Goal: Information Seeking & Learning: Learn about a topic

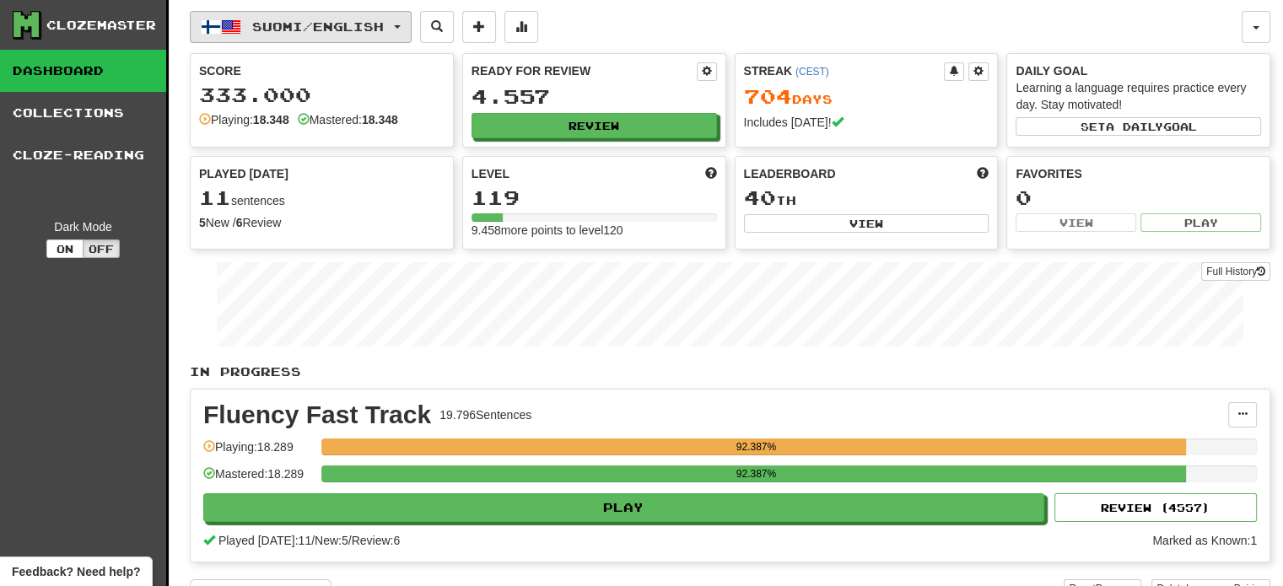
click at [313, 23] on span "Suomi / English" at bounding box center [318, 26] width 132 height 14
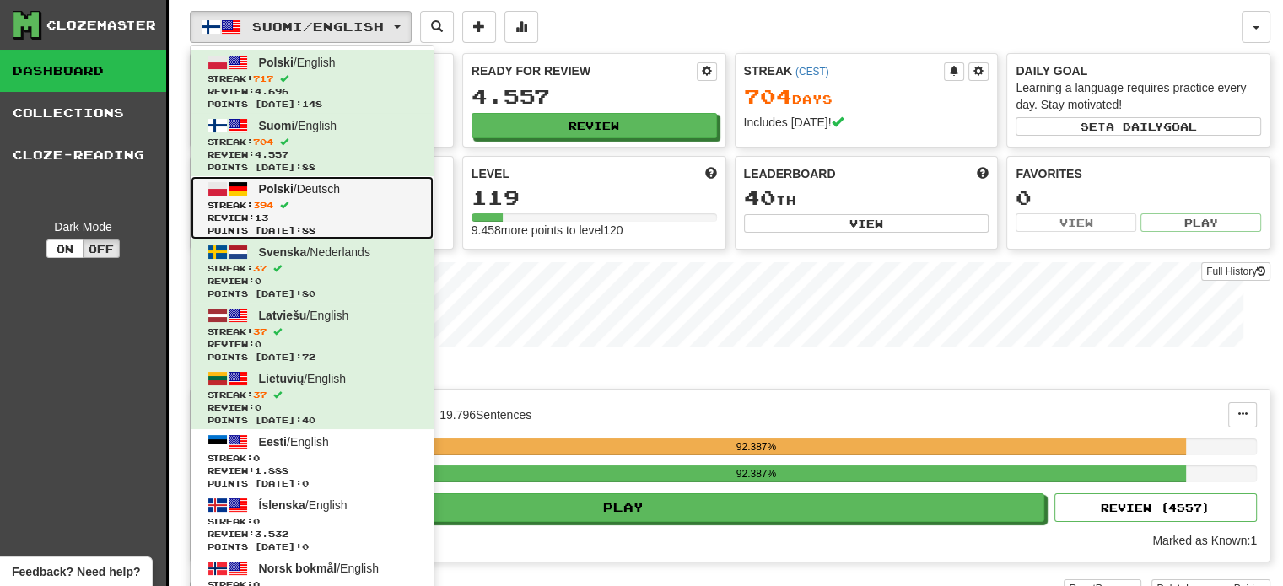
click at [299, 221] on span "Review: 13" at bounding box center [311, 218] width 209 height 13
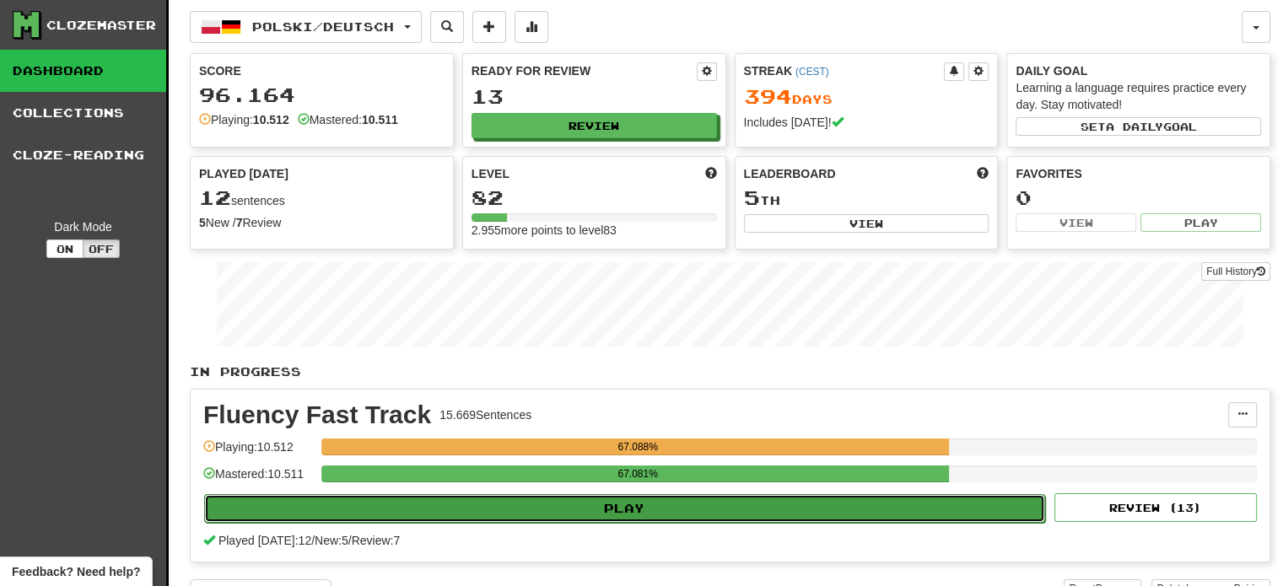
click at [631, 512] on button "Play" at bounding box center [624, 508] width 841 height 29
select select "**"
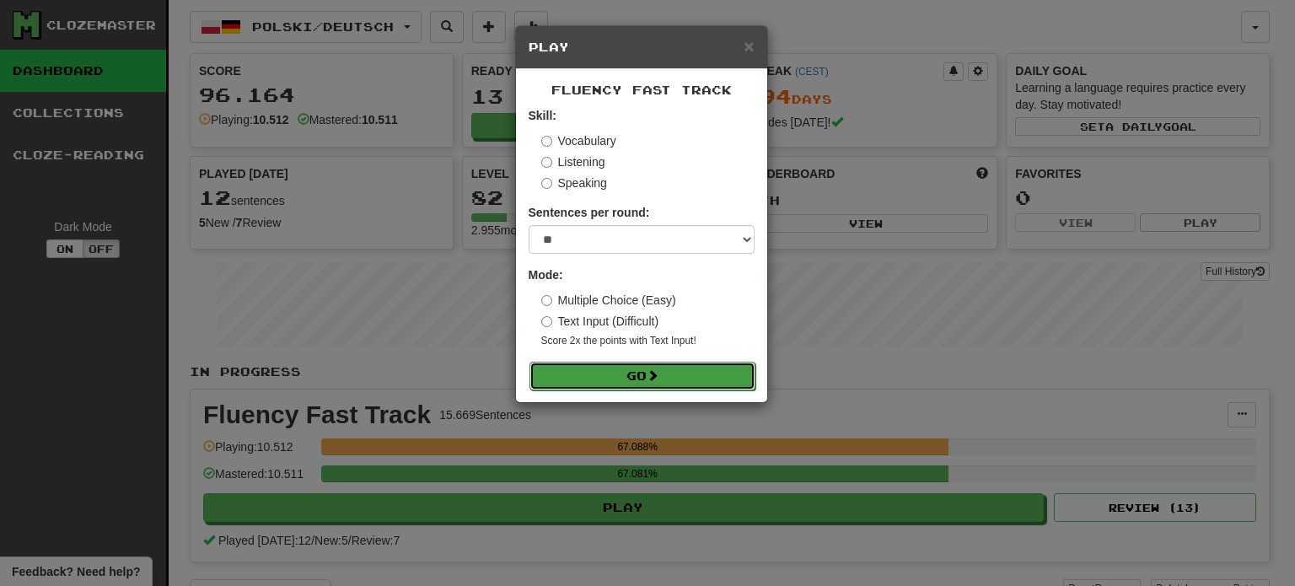
click at [657, 370] on span at bounding box center [653, 375] width 12 height 12
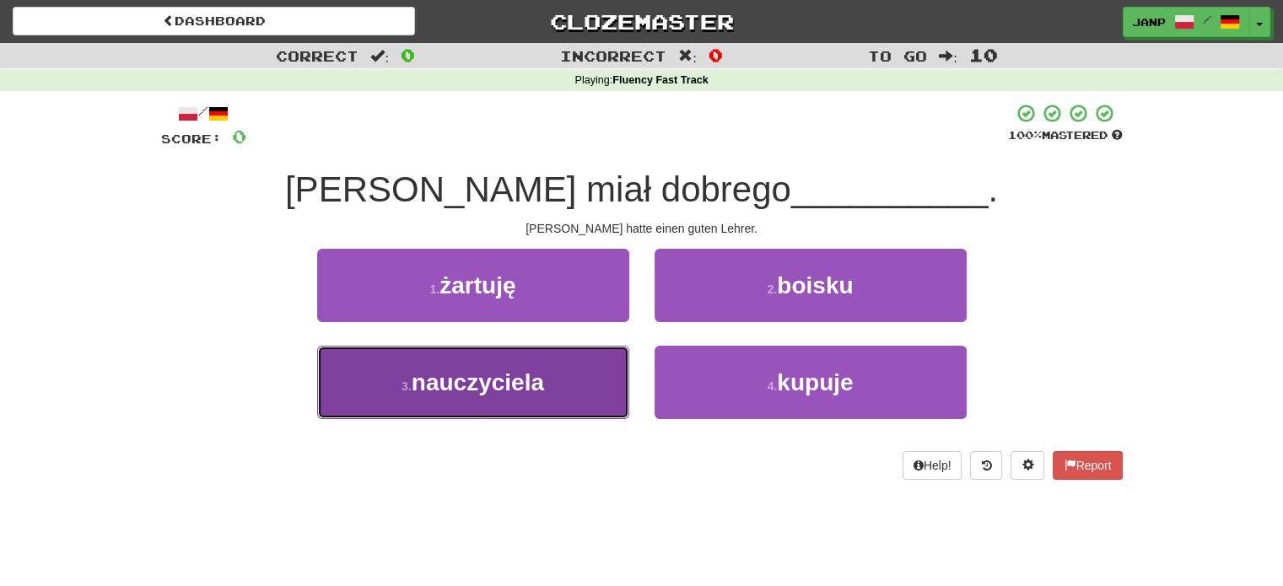
click at [534, 369] on span "nauczyciela" at bounding box center [478, 382] width 132 height 26
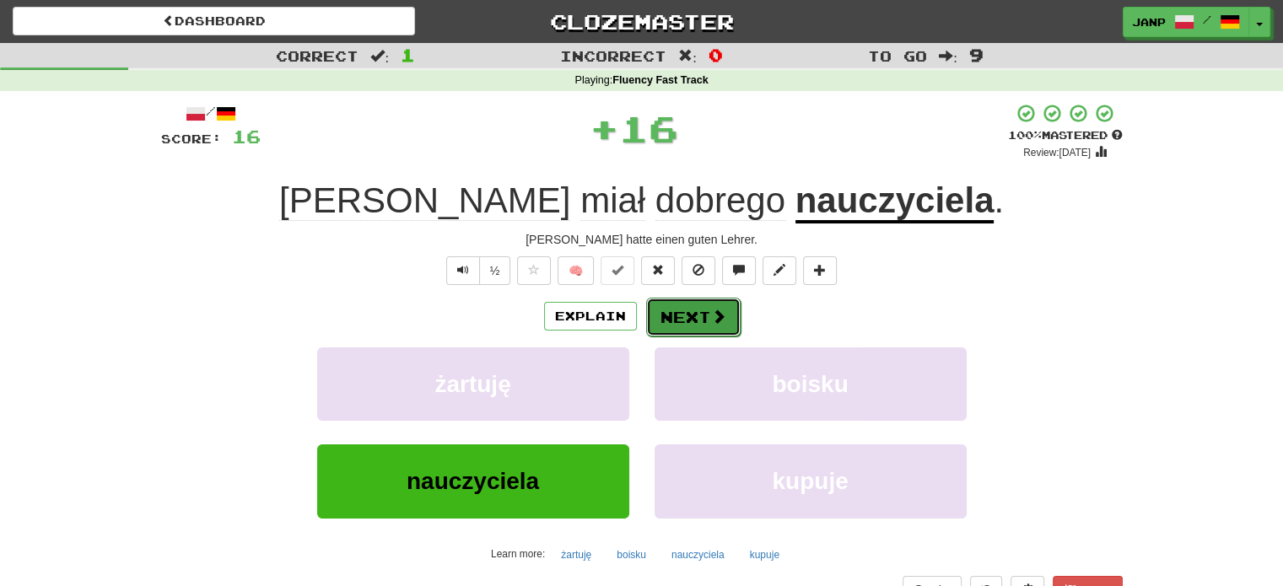
click at [671, 312] on button "Next" at bounding box center [693, 317] width 94 height 39
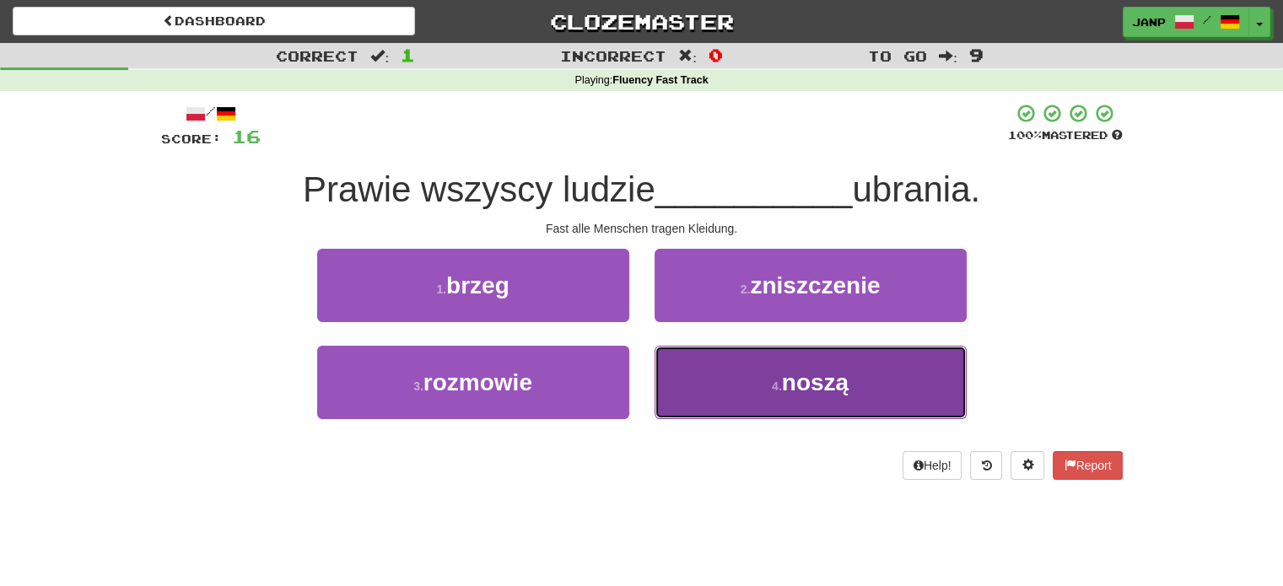
click at [721, 383] on button "4 . noszą" at bounding box center [810, 382] width 312 height 73
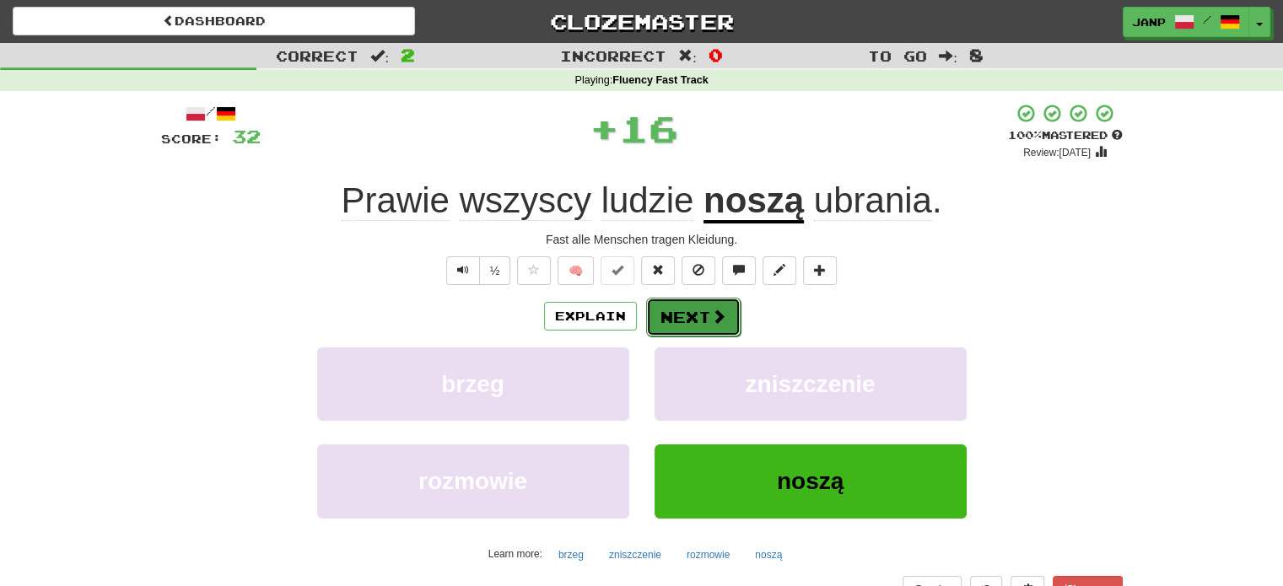
click at [698, 316] on button "Next" at bounding box center [693, 317] width 94 height 39
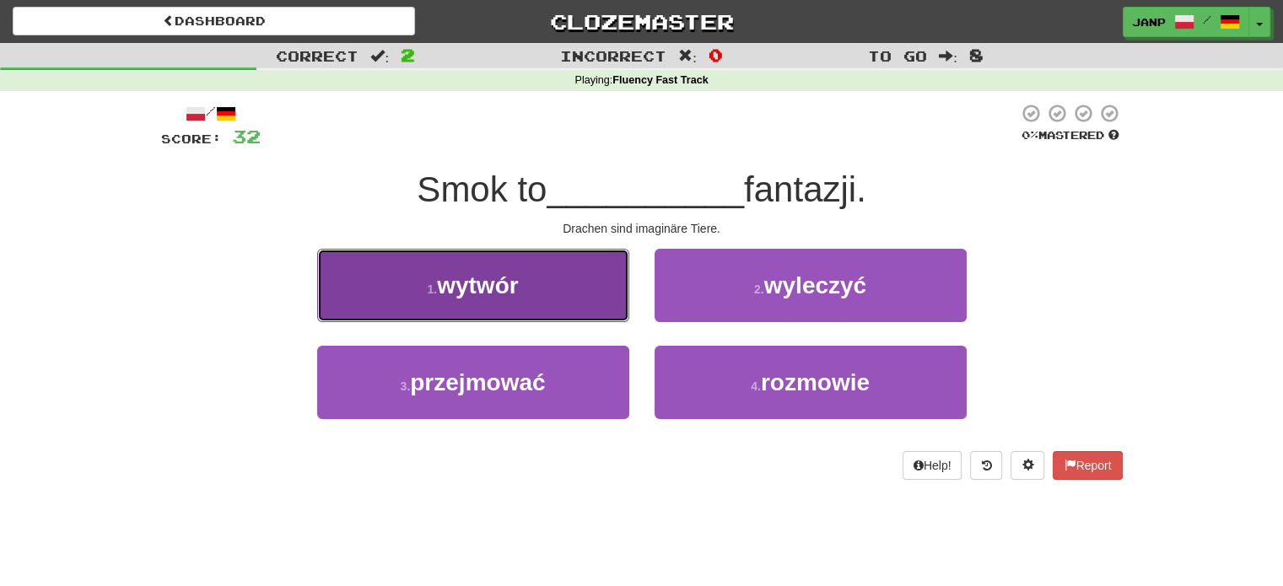
click at [516, 305] on button "1 . wytwór" at bounding box center [473, 285] width 312 height 73
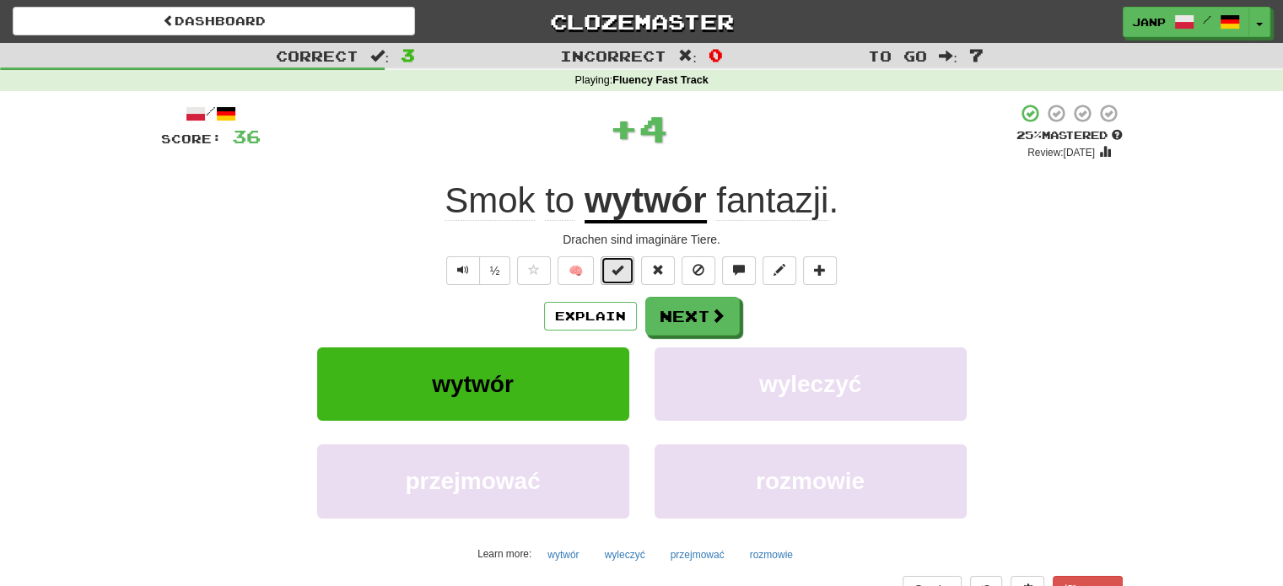
click at [620, 281] on button at bounding box center [617, 270] width 34 height 29
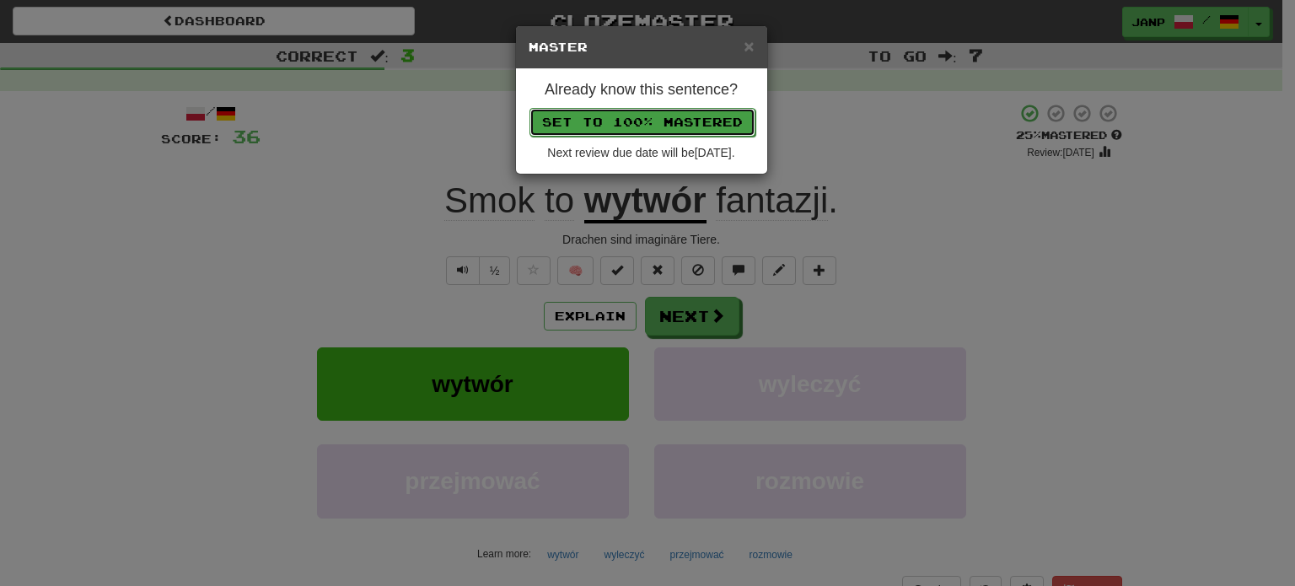
click at [679, 114] on button "Set to 100% Mastered" at bounding box center [643, 122] width 226 height 29
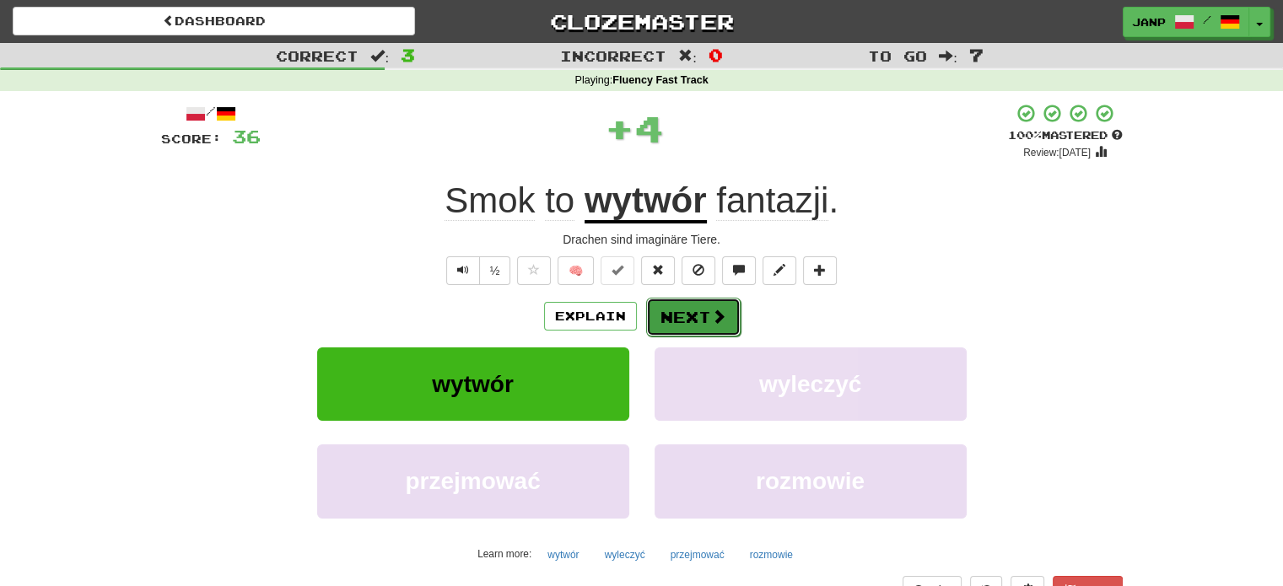
click at [679, 311] on button "Next" at bounding box center [693, 317] width 94 height 39
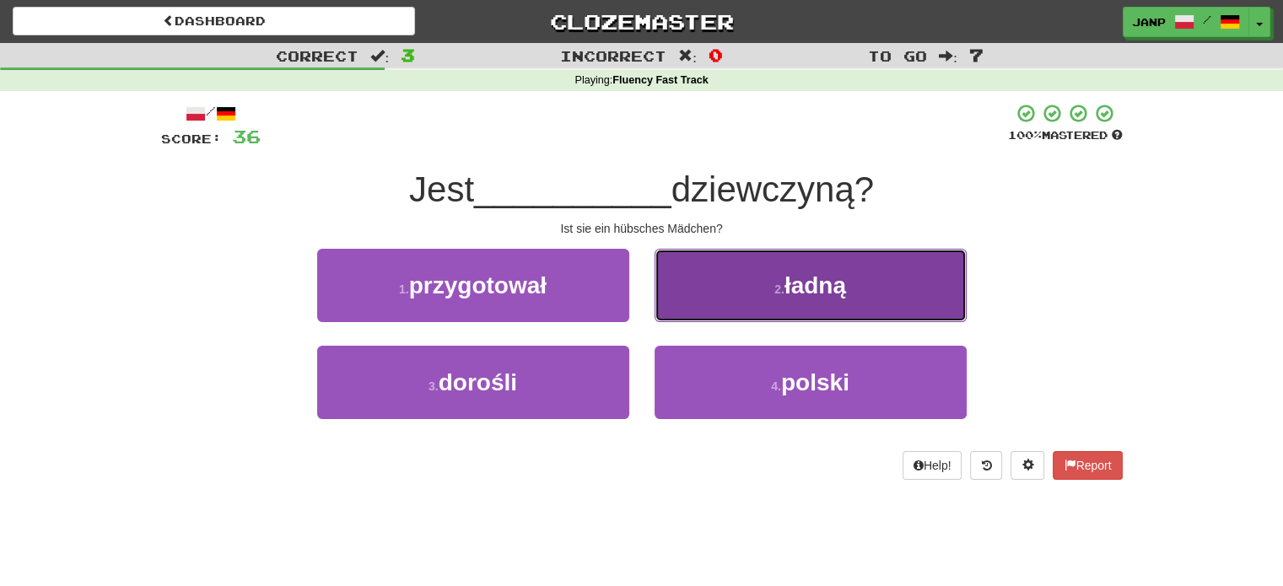
click at [723, 309] on button "2 . ładną" at bounding box center [810, 285] width 312 height 73
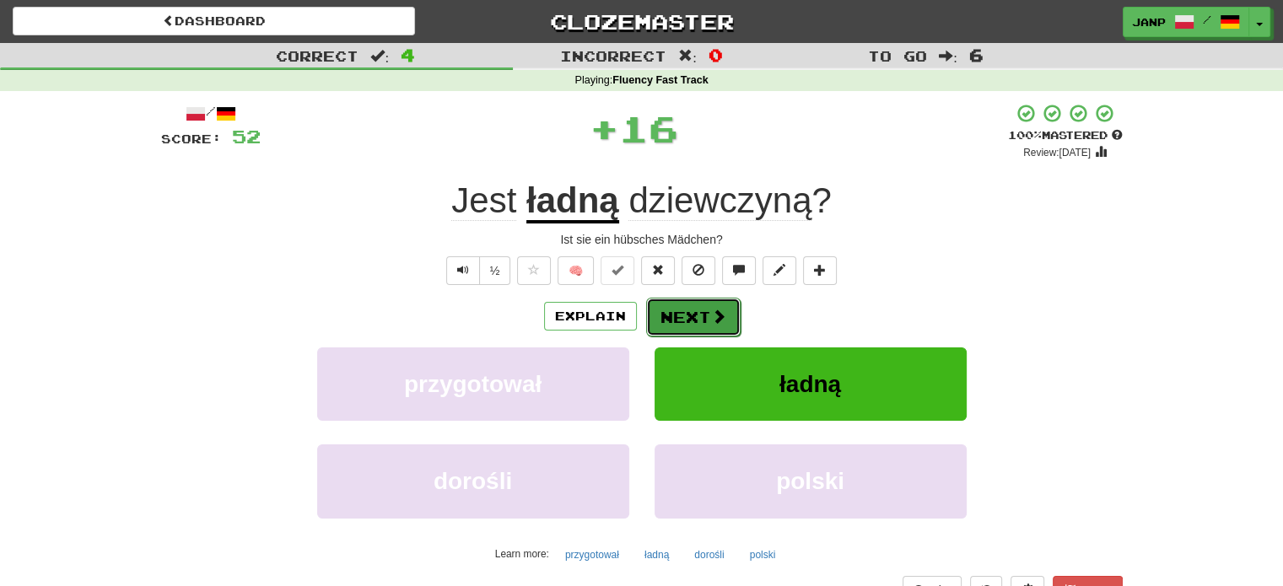
click at [682, 313] on button "Next" at bounding box center [693, 317] width 94 height 39
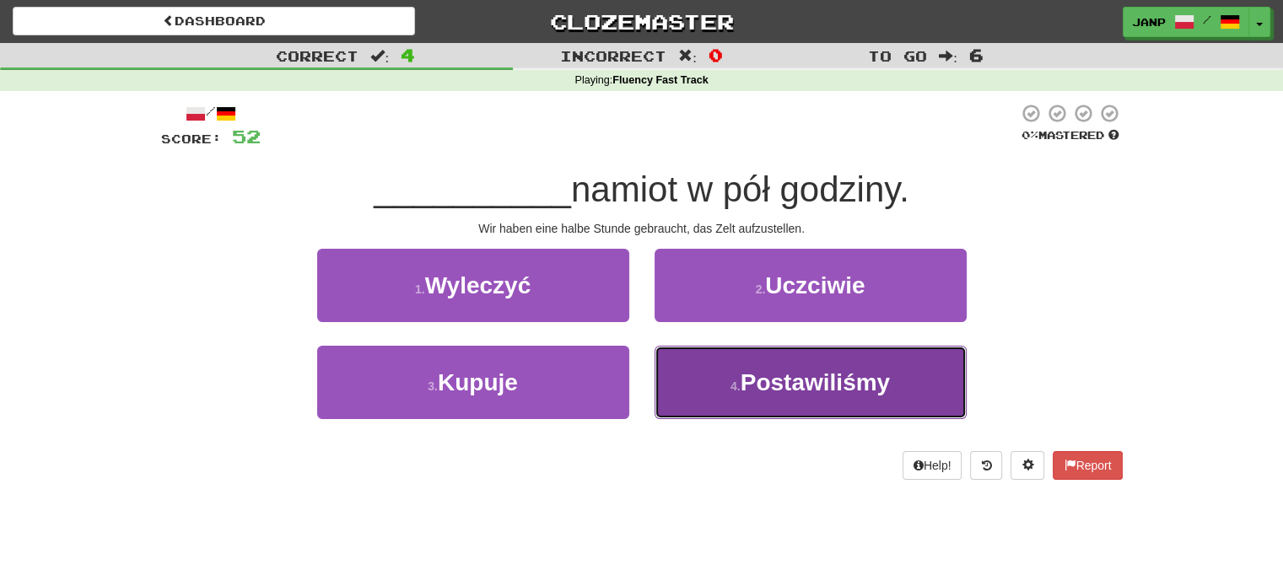
click at [691, 366] on button "4 . Postawiliśmy" at bounding box center [810, 382] width 312 height 73
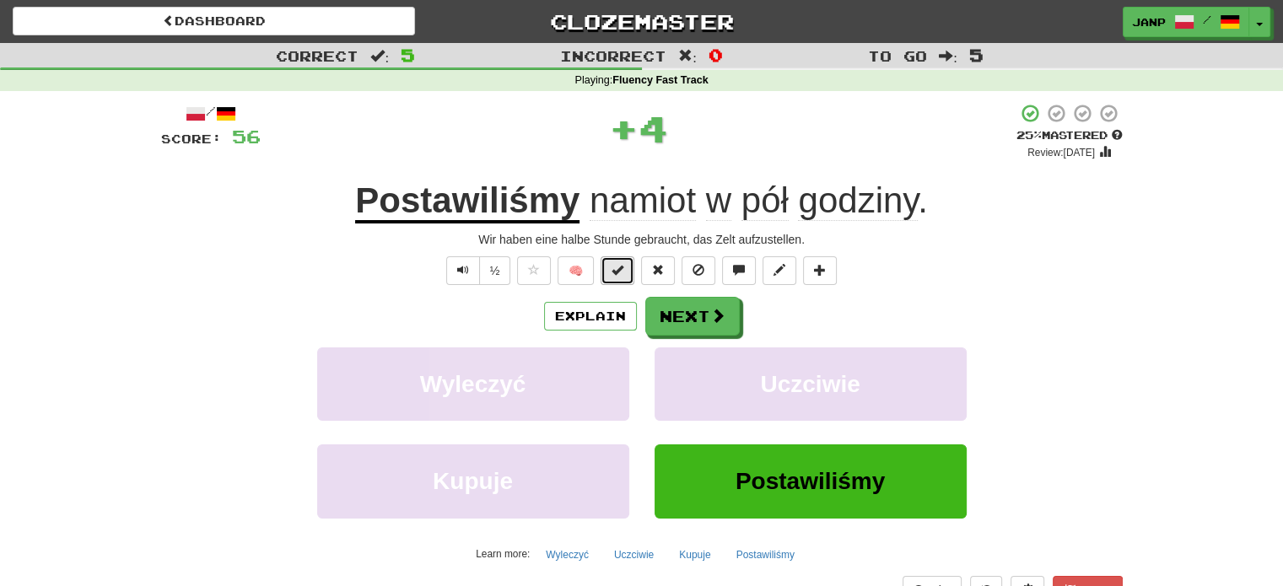
click at [621, 269] on span at bounding box center [617, 270] width 12 height 12
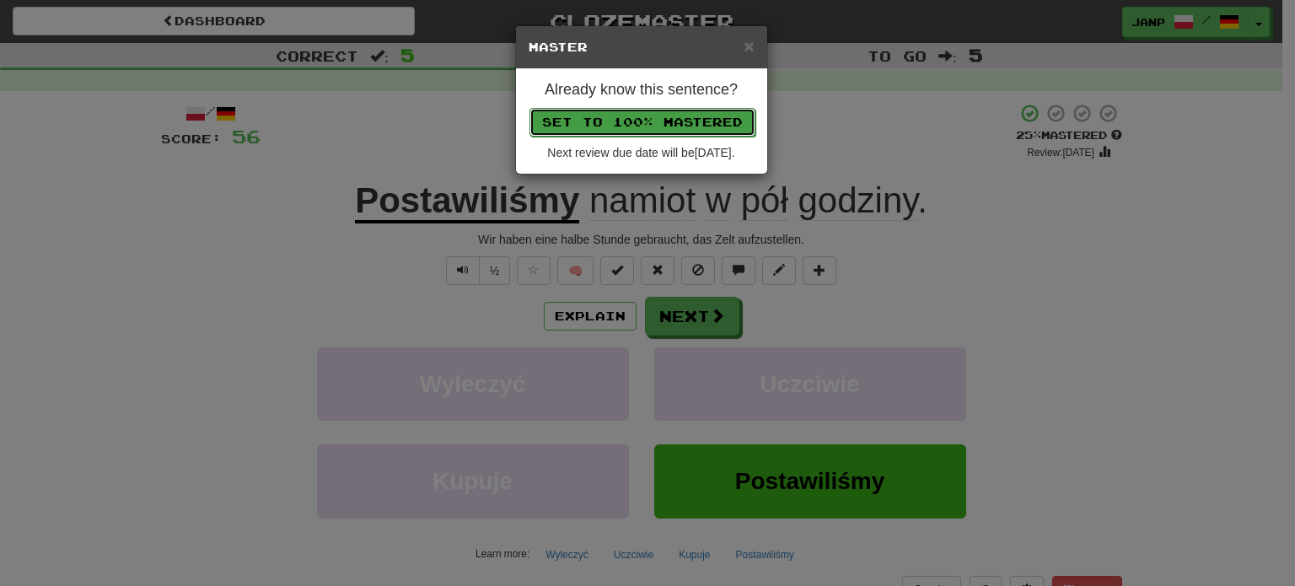
click at [677, 109] on button "Set to 100% Mastered" at bounding box center [643, 122] width 226 height 29
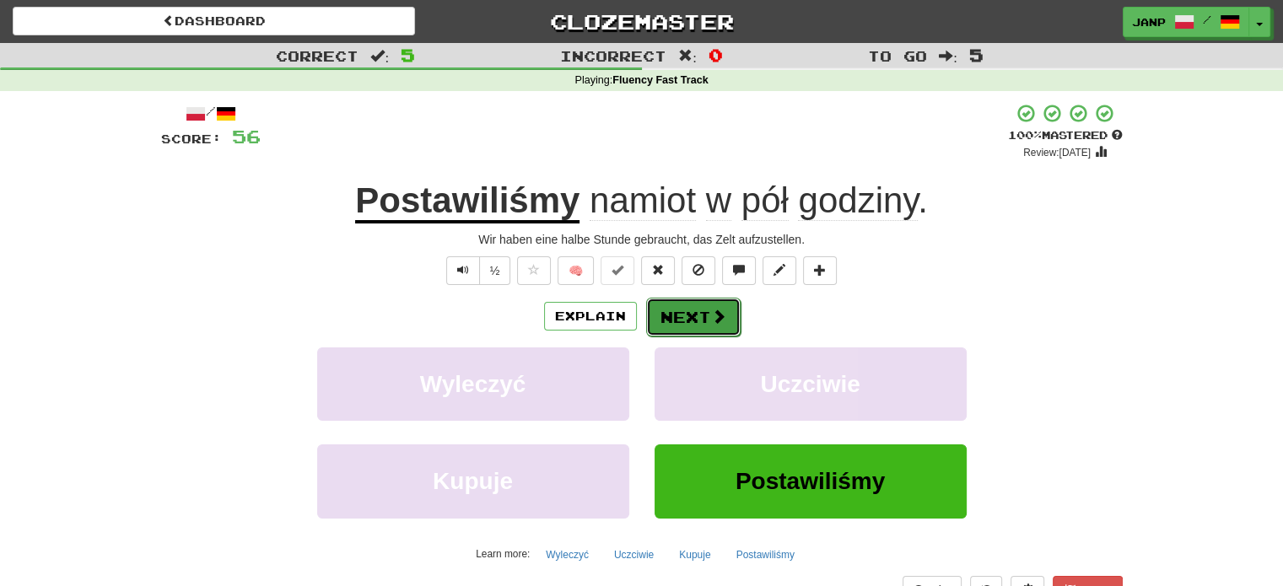
click at [676, 312] on button "Next" at bounding box center [693, 317] width 94 height 39
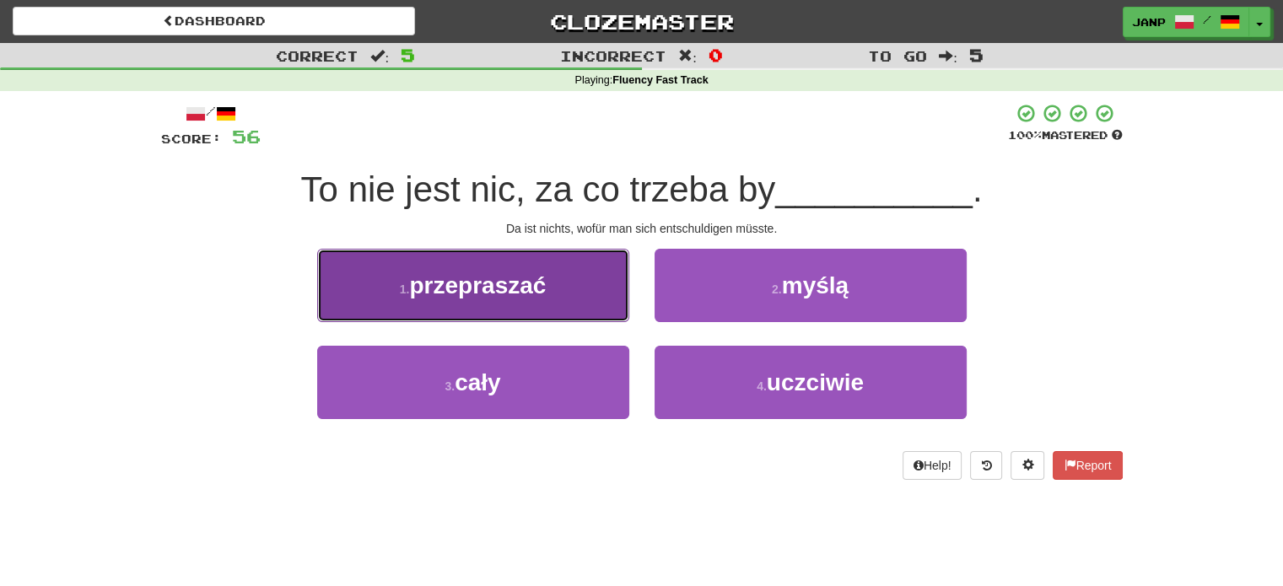
click at [603, 295] on button "1 . przepraszać" at bounding box center [473, 285] width 312 height 73
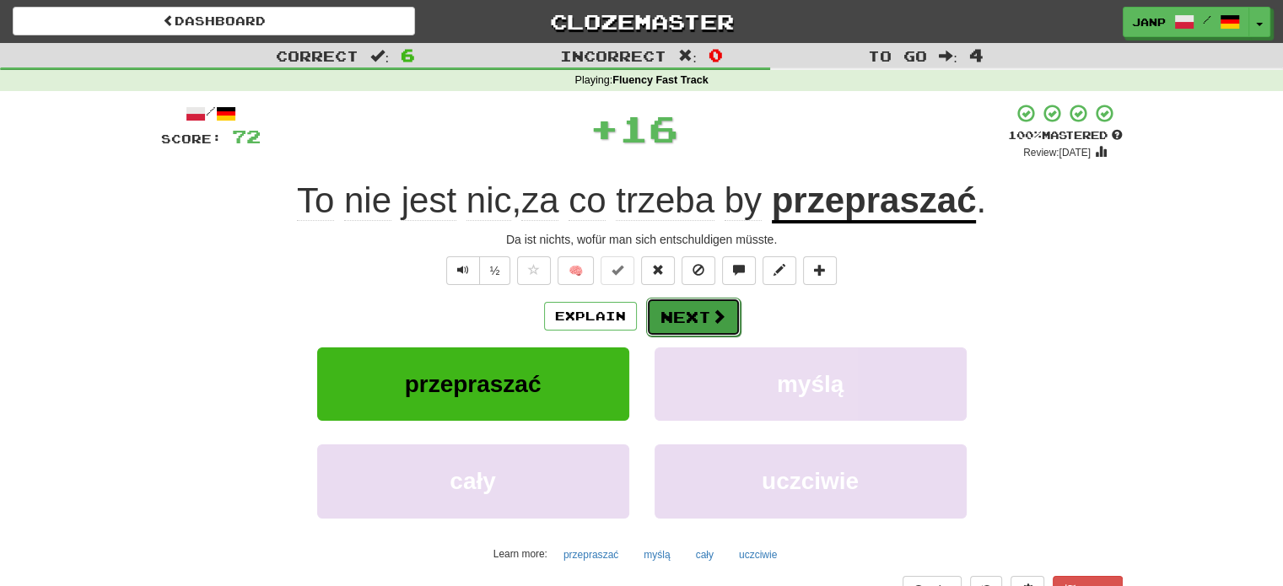
click at [687, 316] on button "Next" at bounding box center [693, 317] width 94 height 39
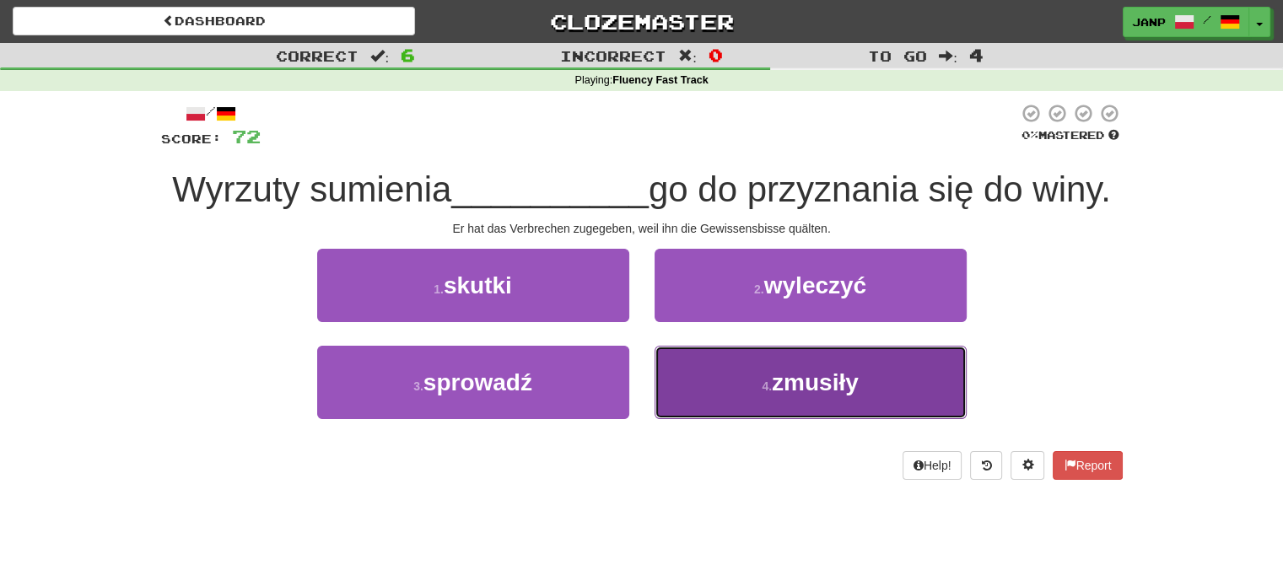
click at [745, 397] on button "4 . zmusiły" at bounding box center [810, 382] width 312 height 73
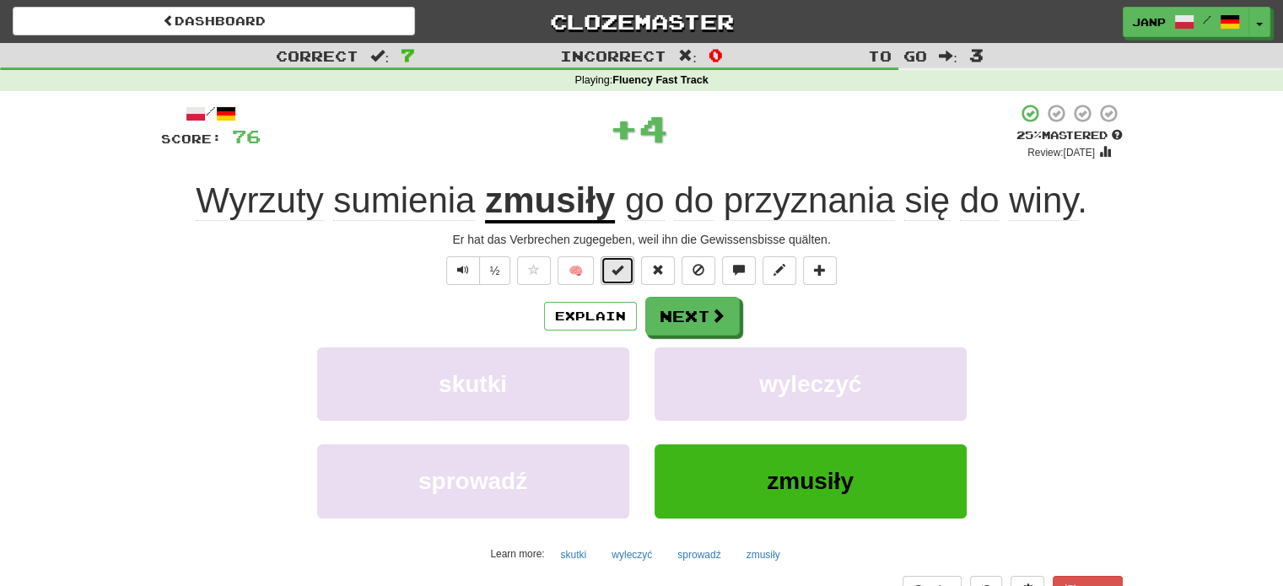
click at [613, 271] on span at bounding box center [617, 270] width 12 height 12
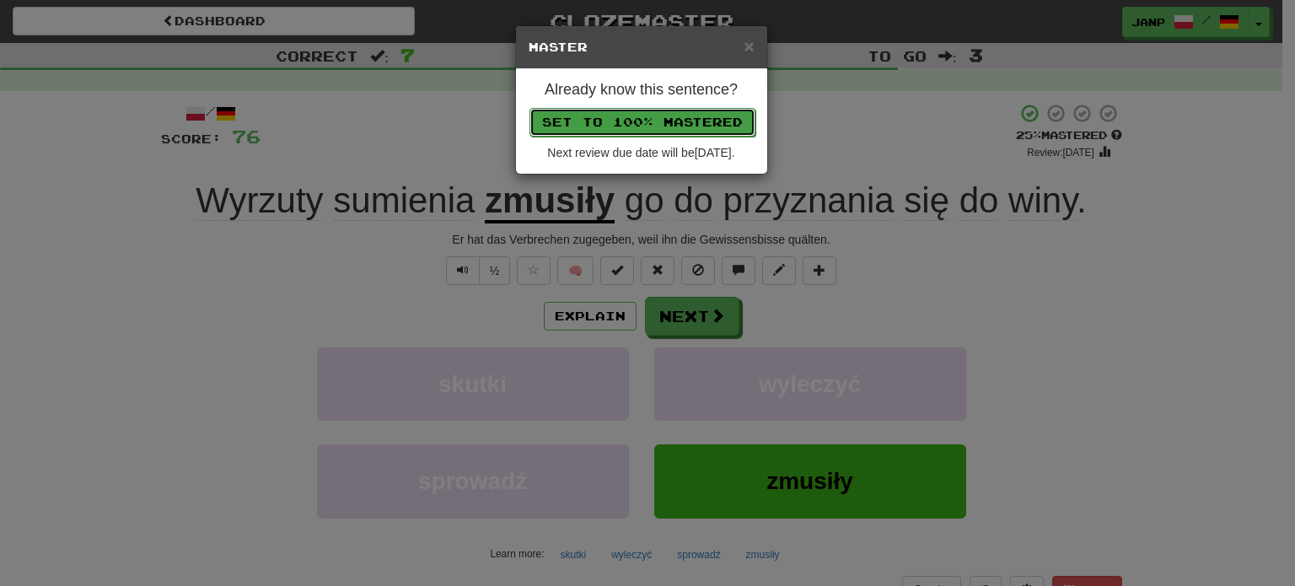
click at [678, 116] on button "Set to 100% Mastered" at bounding box center [643, 122] width 226 height 29
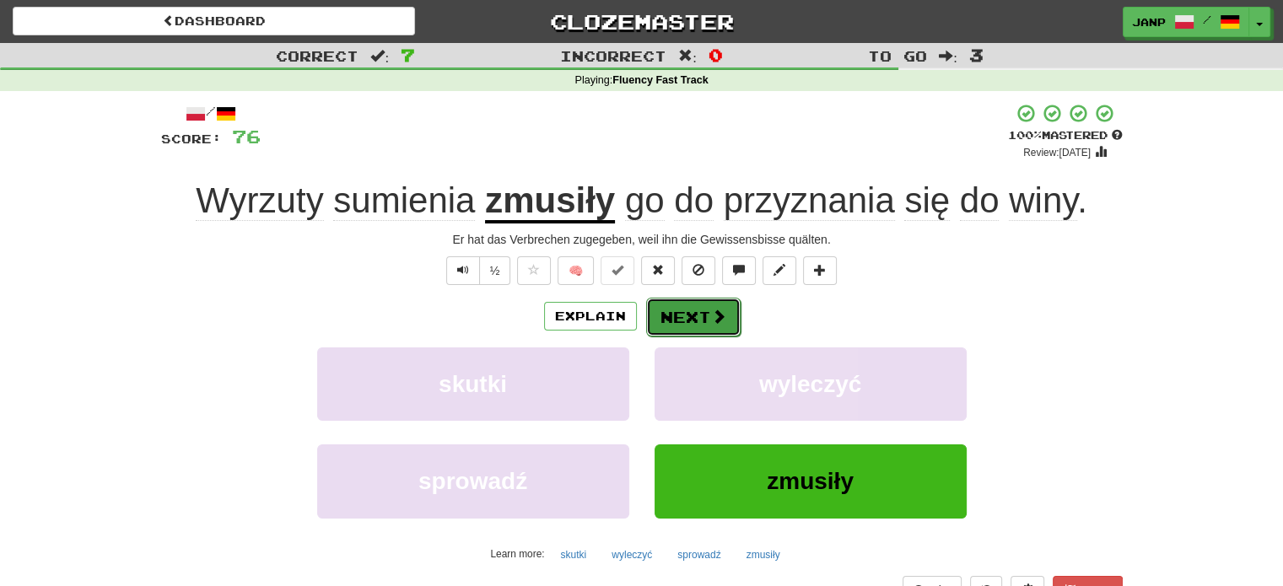
click at [675, 307] on button "Next" at bounding box center [693, 317] width 94 height 39
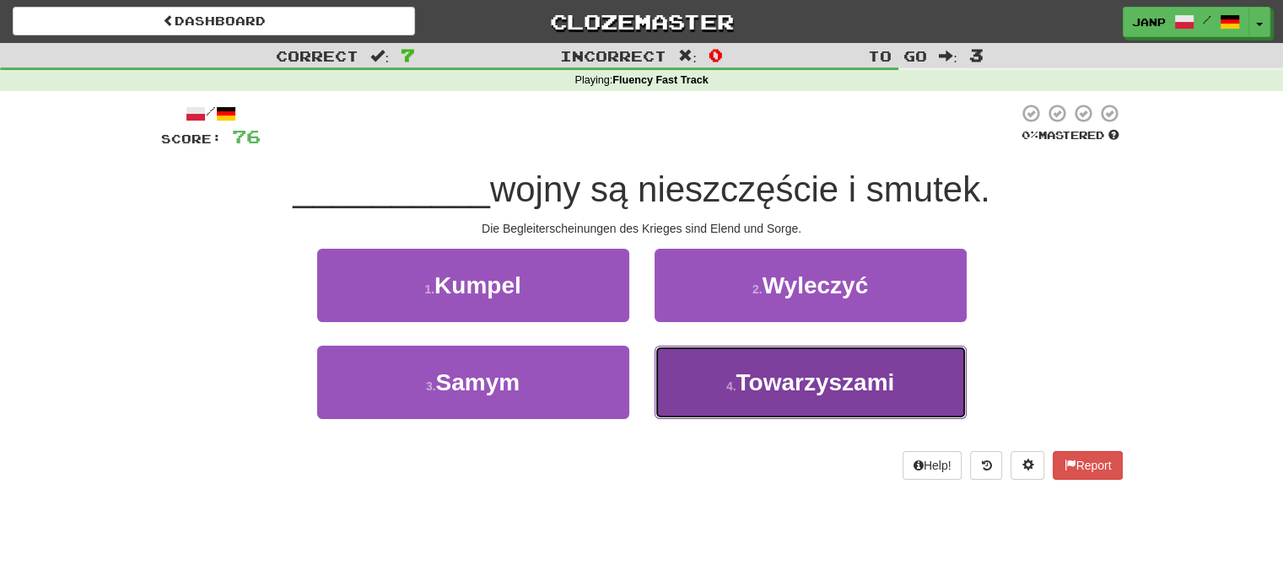
click at [670, 372] on button "4 . Towarzyszami" at bounding box center [810, 382] width 312 height 73
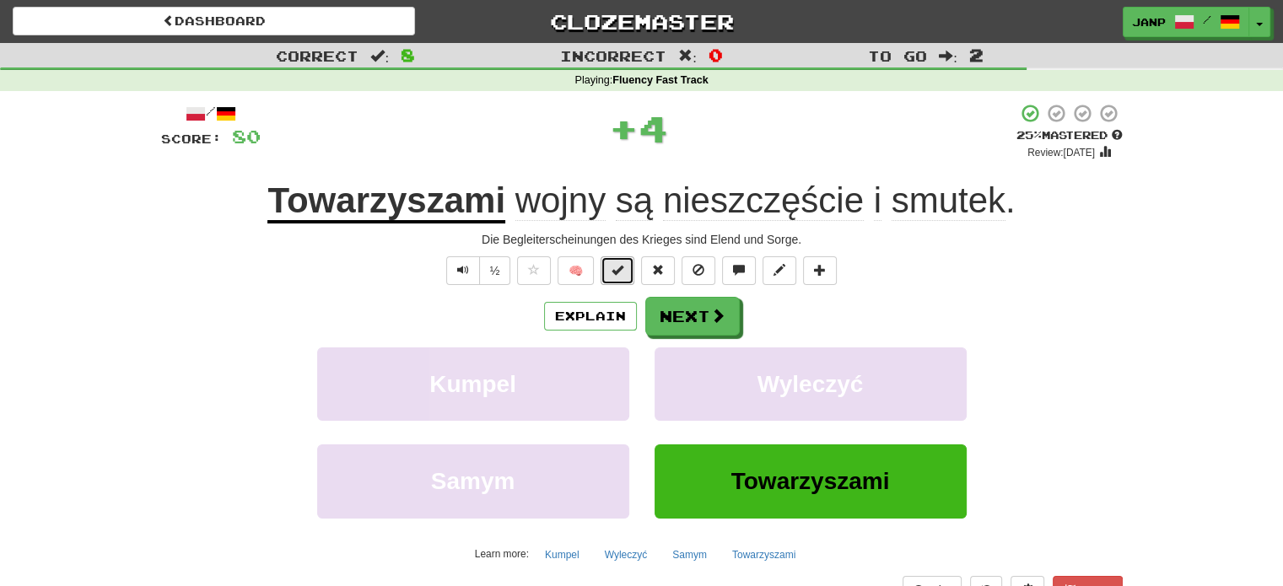
click at [611, 269] on button at bounding box center [617, 270] width 34 height 29
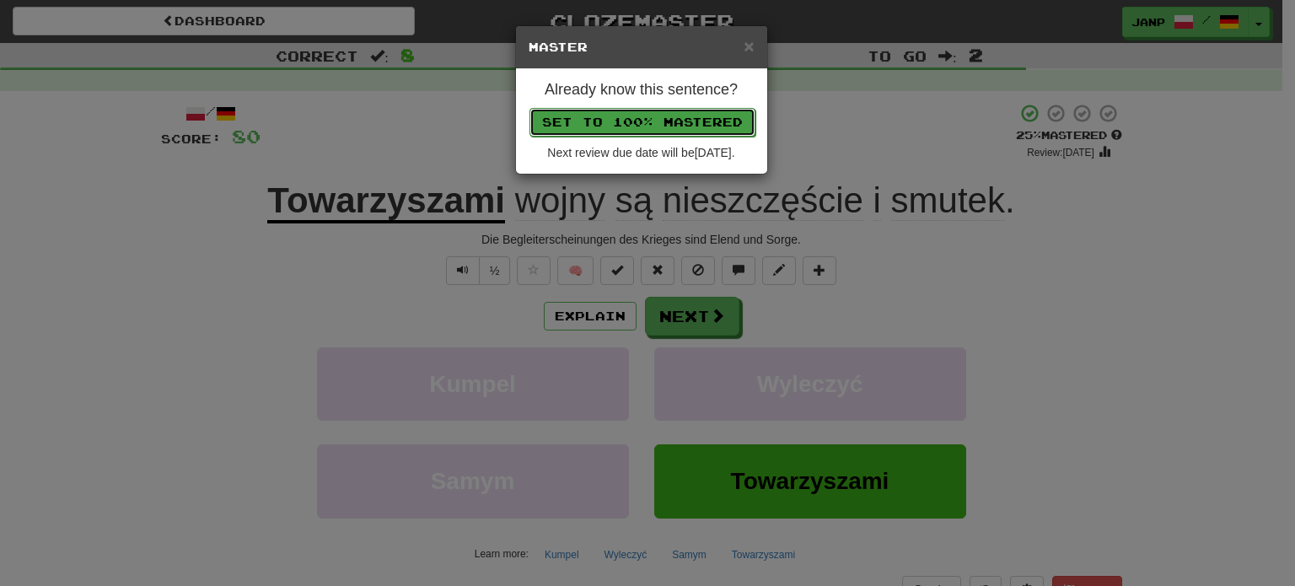
click at [645, 121] on button "Set to 100% Mastered" at bounding box center [643, 122] width 226 height 29
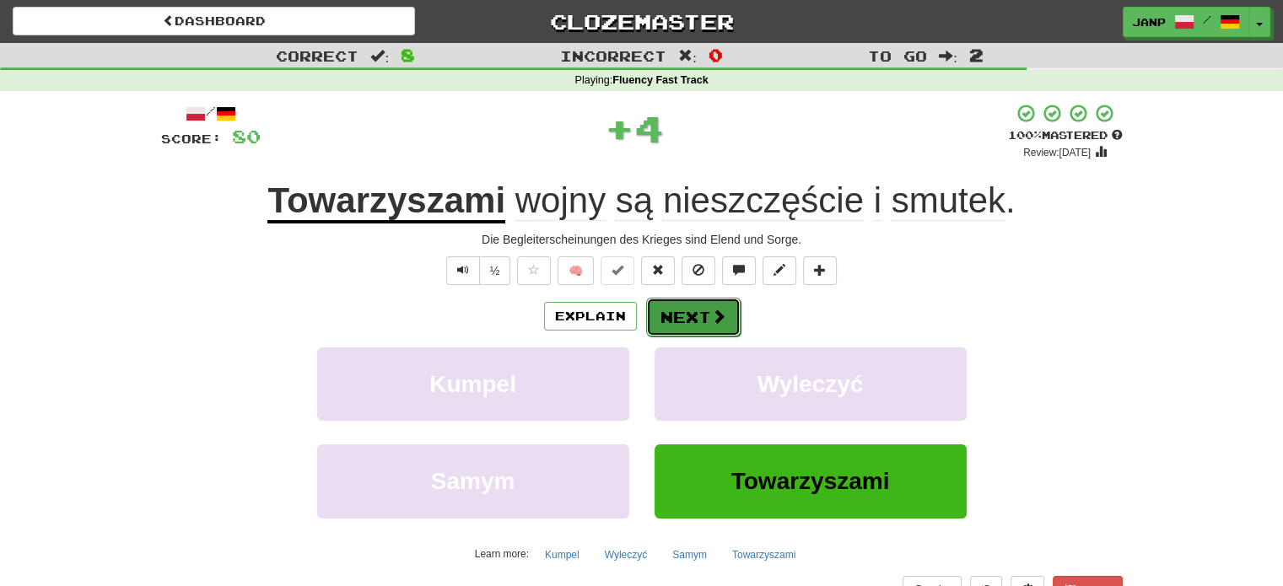
click at [681, 313] on button "Next" at bounding box center [693, 317] width 94 height 39
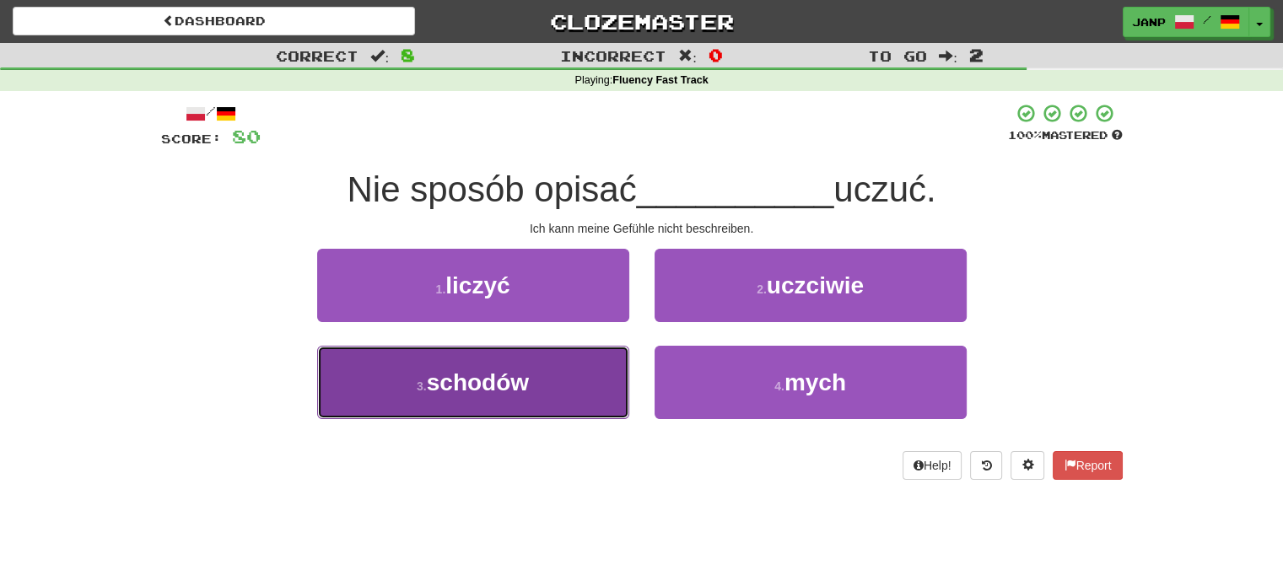
click at [574, 384] on button "3 . schodów" at bounding box center [473, 382] width 312 height 73
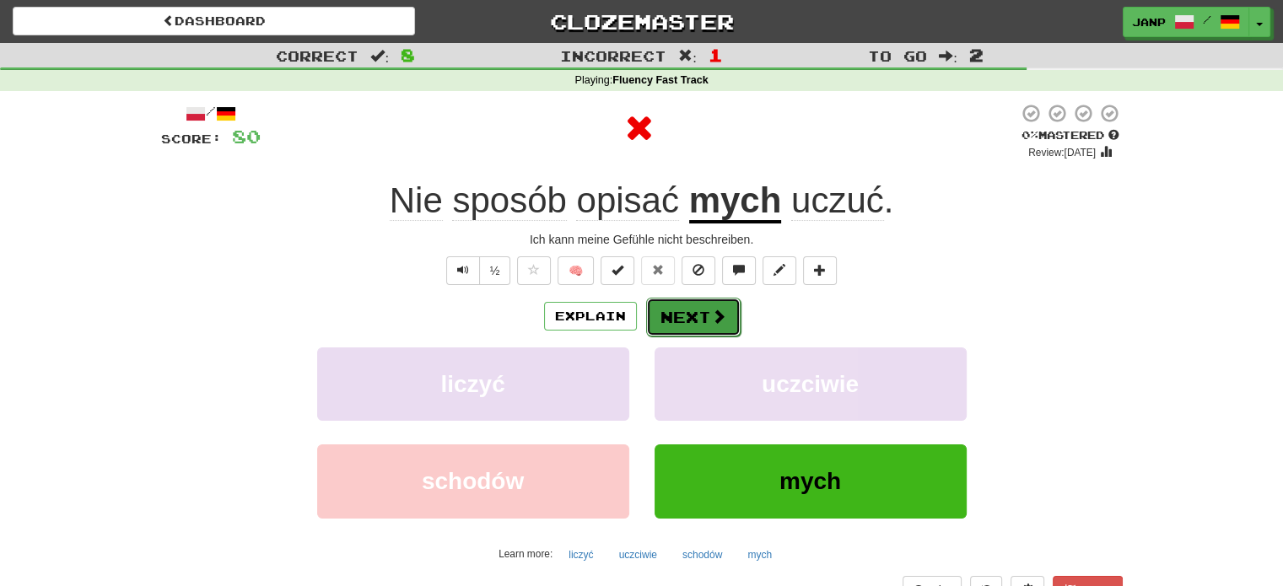
click at [682, 316] on button "Next" at bounding box center [693, 317] width 94 height 39
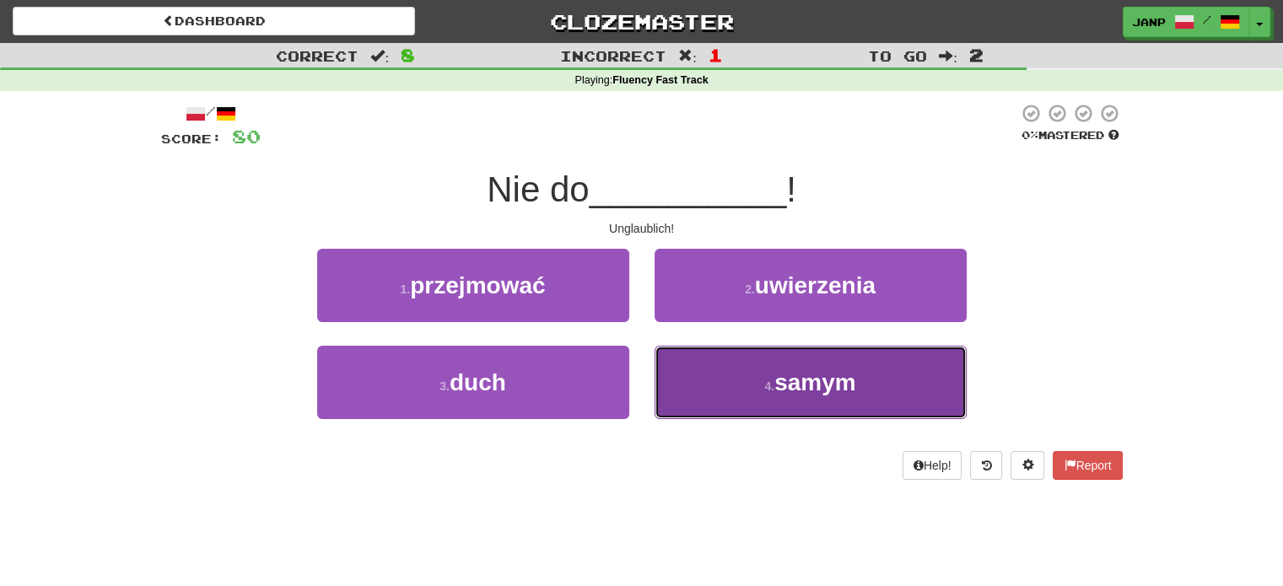
click at [682, 373] on button "4 . samym" at bounding box center [810, 382] width 312 height 73
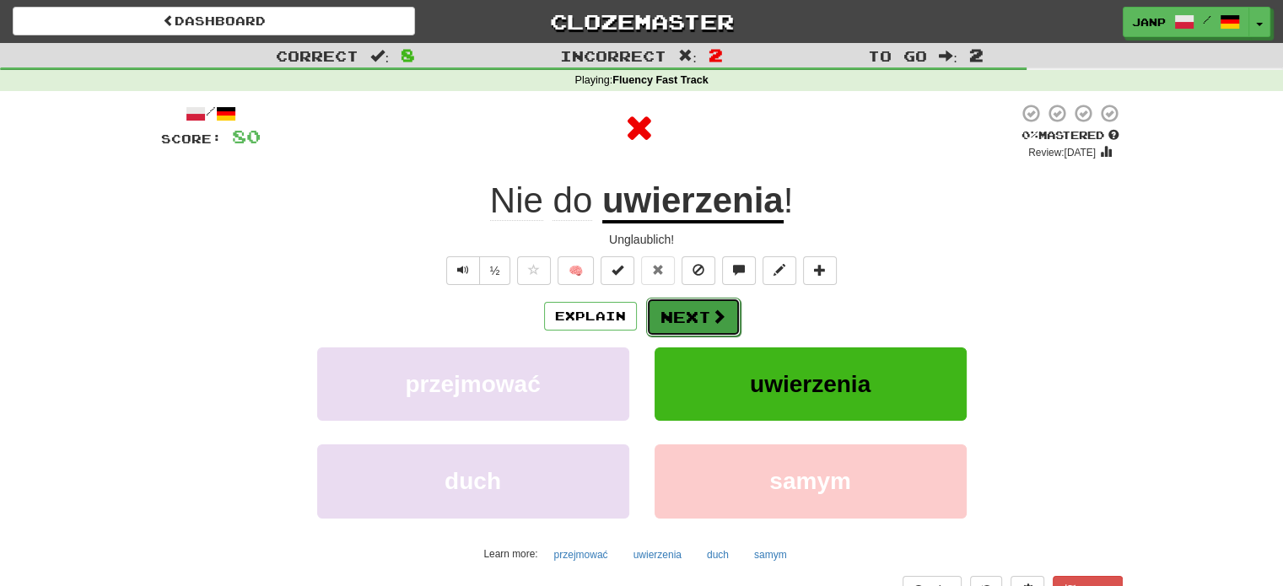
click at [676, 314] on button "Next" at bounding box center [693, 317] width 94 height 39
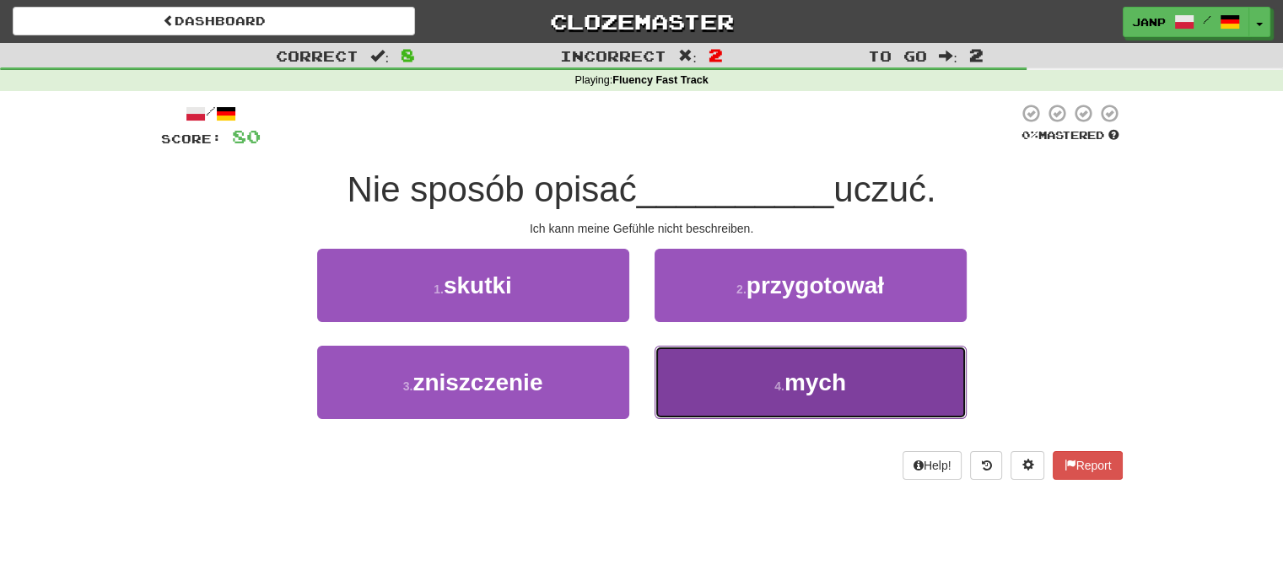
click at [685, 377] on button "4 . mych" at bounding box center [810, 382] width 312 height 73
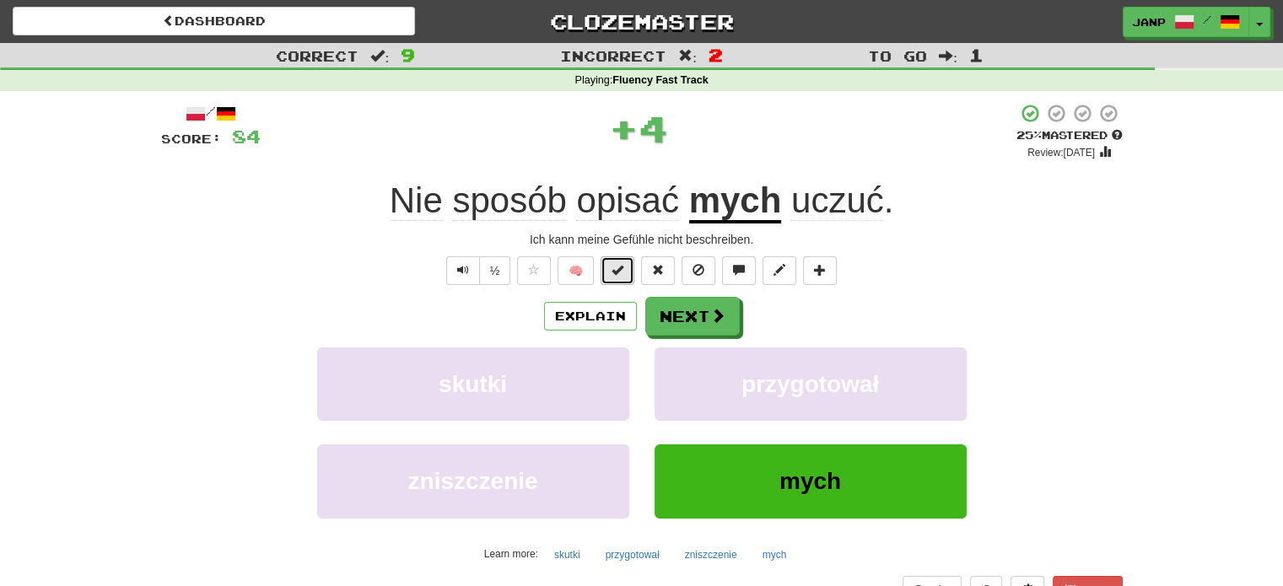
click at [622, 273] on span at bounding box center [617, 270] width 12 height 12
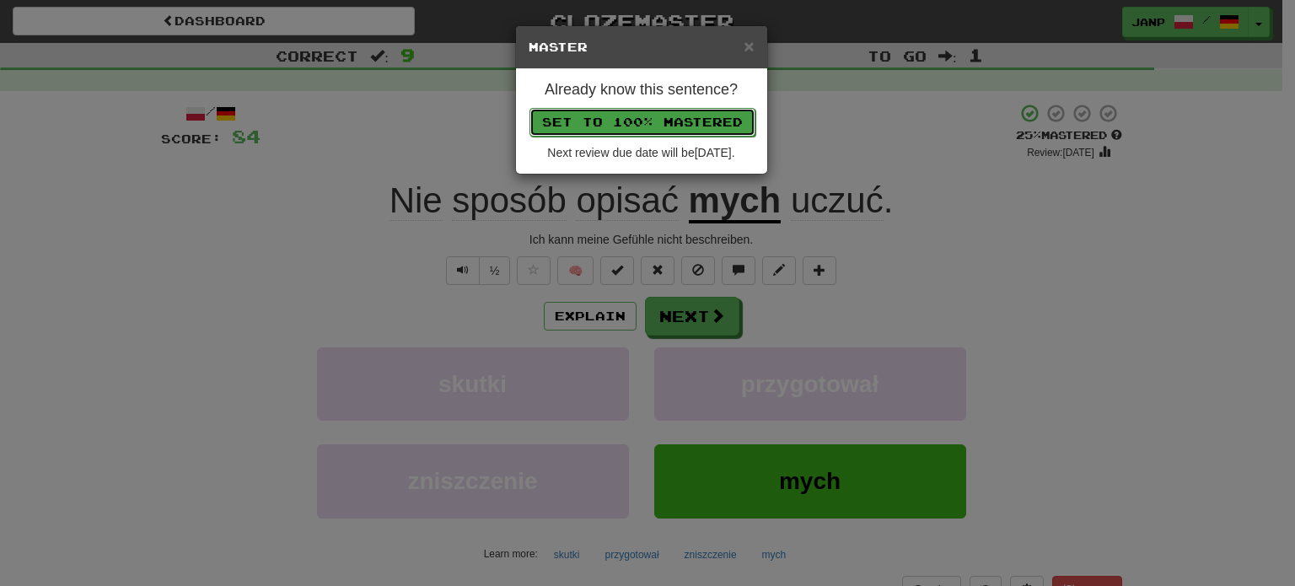
click at [675, 121] on button "Set to 100% Mastered" at bounding box center [643, 122] width 226 height 29
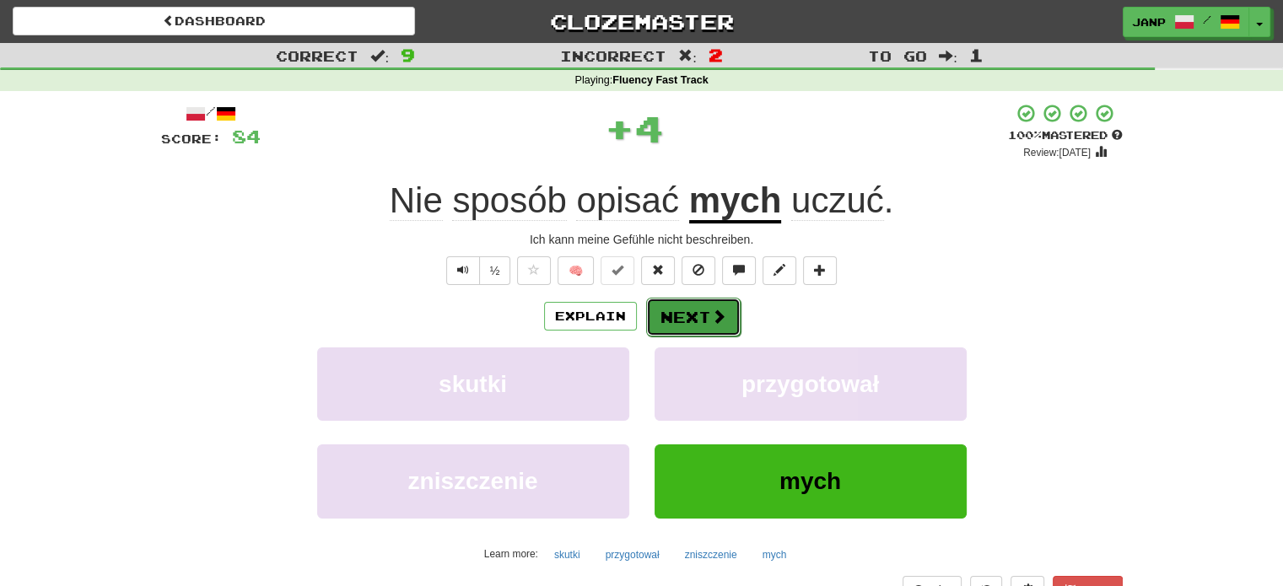
click at [683, 317] on button "Next" at bounding box center [693, 317] width 94 height 39
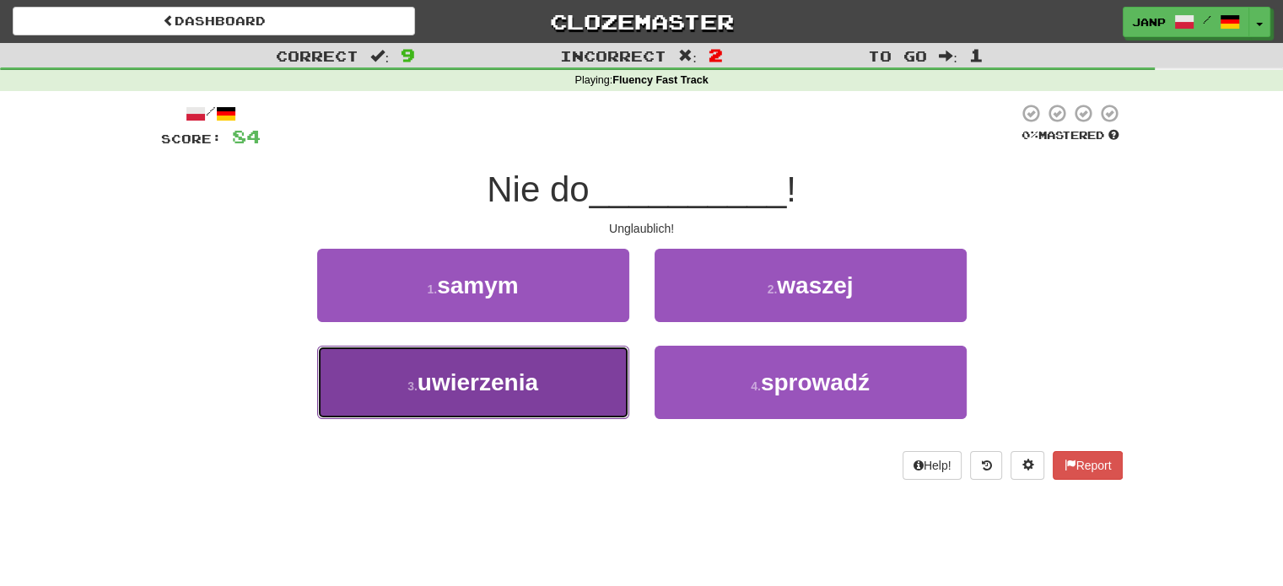
click at [581, 371] on button "3 . uwierzenia" at bounding box center [473, 382] width 312 height 73
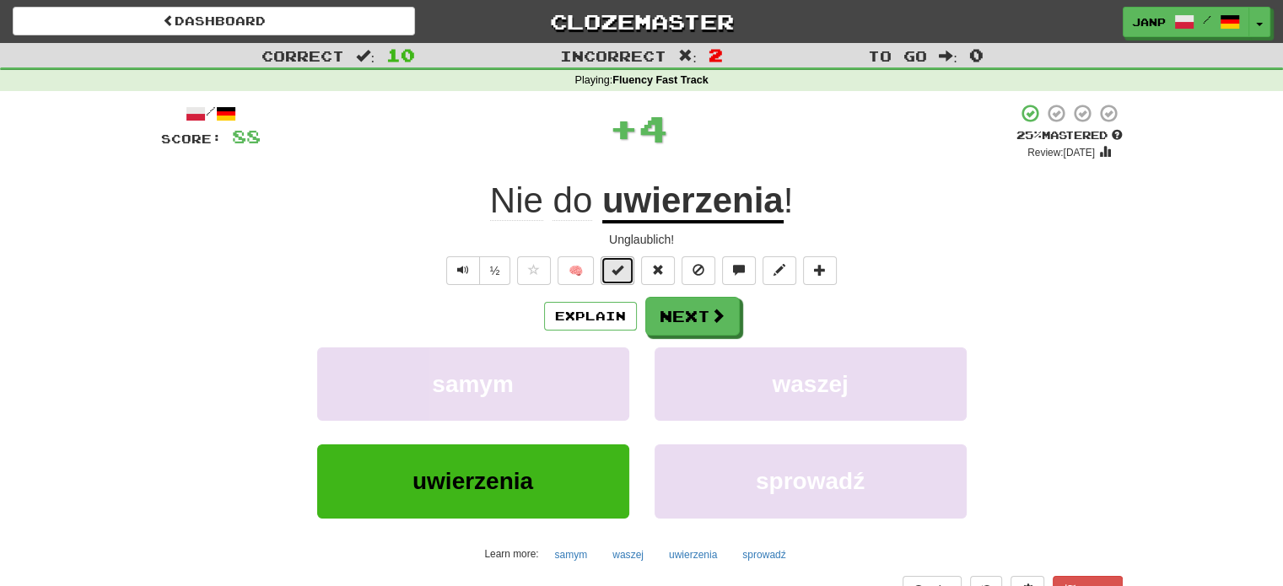
click at [624, 270] on button at bounding box center [617, 270] width 34 height 29
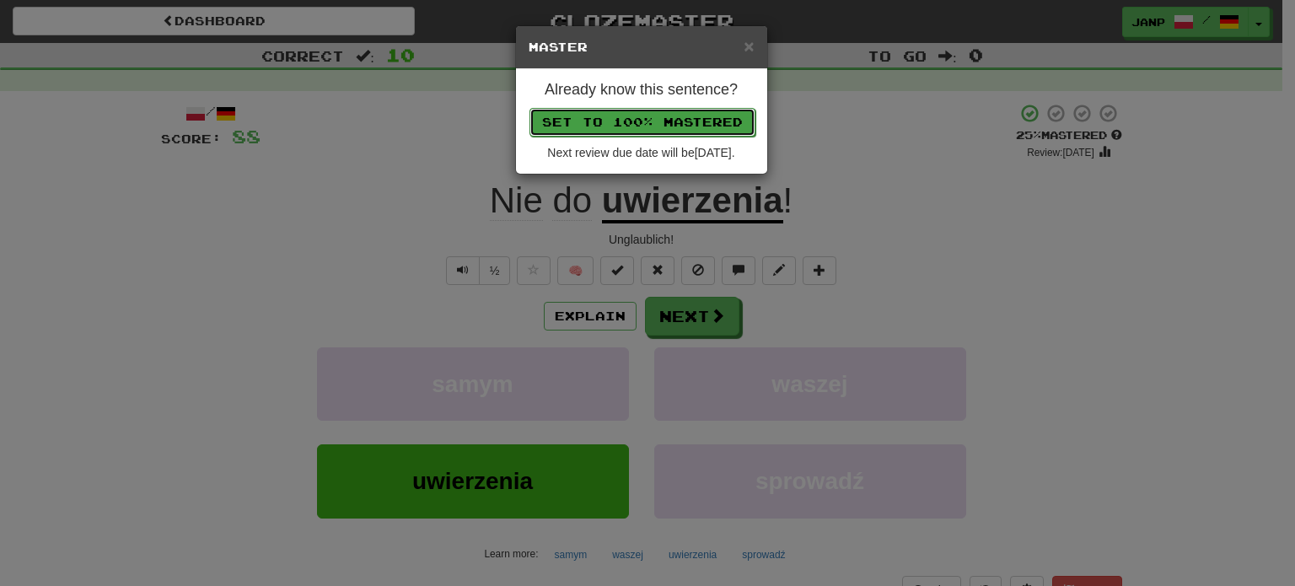
click at [671, 117] on button "Set to 100% Mastered" at bounding box center [643, 122] width 226 height 29
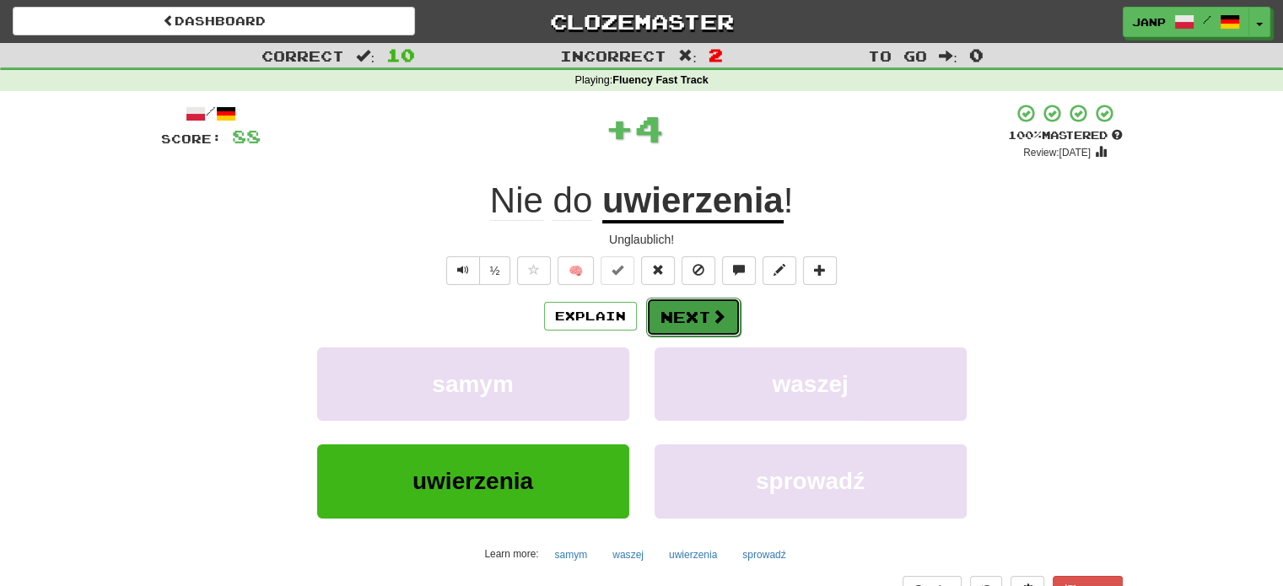
click at [702, 326] on button "Next" at bounding box center [693, 317] width 94 height 39
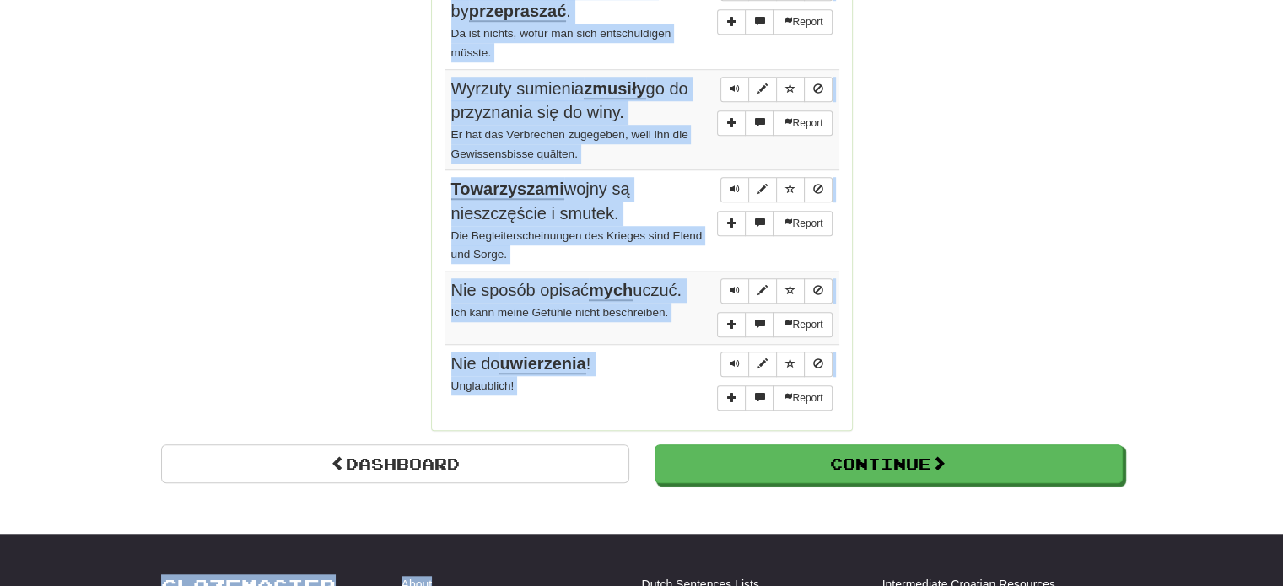
scroll to position [1352, 0]
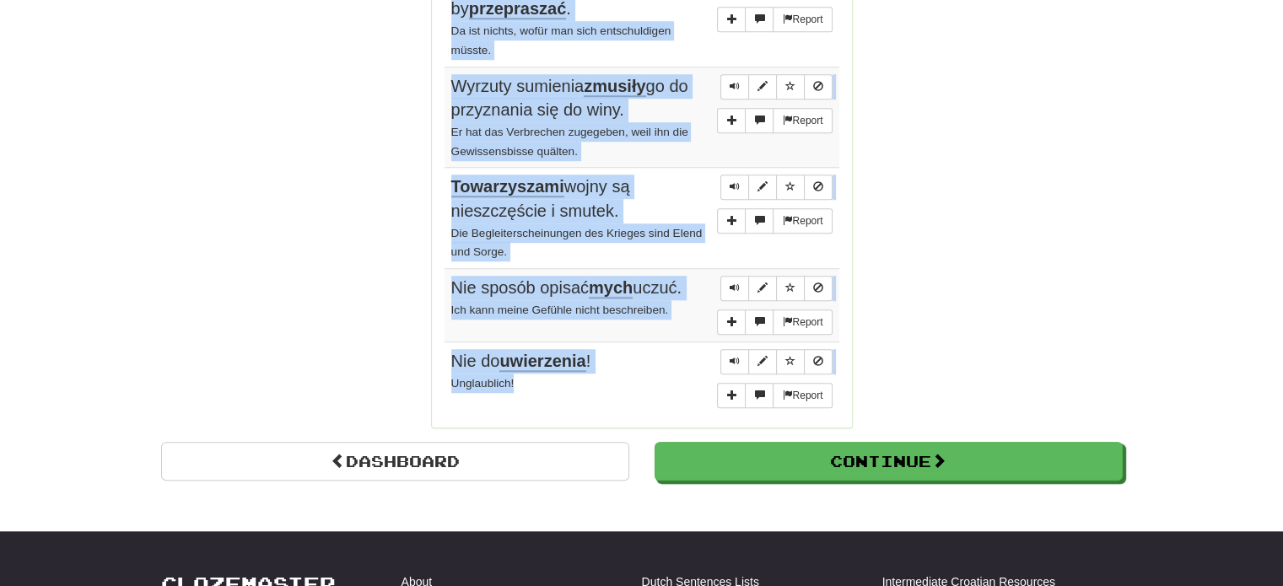
drag, startPoint x: 442, startPoint y: 247, endPoint x: 656, endPoint y: 379, distance: 251.4
copy div "Sentences: Report Tom miał dobrego nauczyciela . Tom hatte einen guten Lehrer. …"
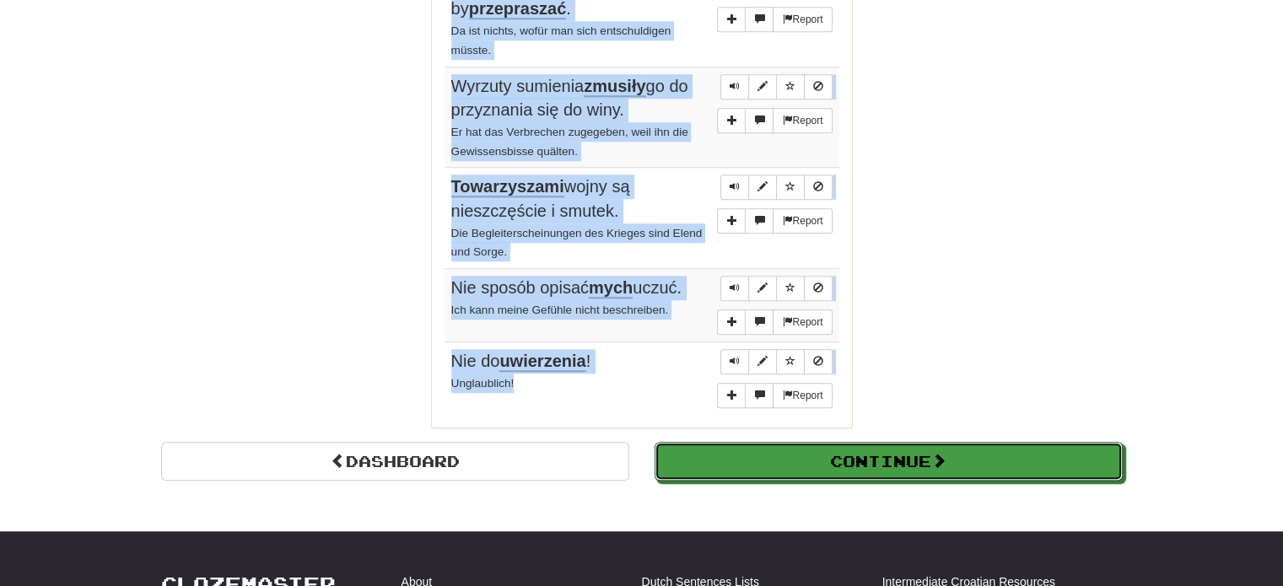
click at [793, 442] on button "Continue" at bounding box center [888, 461] width 468 height 39
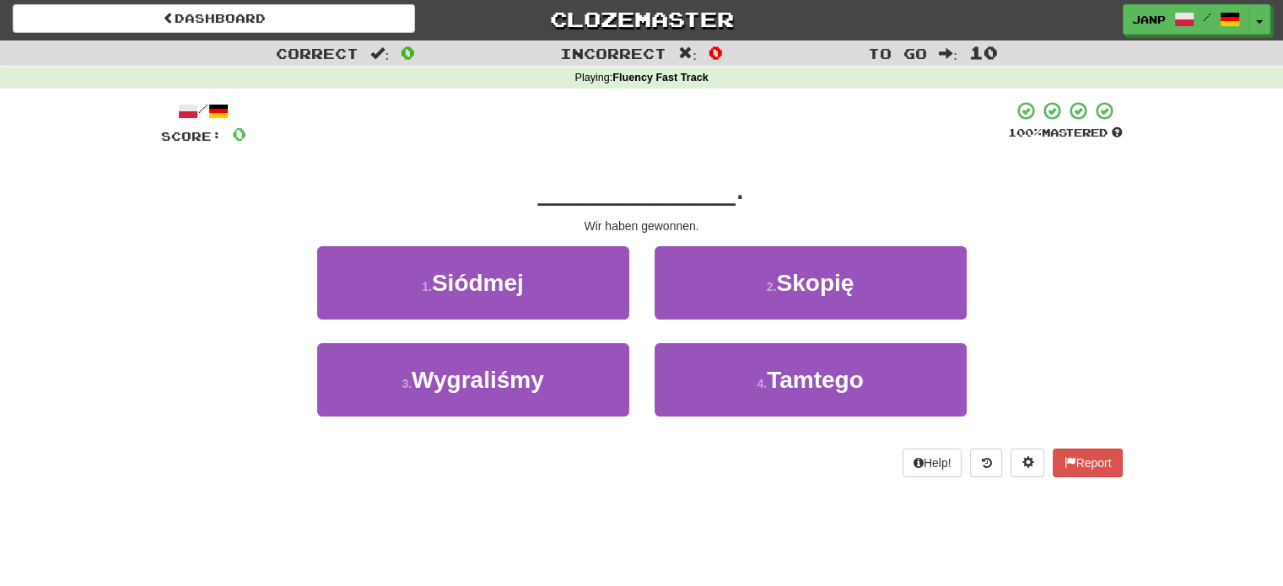
scroll to position [0, 0]
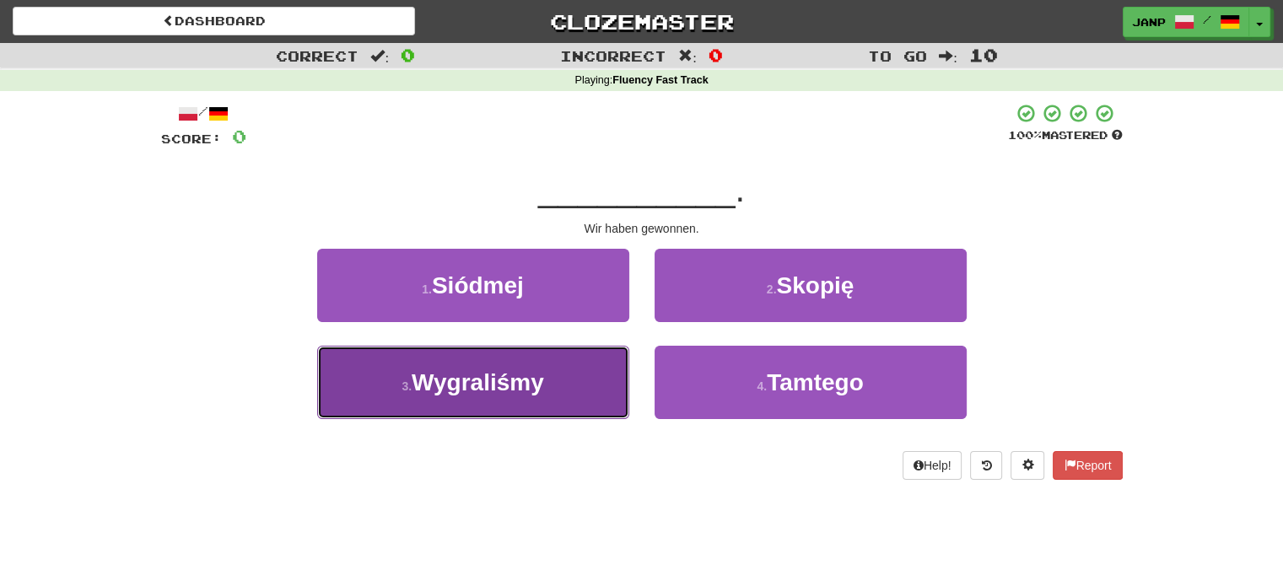
click at [558, 390] on button "3 . Wygraliśmy" at bounding box center [473, 382] width 312 height 73
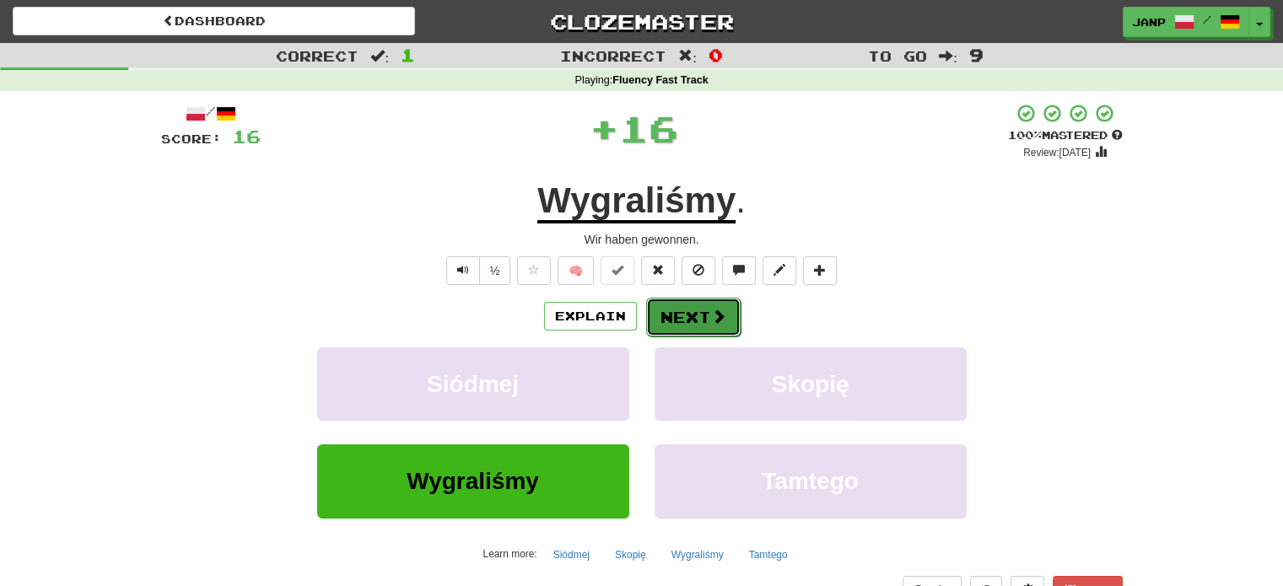
click at [665, 301] on button "Next" at bounding box center [693, 317] width 94 height 39
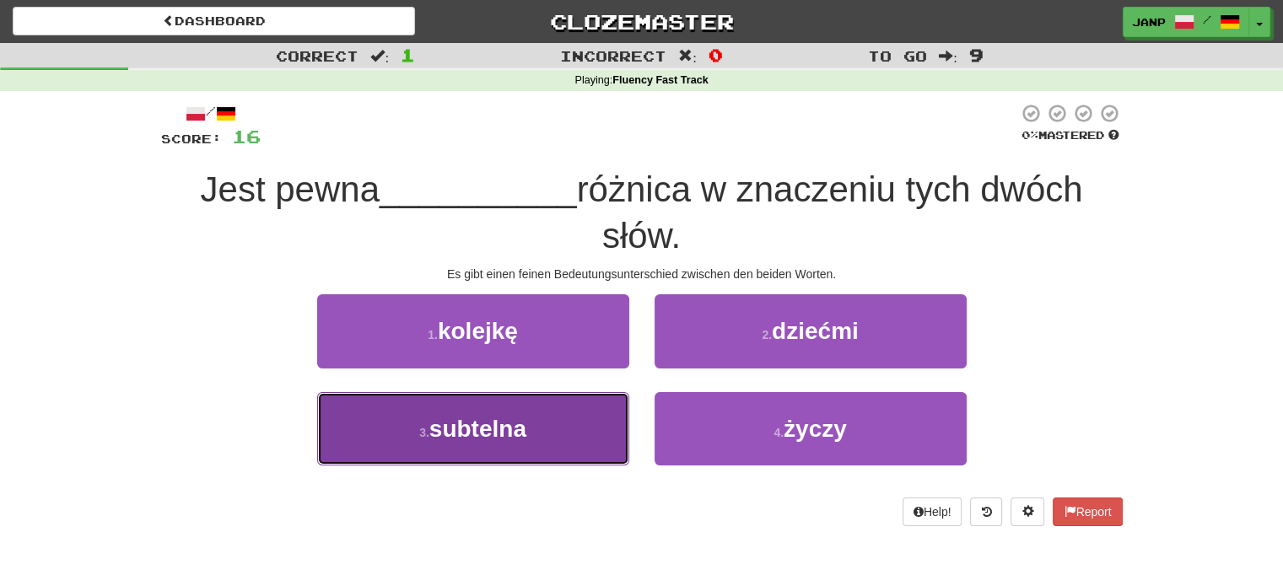
click at [575, 449] on button "3 . subtelna" at bounding box center [473, 428] width 312 height 73
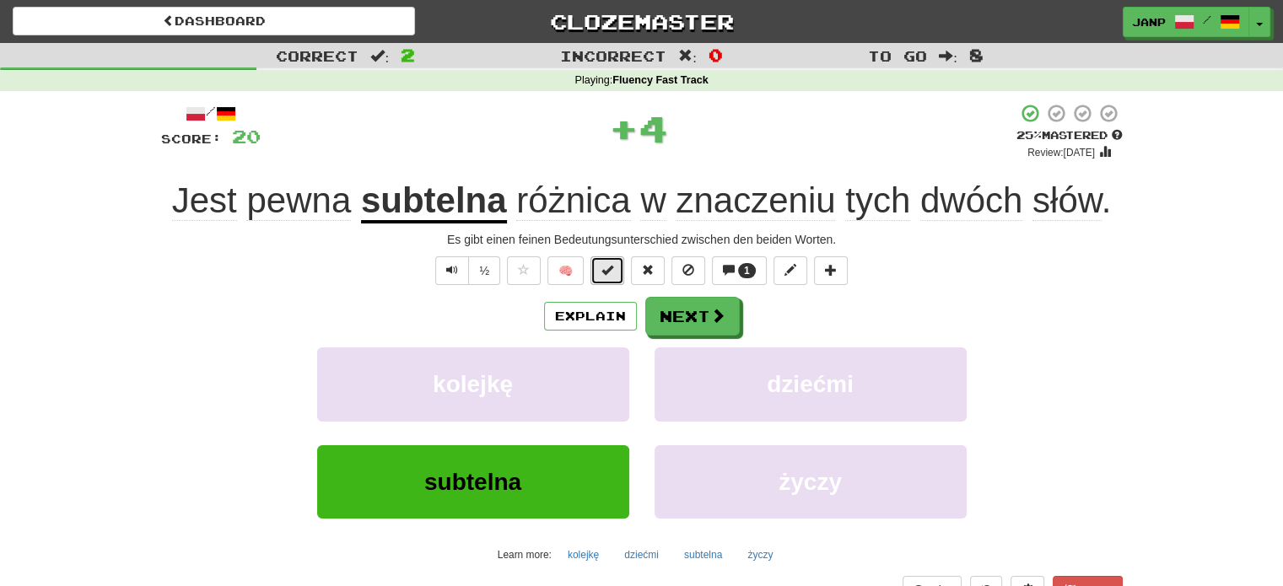
click at [597, 263] on button at bounding box center [607, 270] width 34 height 29
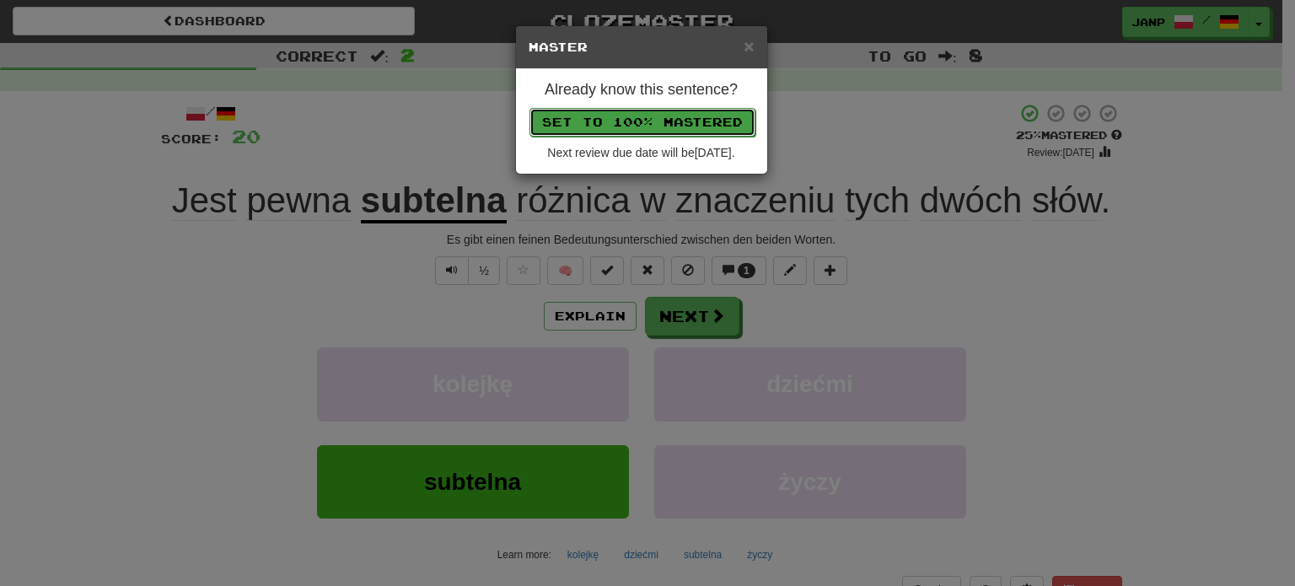
click at [671, 126] on button "Set to 100% Mastered" at bounding box center [643, 122] width 226 height 29
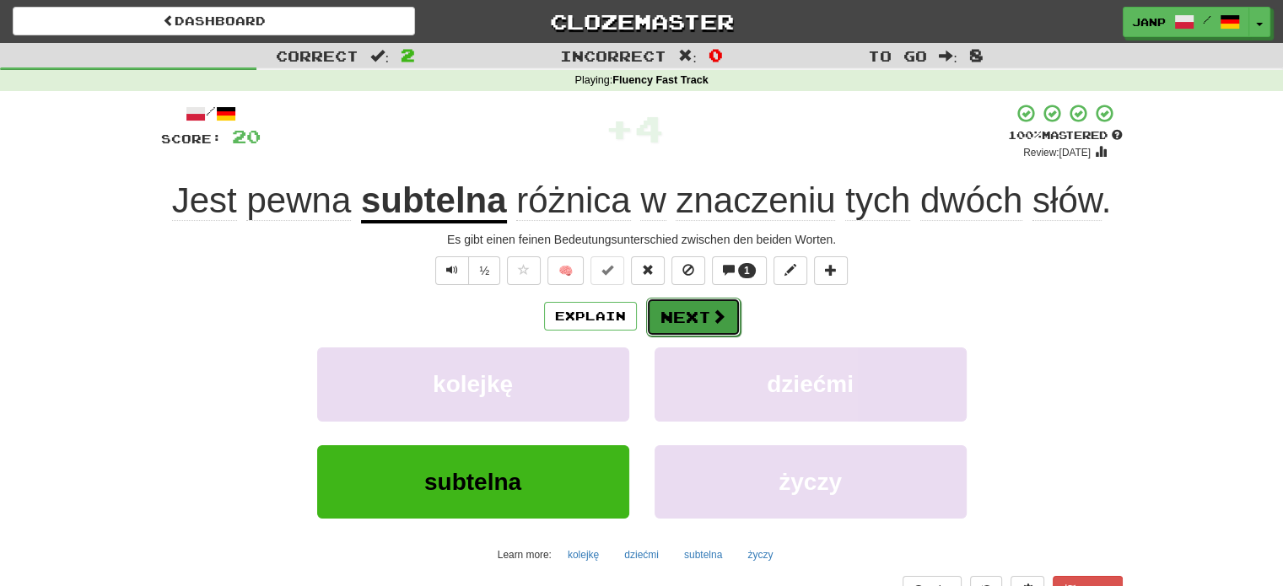
click at [684, 323] on button "Next" at bounding box center [693, 317] width 94 height 39
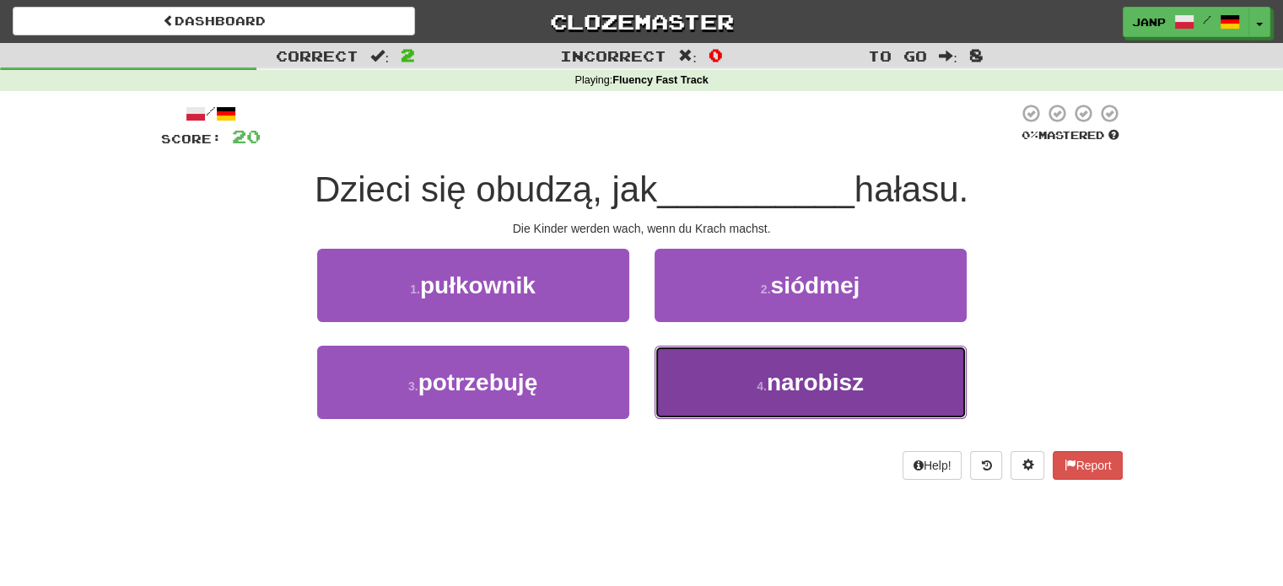
click at [705, 366] on button "4 . narobisz" at bounding box center [810, 382] width 312 height 73
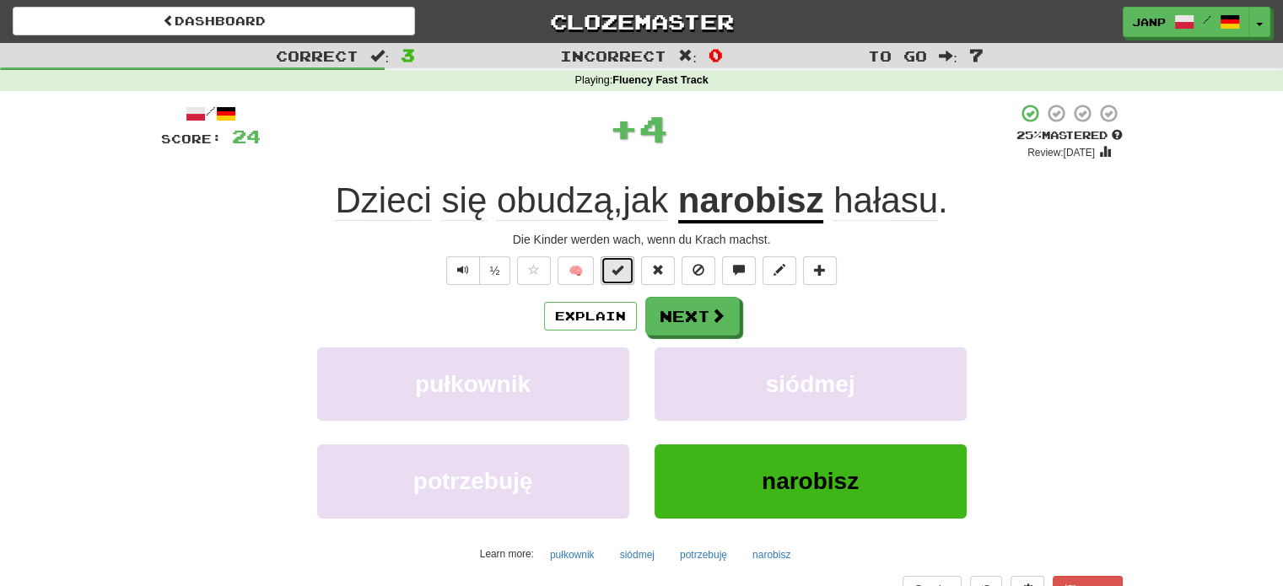
click at [619, 277] on button at bounding box center [617, 270] width 34 height 29
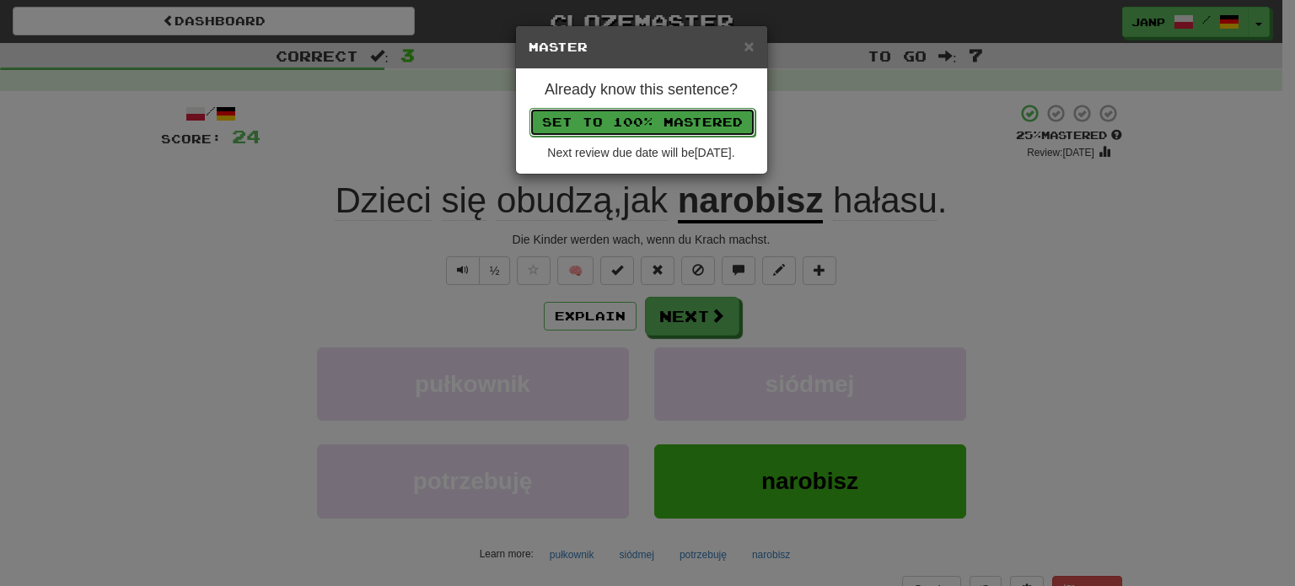
click at [648, 121] on button "Set to 100% Mastered" at bounding box center [643, 122] width 226 height 29
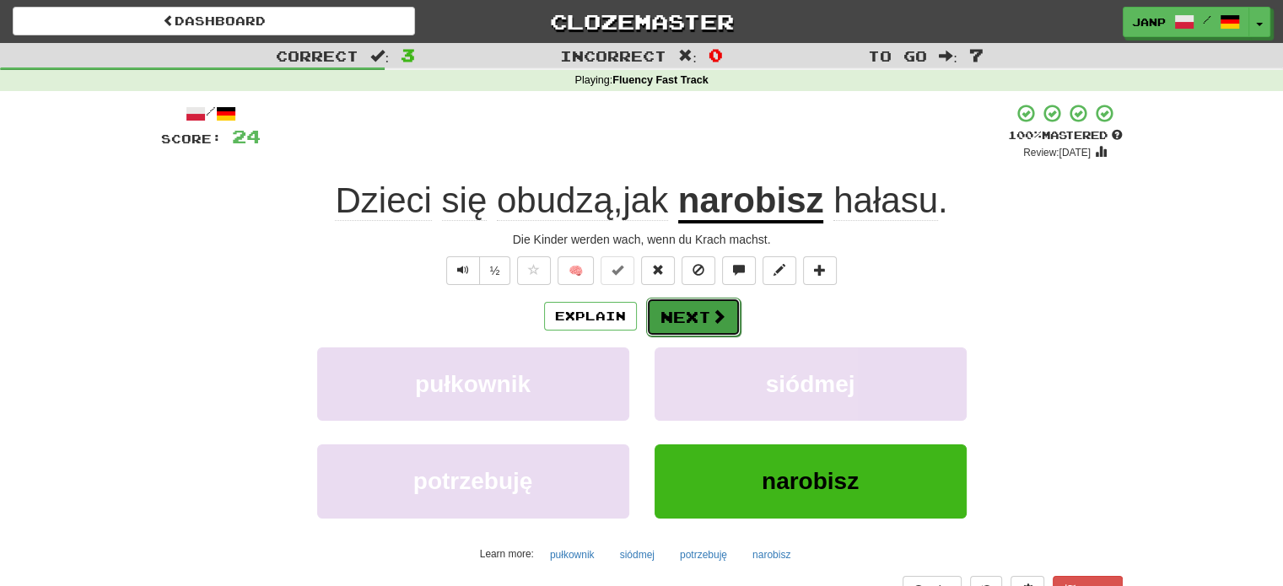
click at [708, 326] on button "Next" at bounding box center [693, 317] width 94 height 39
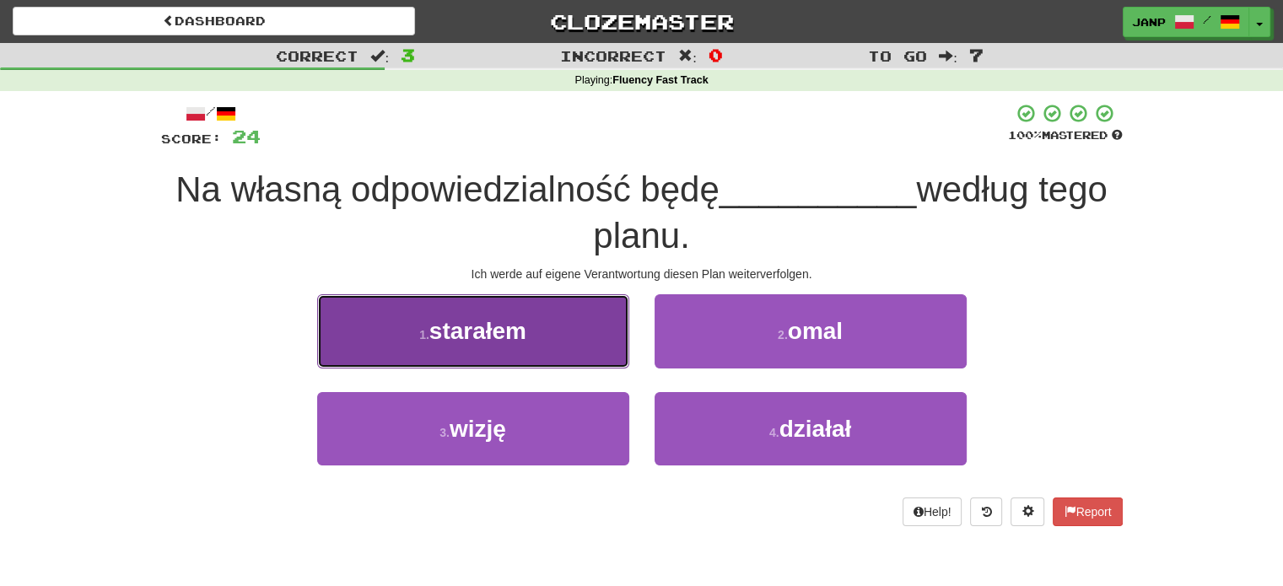
click at [471, 352] on button "1 . starałem" at bounding box center [473, 330] width 312 height 73
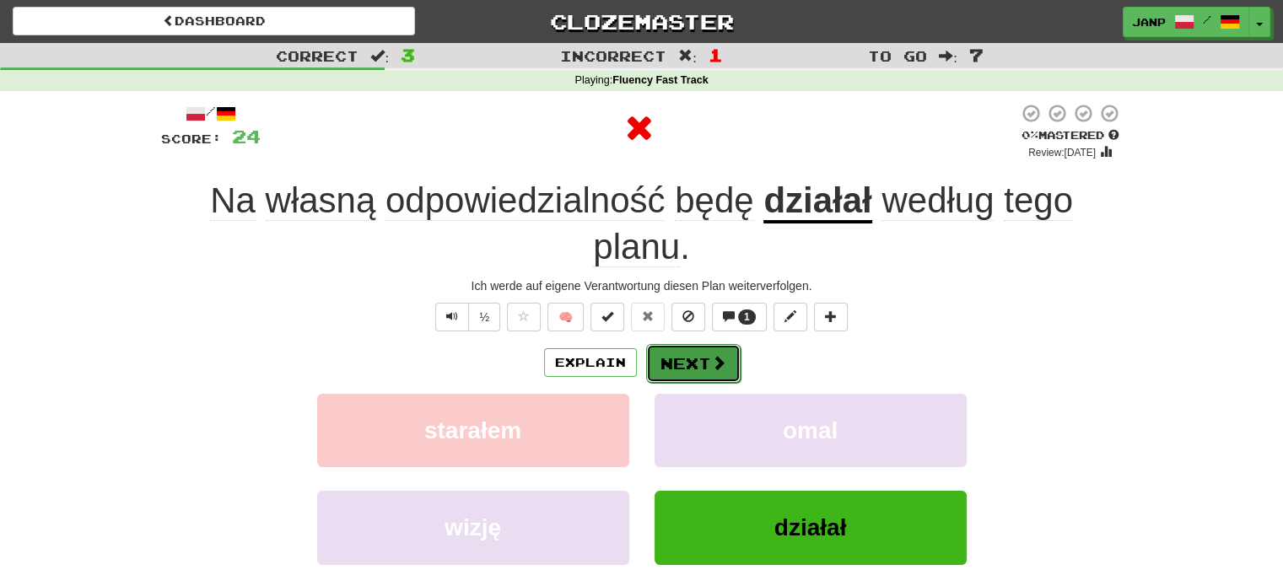
click at [710, 371] on button "Next" at bounding box center [693, 363] width 94 height 39
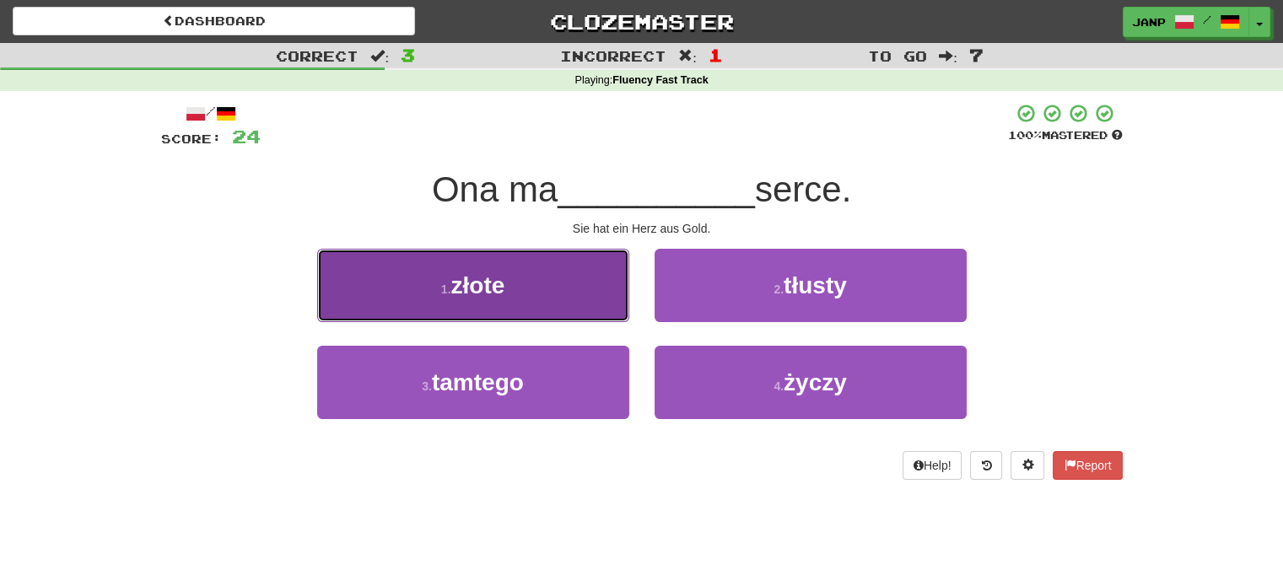
click at [570, 305] on button "1 . złote" at bounding box center [473, 285] width 312 height 73
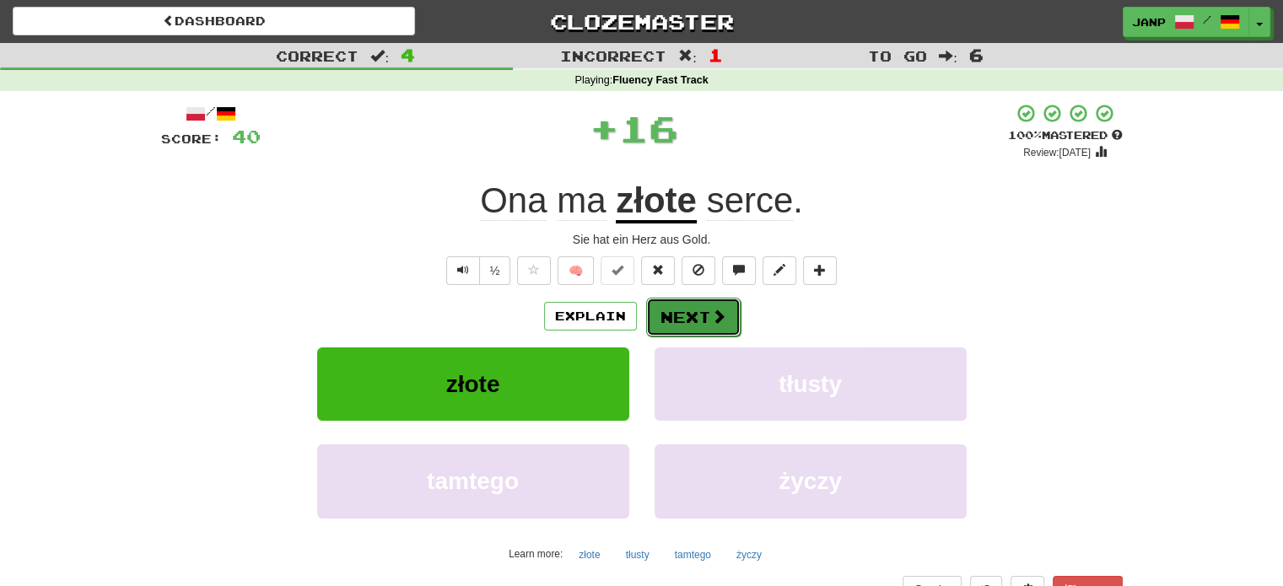
click at [698, 322] on button "Next" at bounding box center [693, 317] width 94 height 39
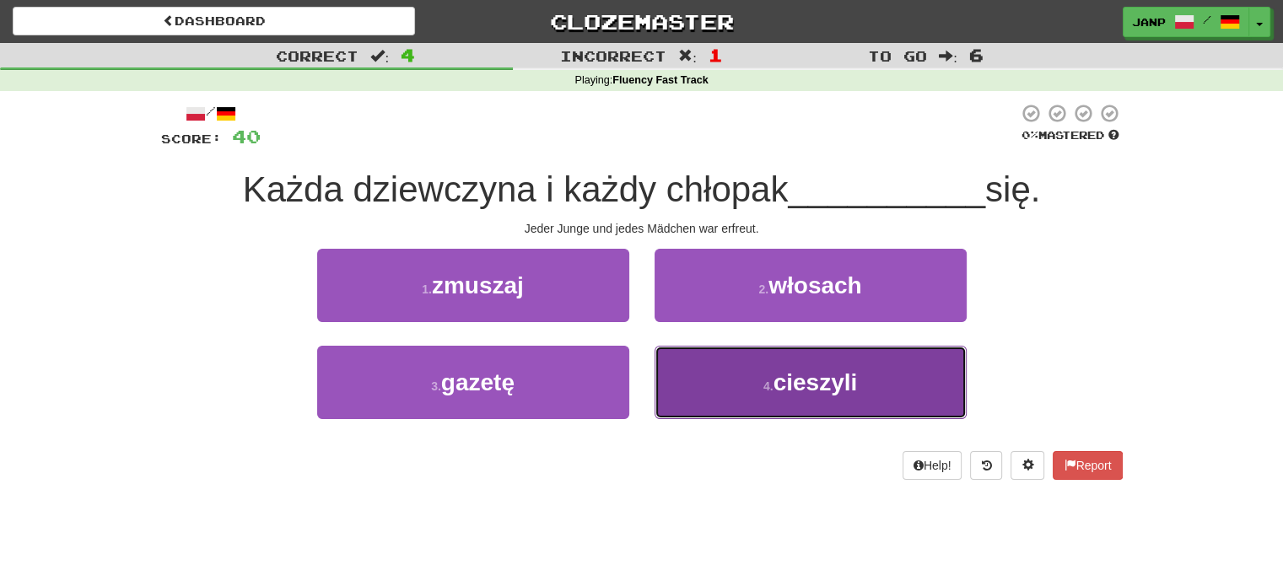
click at [713, 372] on button "4 . cieszyli" at bounding box center [810, 382] width 312 height 73
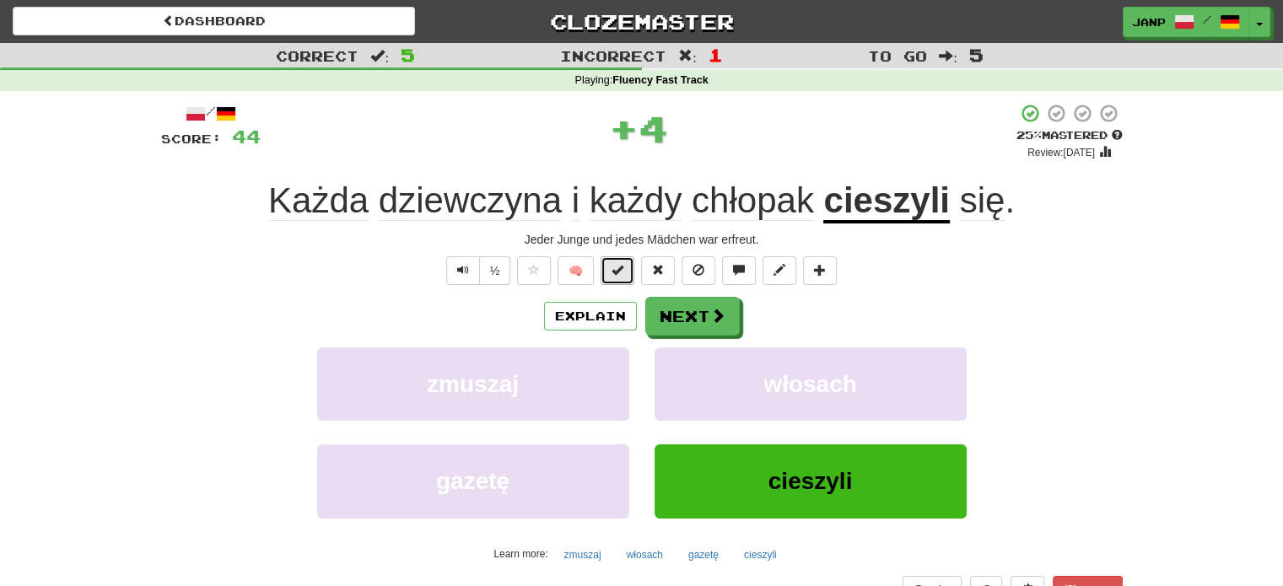
click at [615, 278] on button at bounding box center [617, 270] width 34 height 29
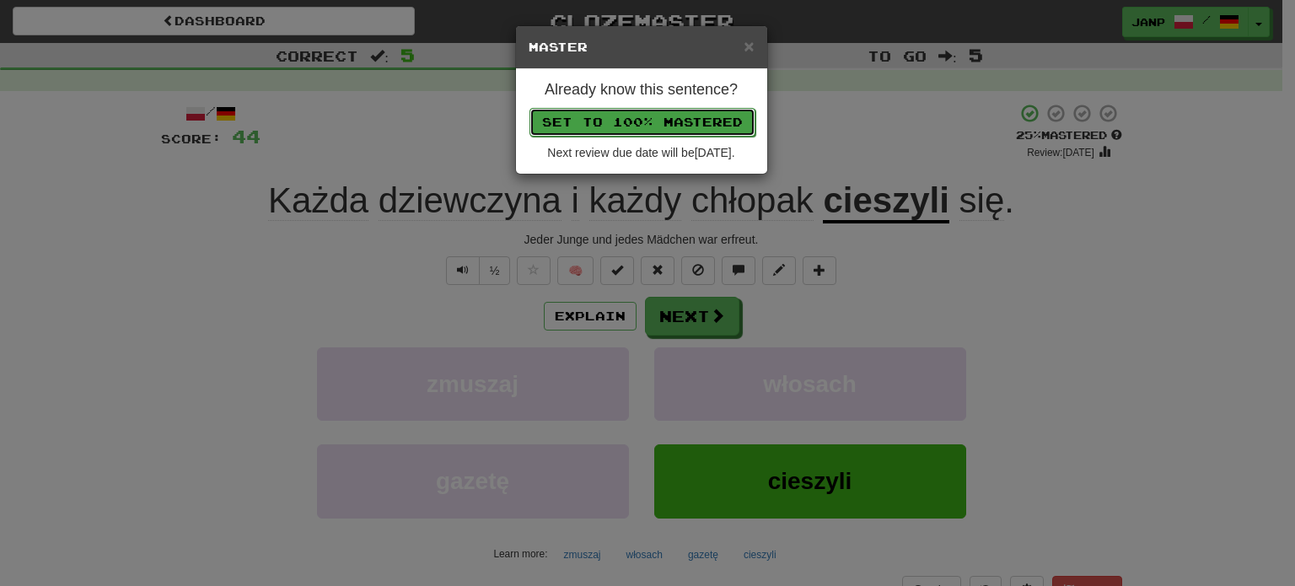
click at [658, 121] on button "Set to 100% Mastered" at bounding box center [643, 122] width 226 height 29
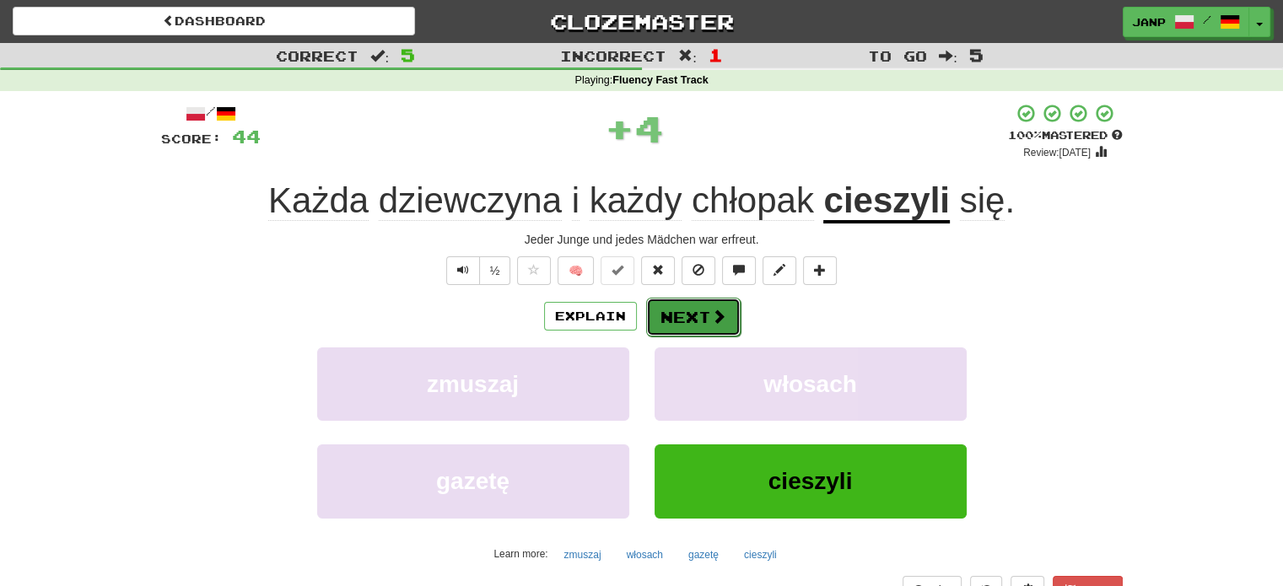
click at [691, 314] on button "Next" at bounding box center [693, 317] width 94 height 39
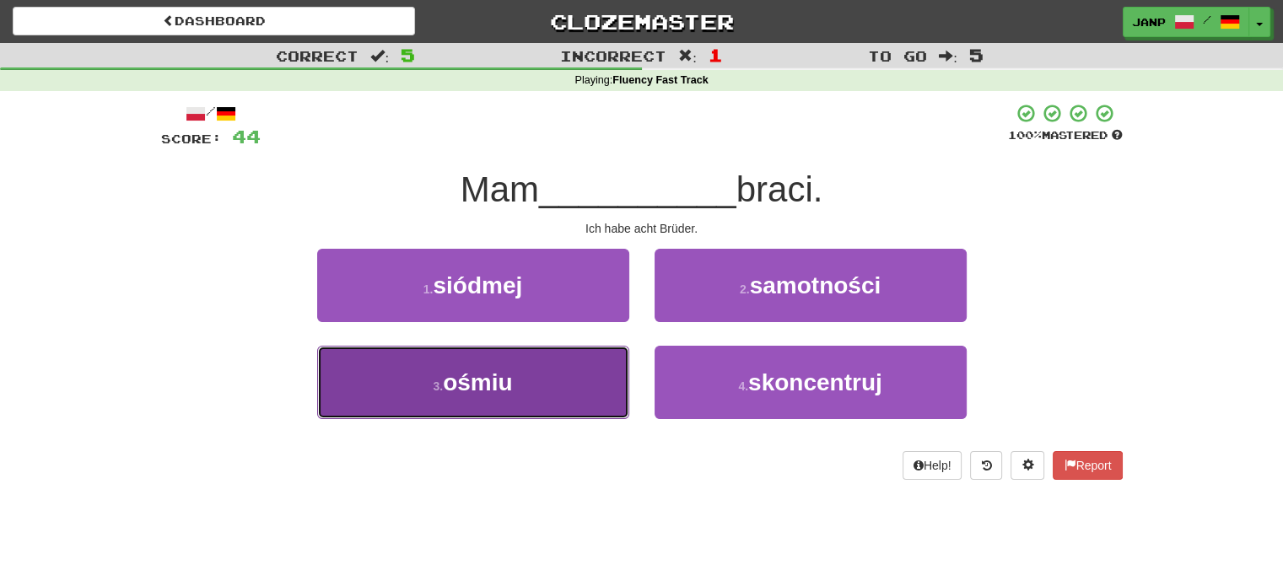
click at [574, 377] on button "3 . ośmiu" at bounding box center [473, 382] width 312 height 73
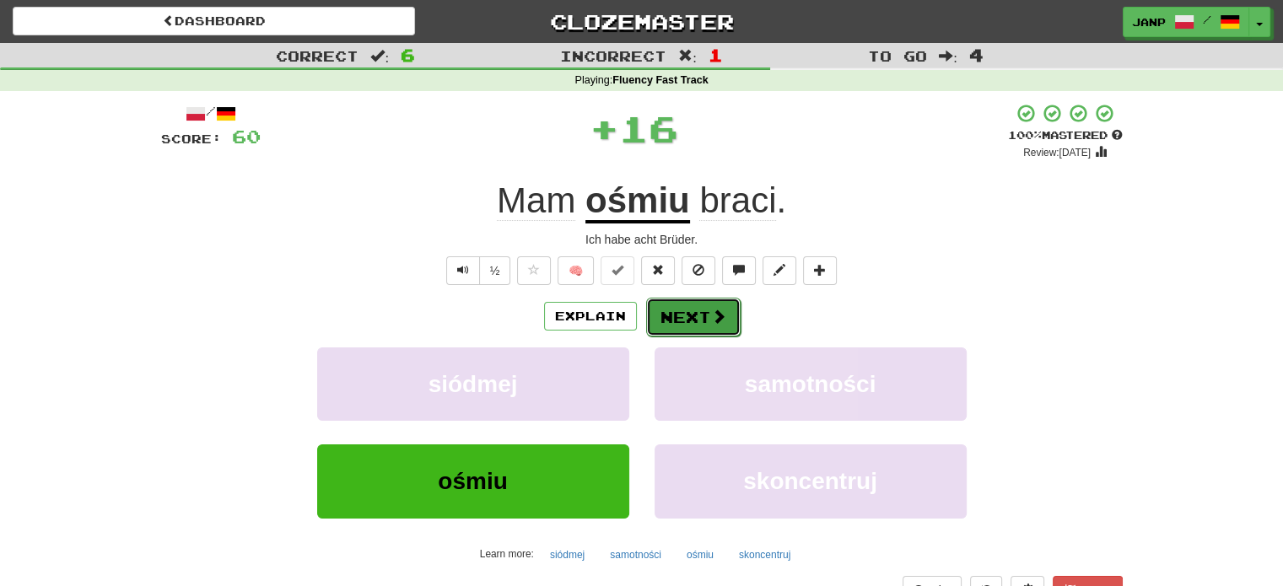
click at [661, 309] on button "Next" at bounding box center [693, 317] width 94 height 39
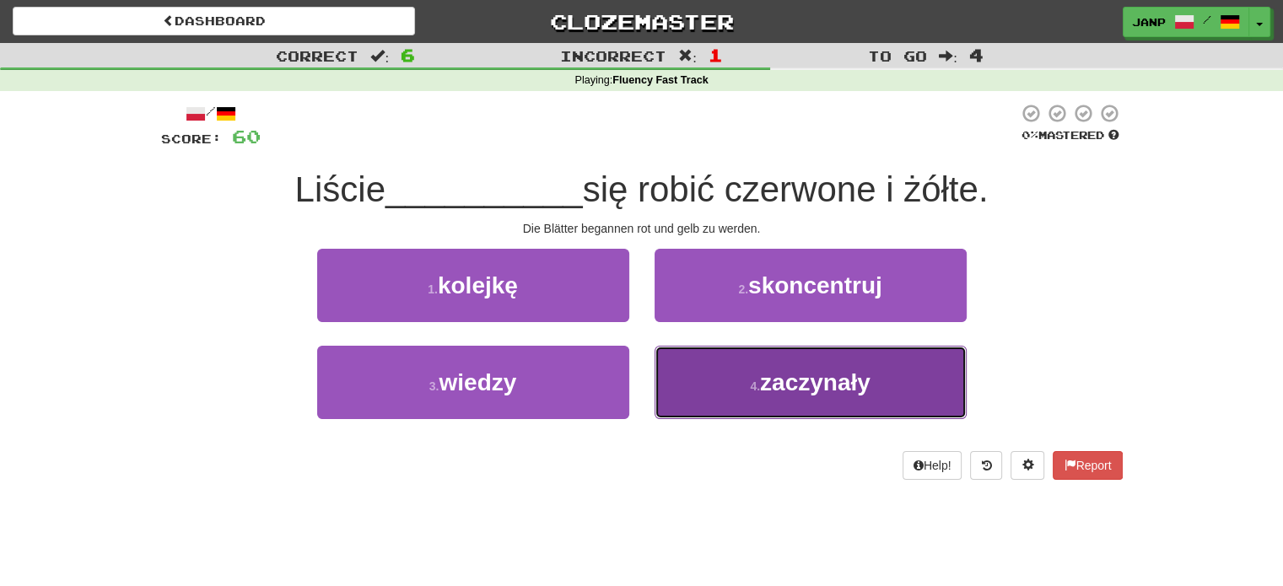
click at [686, 373] on button "4 . zaczynały" at bounding box center [810, 382] width 312 height 73
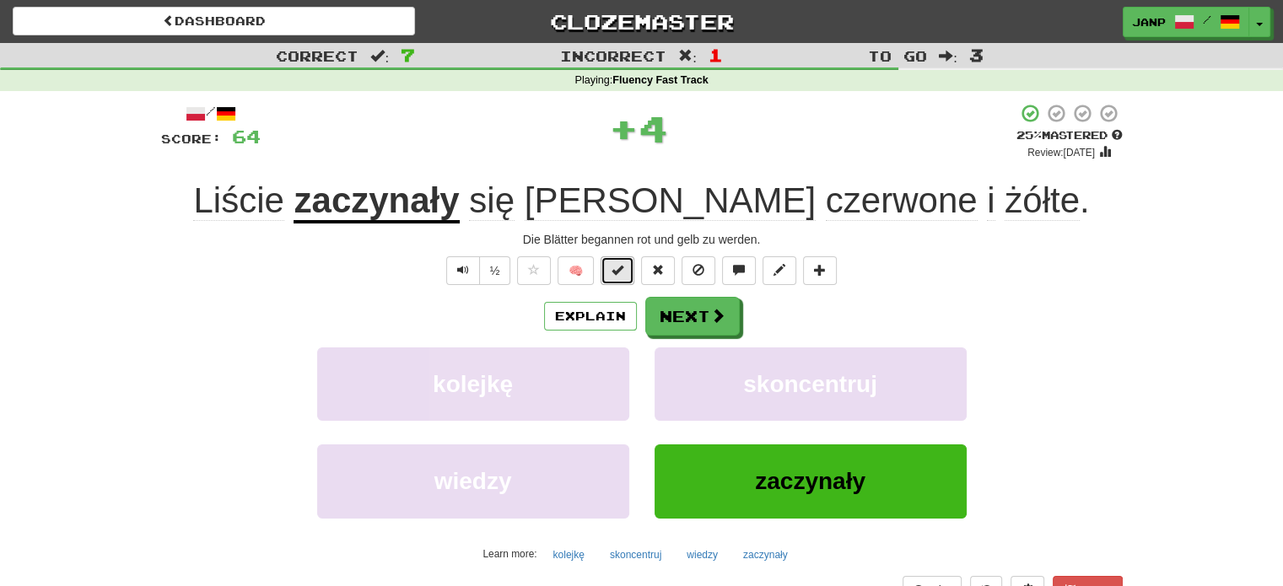
click at [613, 265] on span at bounding box center [617, 270] width 12 height 12
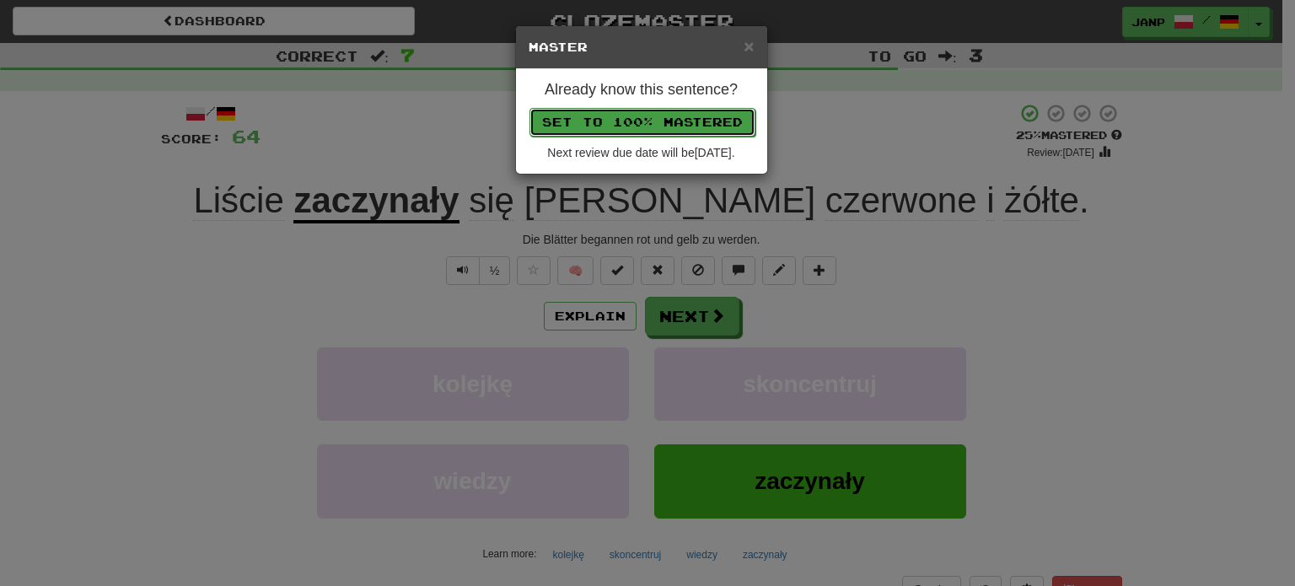
click at [654, 127] on button "Set to 100% Mastered" at bounding box center [643, 122] width 226 height 29
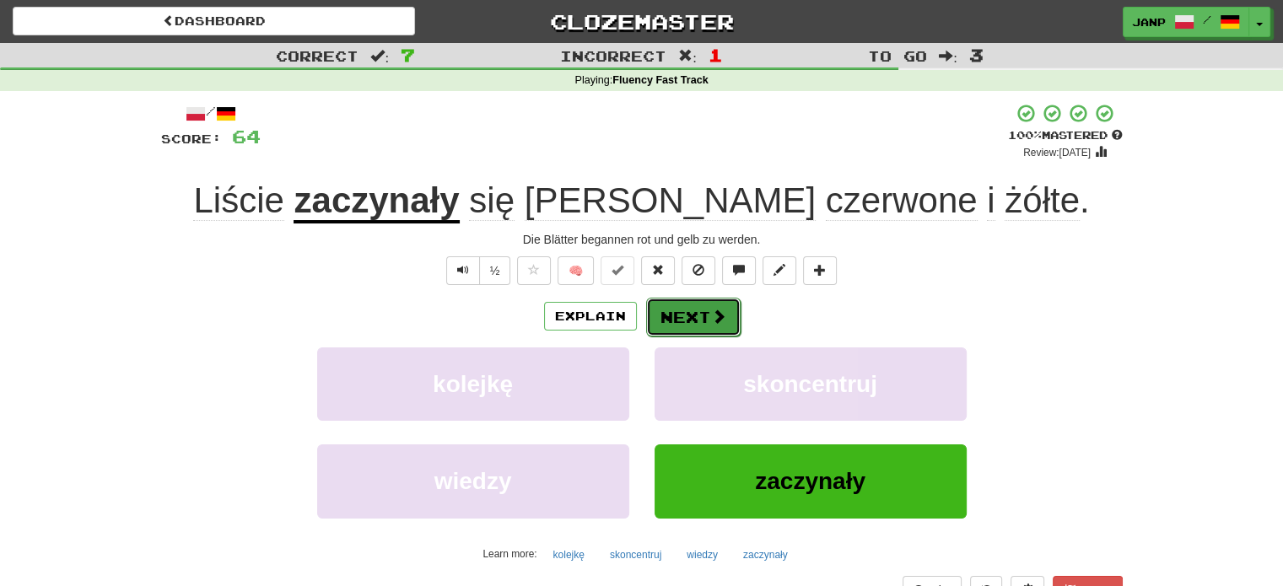
click at [683, 320] on button "Next" at bounding box center [693, 317] width 94 height 39
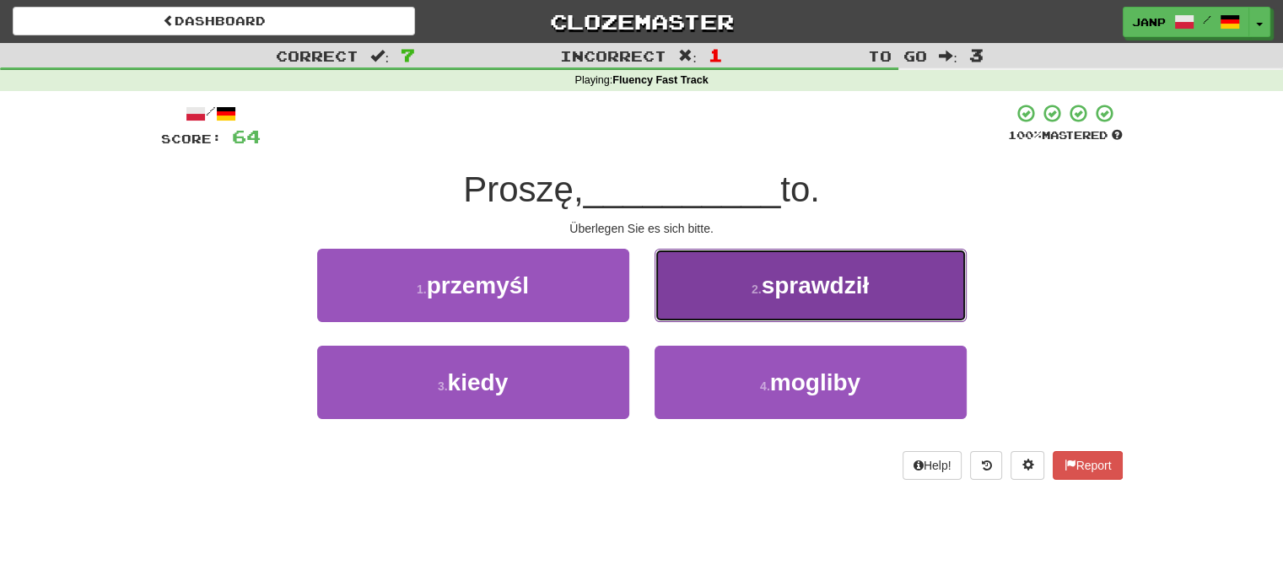
click at [745, 313] on button "2 . sprawdził" at bounding box center [810, 285] width 312 height 73
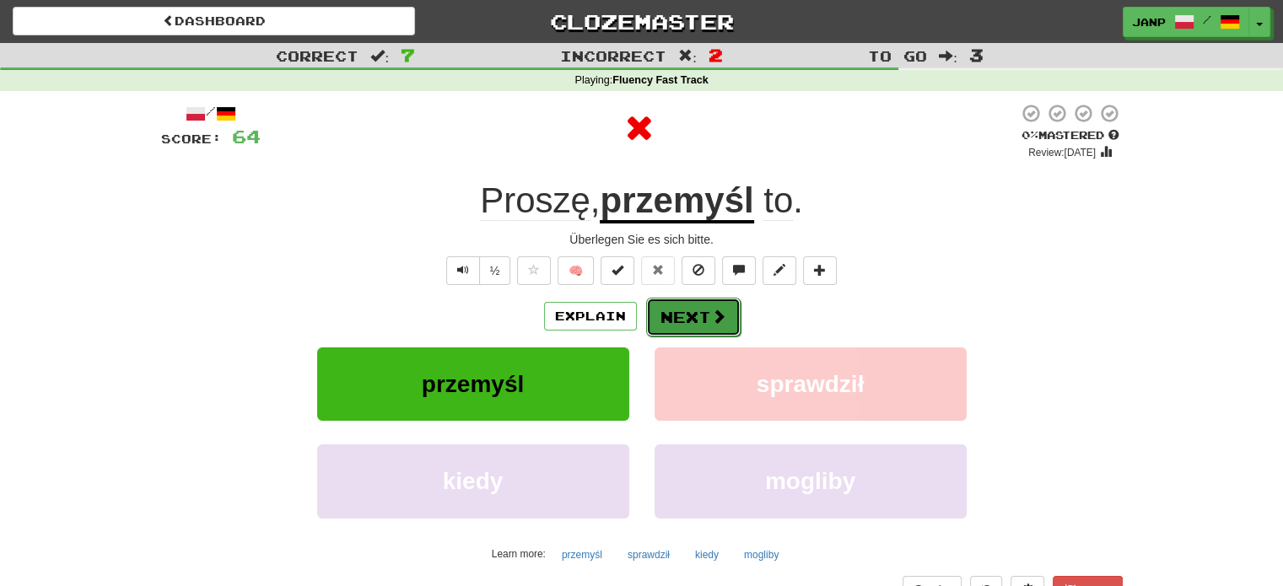
click at [713, 313] on span at bounding box center [718, 316] width 15 height 15
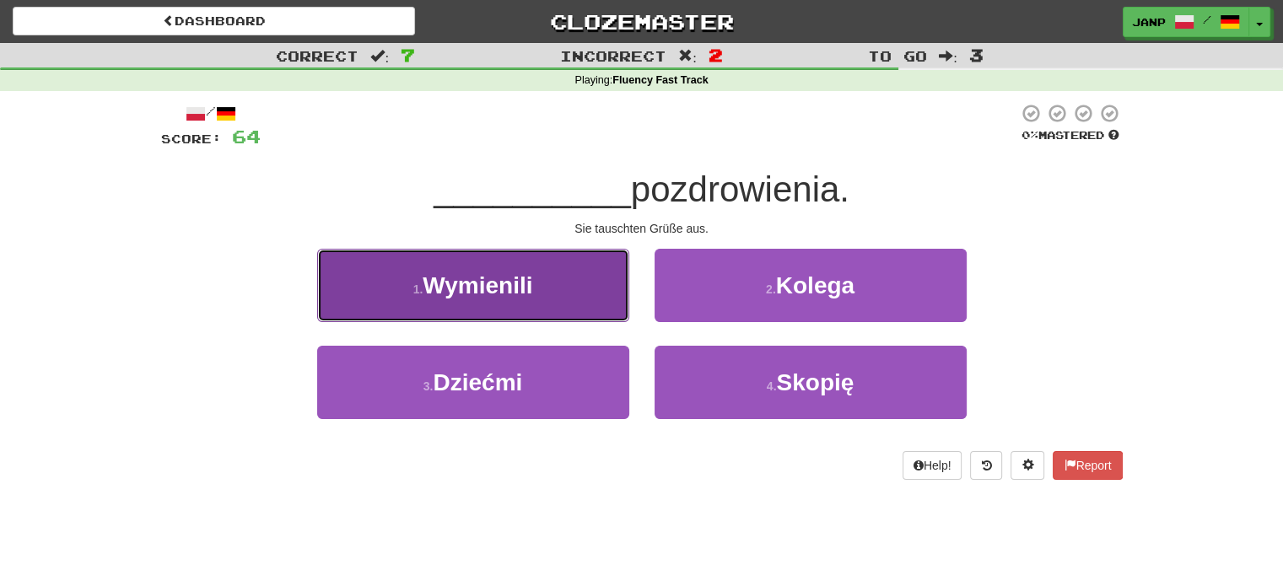
click at [572, 318] on button "1 . Wymienili" at bounding box center [473, 285] width 312 height 73
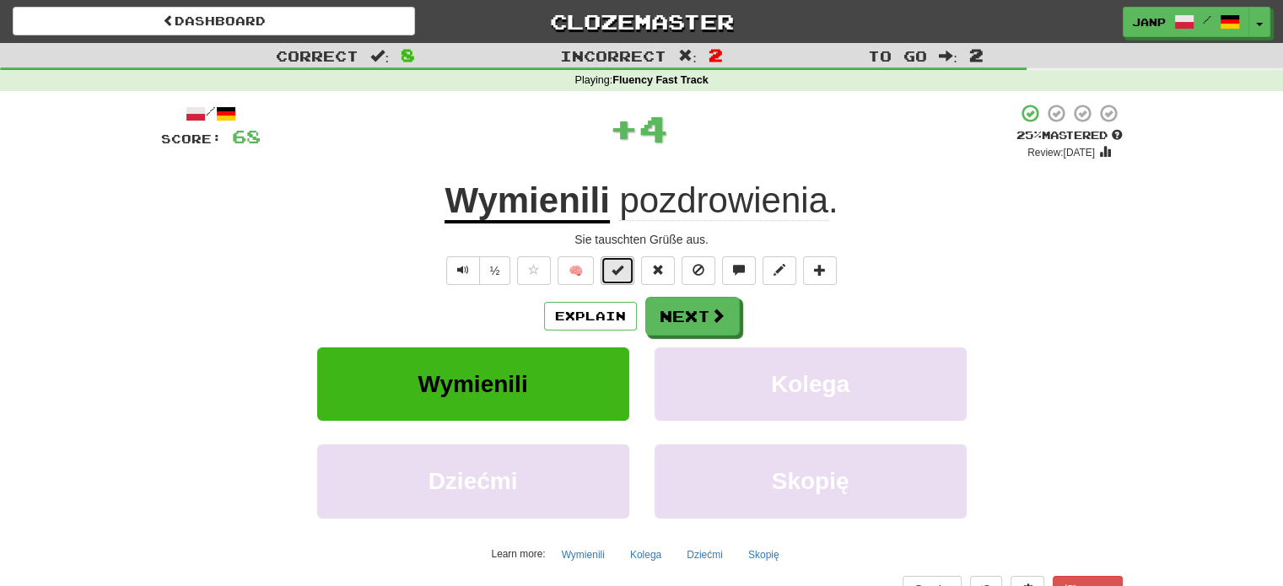
click at [611, 269] on button at bounding box center [617, 270] width 34 height 29
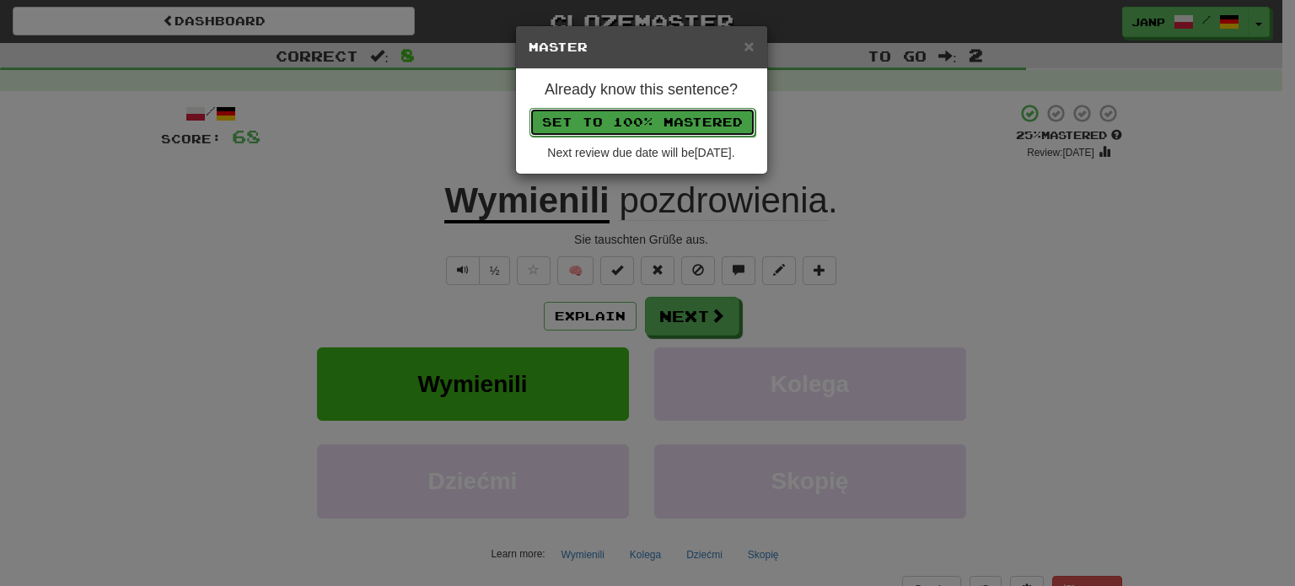
click at [715, 110] on button "Set to 100% Mastered" at bounding box center [643, 122] width 226 height 29
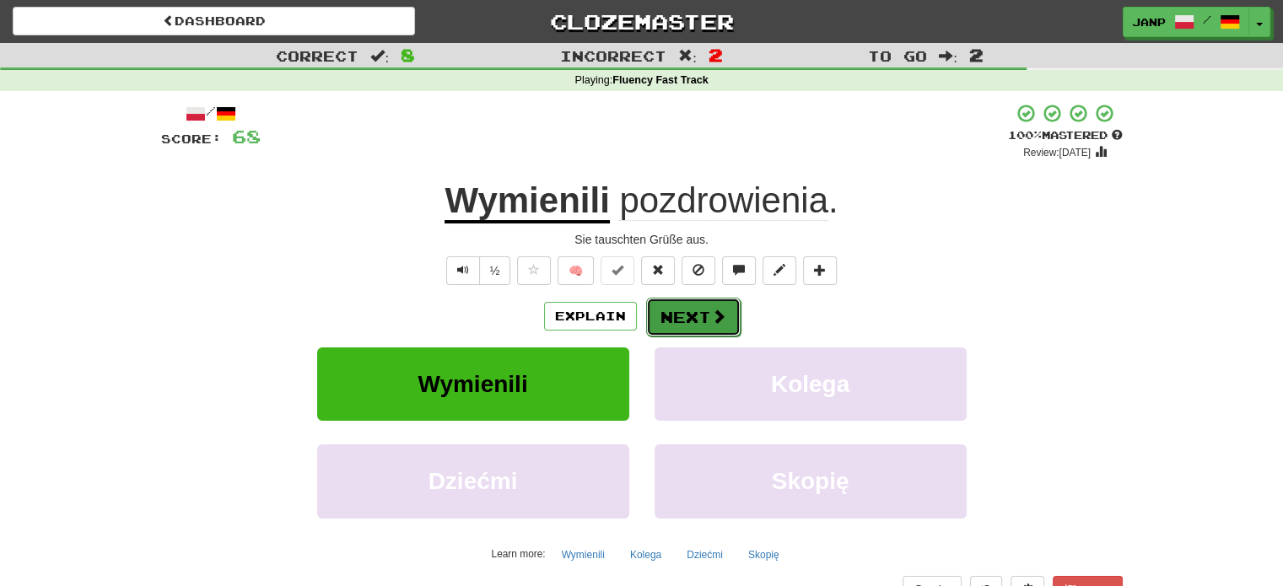
click at [669, 326] on button "Next" at bounding box center [693, 317] width 94 height 39
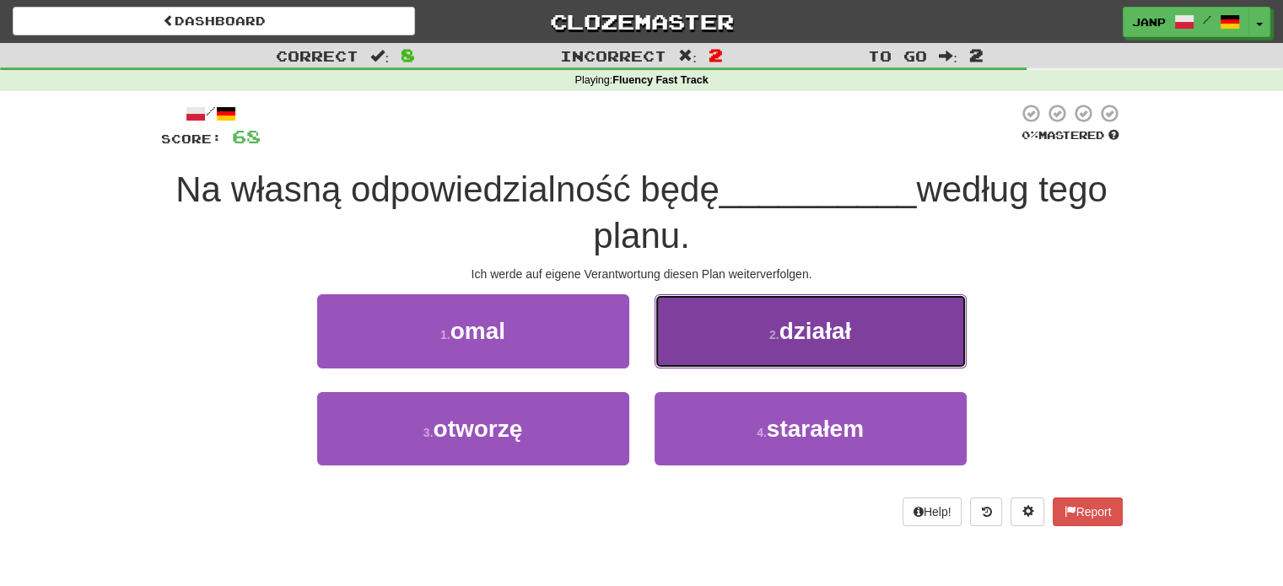
click at [705, 337] on button "2 . działał" at bounding box center [810, 330] width 312 height 73
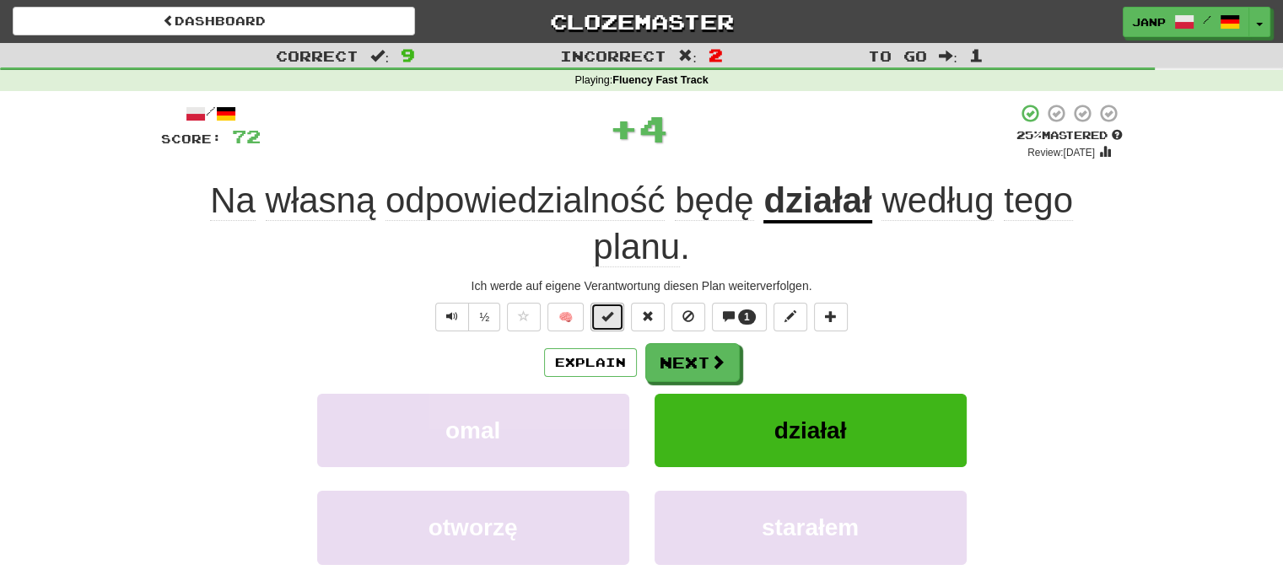
click at [604, 304] on button at bounding box center [607, 317] width 34 height 29
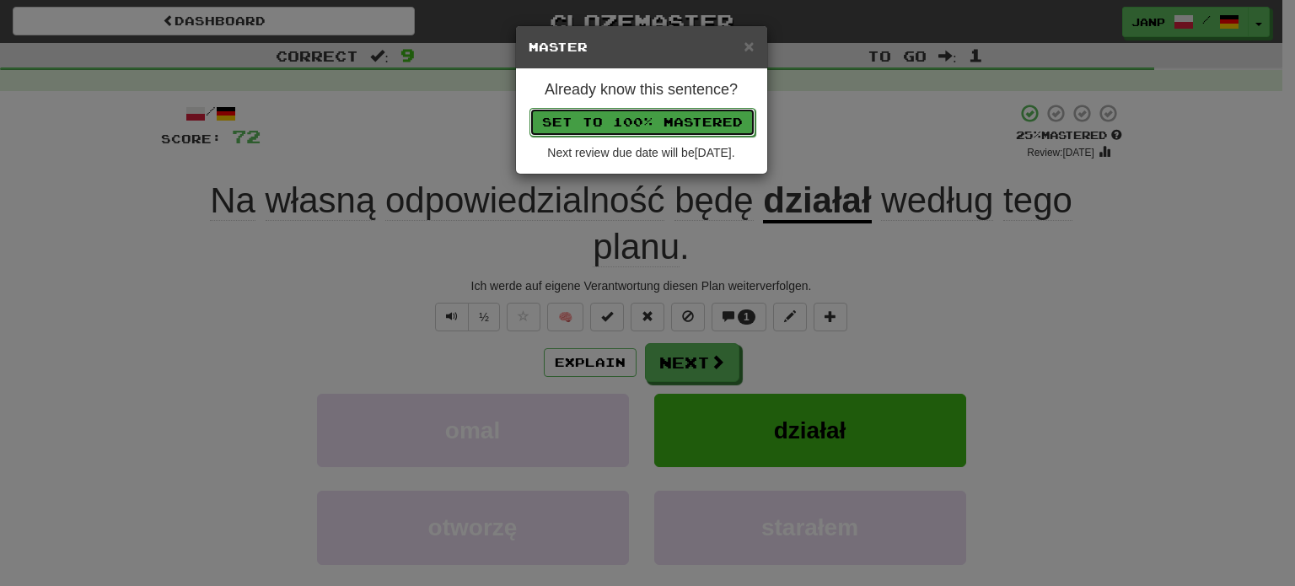
click at [658, 112] on button "Set to 100% Mastered" at bounding box center [643, 122] width 226 height 29
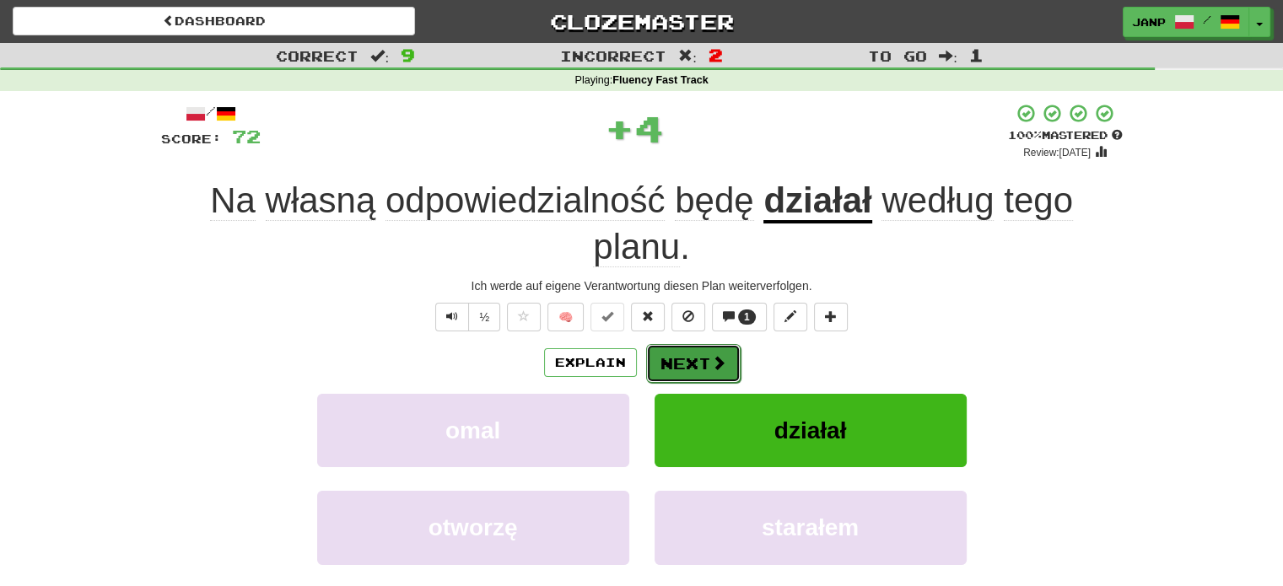
click at [696, 363] on button "Next" at bounding box center [693, 363] width 94 height 39
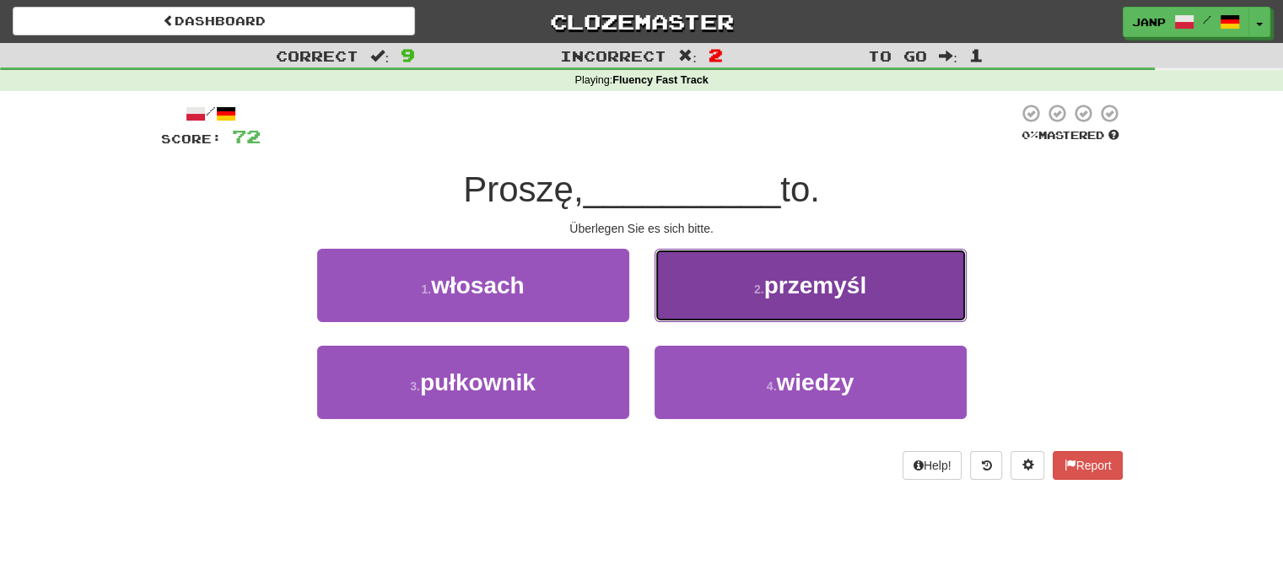
click at [747, 304] on button "2 . przemyśl" at bounding box center [810, 285] width 312 height 73
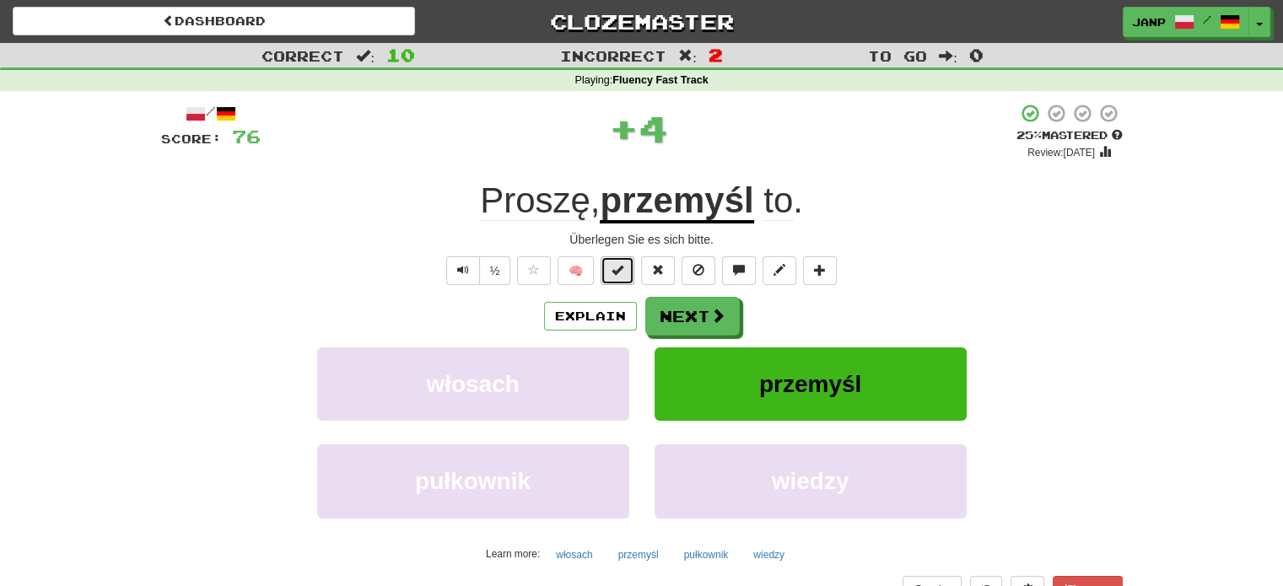
click at [616, 264] on span at bounding box center [617, 270] width 12 height 12
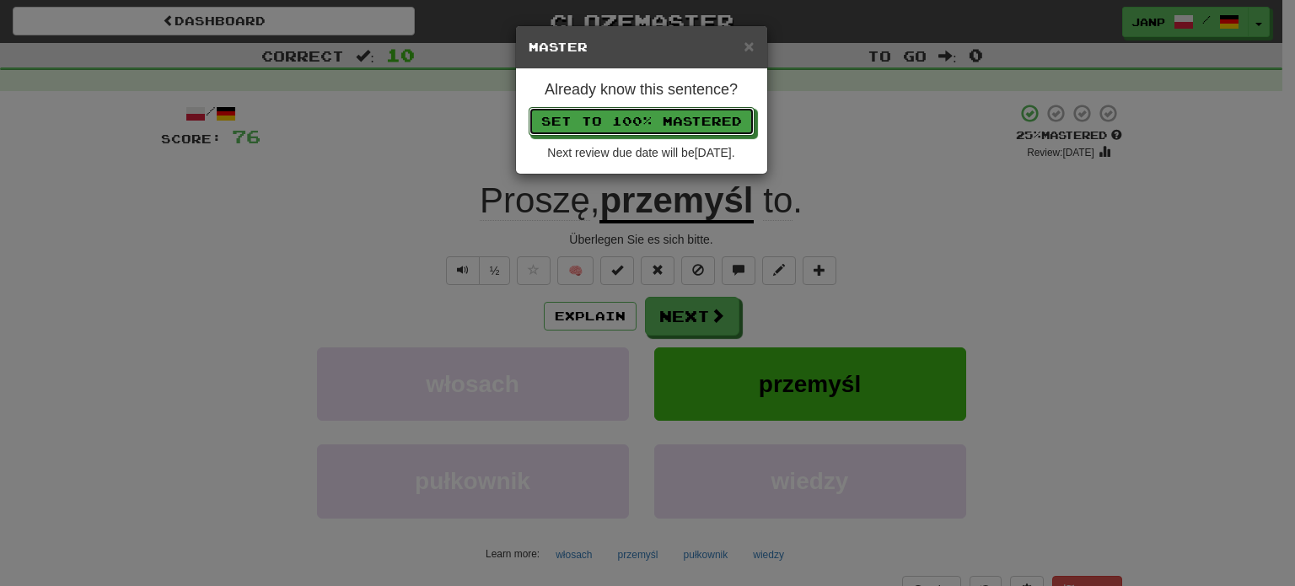
click at [673, 107] on p "Set to 100% Mastered" at bounding box center [642, 121] width 226 height 29
click at [670, 110] on button "Set to 100% Mastered" at bounding box center [643, 122] width 226 height 29
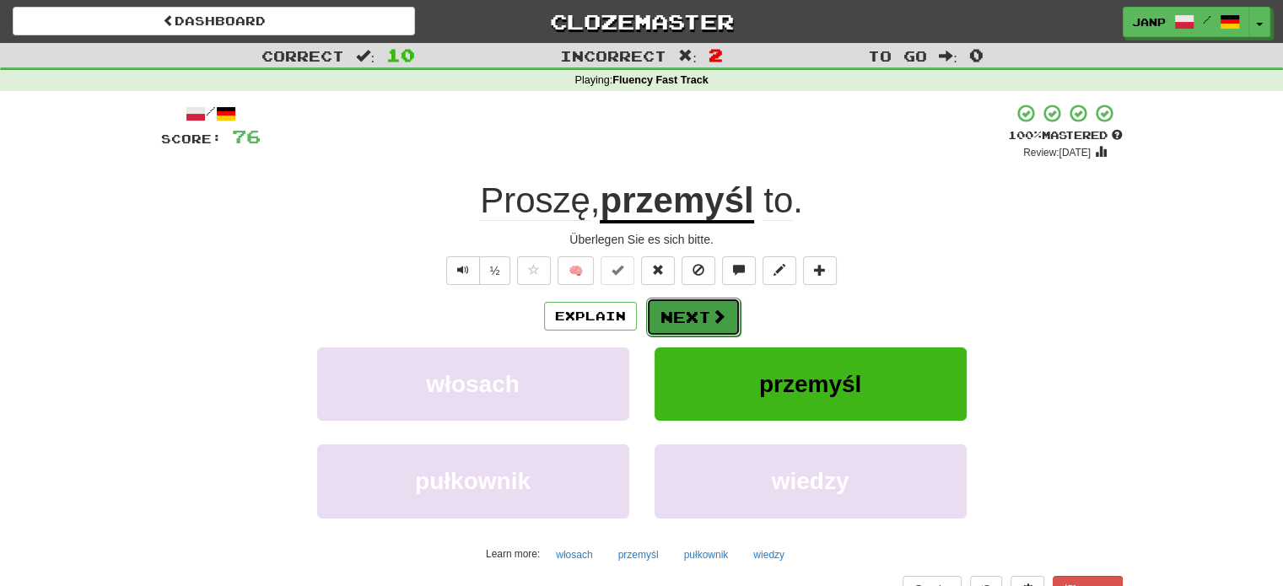
click at [707, 313] on button "Next" at bounding box center [693, 317] width 94 height 39
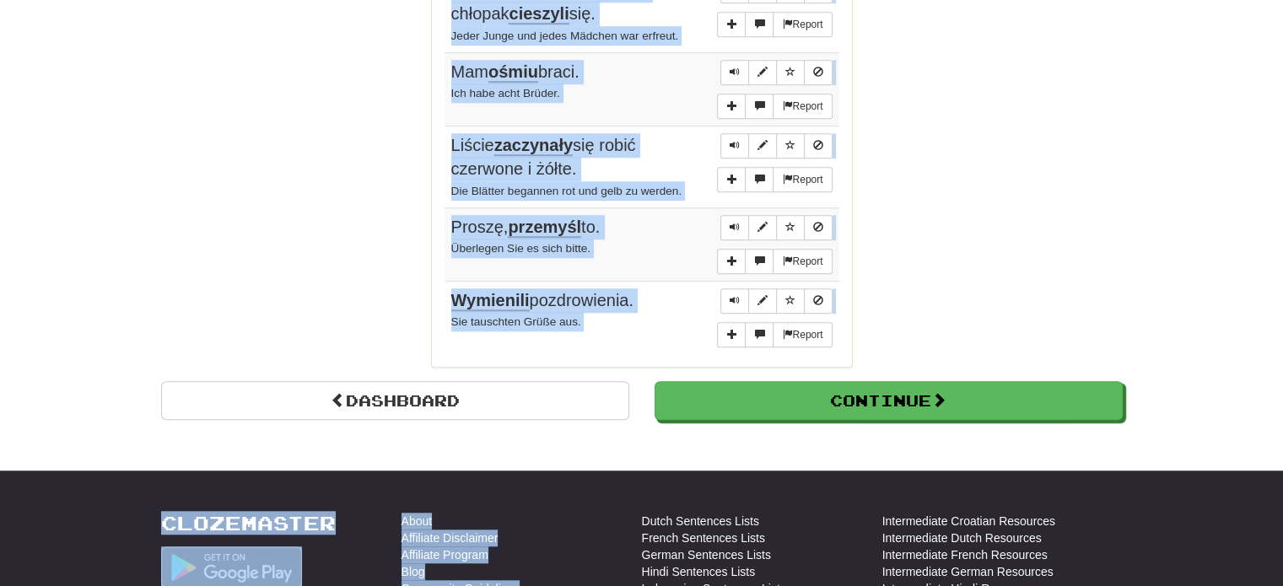
scroll to position [1438, 0]
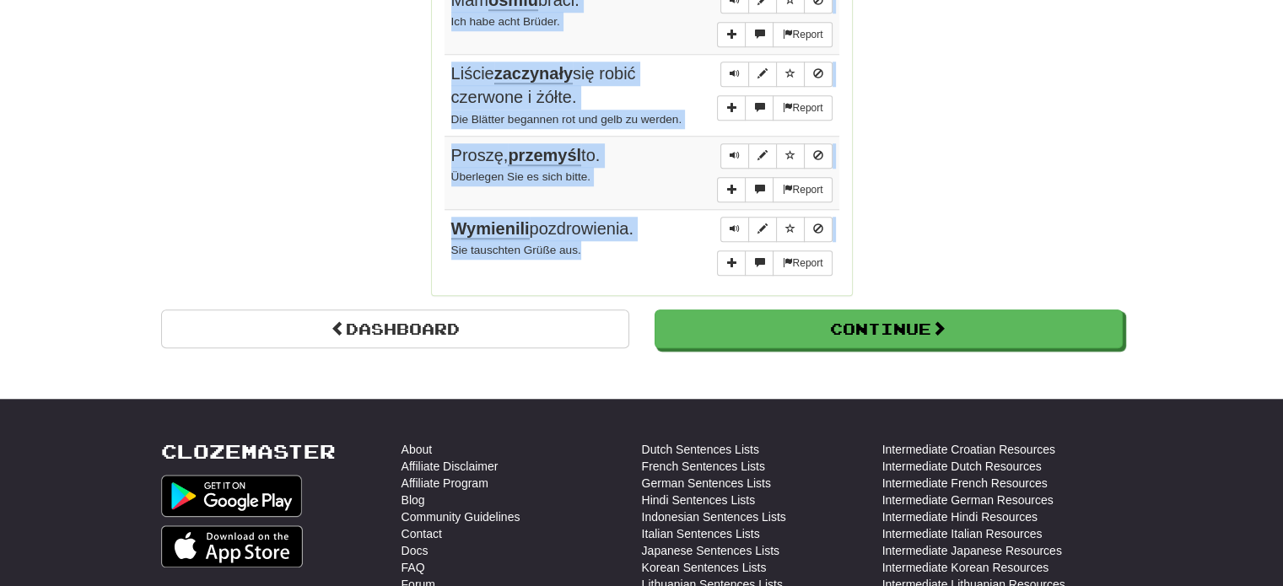
drag, startPoint x: 442, startPoint y: 411, endPoint x: 614, endPoint y: 252, distance: 233.9
copy div "Sentences: Report Wygraliśmy . Wir haben gewonnen. 1 Report Jest pewna subtelna…"
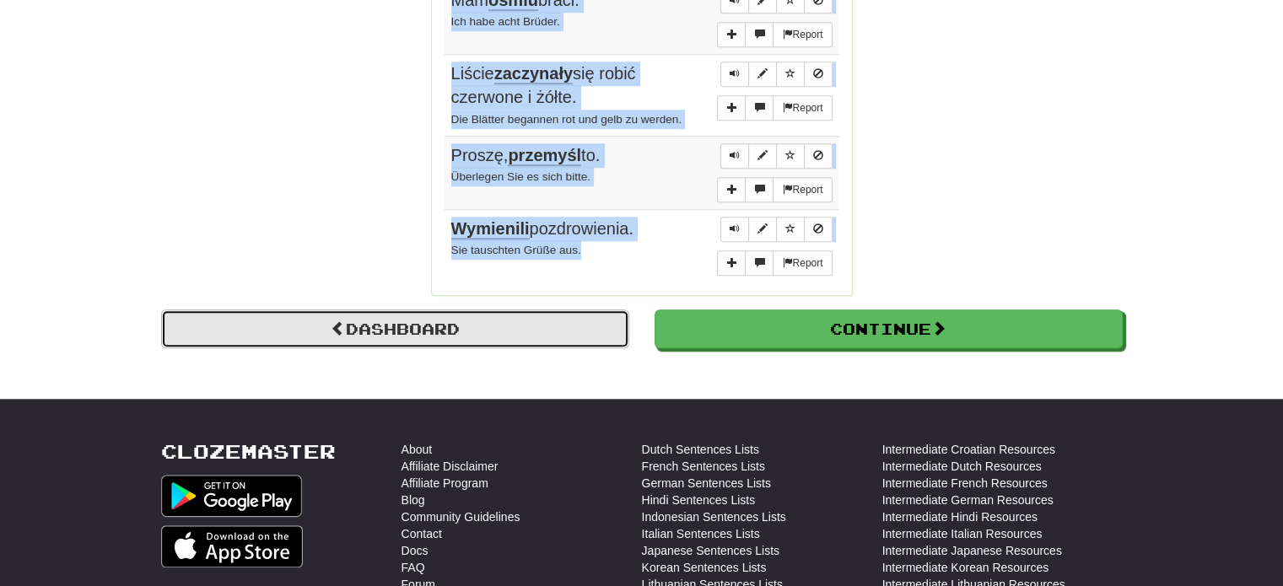
click at [388, 321] on link "Dashboard" at bounding box center [395, 328] width 468 height 39
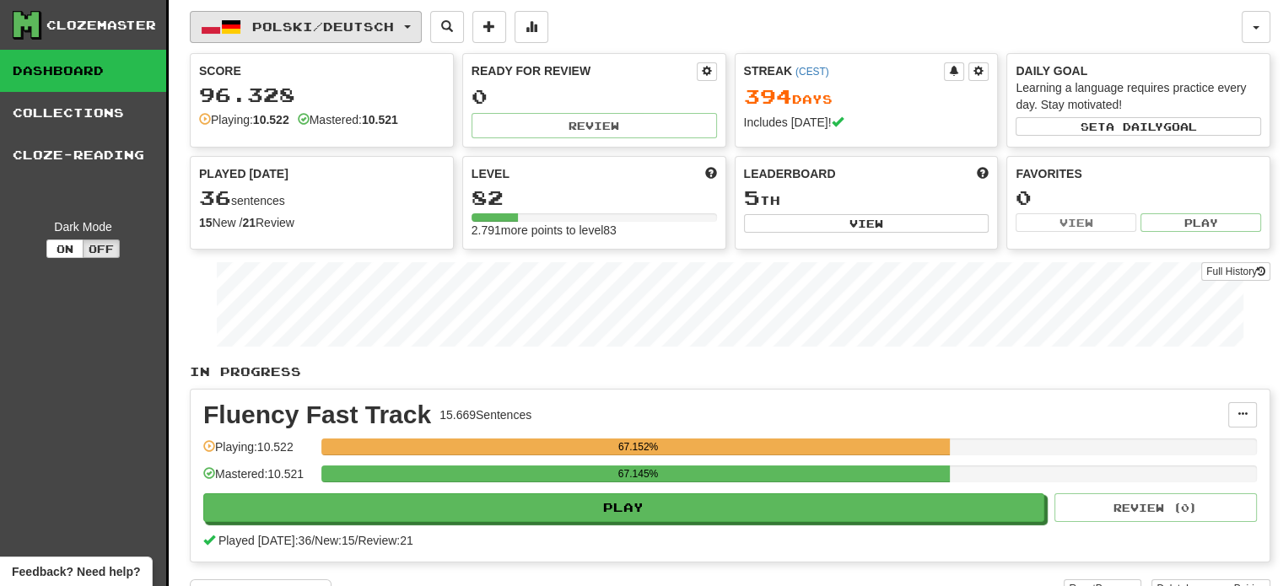
click at [345, 28] on span "Polski / Deutsch" at bounding box center [323, 26] width 142 height 14
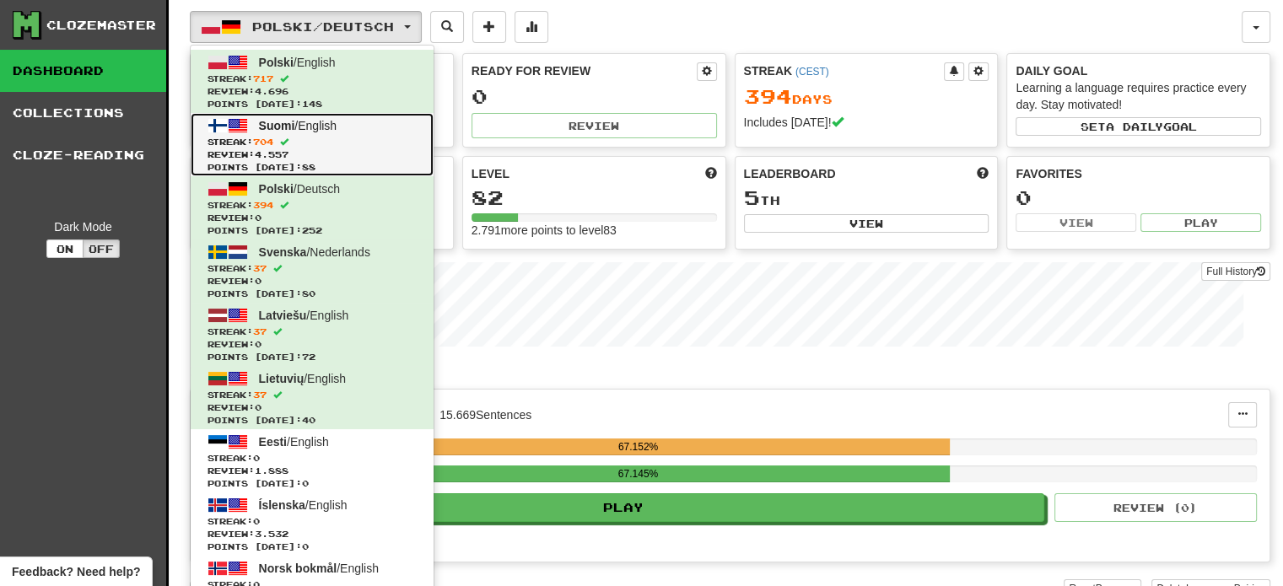
click at [341, 132] on link "Suomi / English Streak: 704 Review: 4.557 Points today: 88" at bounding box center [312, 144] width 243 height 63
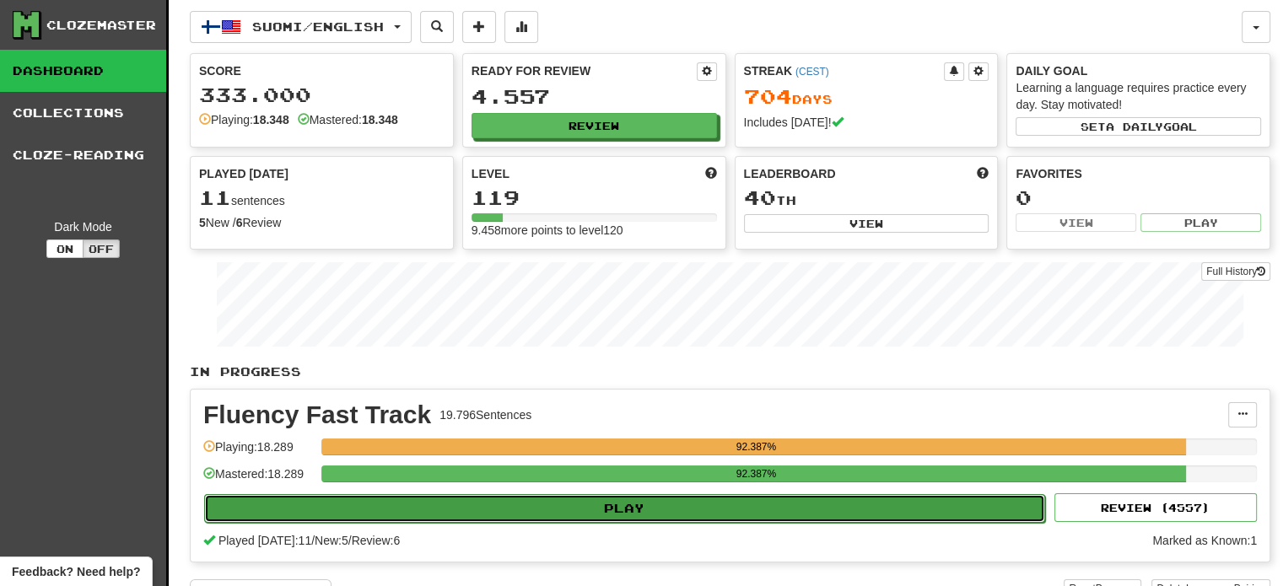
click at [678, 501] on button "Play" at bounding box center [624, 508] width 841 height 29
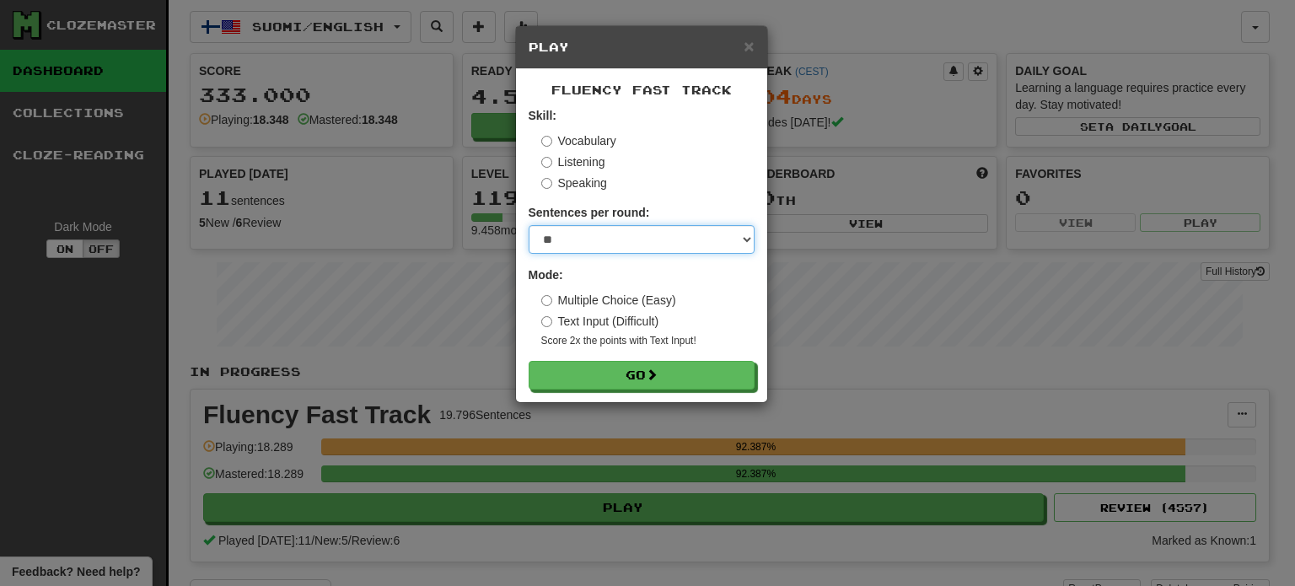
click at [575, 250] on select "* ** ** ** ** ** *** ********" at bounding box center [642, 239] width 226 height 29
select select "**"
click at [529, 225] on select "* ** ** ** ** ** *** ********" at bounding box center [642, 239] width 226 height 29
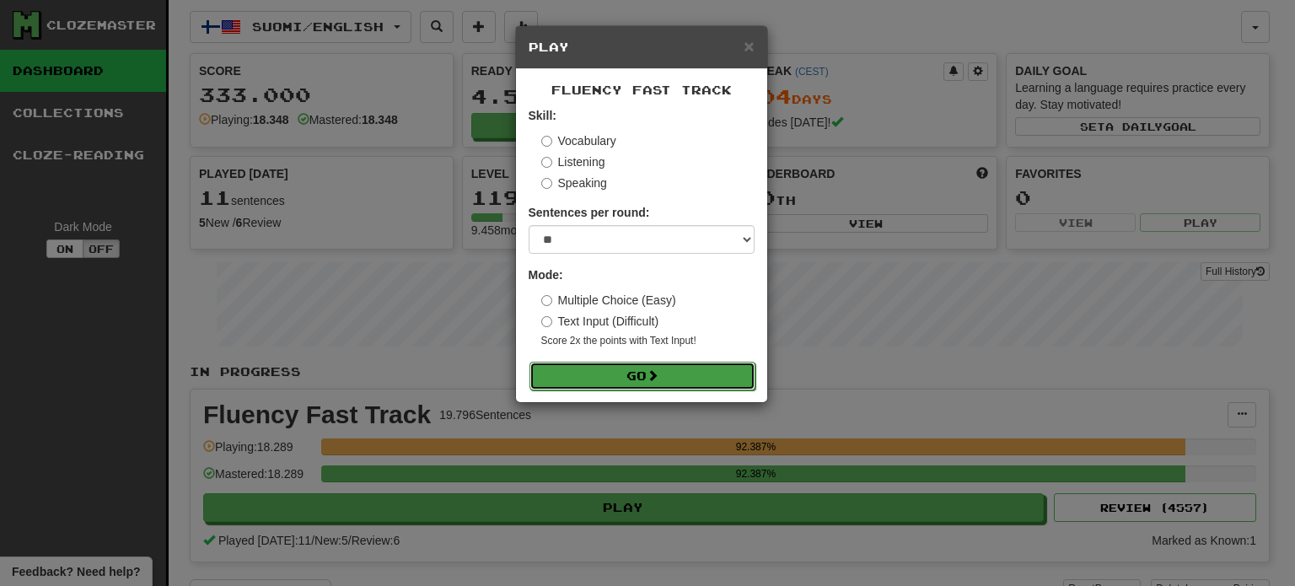
click at [593, 380] on button "Go" at bounding box center [643, 376] width 226 height 29
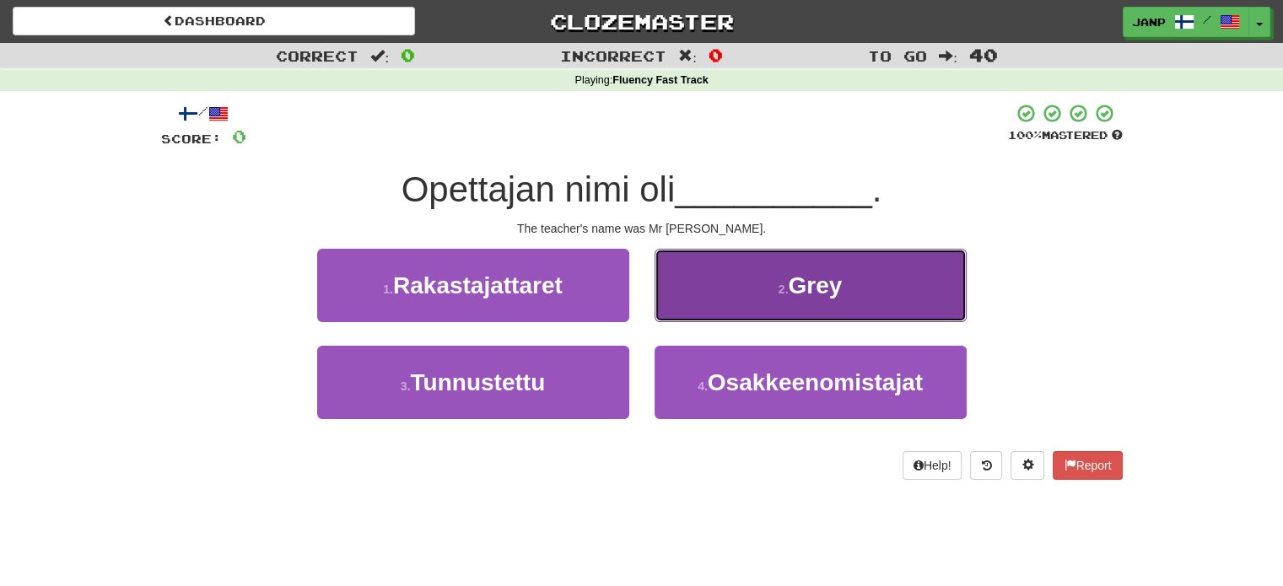
click at [689, 317] on button "2 . Grey" at bounding box center [810, 285] width 312 height 73
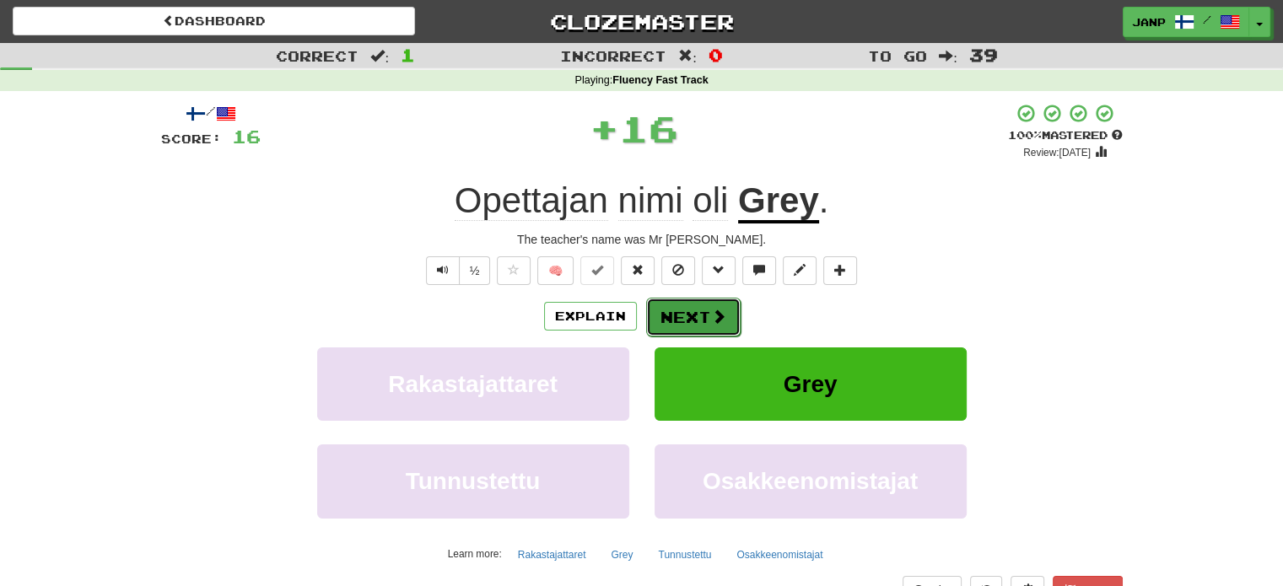
click at [677, 309] on button "Next" at bounding box center [693, 317] width 94 height 39
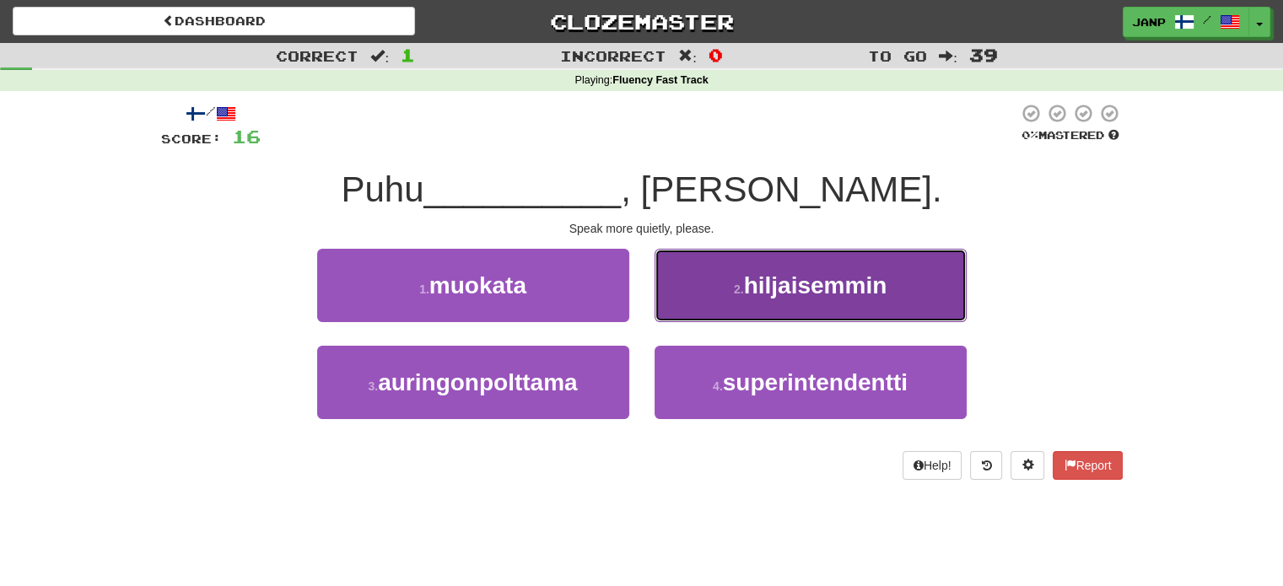
click at [695, 299] on button "2 . hiljaisemmin" at bounding box center [810, 285] width 312 height 73
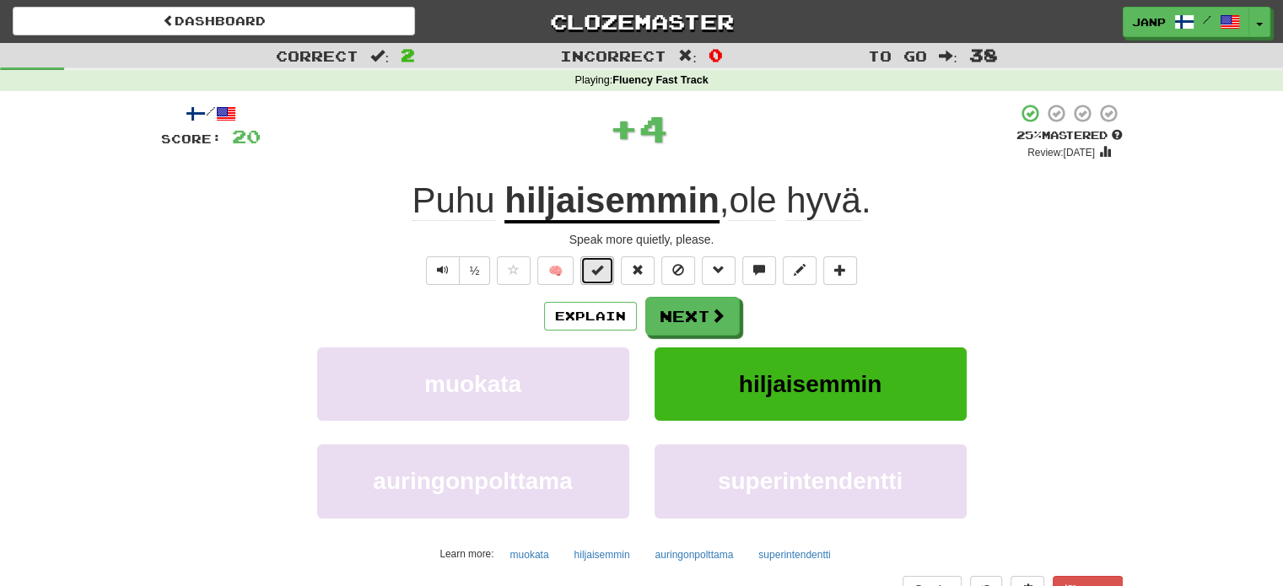
click at [600, 277] on button at bounding box center [597, 270] width 34 height 29
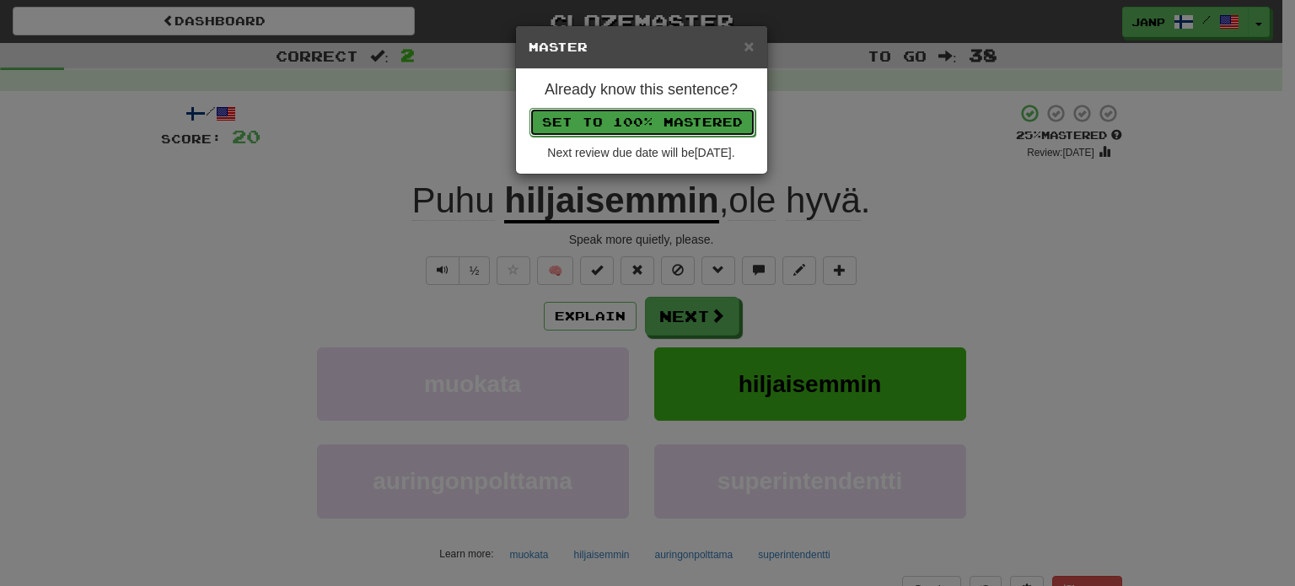
click at [656, 127] on button "Set to 100% Mastered" at bounding box center [643, 122] width 226 height 29
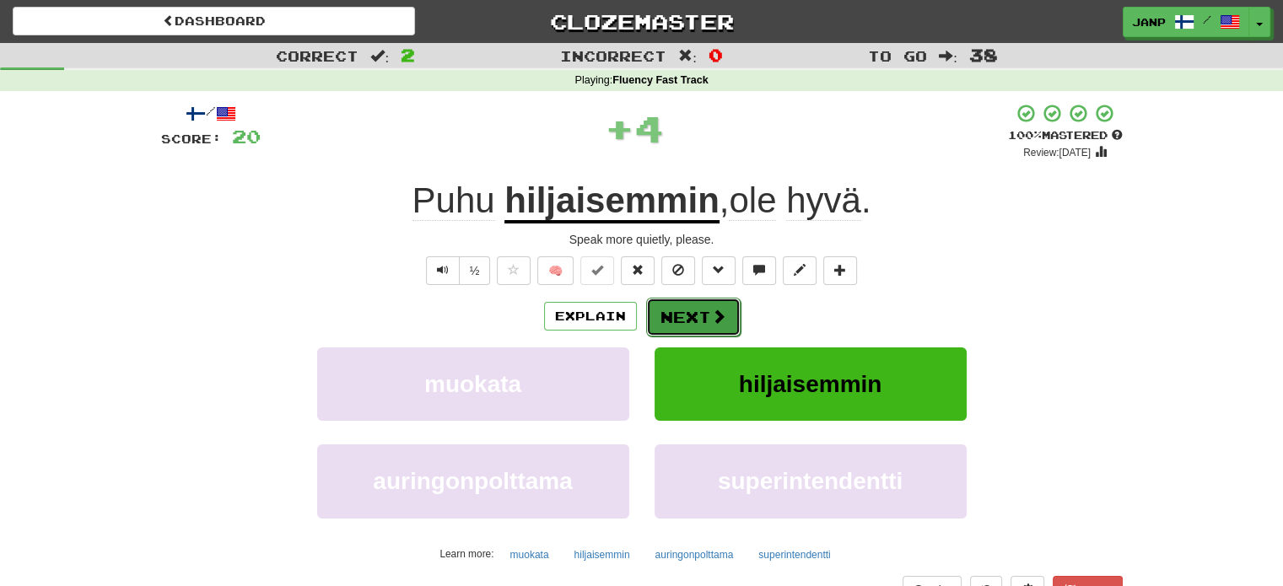
click at [692, 307] on button "Next" at bounding box center [693, 317] width 94 height 39
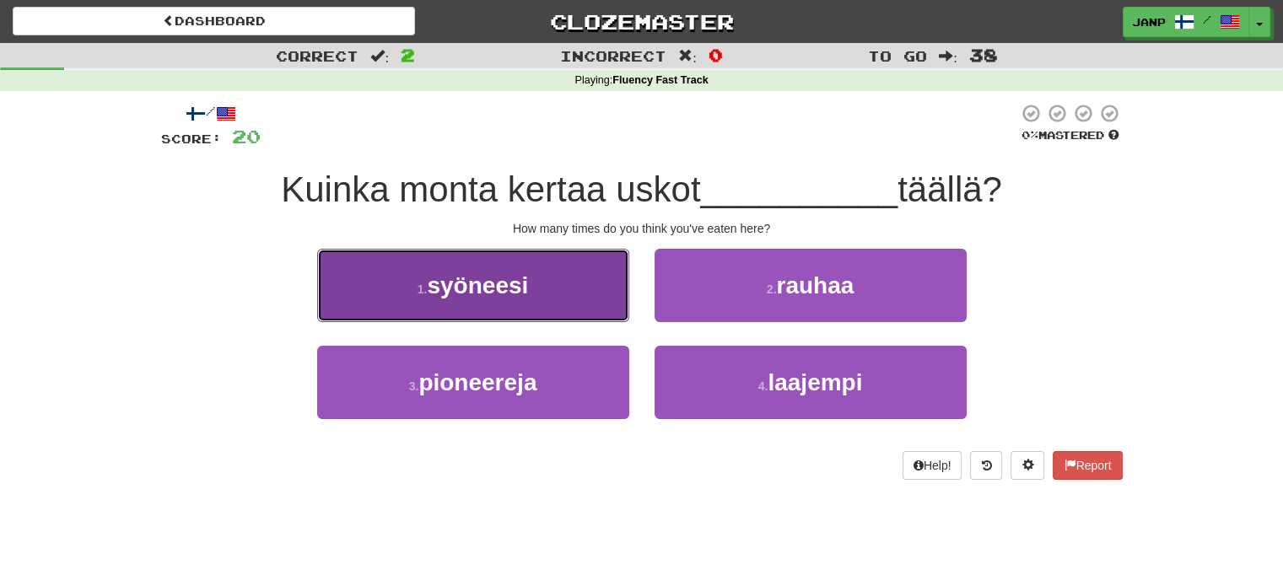
click at [597, 306] on button "1 . syöneesi" at bounding box center [473, 285] width 312 height 73
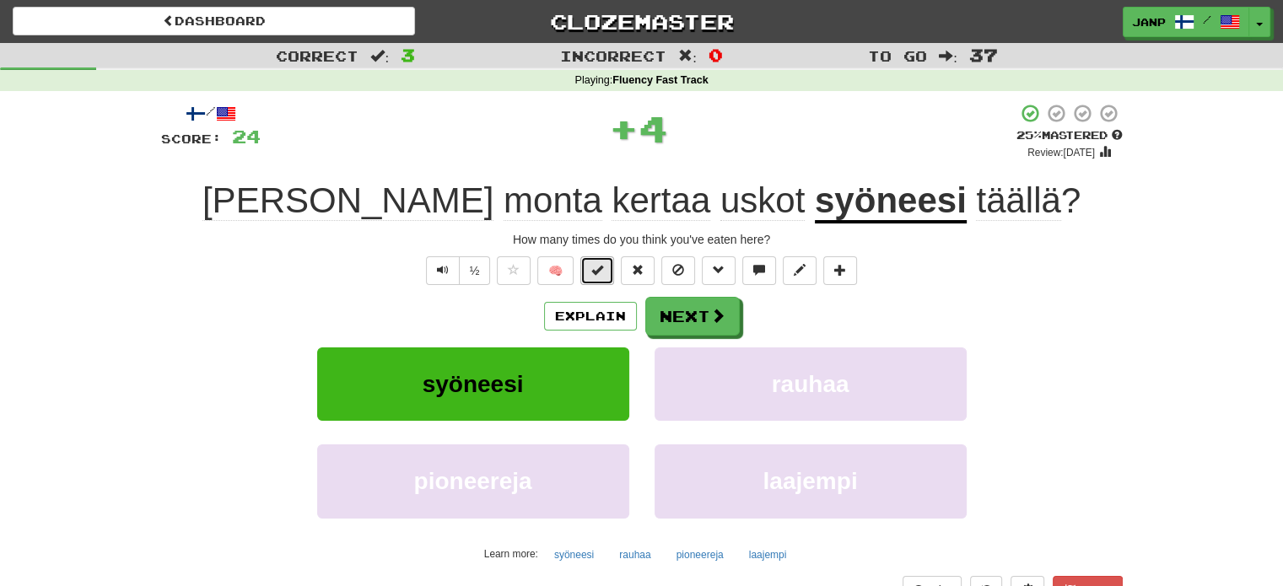
click at [611, 276] on button at bounding box center [597, 270] width 34 height 29
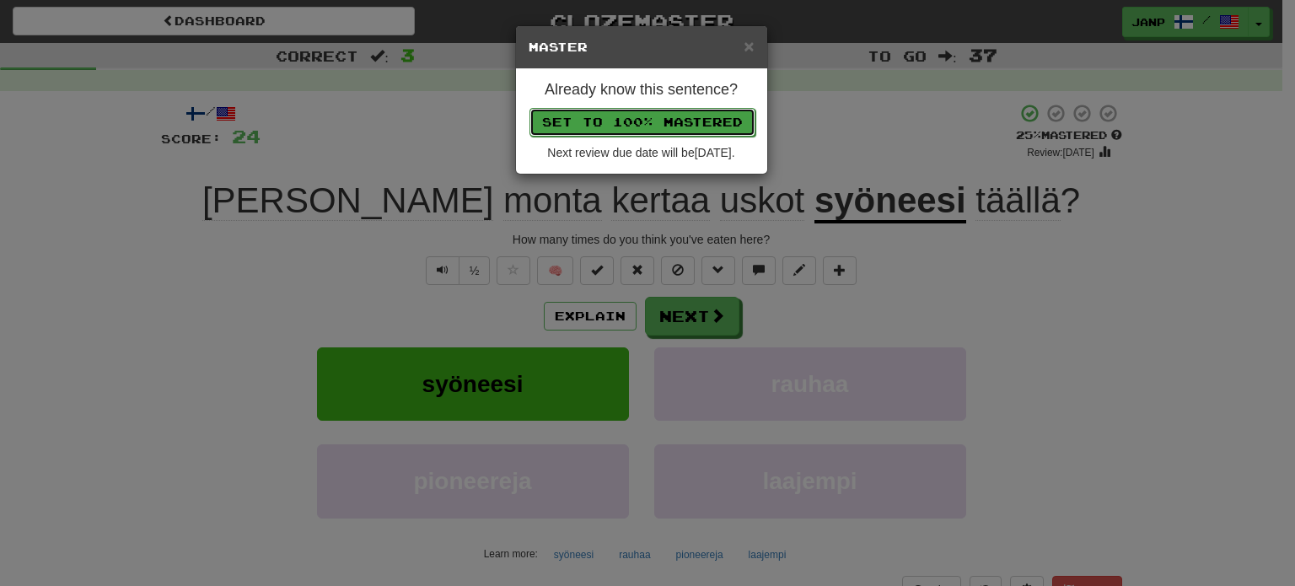
click at [675, 126] on button "Set to 100% Mastered" at bounding box center [643, 122] width 226 height 29
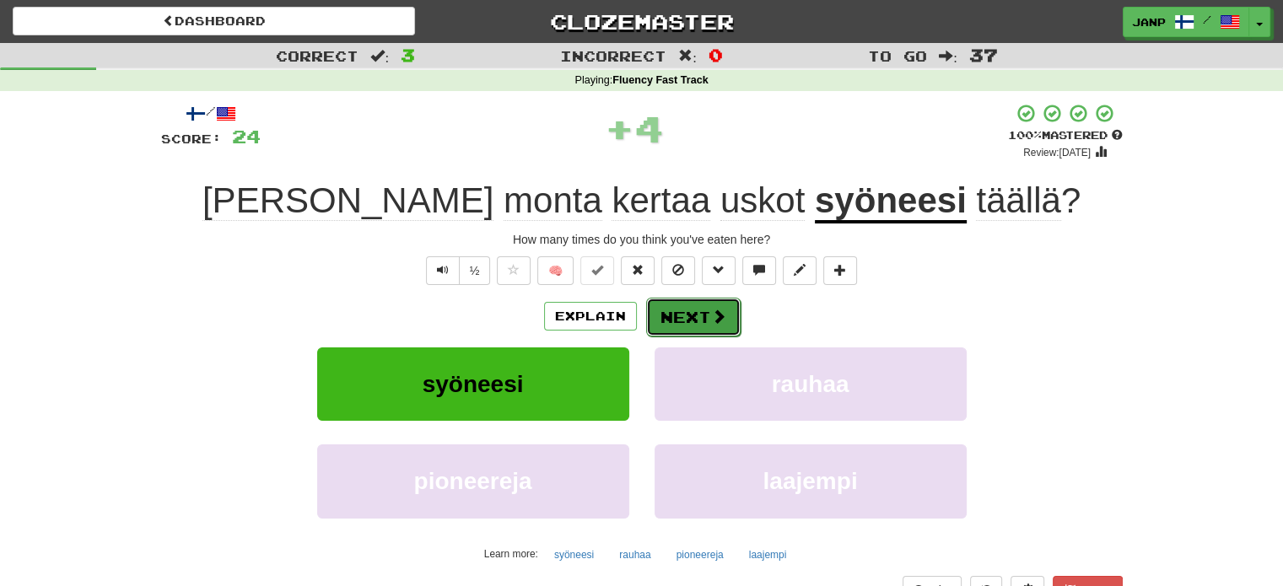
click at [692, 308] on button "Next" at bounding box center [693, 317] width 94 height 39
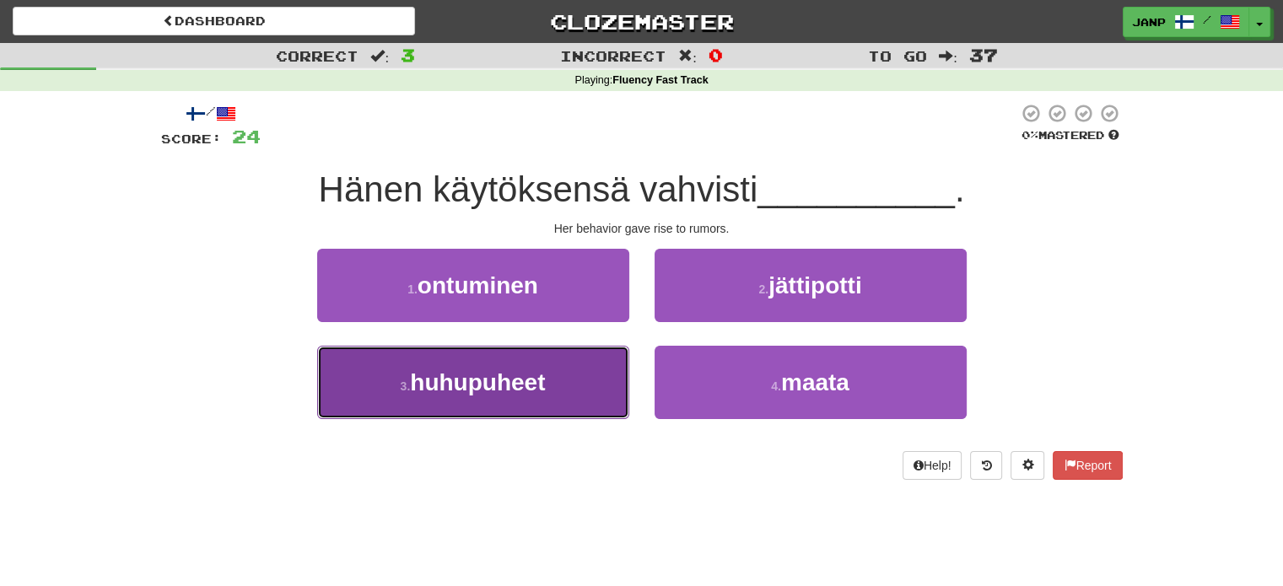
click at [578, 385] on button "3 . huhupuheet" at bounding box center [473, 382] width 312 height 73
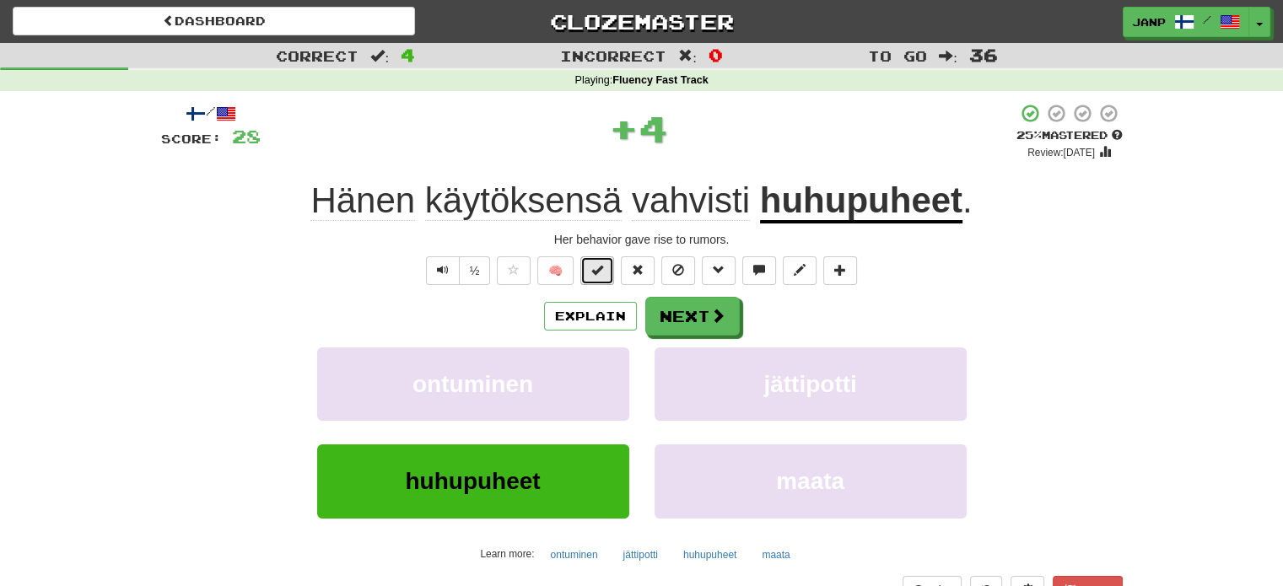
click at [590, 268] on button at bounding box center [597, 270] width 34 height 29
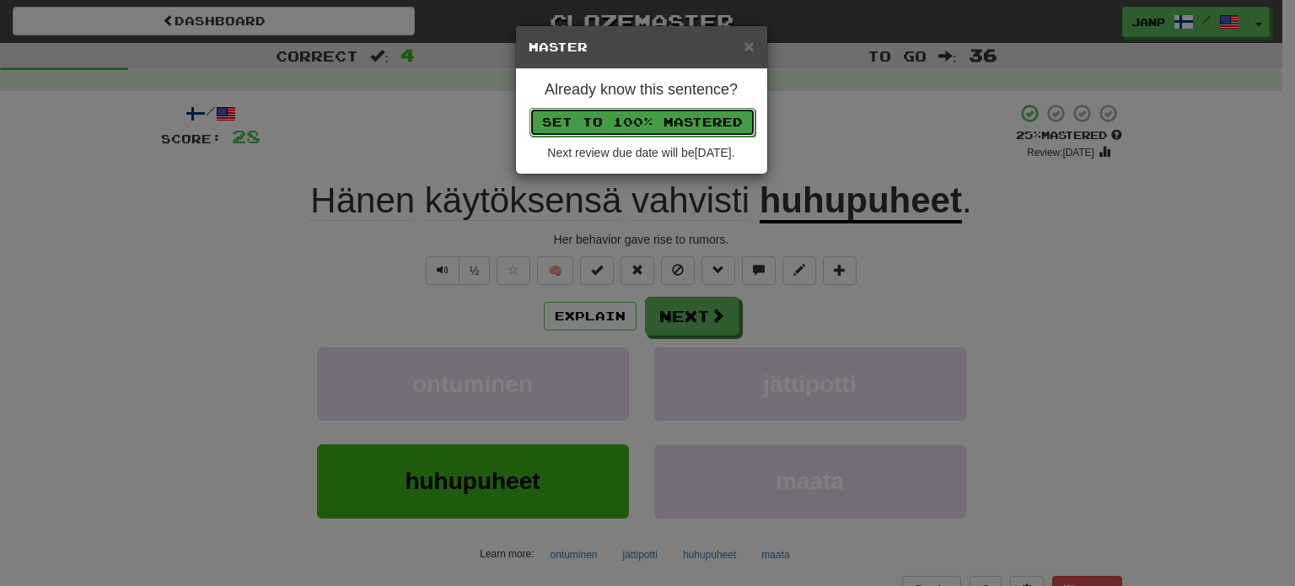
click at [637, 110] on button "Set to 100% Mastered" at bounding box center [643, 122] width 226 height 29
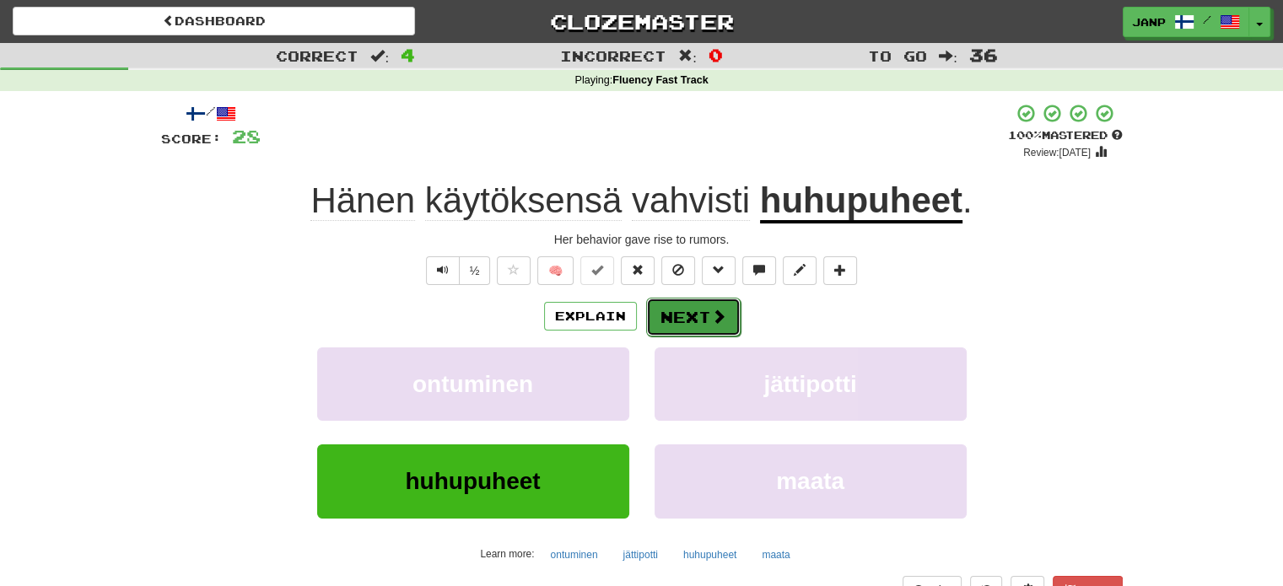
click at [686, 323] on button "Next" at bounding box center [693, 317] width 94 height 39
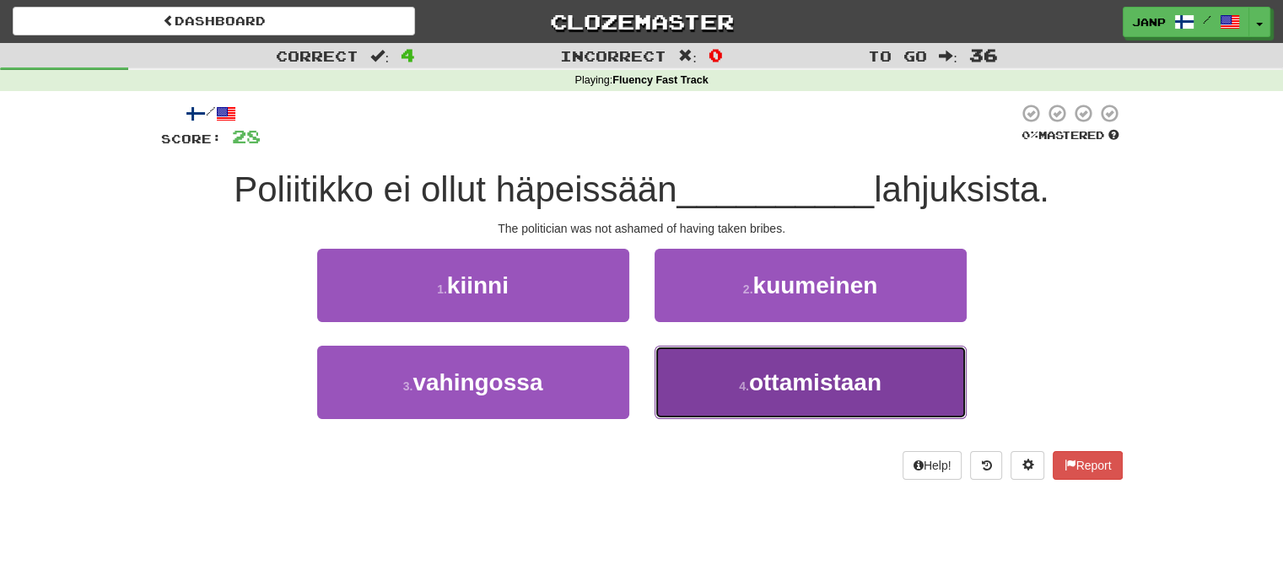
click at [708, 383] on button "4 . ottamistaan" at bounding box center [810, 382] width 312 height 73
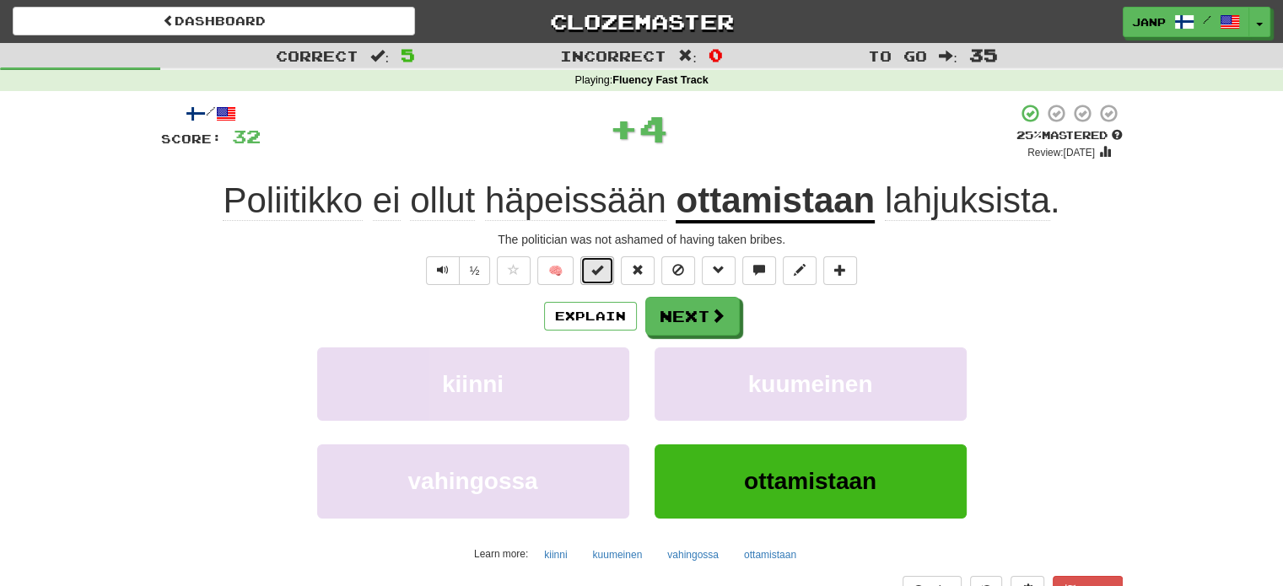
click at [595, 267] on span at bounding box center [597, 270] width 12 height 12
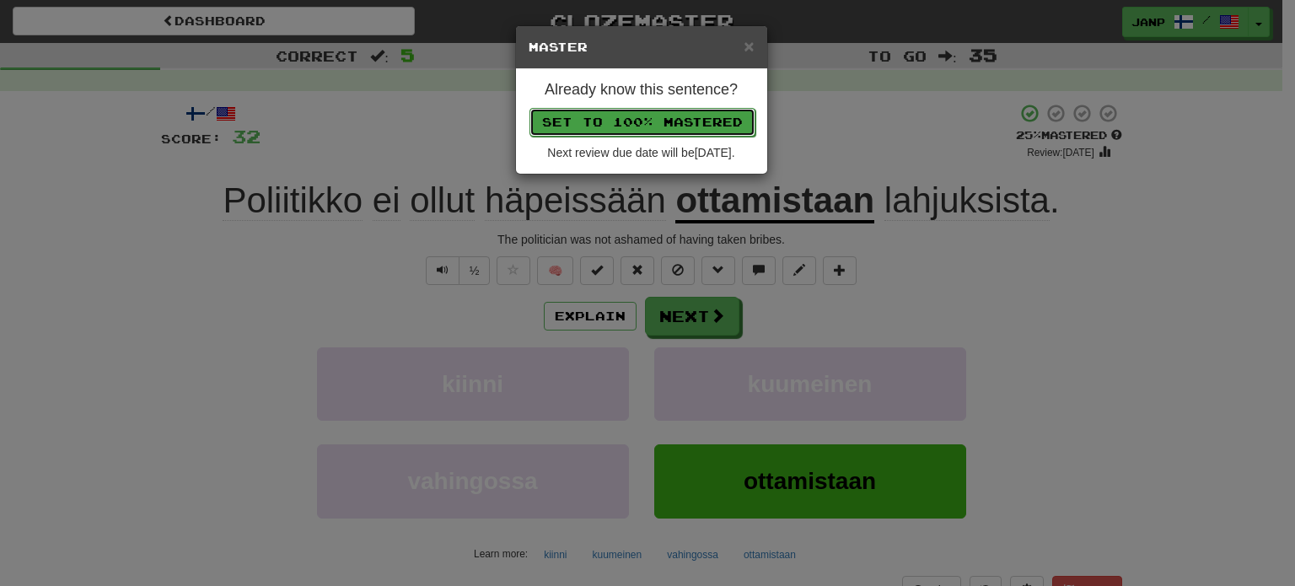
click at [646, 117] on button "Set to 100% Mastered" at bounding box center [643, 122] width 226 height 29
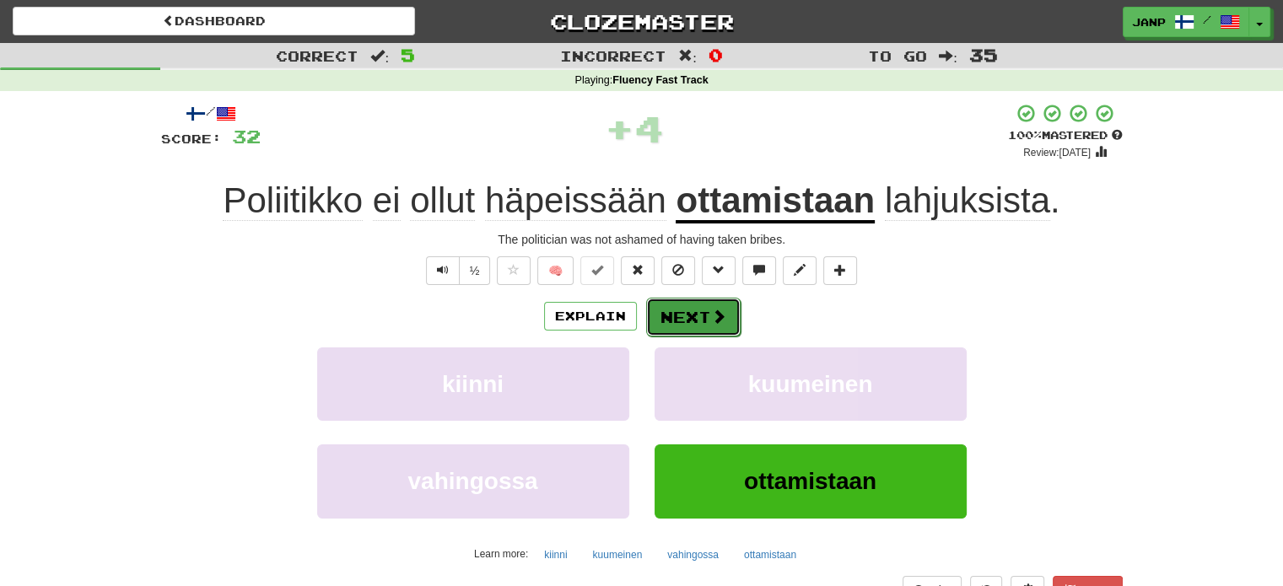
click at [707, 330] on button "Next" at bounding box center [693, 317] width 94 height 39
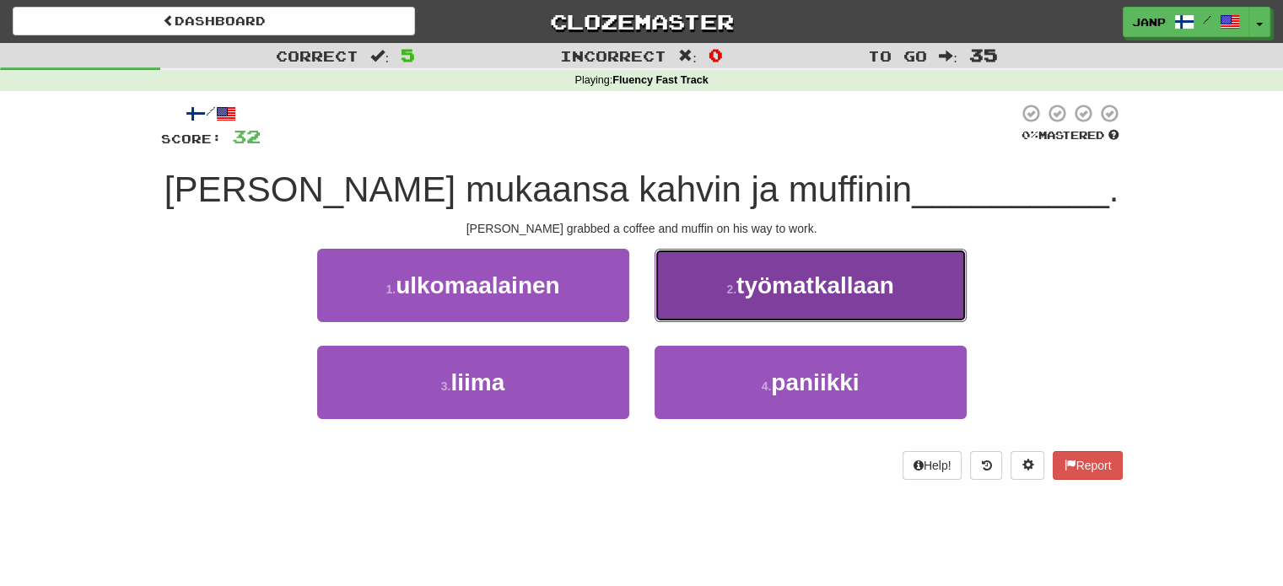
click at [815, 288] on span "työmatkallaan" at bounding box center [815, 285] width 158 height 26
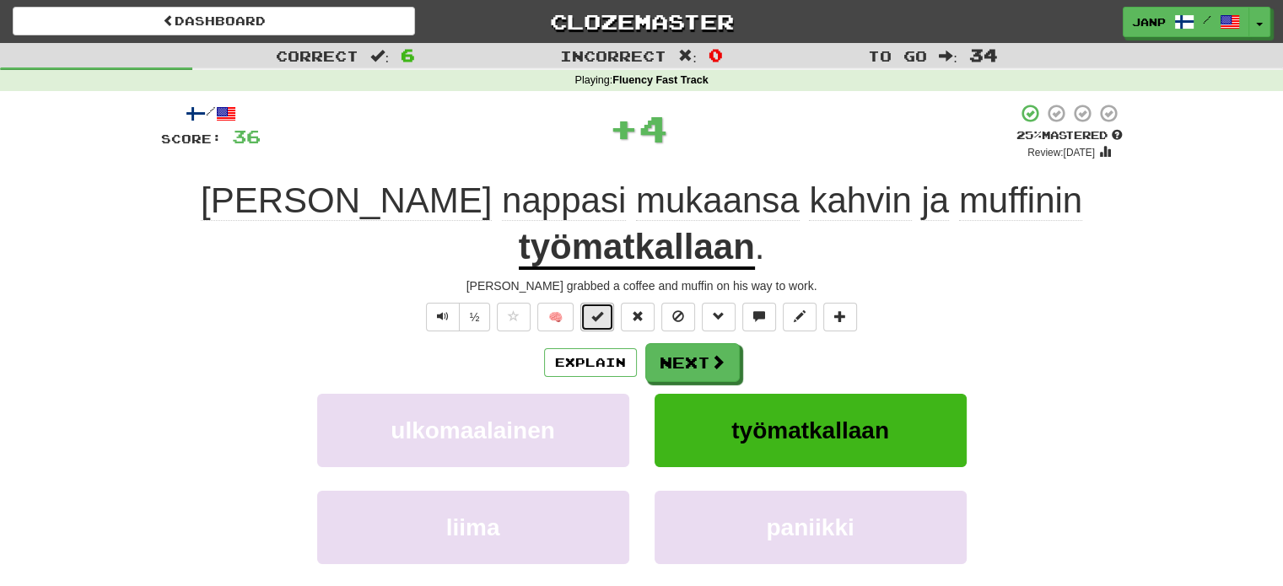
click at [605, 303] on button at bounding box center [597, 317] width 34 height 29
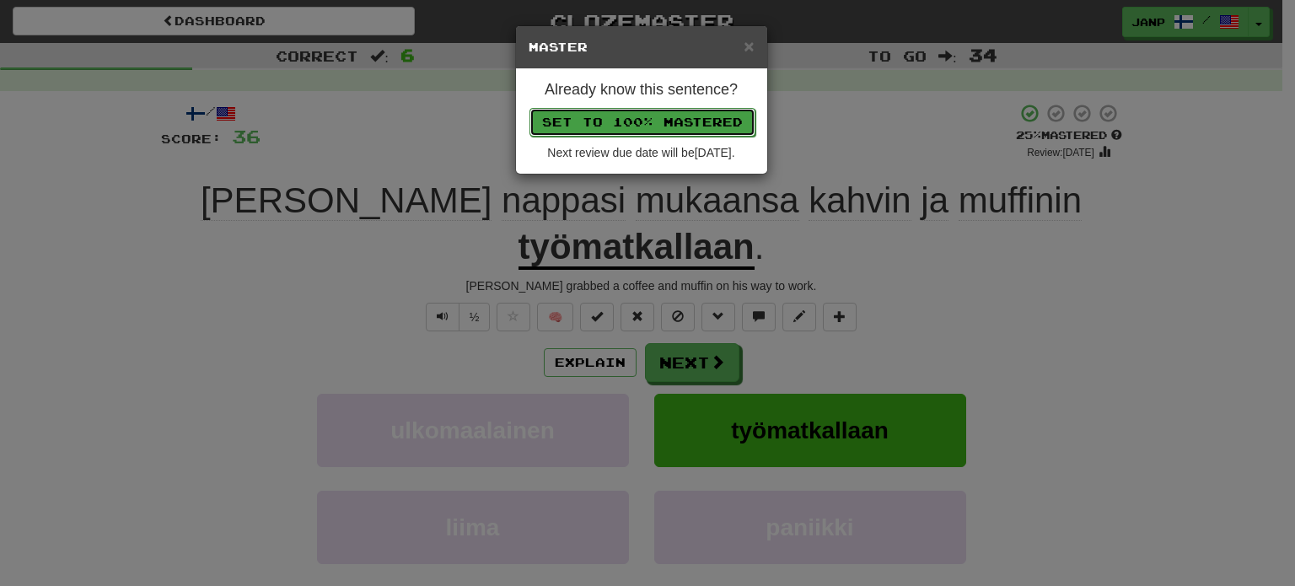
click at [657, 125] on button "Set to 100% Mastered" at bounding box center [643, 122] width 226 height 29
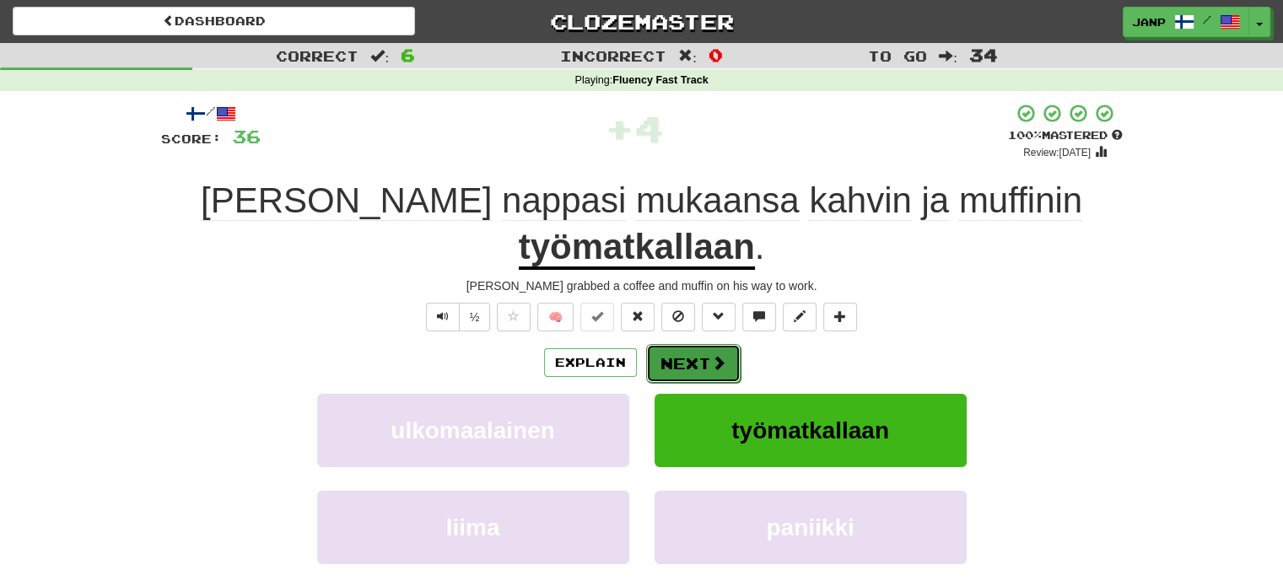
click at [722, 355] on span at bounding box center [718, 362] width 15 height 15
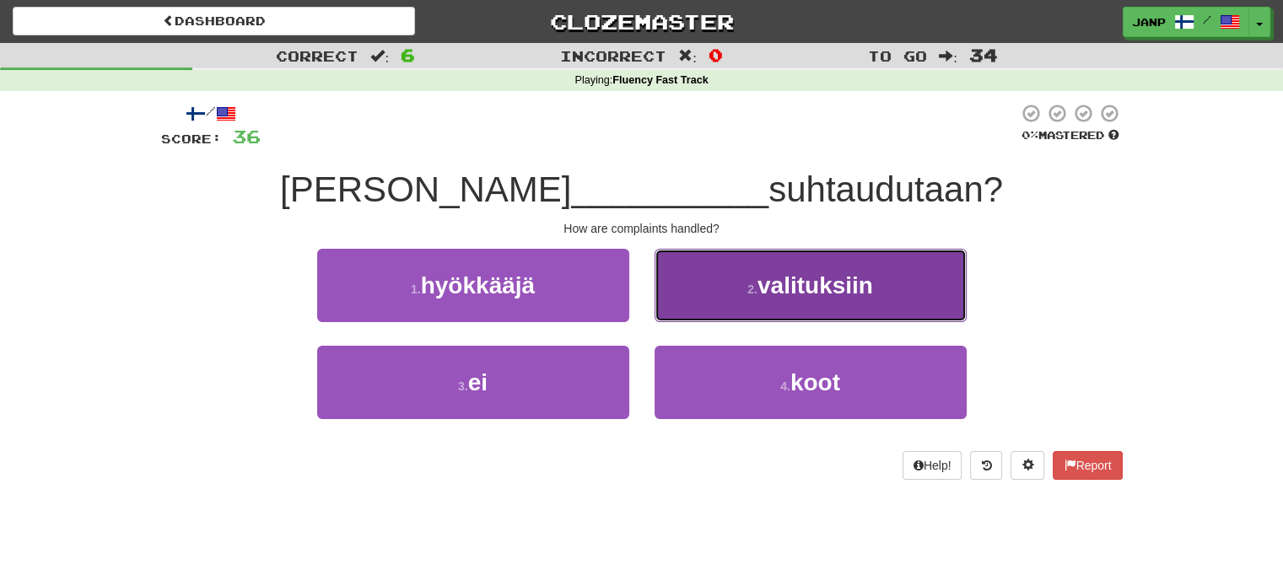
click at [726, 312] on button "2 . valituksiin" at bounding box center [810, 285] width 312 height 73
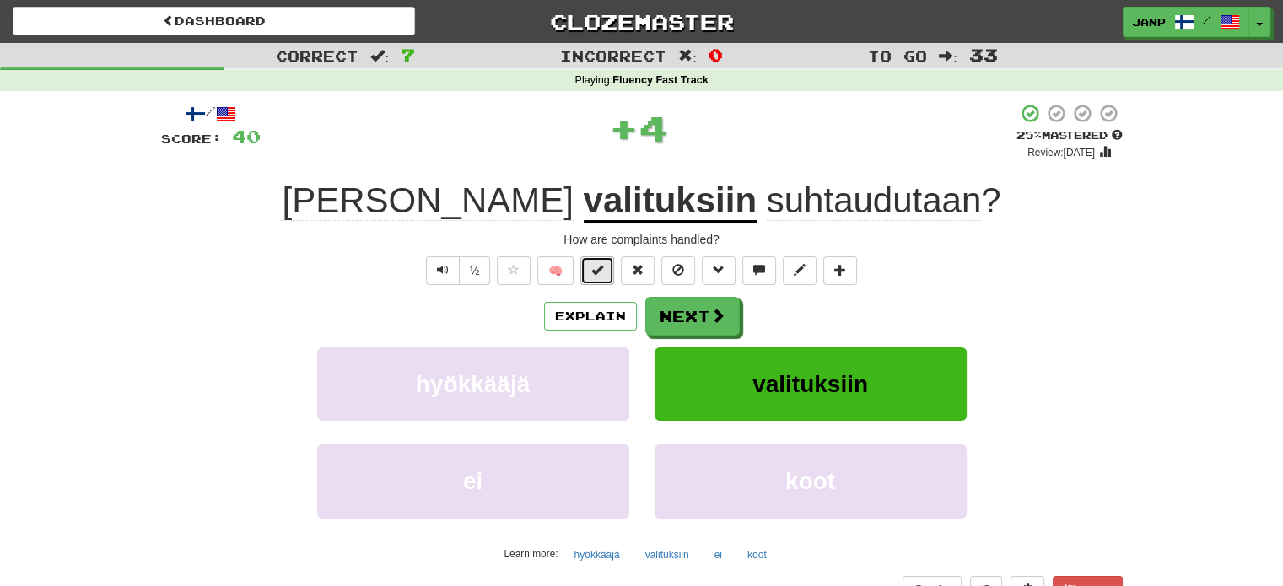
click at [609, 277] on button at bounding box center [597, 270] width 34 height 29
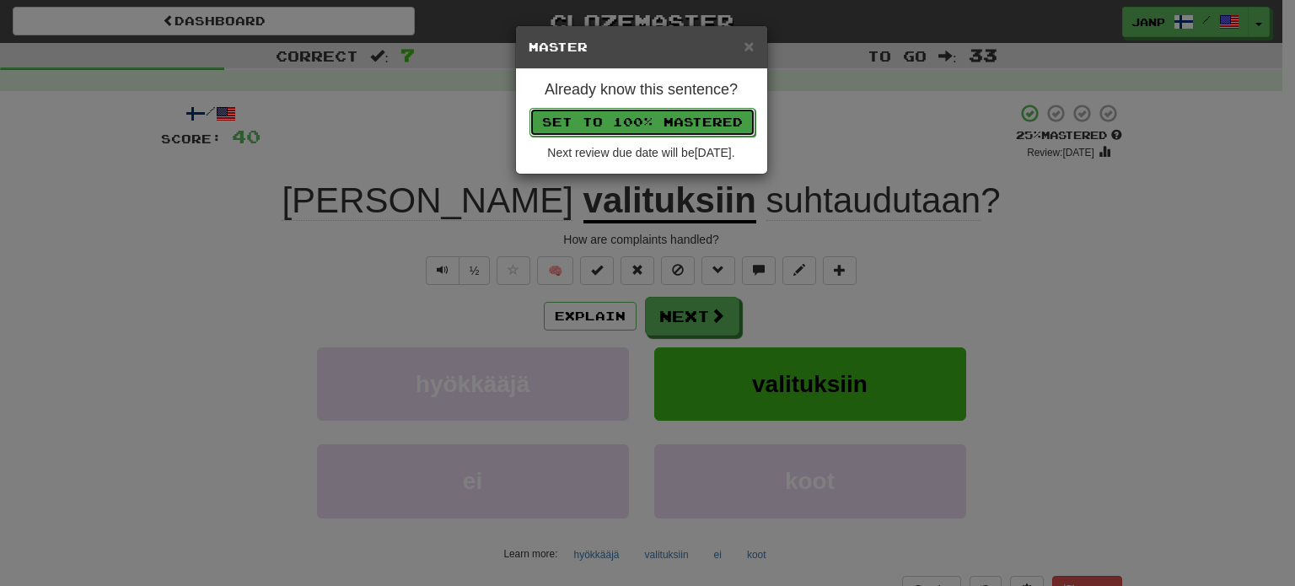
click at [664, 119] on button "Set to 100% Mastered" at bounding box center [643, 122] width 226 height 29
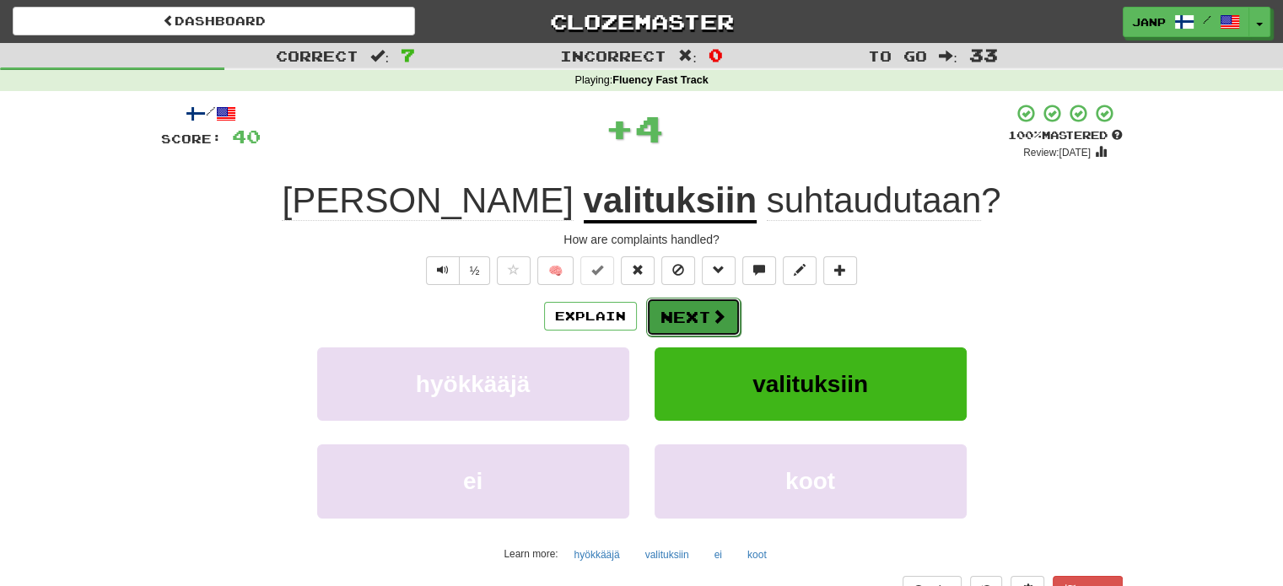
click at [726, 313] on button "Next" at bounding box center [693, 317] width 94 height 39
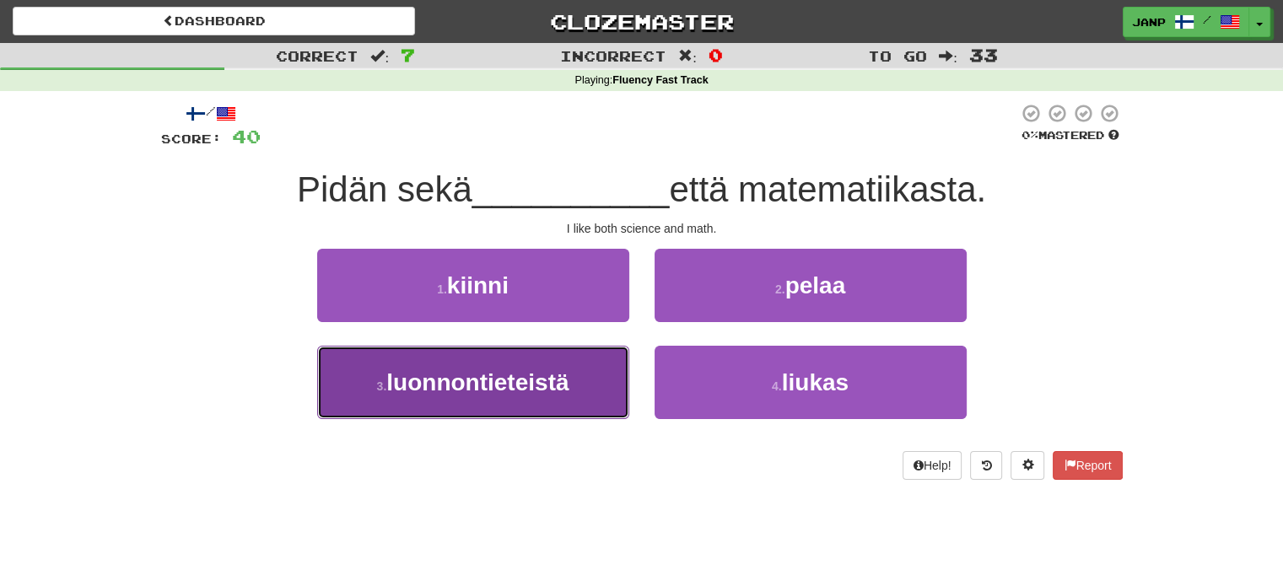
click at [594, 389] on button "3 . luonnontieteistä" at bounding box center [473, 382] width 312 height 73
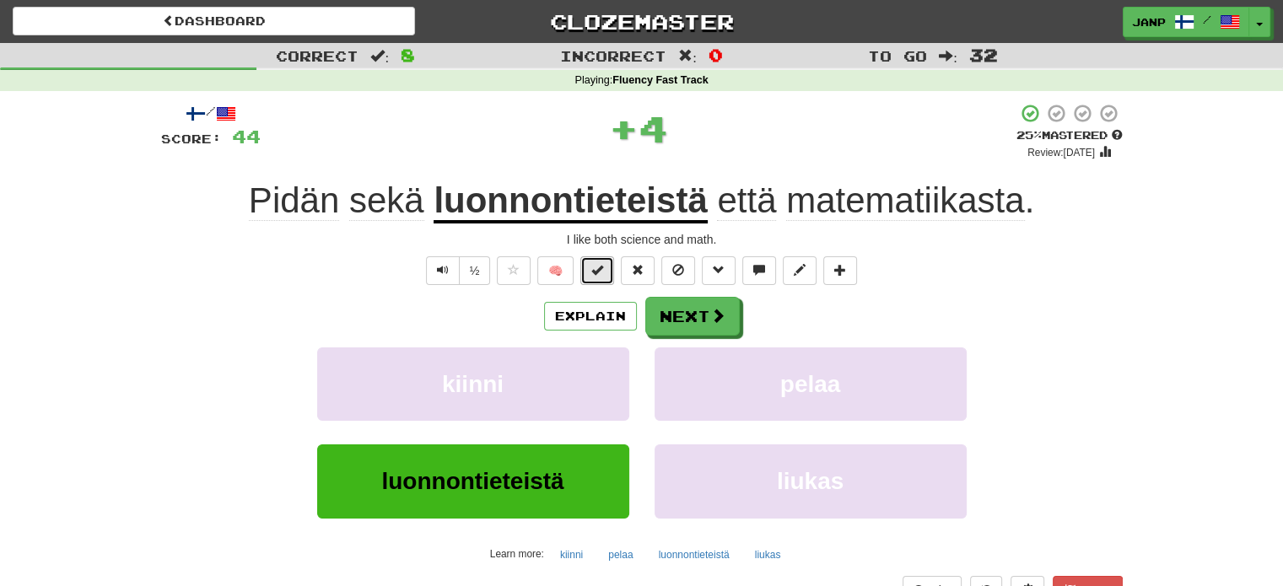
click at [603, 276] on span at bounding box center [597, 270] width 12 height 12
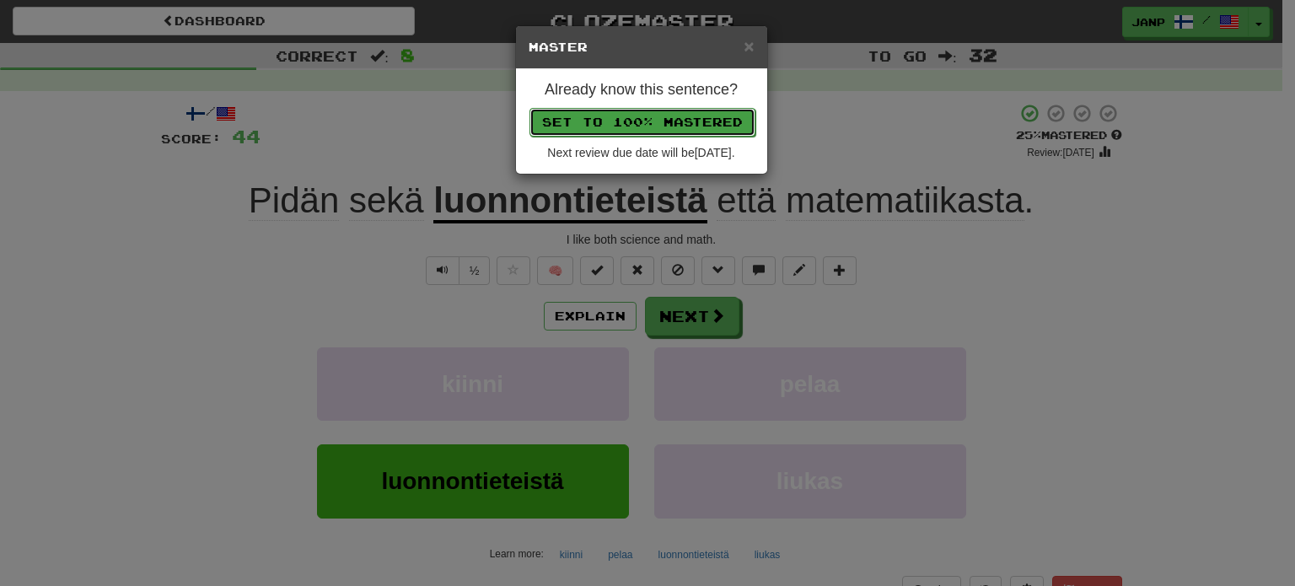
click at [662, 122] on button "Set to 100% Mastered" at bounding box center [643, 122] width 226 height 29
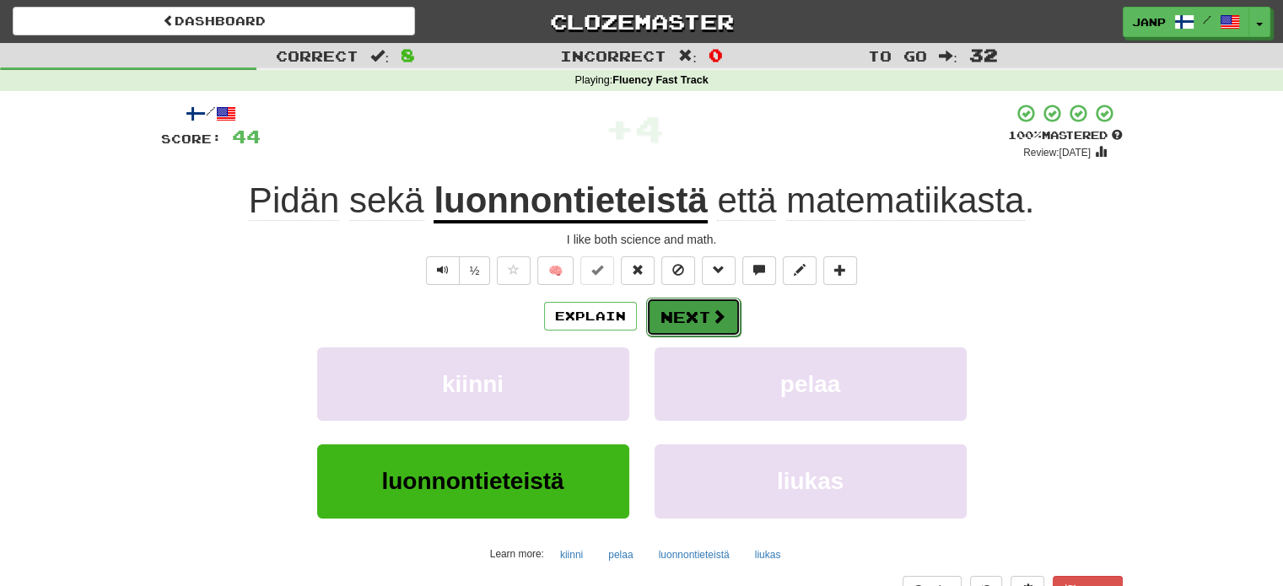
click at [711, 306] on button "Next" at bounding box center [693, 317] width 94 height 39
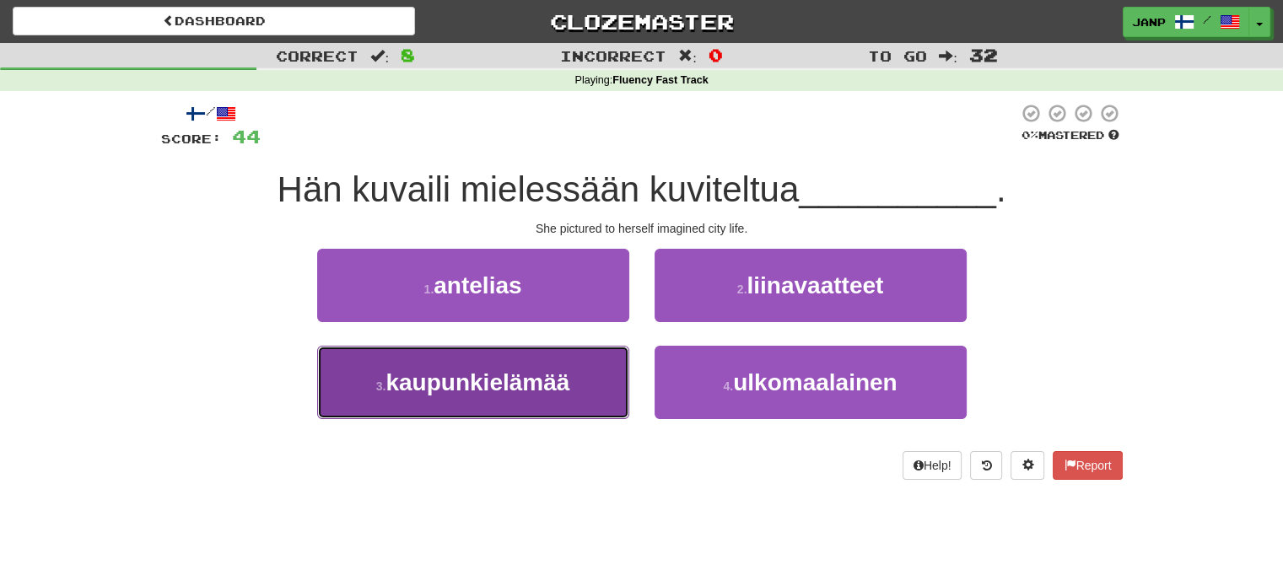
click at [547, 384] on span "kaupunkielämää" at bounding box center [477, 382] width 184 height 26
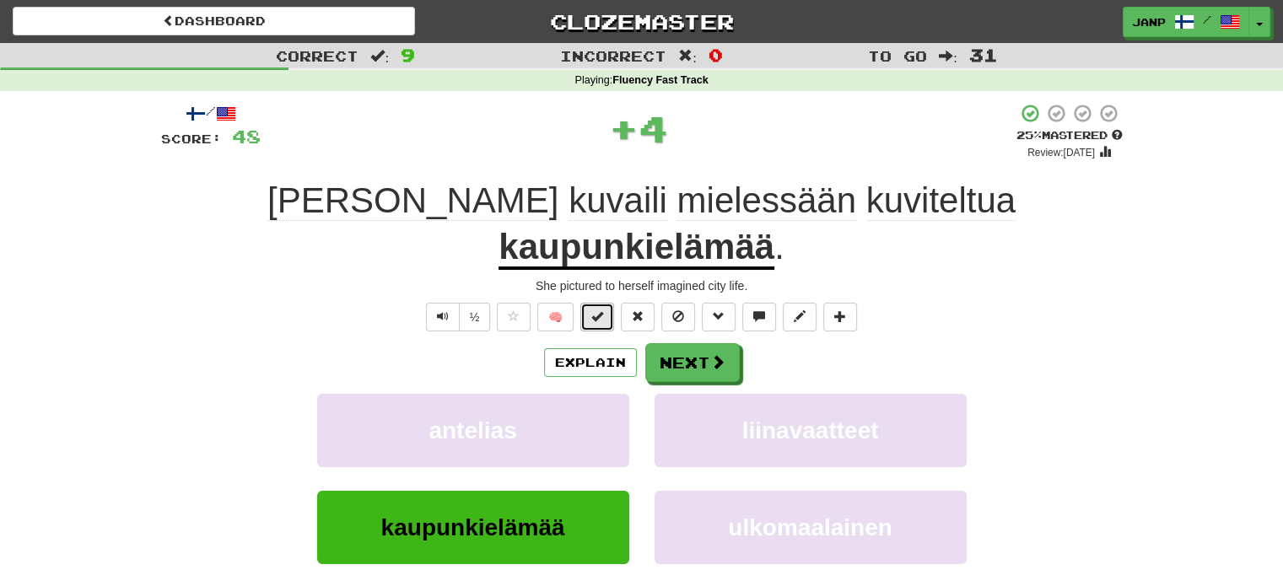
click at [604, 303] on button at bounding box center [597, 317] width 34 height 29
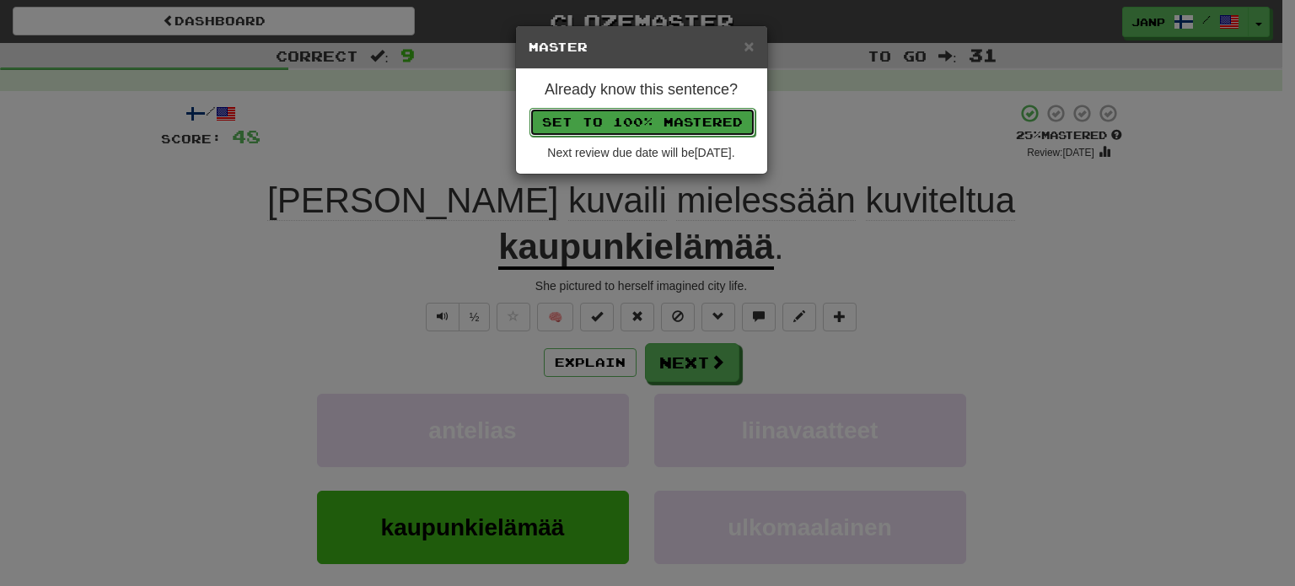
click at [648, 126] on button "Set to 100% Mastered" at bounding box center [643, 122] width 226 height 29
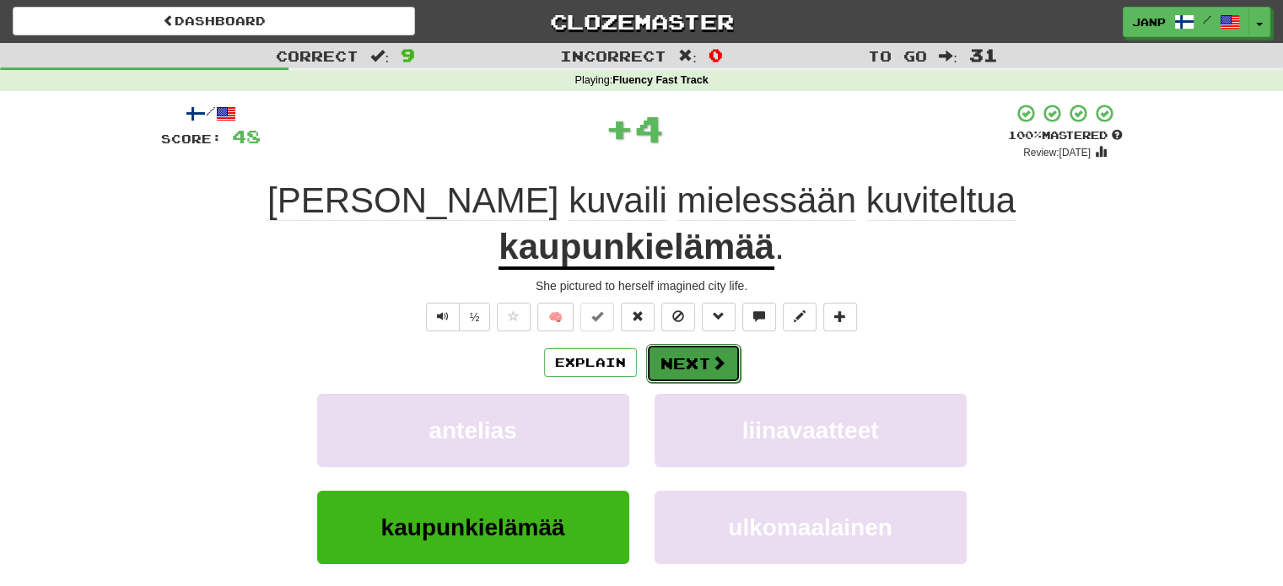
click at [698, 344] on button "Next" at bounding box center [693, 363] width 94 height 39
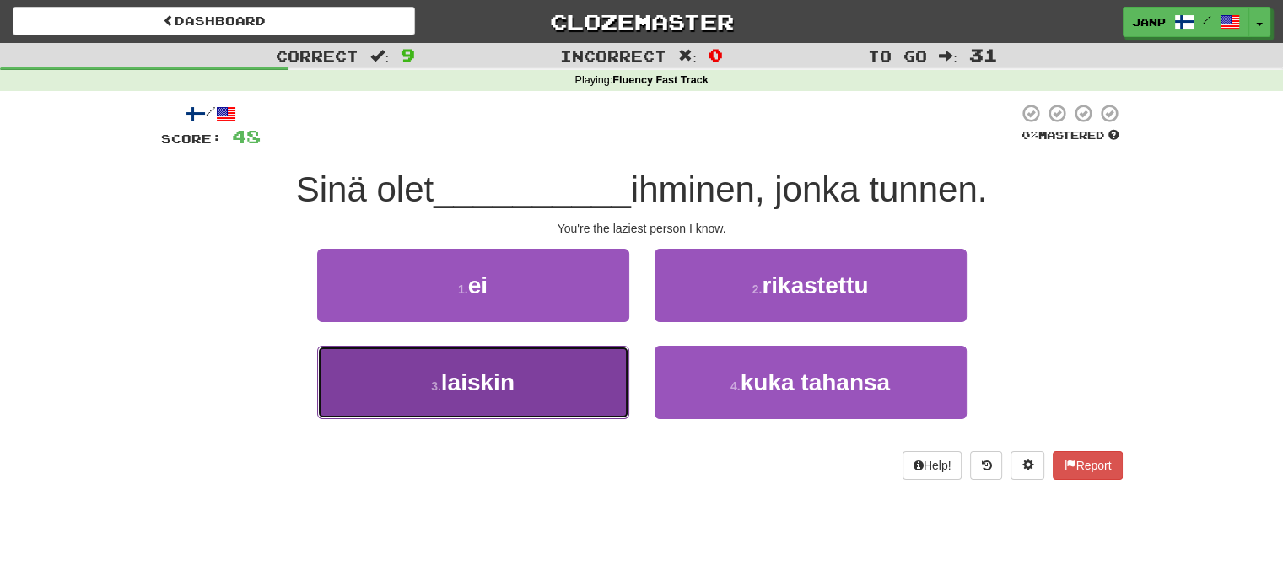
click at [587, 379] on button "3 . laiskin" at bounding box center [473, 382] width 312 height 73
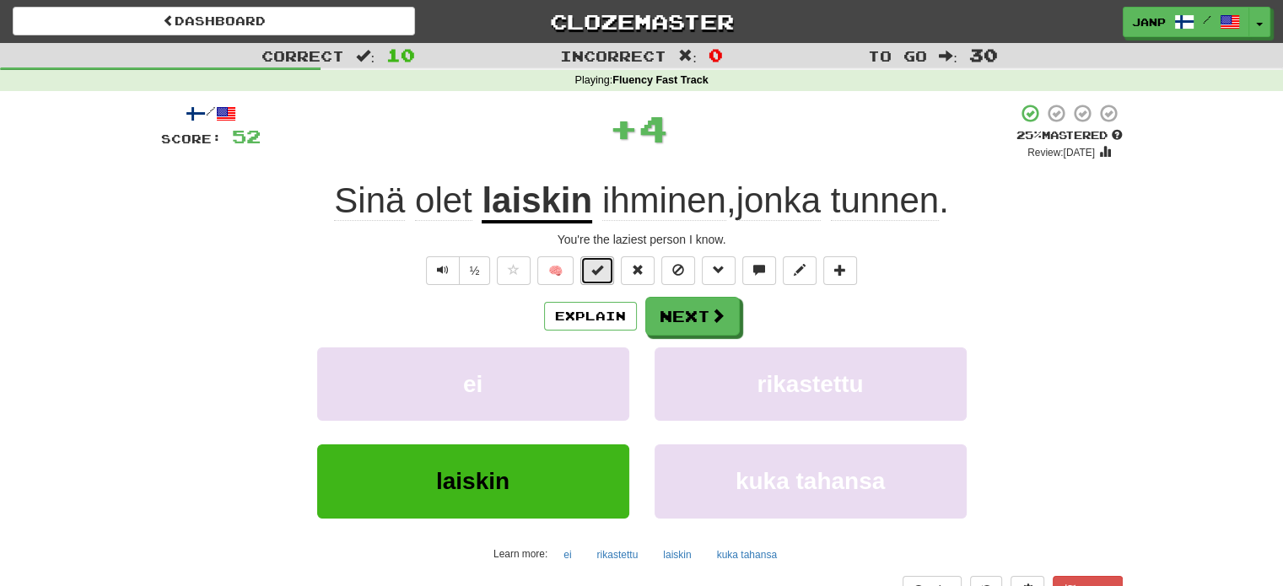
click at [605, 270] on button at bounding box center [597, 270] width 34 height 29
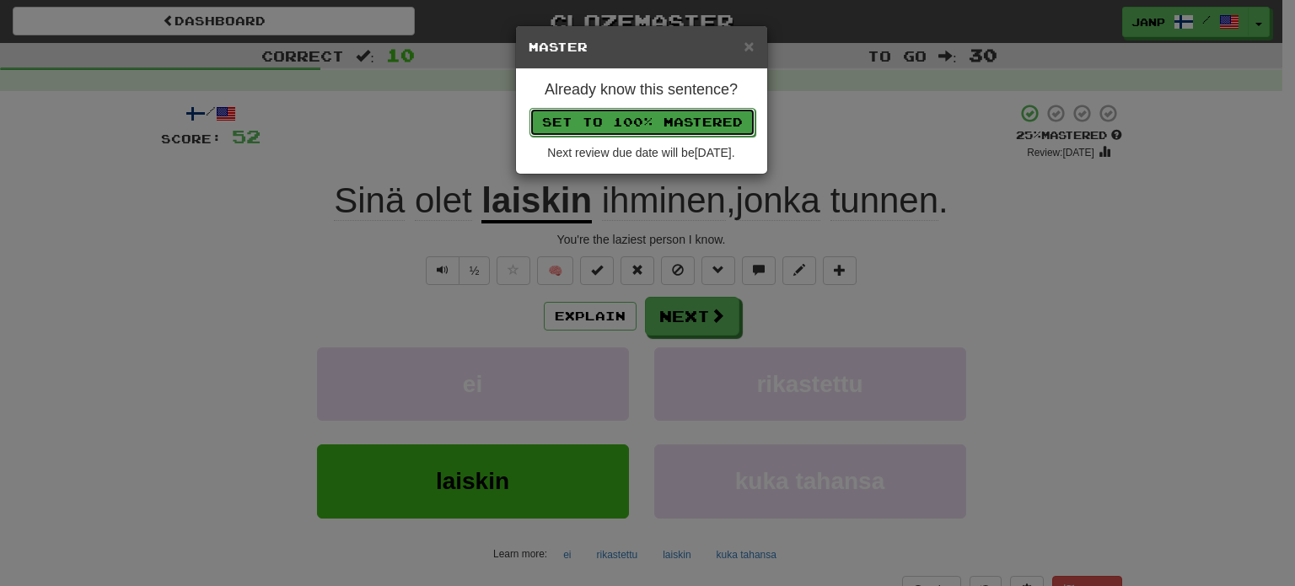
click at [669, 126] on button "Set to 100% Mastered" at bounding box center [643, 122] width 226 height 29
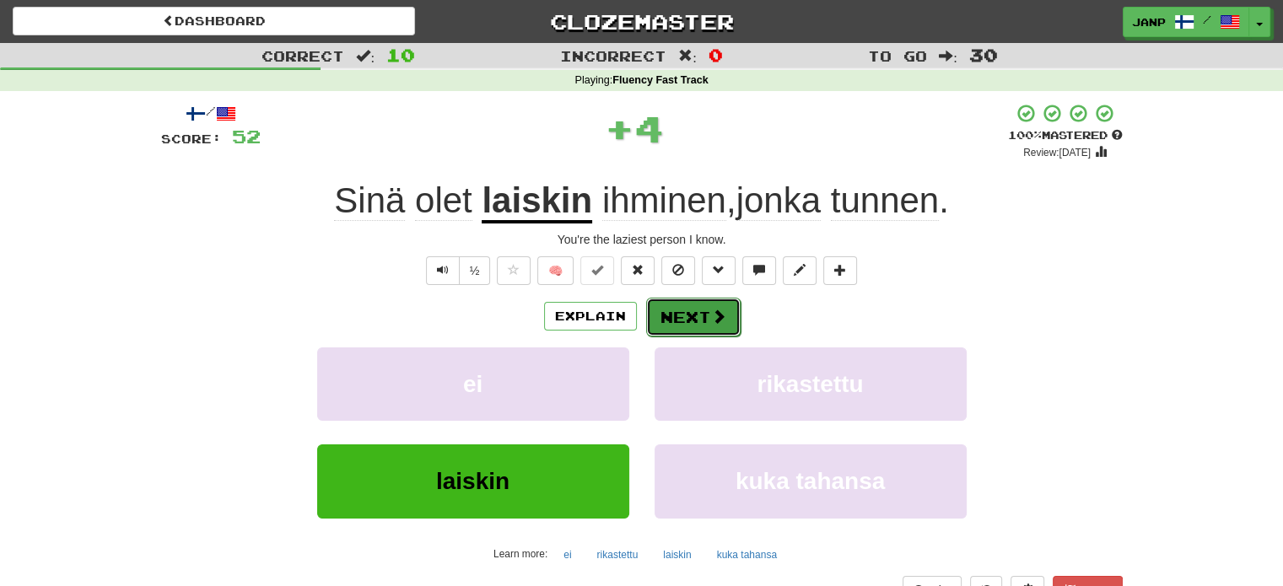
click at [714, 312] on span at bounding box center [718, 316] width 15 height 15
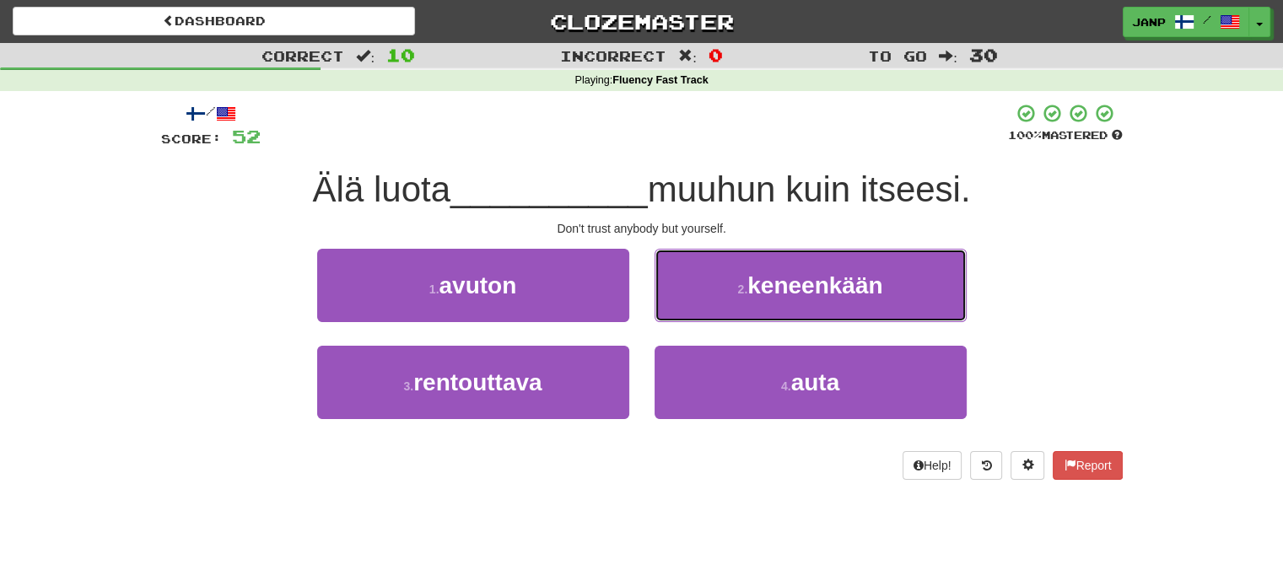
click at [714, 312] on button "2 . keneenkään" at bounding box center [810, 285] width 312 height 73
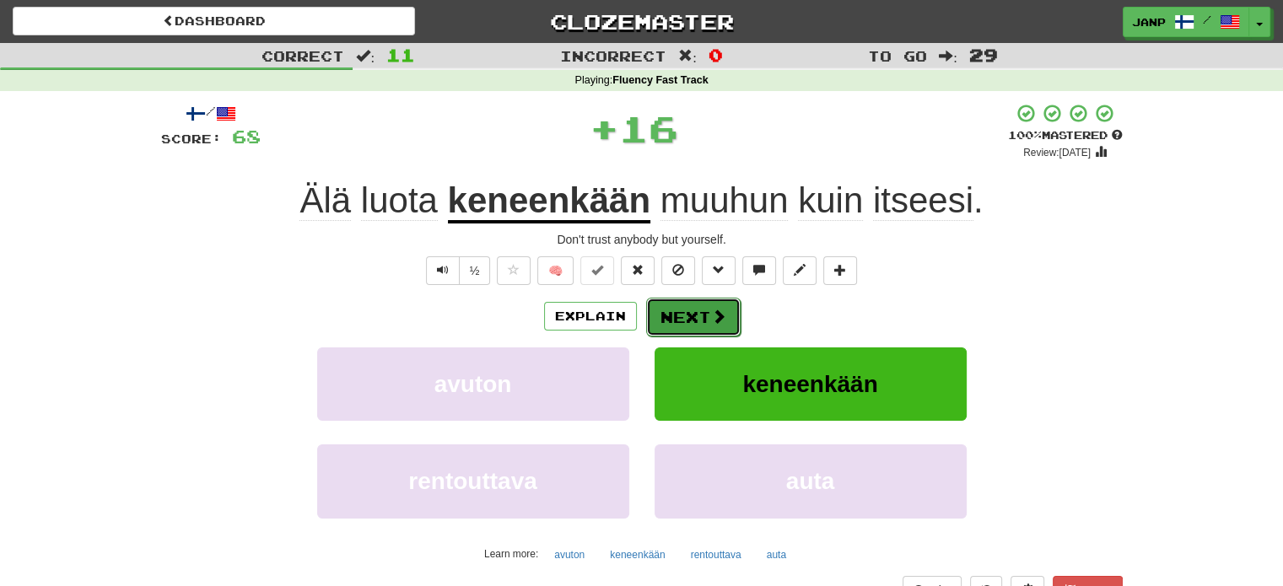
click at [712, 312] on span at bounding box center [718, 316] width 15 height 15
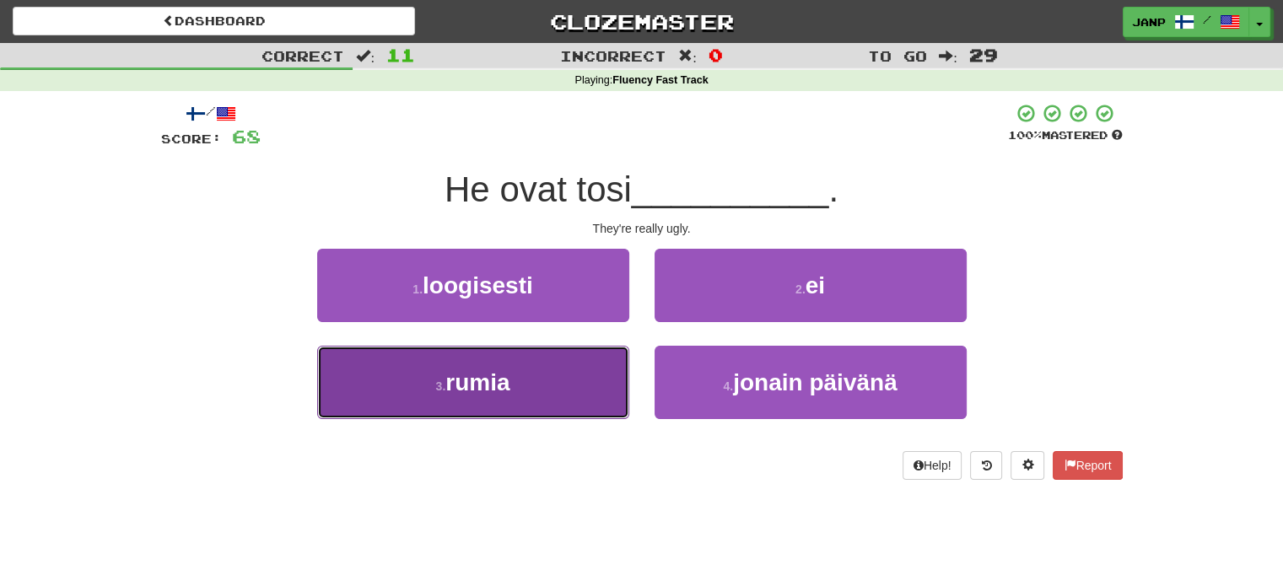
click at [562, 397] on button "3 . rumia" at bounding box center [473, 382] width 312 height 73
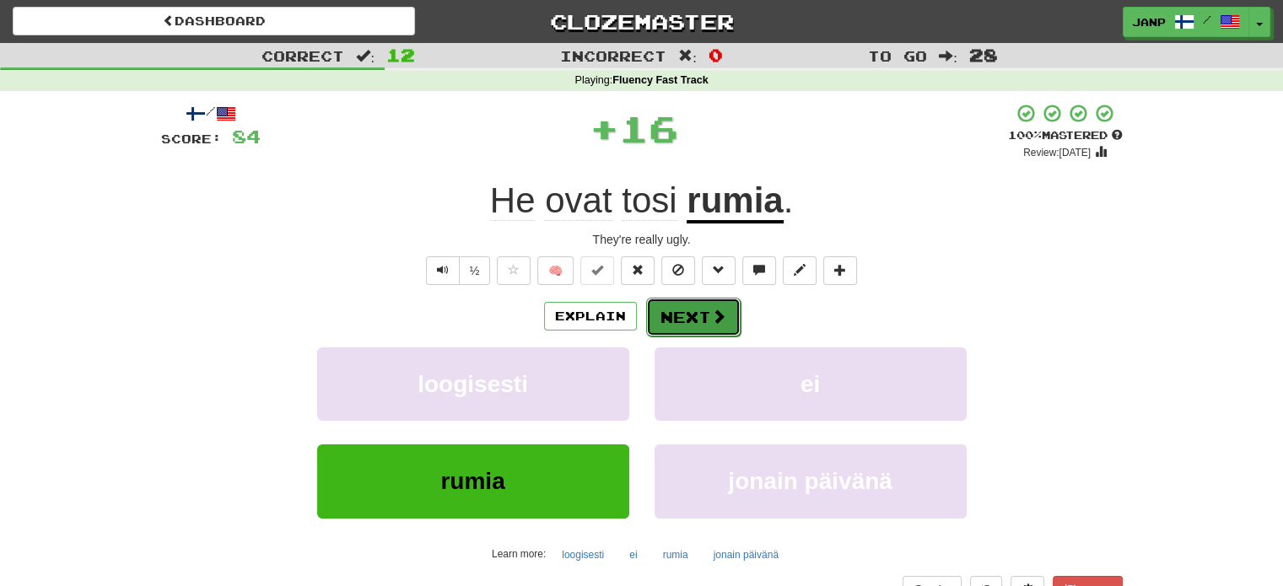
click at [683, 306] on button "Next" at bounding box center [693, 317] width 94 height 39
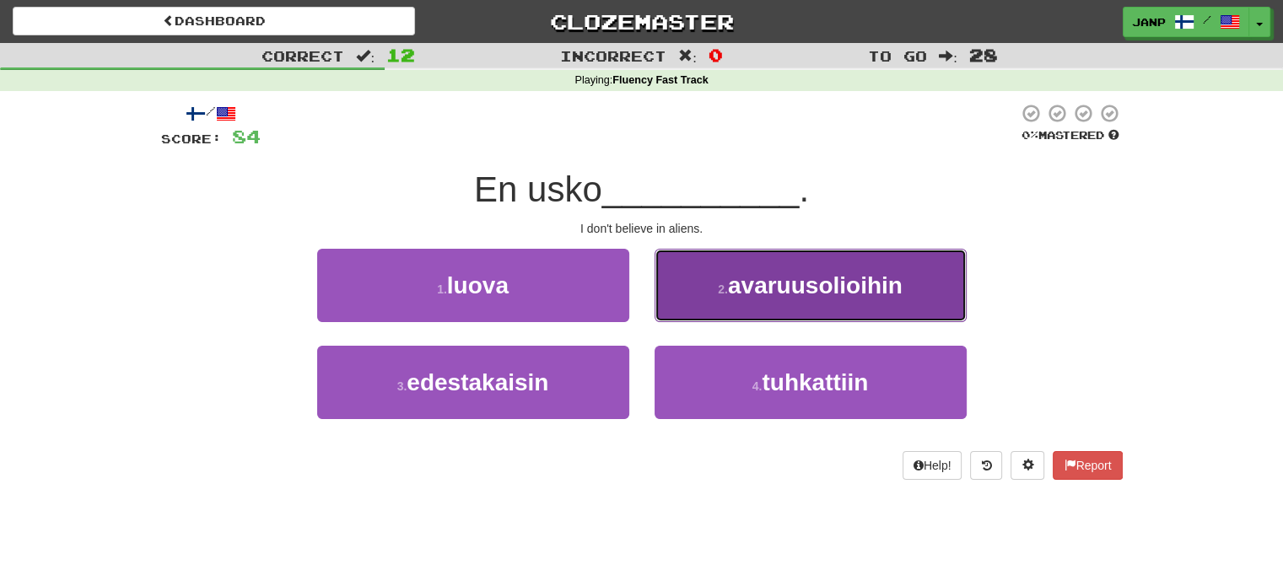
click at [714, 302] on button "2 . avaruusolioihin" at bounding box center [810, 285] width 312 height 73
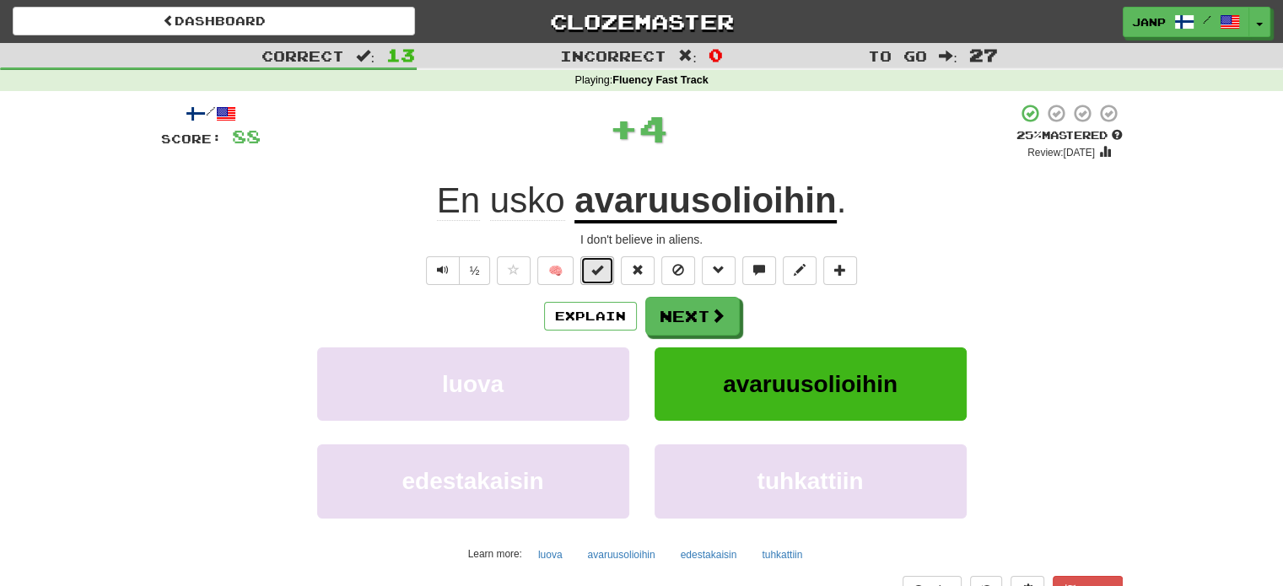
click at [603, 271] on span at bounding box center [597, 270] width 12 height 12
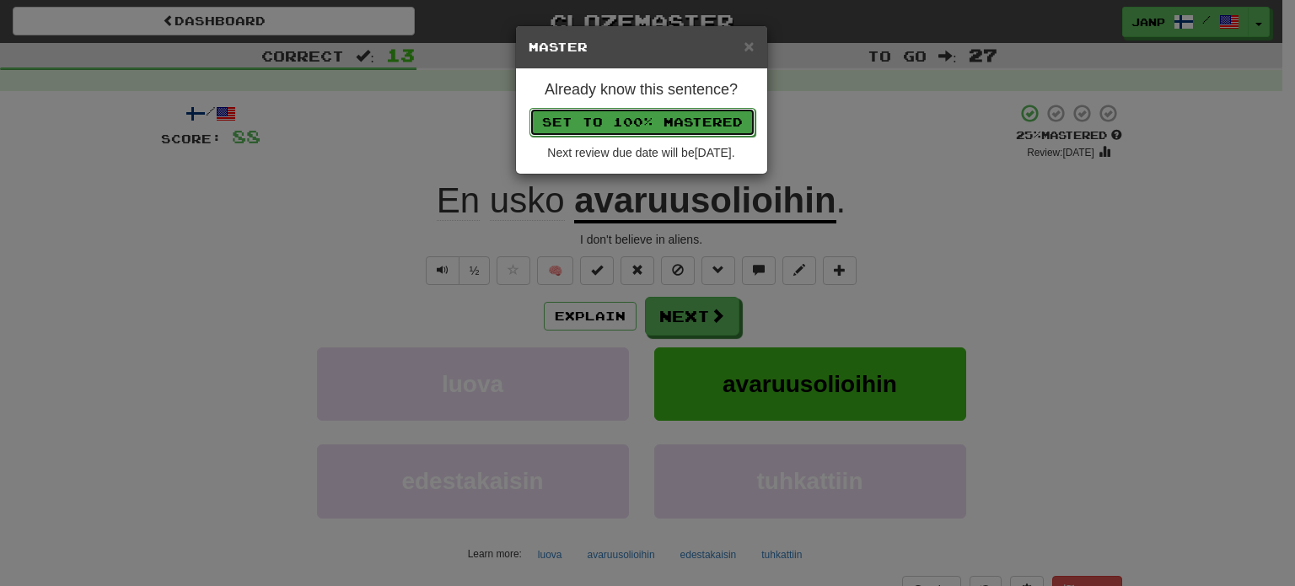
click at [670, 111] on button "Set to 100% Mastered" at bounding box center [643, 122] width 226 height 29
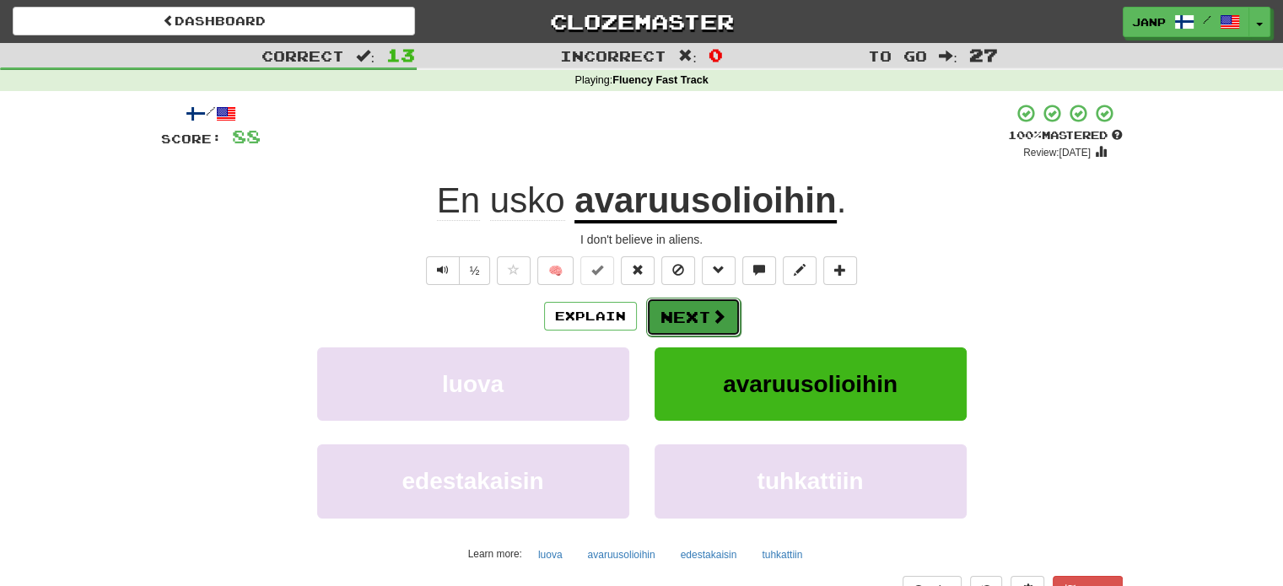
click at [718, 313] on span at bounding box center [718, 316] width 15 height 15
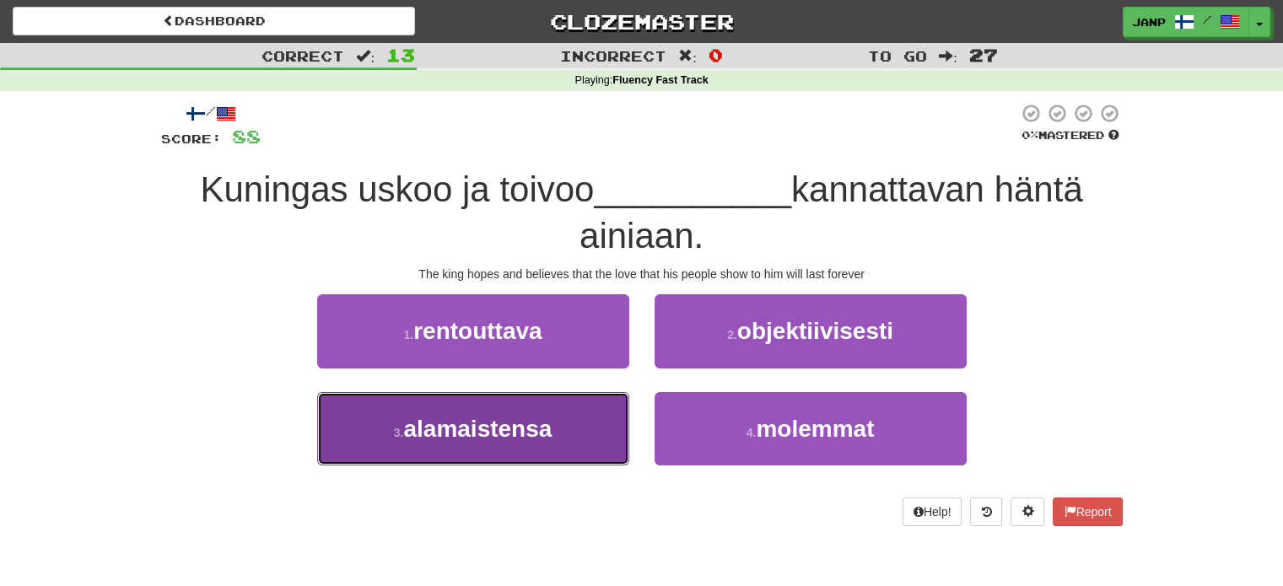
click at [577, 420] on button "3 . alamaistensa" at bounding box center [473, 428] width 312 height 73
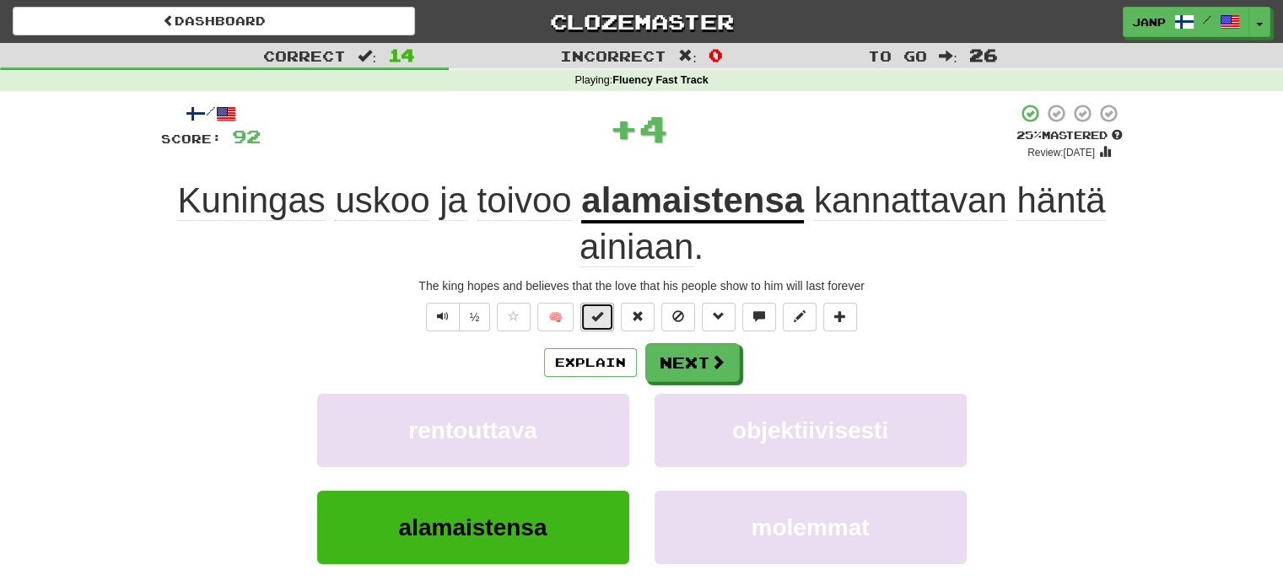
click at [610, 323] on button at bounding box center [597, 317] width 34 height 29
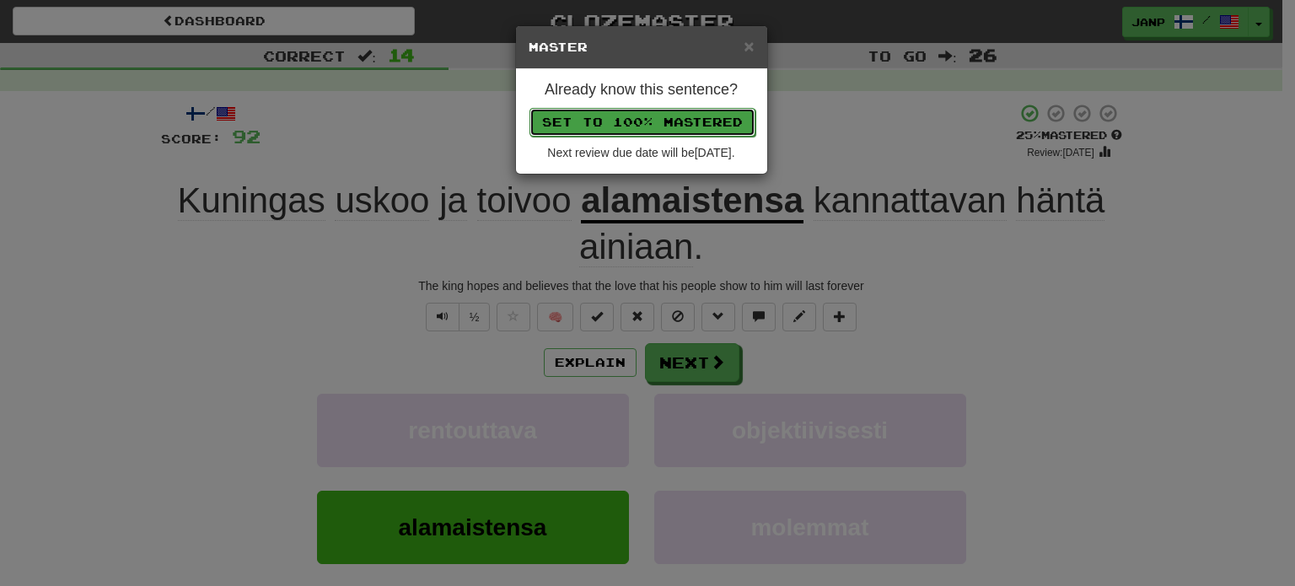
click at [681, 127] on button "Set to 100% Mastered" at bounding box center [643, 122] width 226 height 29
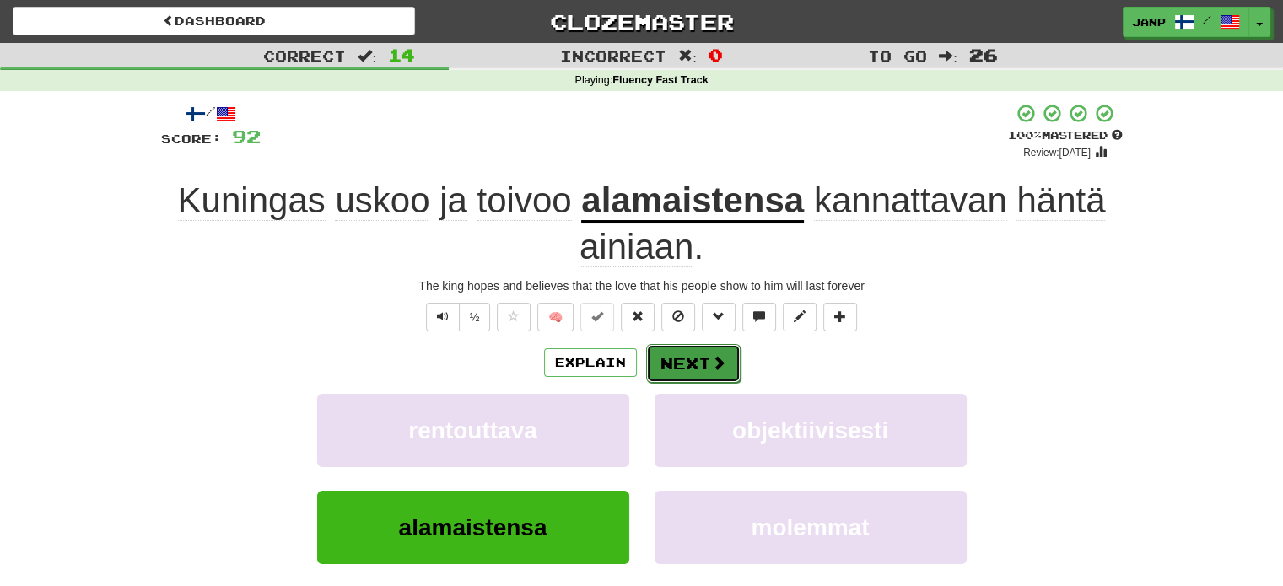
click at [699, 367] on button "Next" at bounding box center [693, 363] width 94 height 39
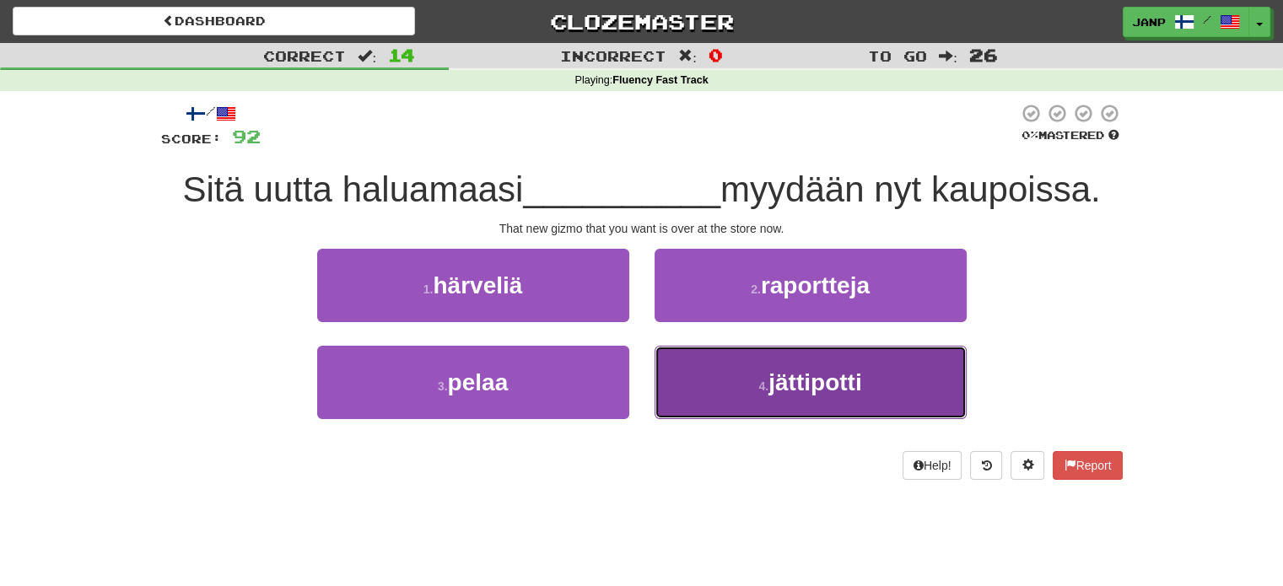
click at [729, 375] on button "4 . jättipotti" at bounding box center [810, 382] width 312 height 73
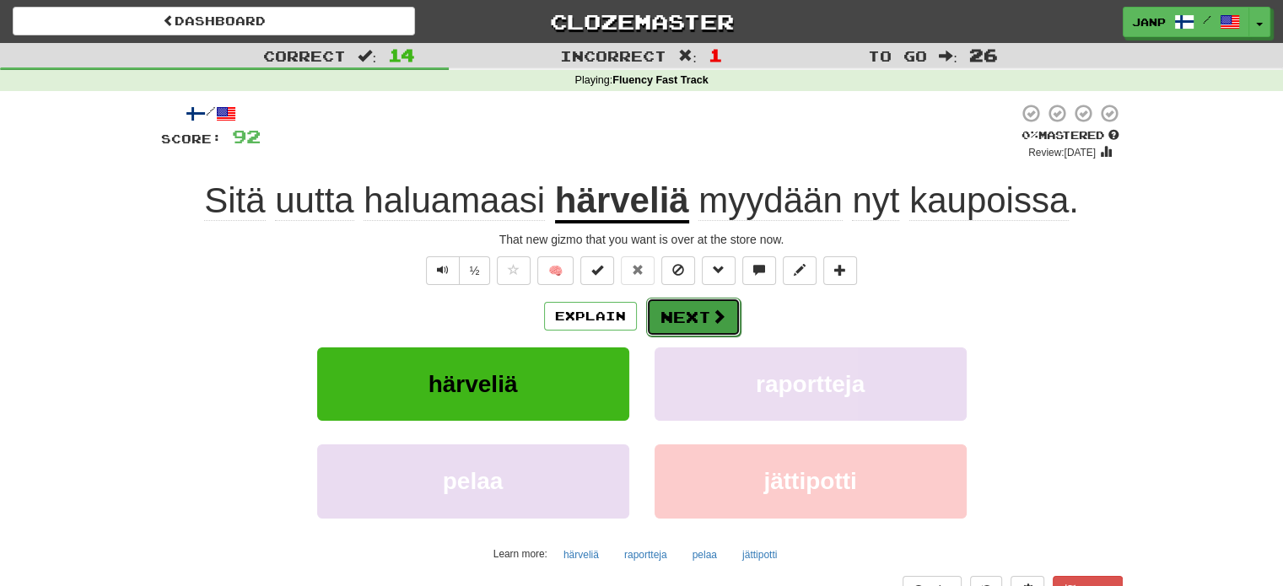
click at [695, 319] on button "Next" at bounding box center [693, 317] width 94 height 39
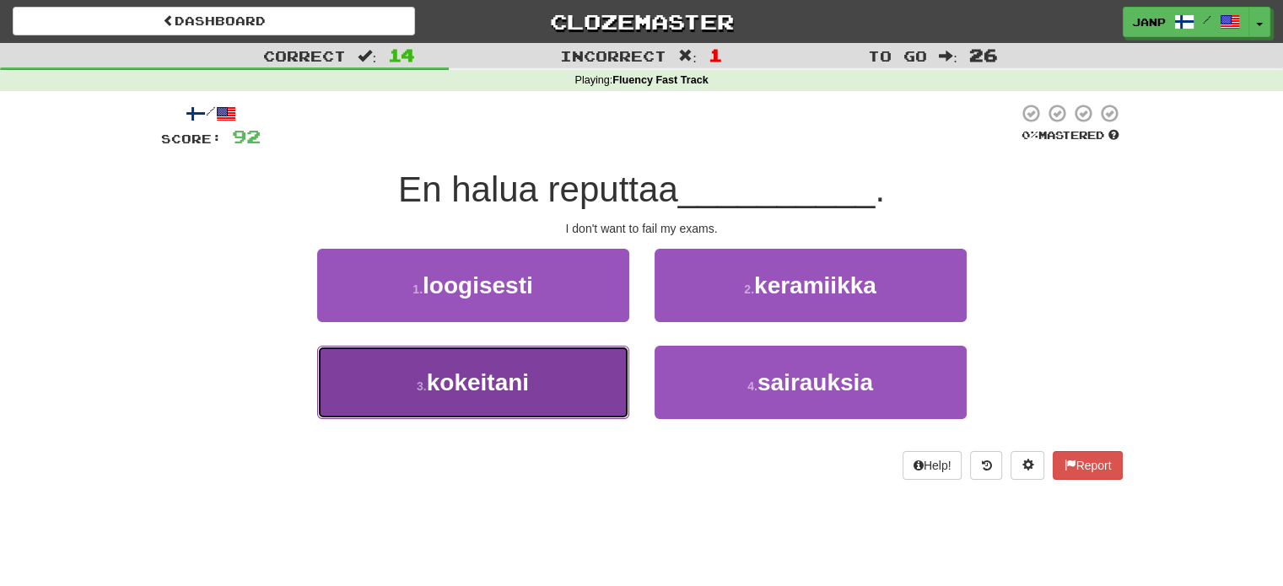
click at [583, 380] on button "3 . kokeitani" at bounding box center [473, 382] width 312 height 73
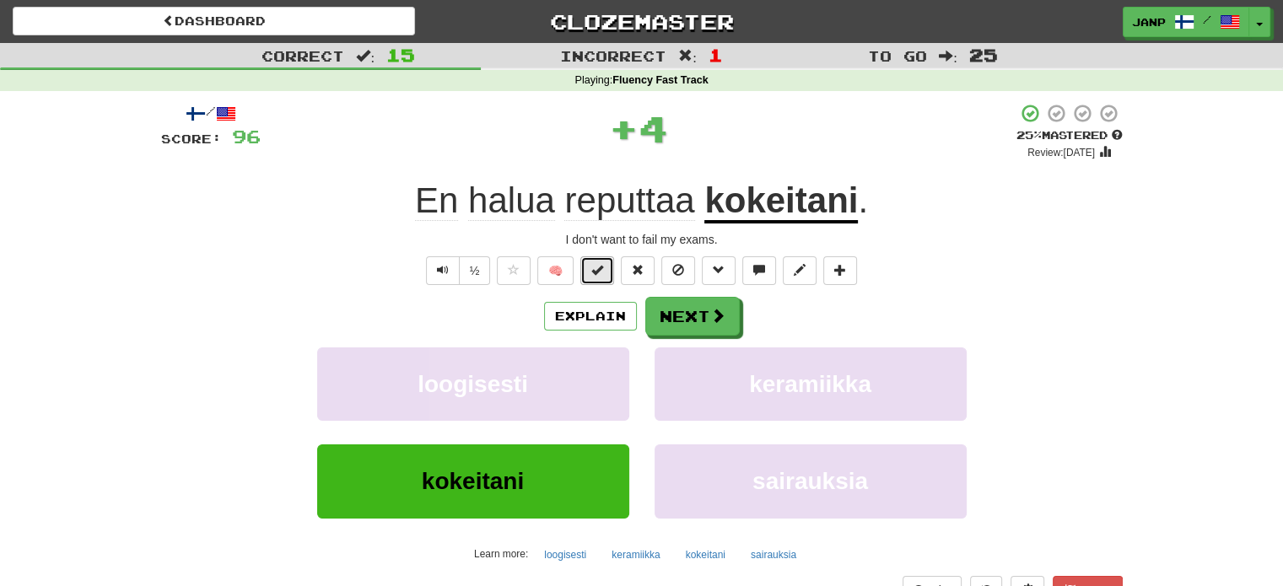
click at [587, 269] on button at bounding box center [597, 270] width 34 height 29
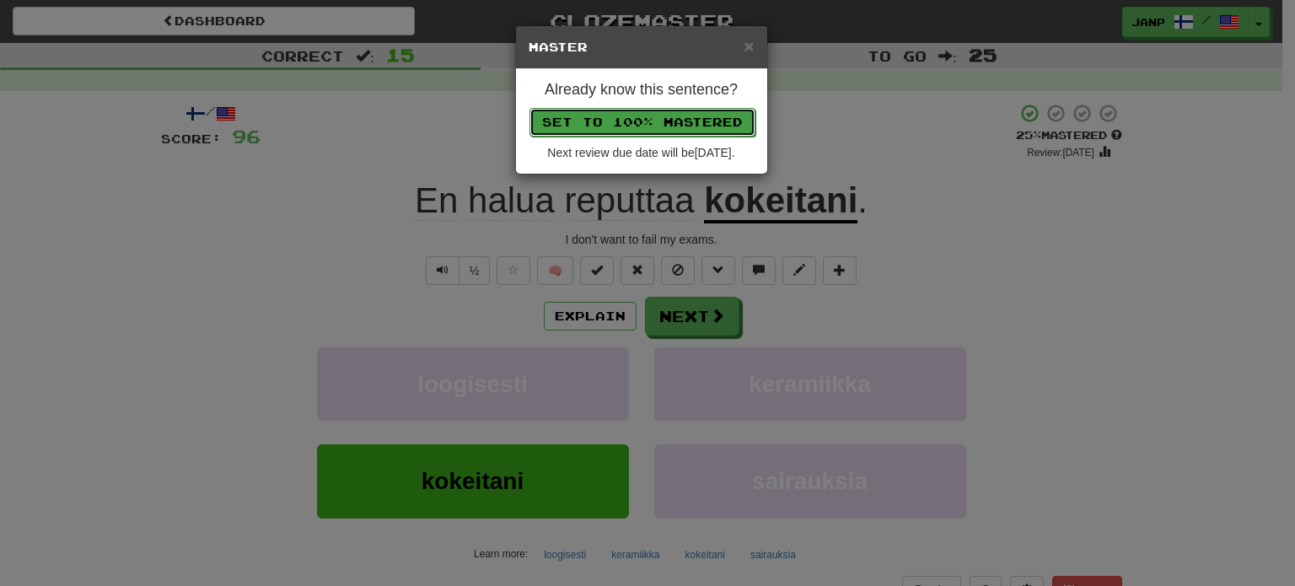
click at [656, 128] on button "Set to 100% Mastered" at bounding box center [643, 122] width 226 height 29
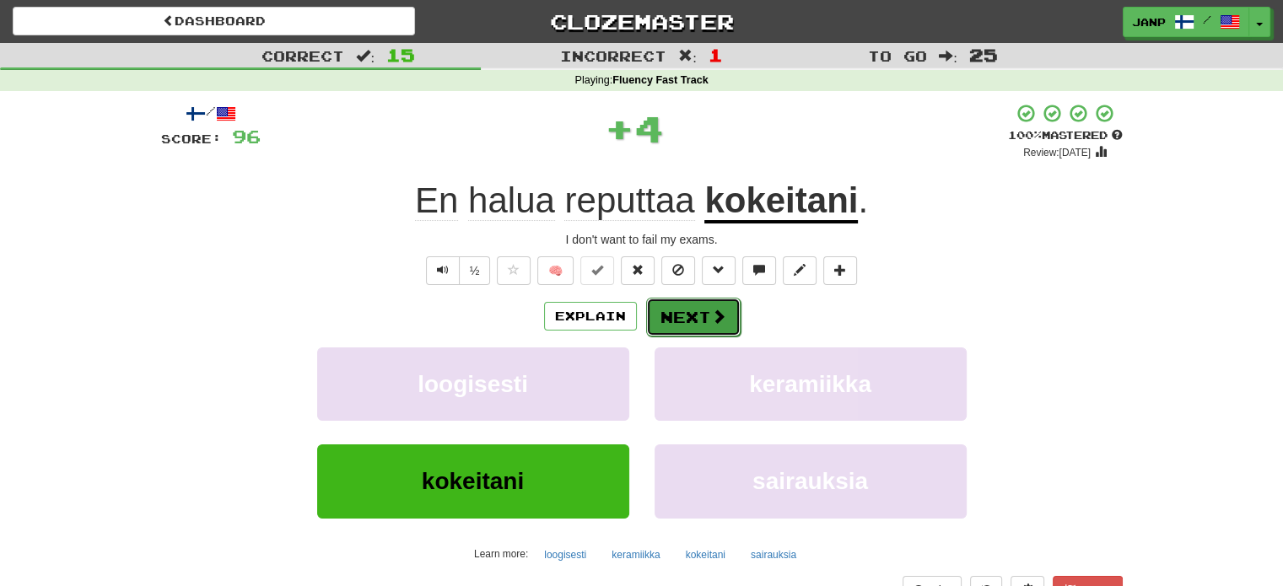
click at [708, 320] on button "Next" at bounding box center [693, 317] width 94 height 39
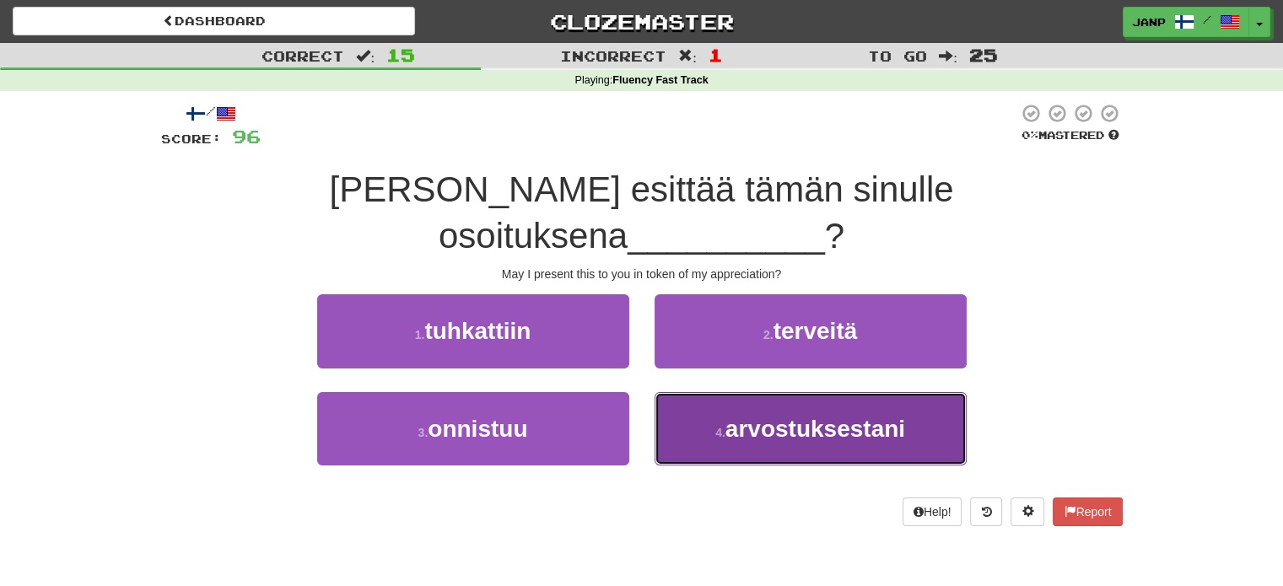
click at [779, 392] on button "4 . arvostuksestani" at bounding box center [810, 428] width 312 height 73
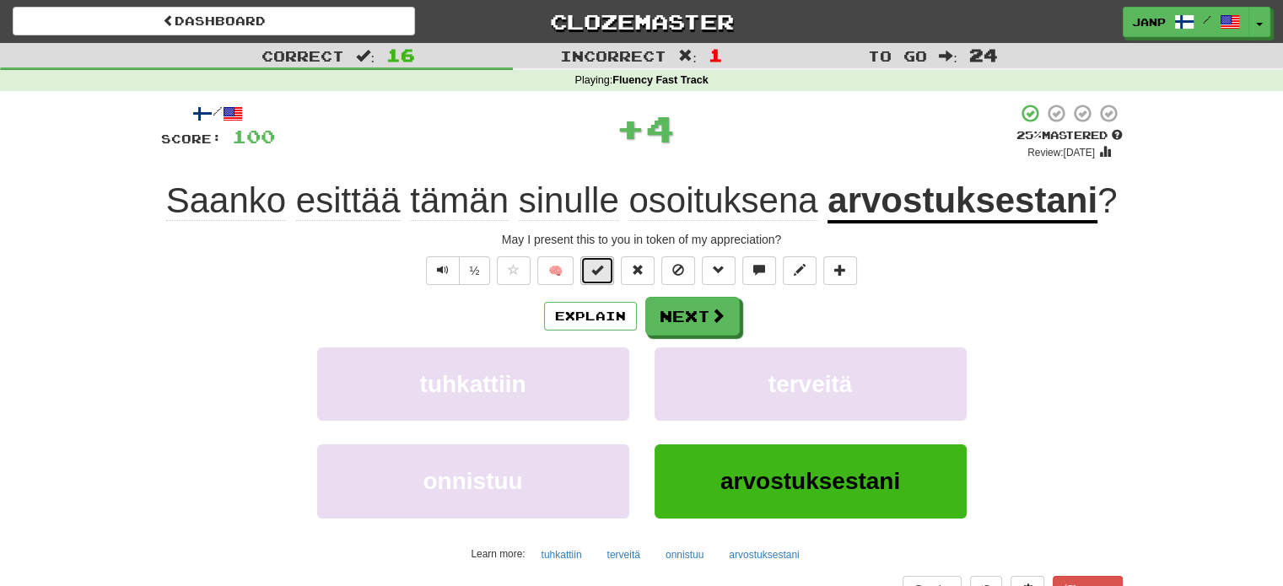
click at [600, 264] on span at bounding box center [597, 270] width 12 height 12
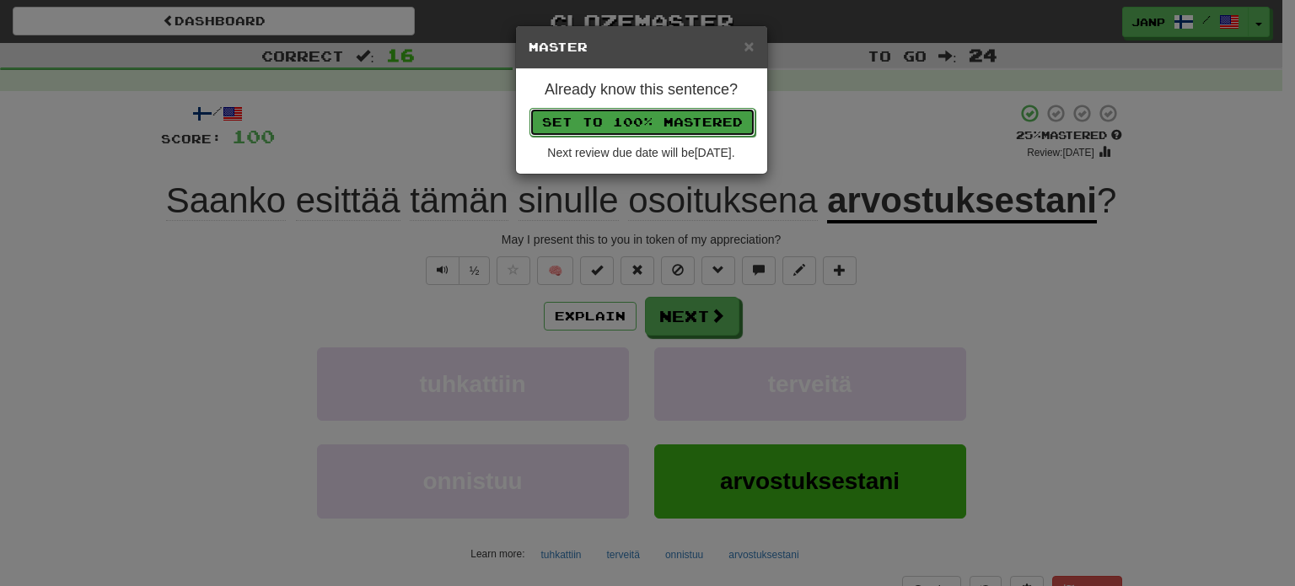
click at [659, 116] on button "Set to 100% Mastered" at bounding box center [643, 122] width 226 height 29
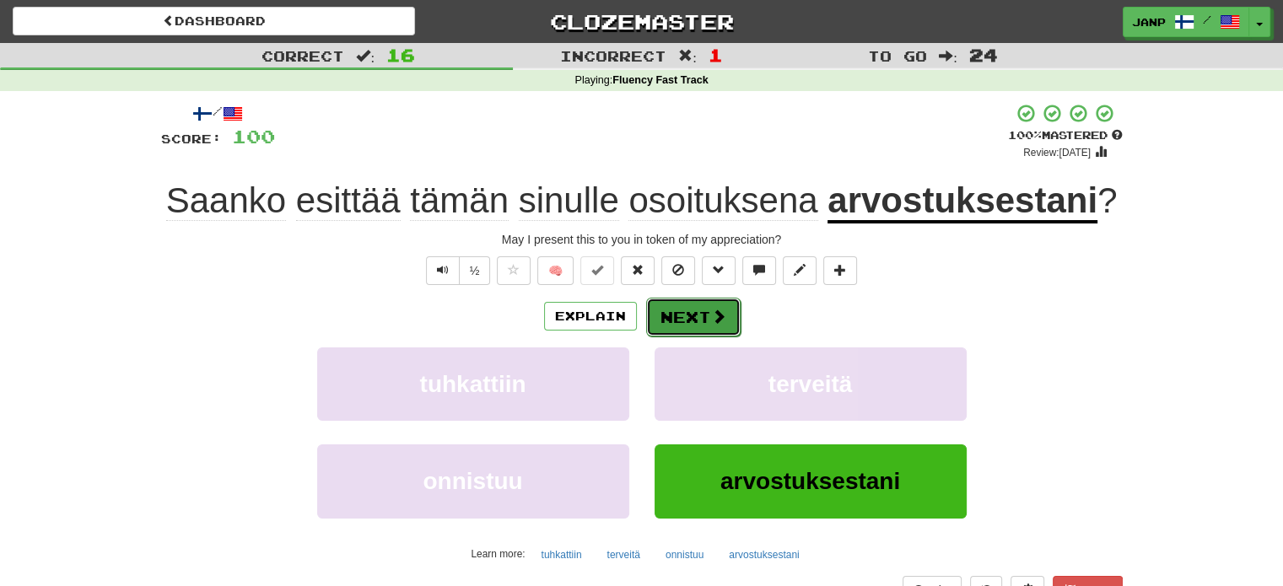
click at [713, 313] on span at bounding box center [718, 316] width 15 height 15
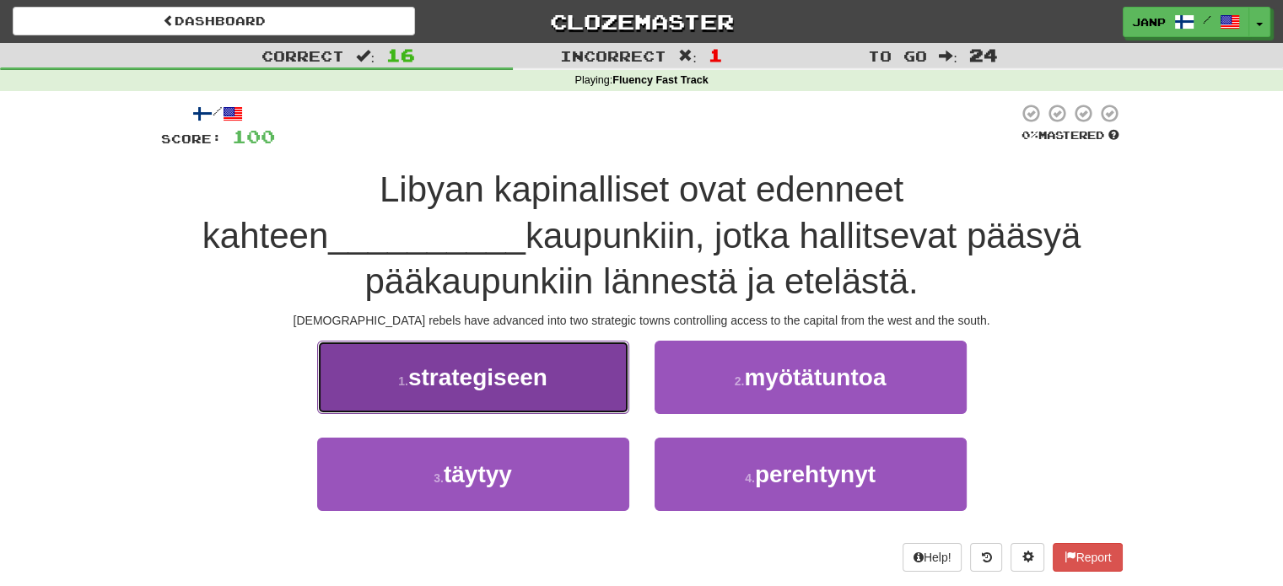
click at [590, 374] on button "1 . strategiseen" at bounding box center [473, 377] width 312 height 73
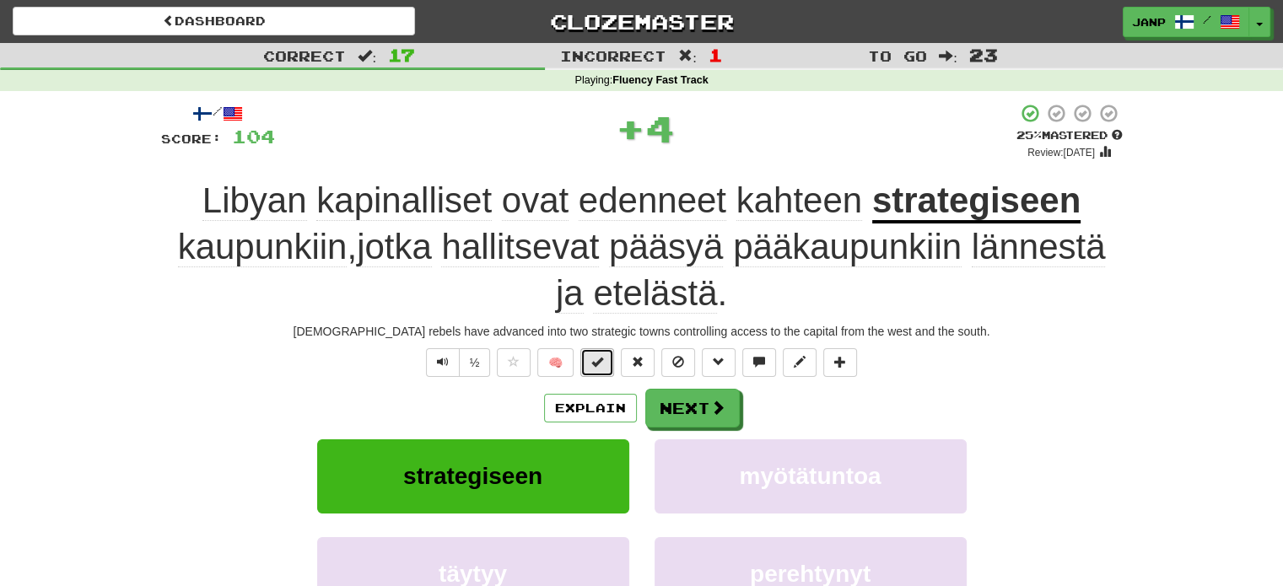
click at [599, 362] on span at bounding box center [597, 362] width 12 height 12
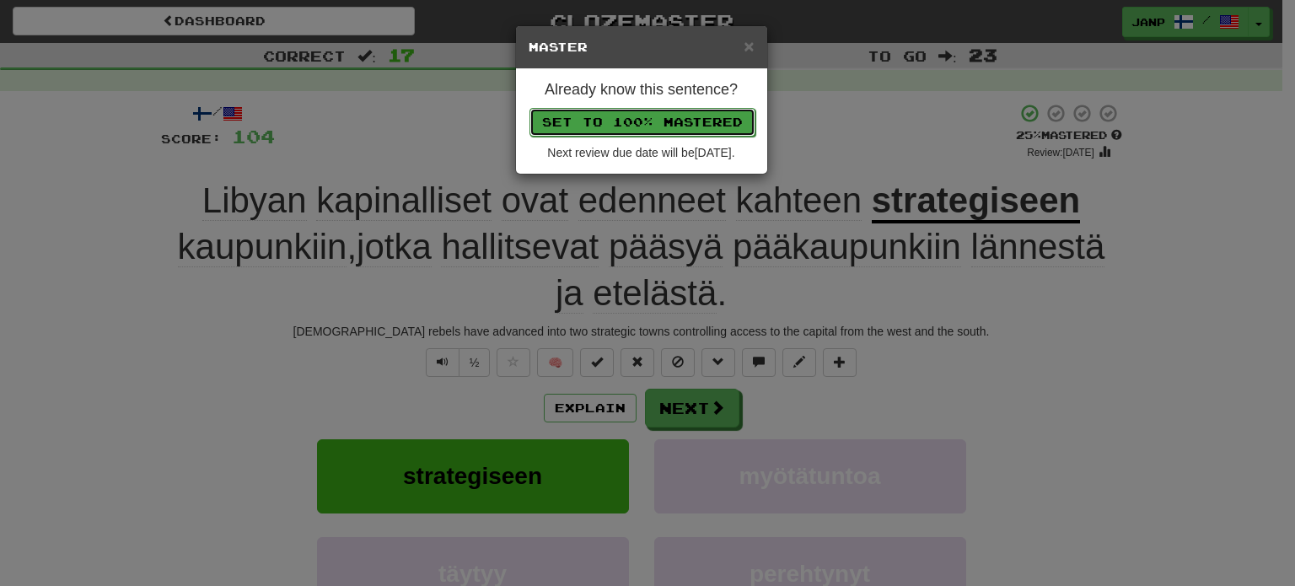
click at [684, 121] on button "Set to 100% Mastered" at bounding box center [643, 122] width 226 height 29
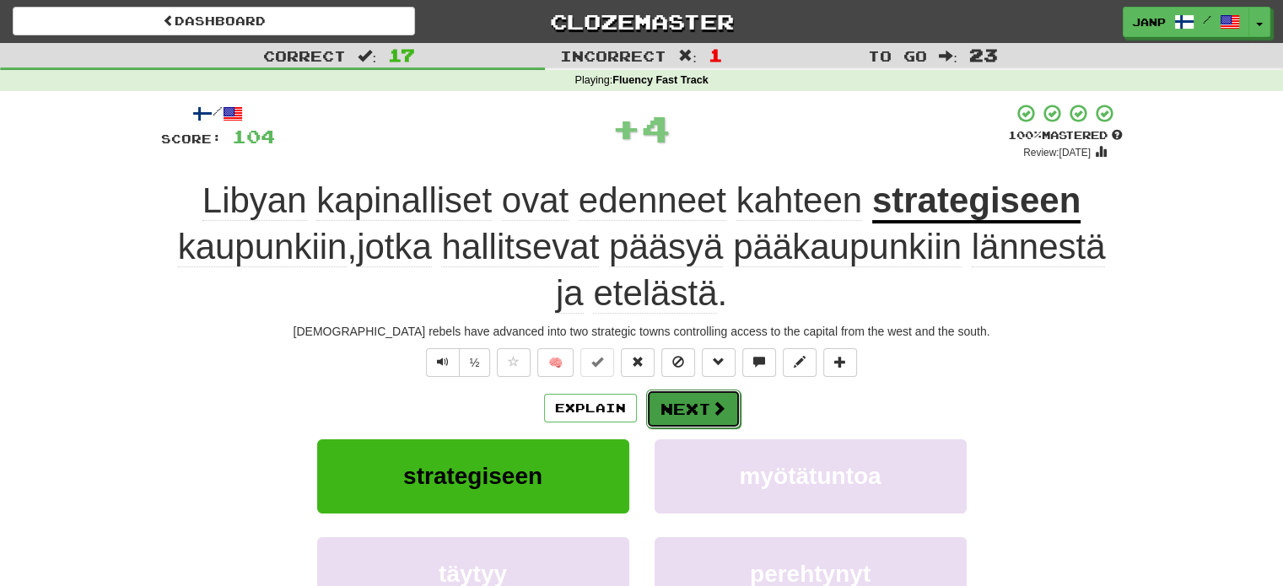
click at [708, 404] on button "Next" at bounding box center [693, 409] width 94 height 39
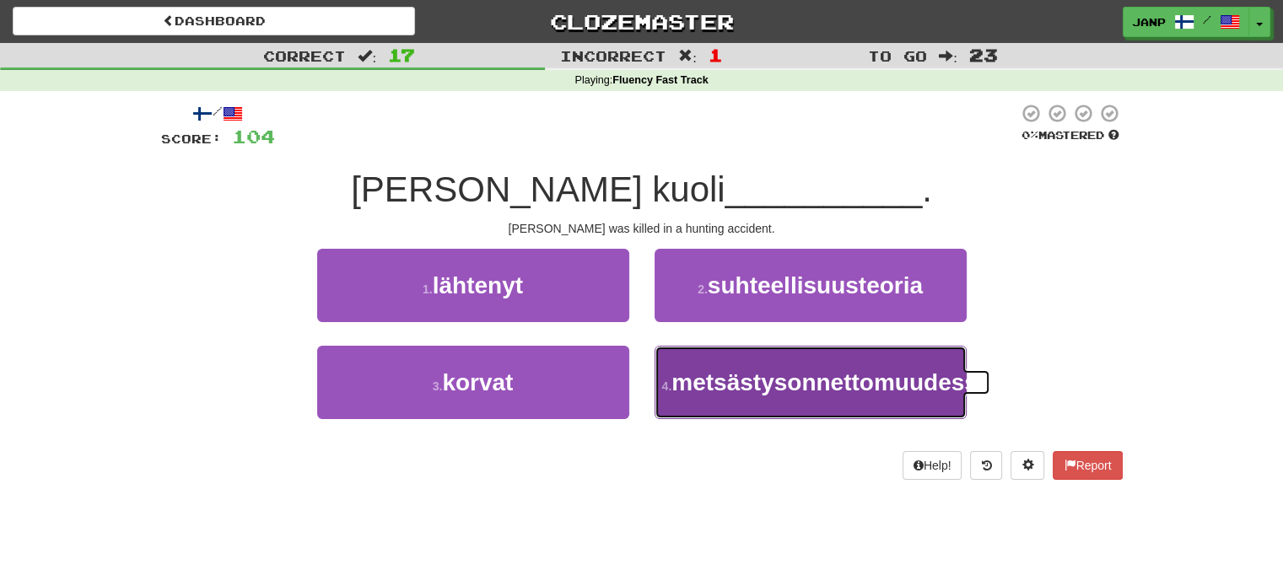
click at [770, 396] on span "metsästysonnettomuudessa" at bounding box center [830, 382] width 319 height 26
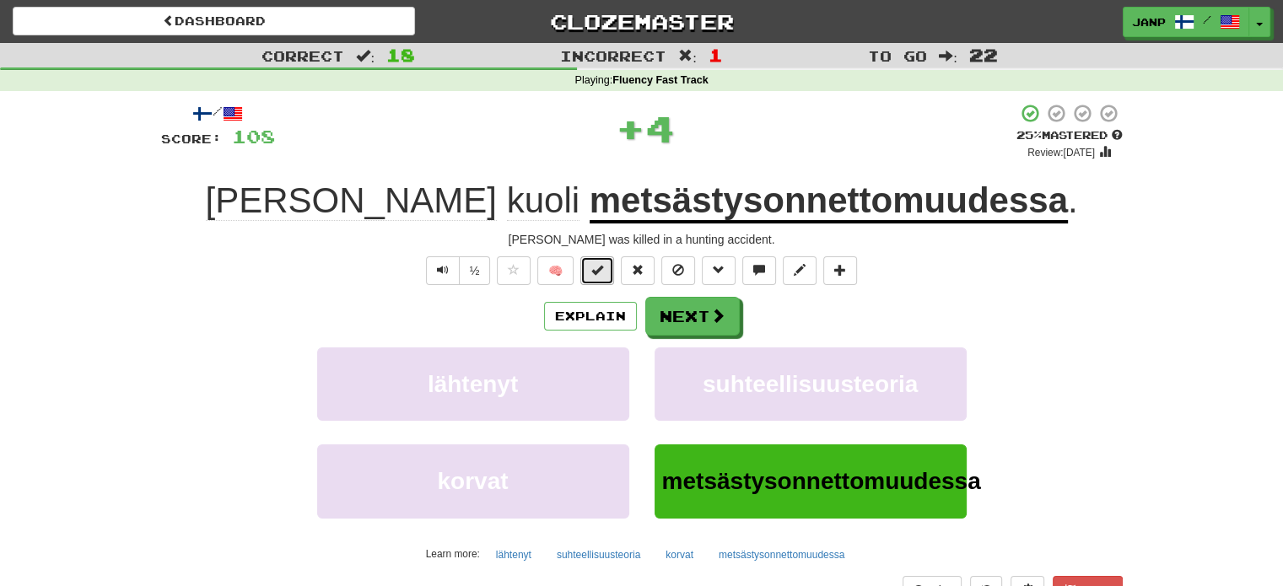
click at [608, 266] on button at bounding box center [597, 270] width 34 height 29
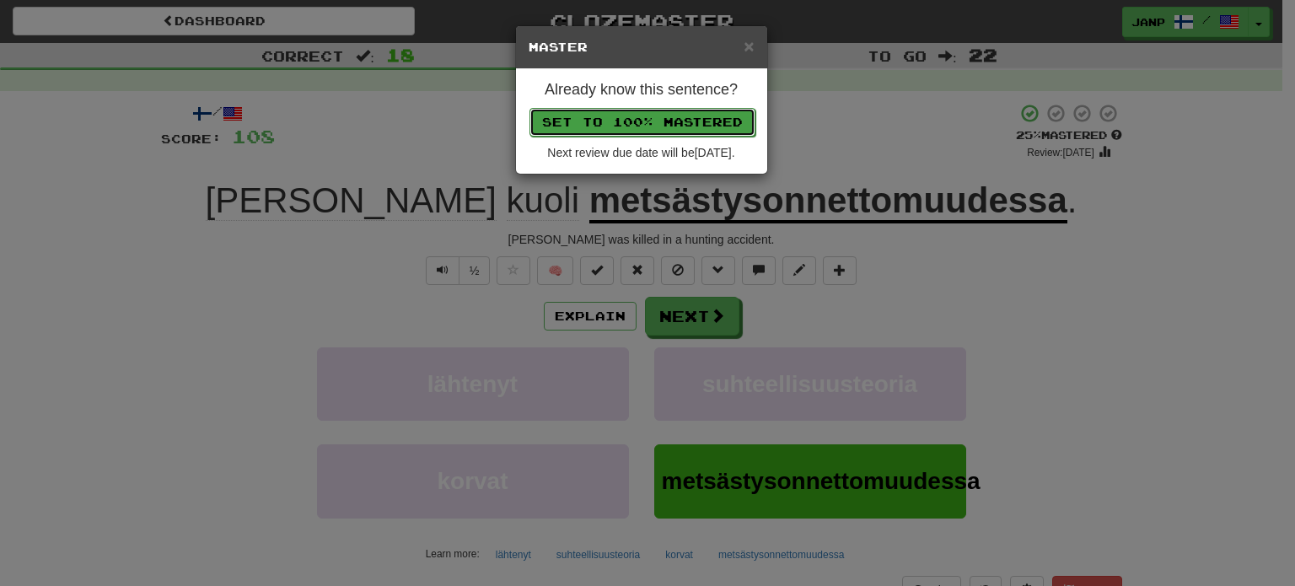
click at [659, 122] on button "Set to 100% Mastered" at bounding box center [643, 122] width 226 height 29
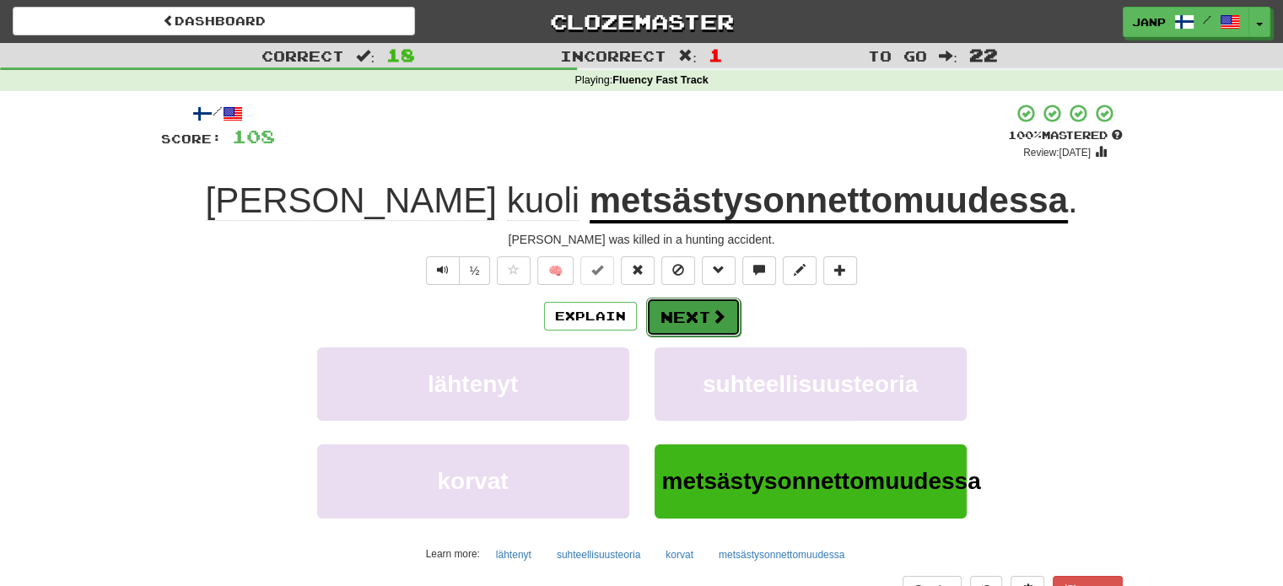
click at [715, 323] on span at bounding box center [718, 316] width 15 height 15
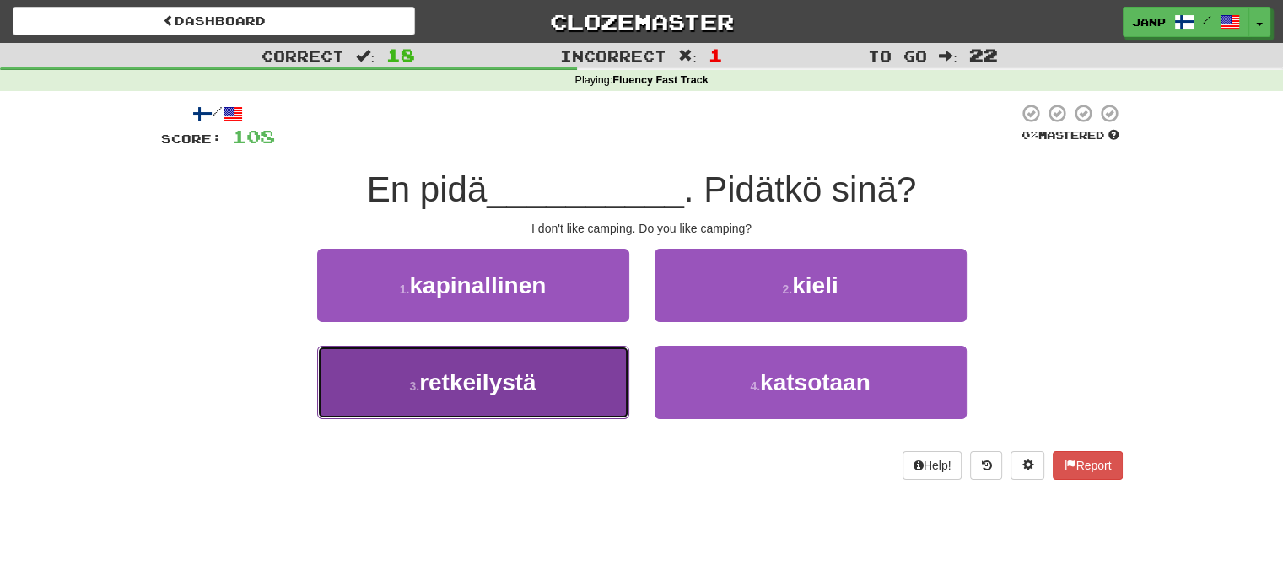
click at [599, 363] on button "3 . retkeilystä" at bounding box center [473, 382] width 312 height 73
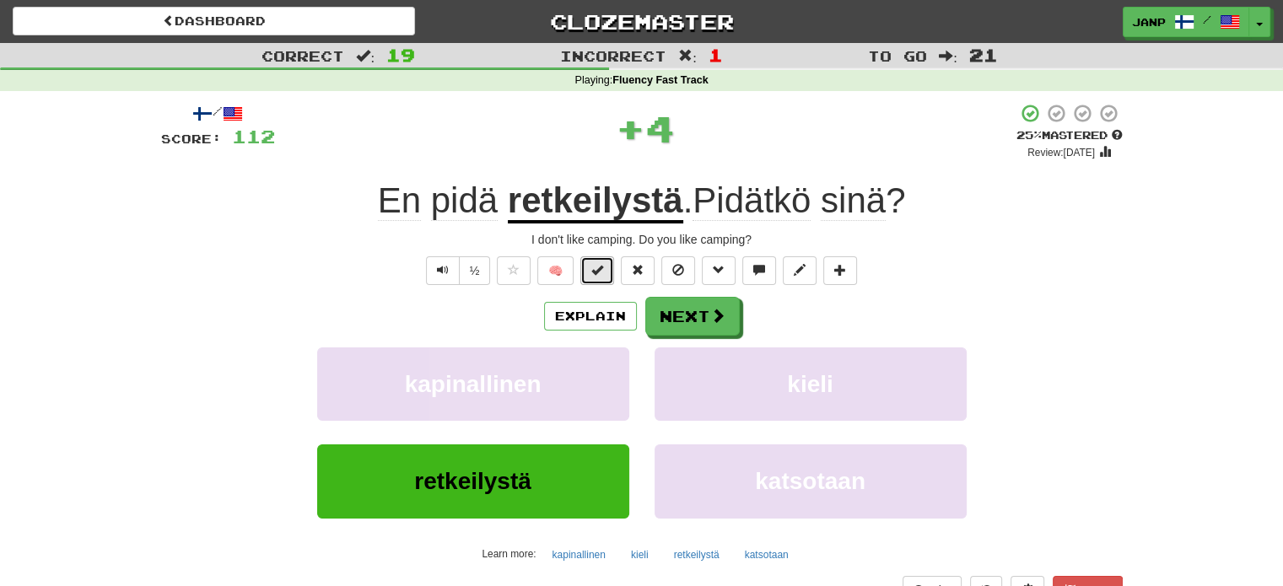
click at [604, 274] on button at bounding box center [597, 270] width 34 height 29
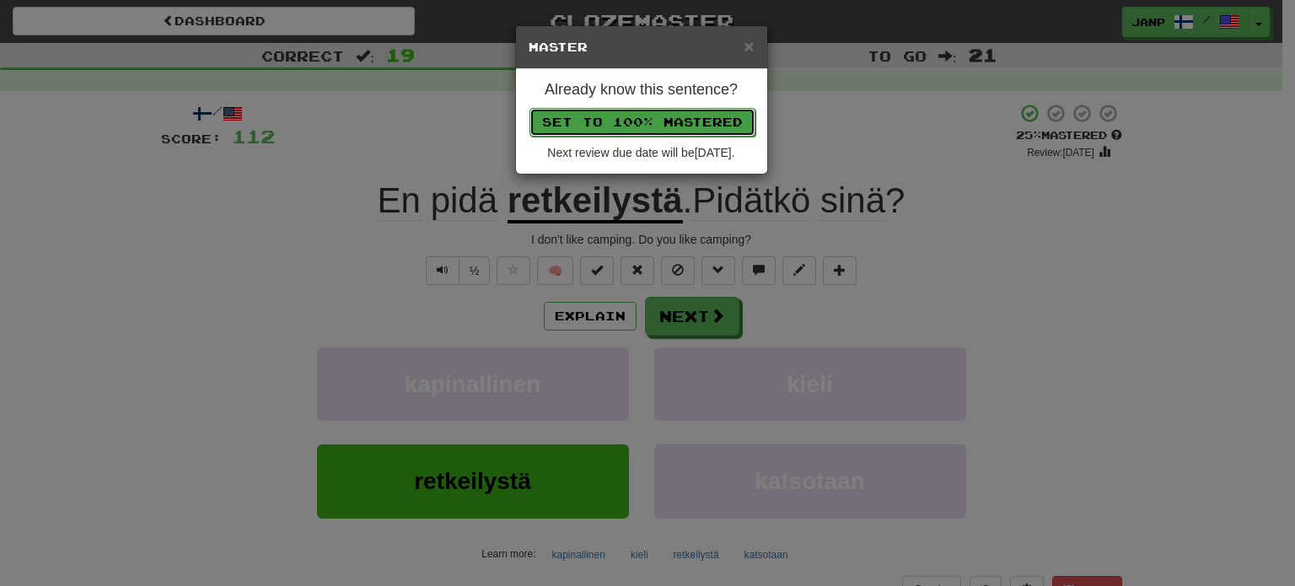
click at [651, 121] on button "Set to 100% Mastered" at bounding box center [643, 122] width 226 height 29
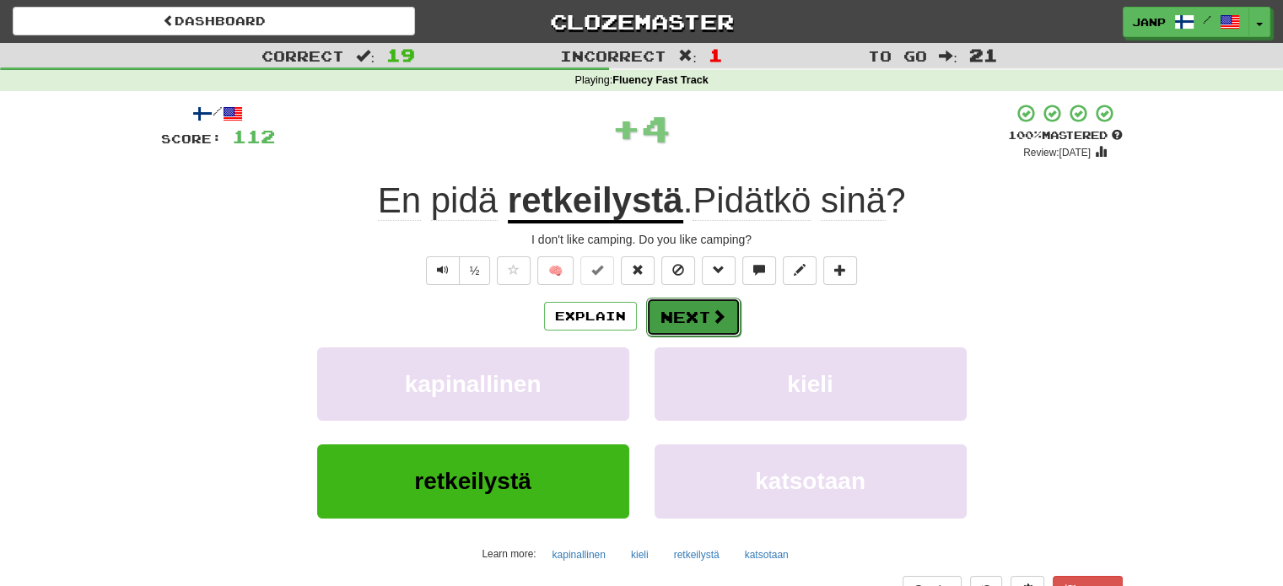
click at [686, 326] on button "Next" at bounding box center [693, 317] width 94 height 39
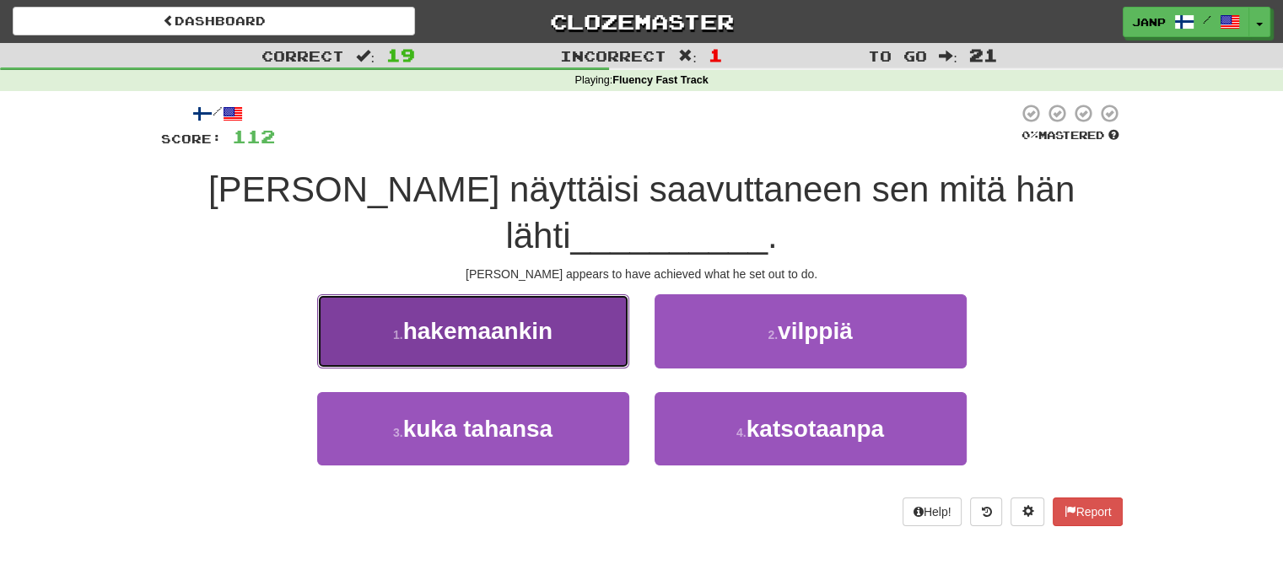
click at [601, 297] on button "1 . hakemaankin" at bounding box center [473, 330] width 312 height 73
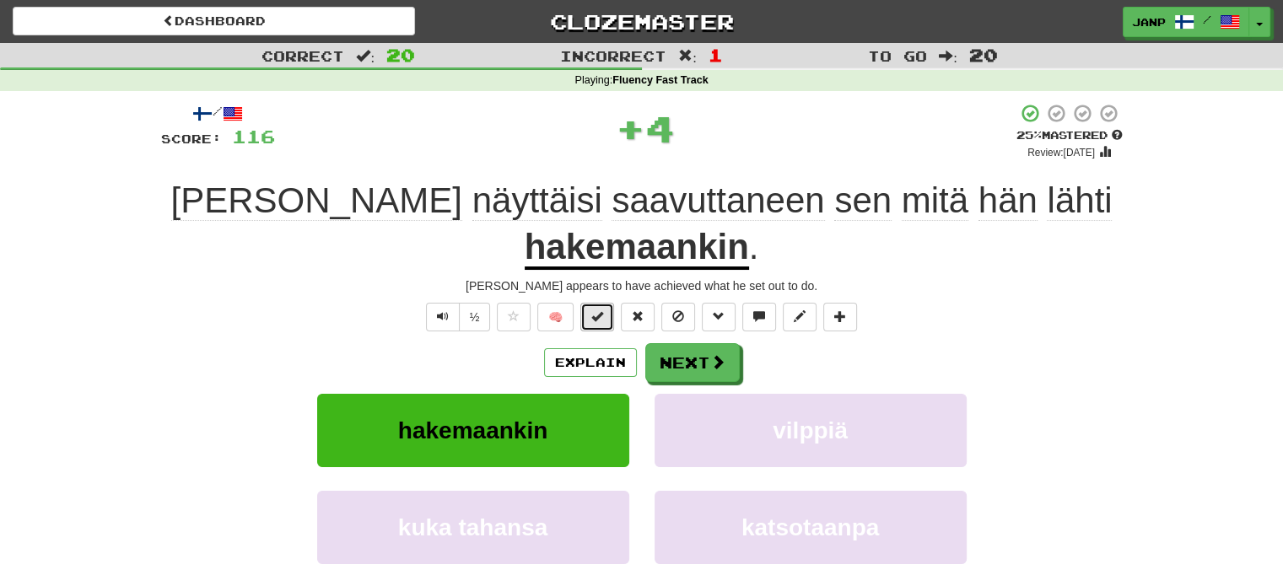
click at [604, 303] on button at bounding box center [597, 317] width 34 height 29
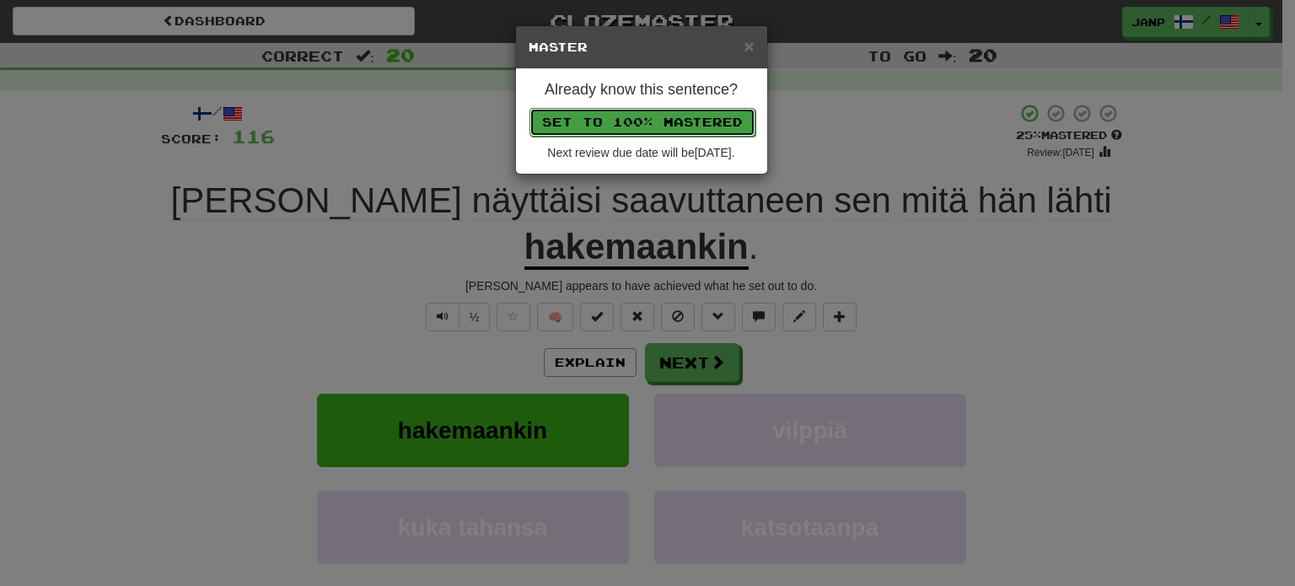
click at [671, 123] on button "Set to 100% Mastered" at bounding box center [643, 122] width 226 height 29
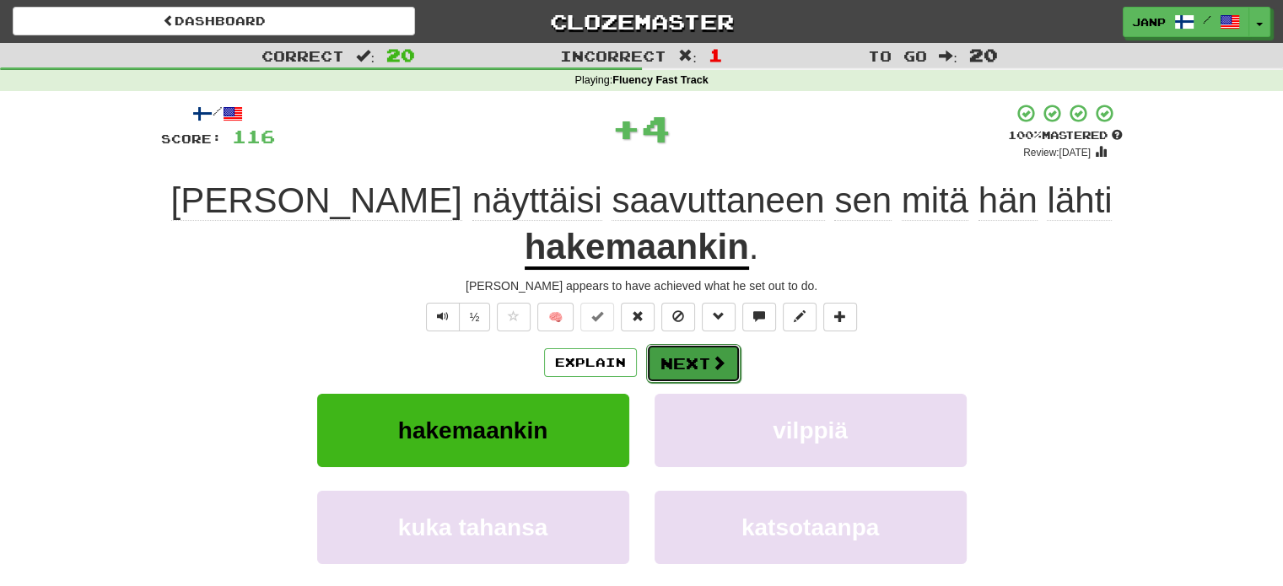
click at [705, 344] on button "Next" at bounding box center [693, 363] width 94 height 39
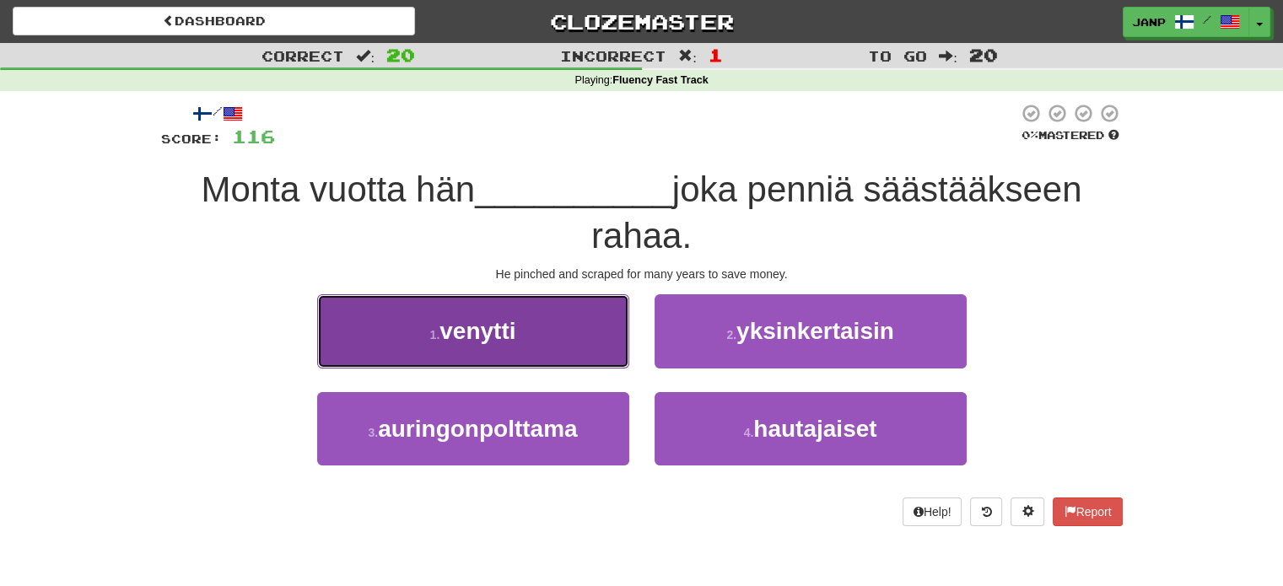
click at [579, 347] on button "1 . venytti" at bounding box center [473, 330] width 312 height 73
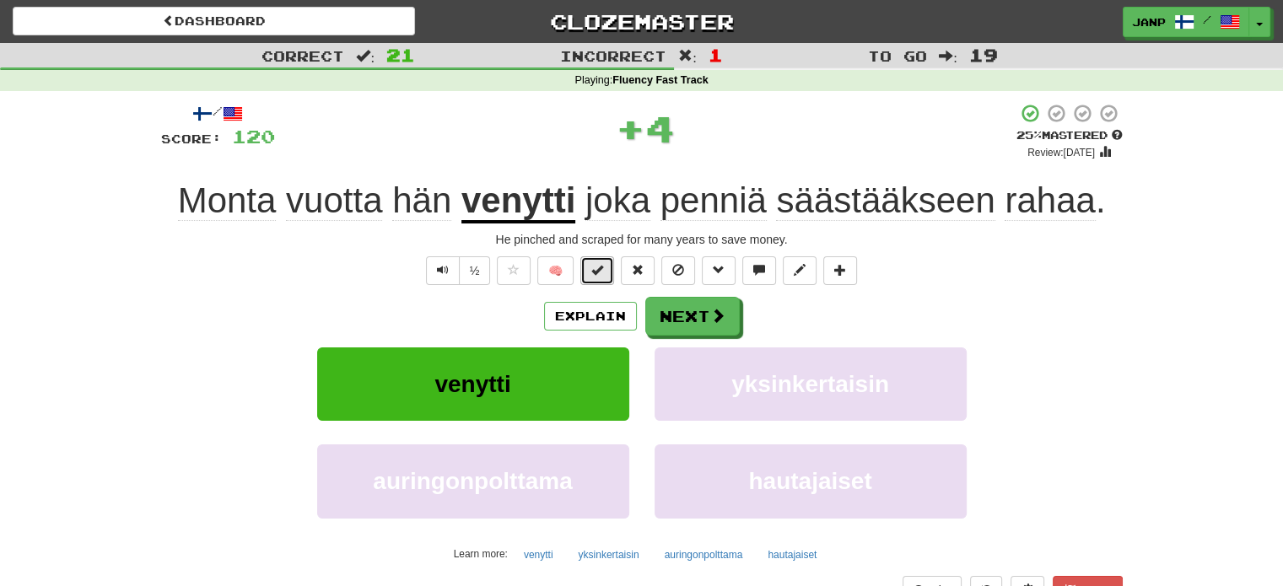
click at [607, 273] on button at bounding box center [597, 270] width 34 height 29
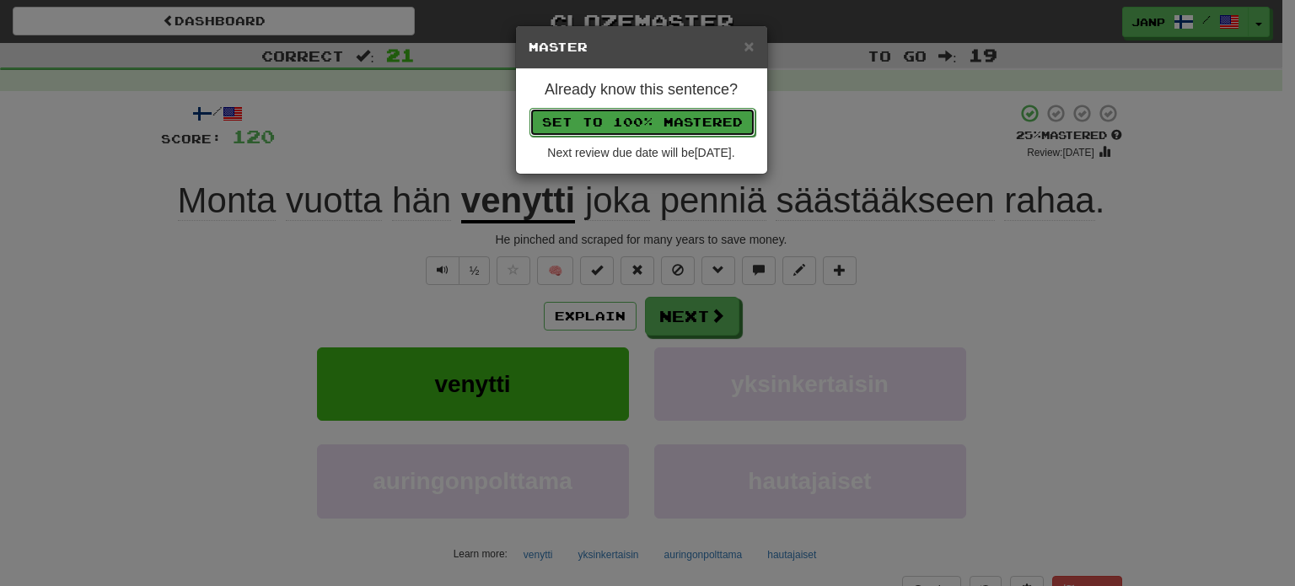
click at [638, 117] on button "Set to 100% Mastered" at bounding box center [643, 122] width 226 height 29
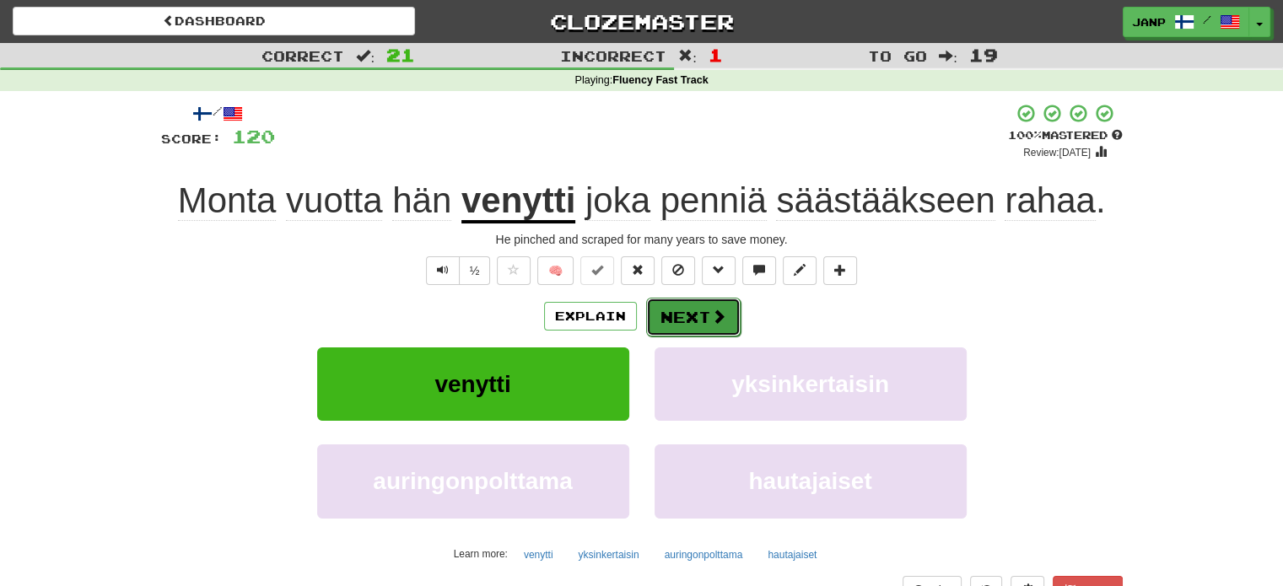
click at [698, 323] on button "Next" at bounding box center [693, 317] width 94 height 39
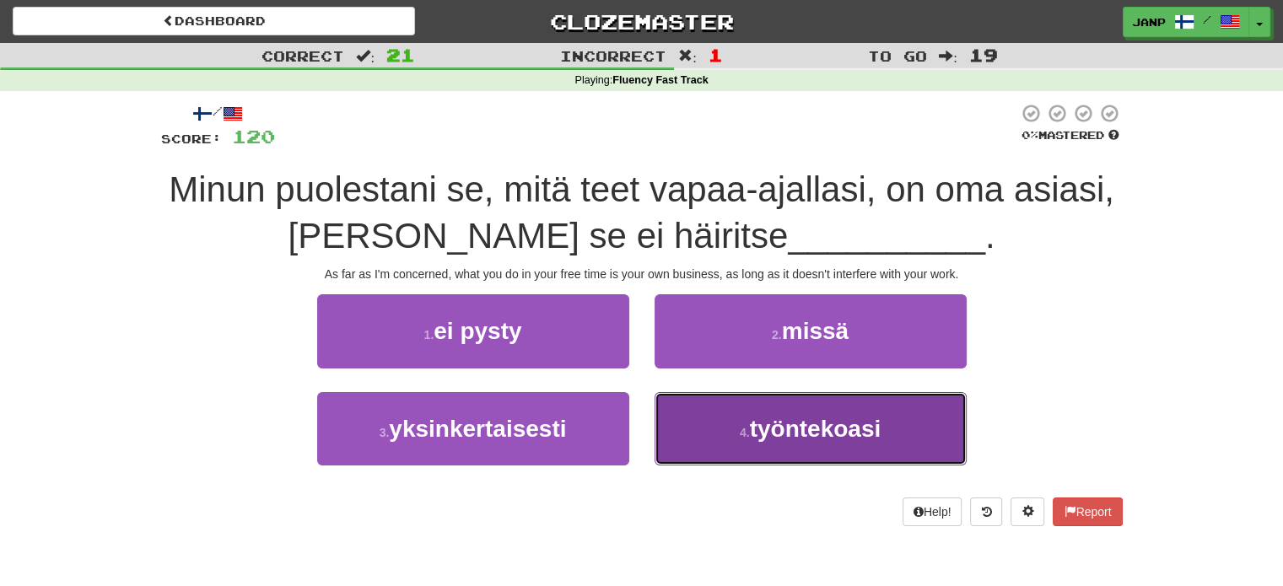
click at [727, 409] on button "4 . työntekoasi" at bounding box center [810, 428] width 312 height 73
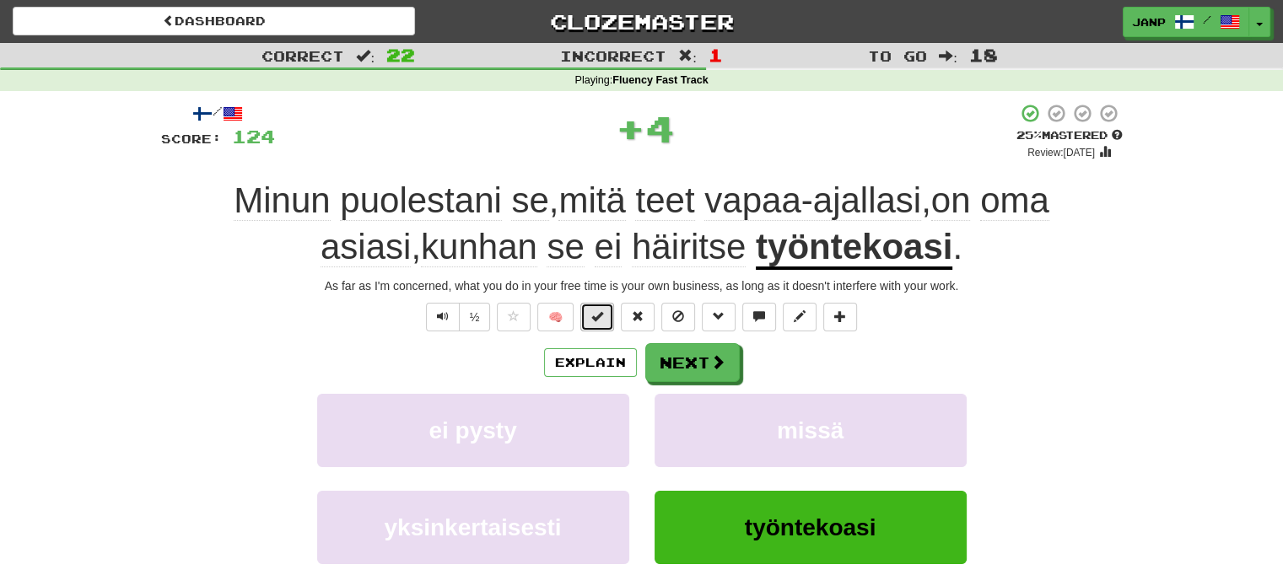
click at [605, 318] on button at bounding box center [597, 317] width 34 height 29
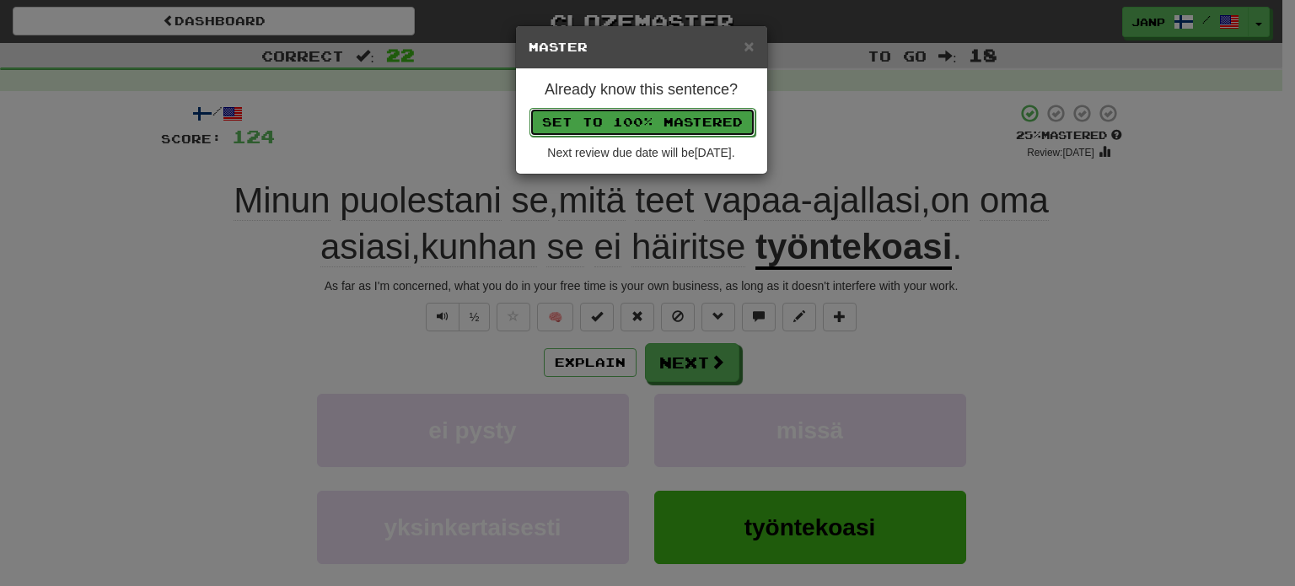
click at [666, 130] on button "Set to 100% Mastered" at bounding box center [643, 122] width 226 height 29
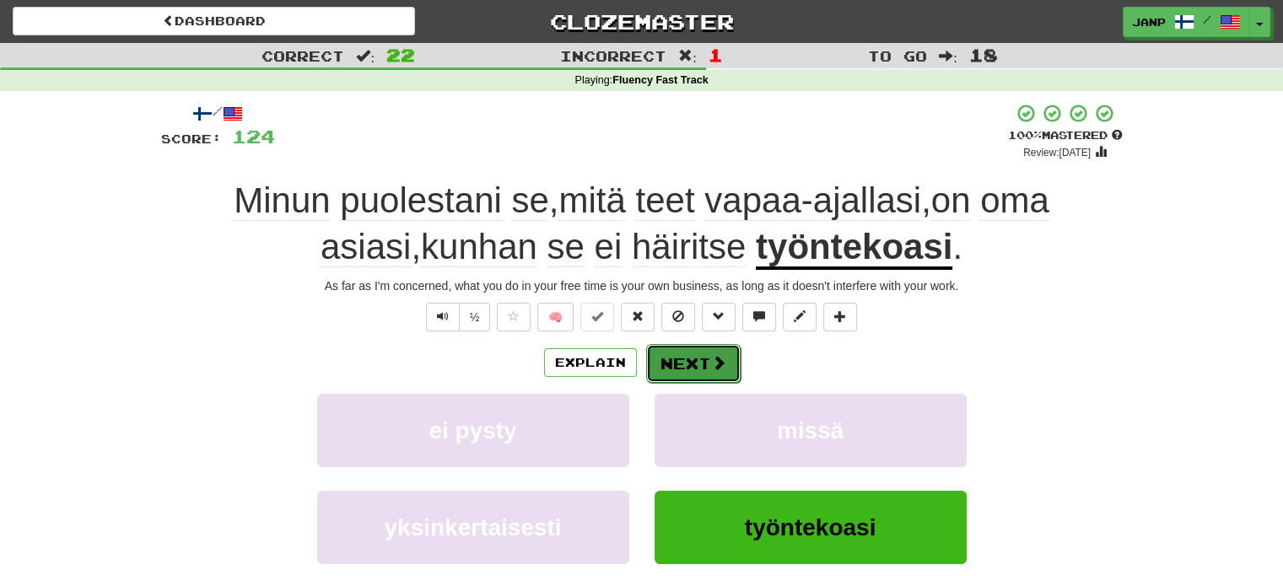
click at [720, 360] on span at bounding box center [718, 362] width 15 height 15
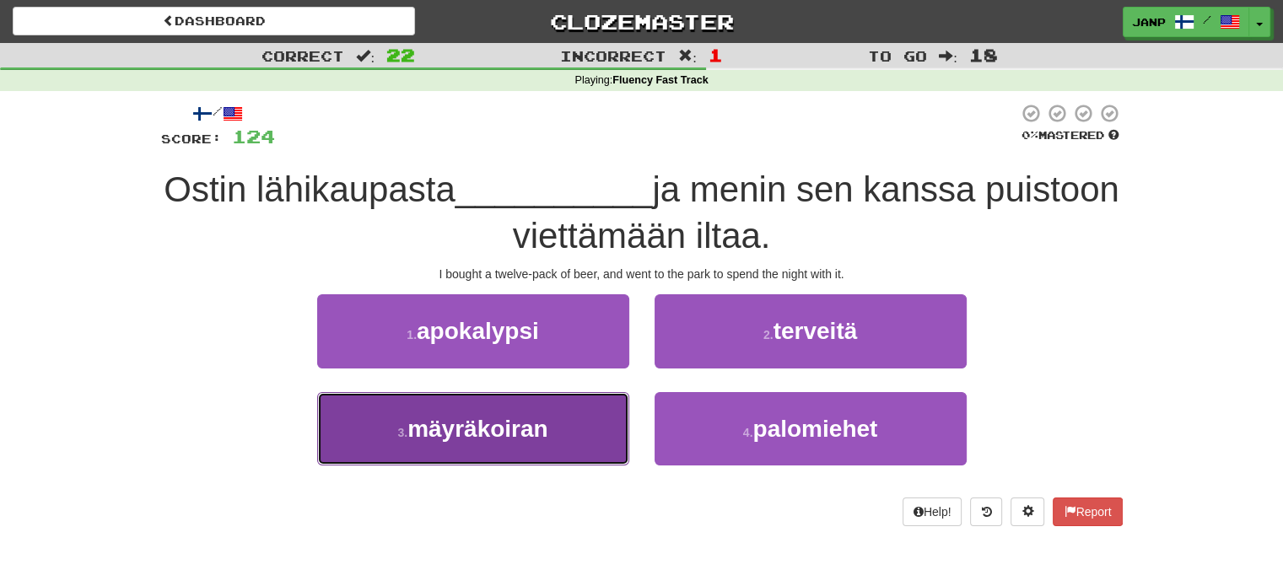
click at [580, 435] on button "3 . mäyräkoiran" at bounding box center [473, 428] width 312 height 73
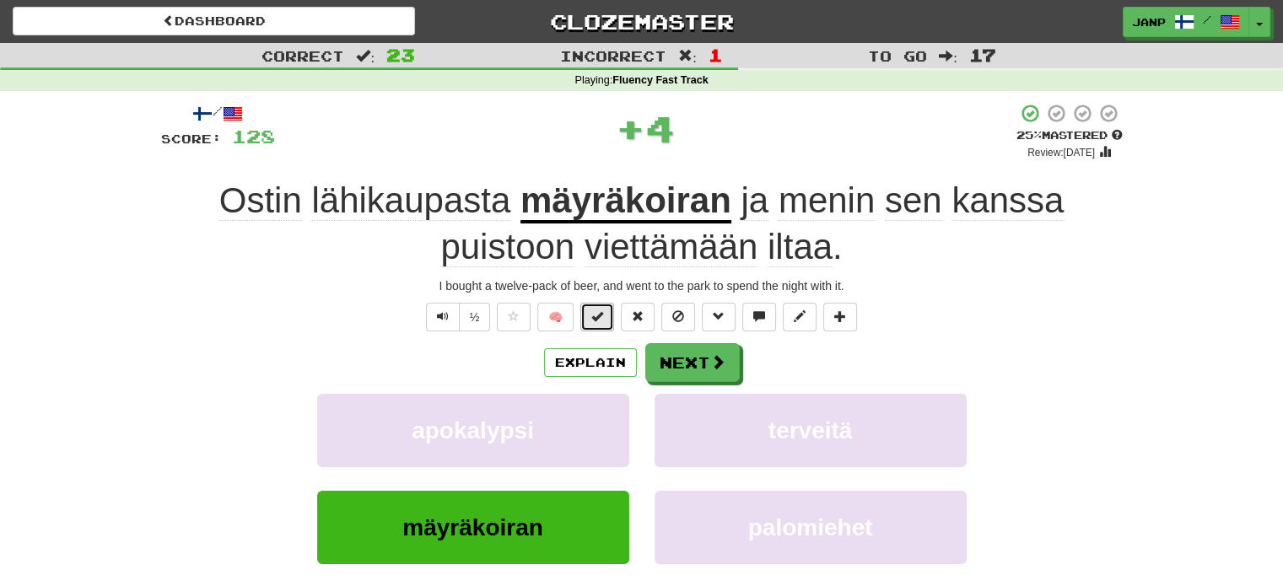
click at [610, 315] on button at bounding box center [597, 317] width 34 height 29
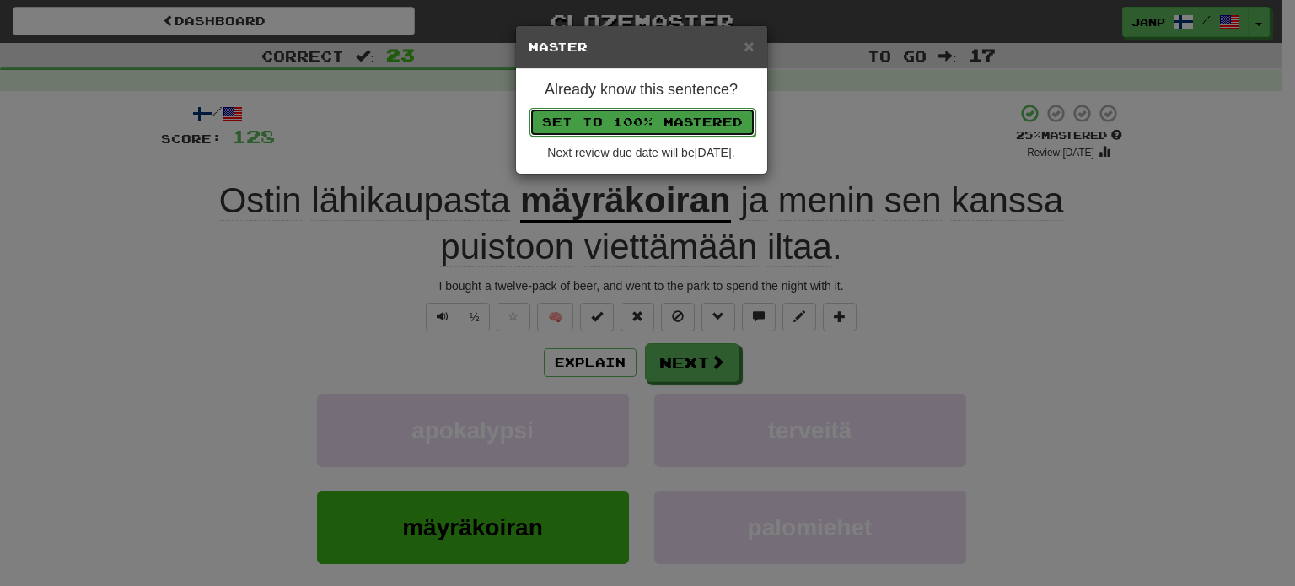
click at [681, 128] on button "Set to 100% Mastered" at bounding box center [643, 122] width 226 height 29
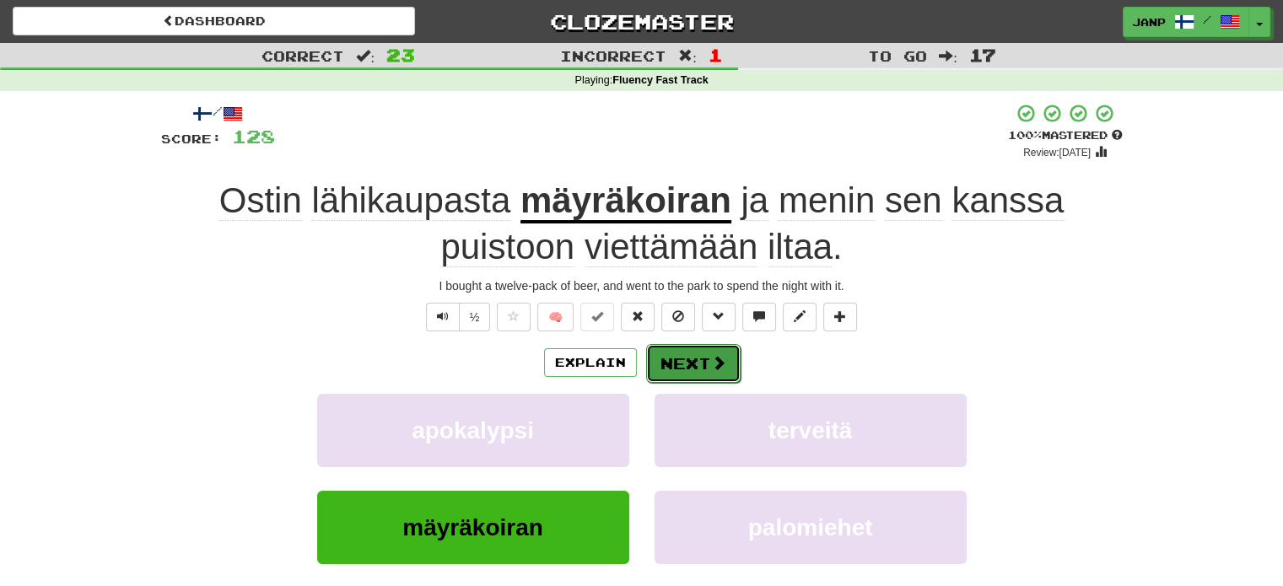
click at [698, 363] on button "Next" at bounding box center [693, 363] width 94 height 39
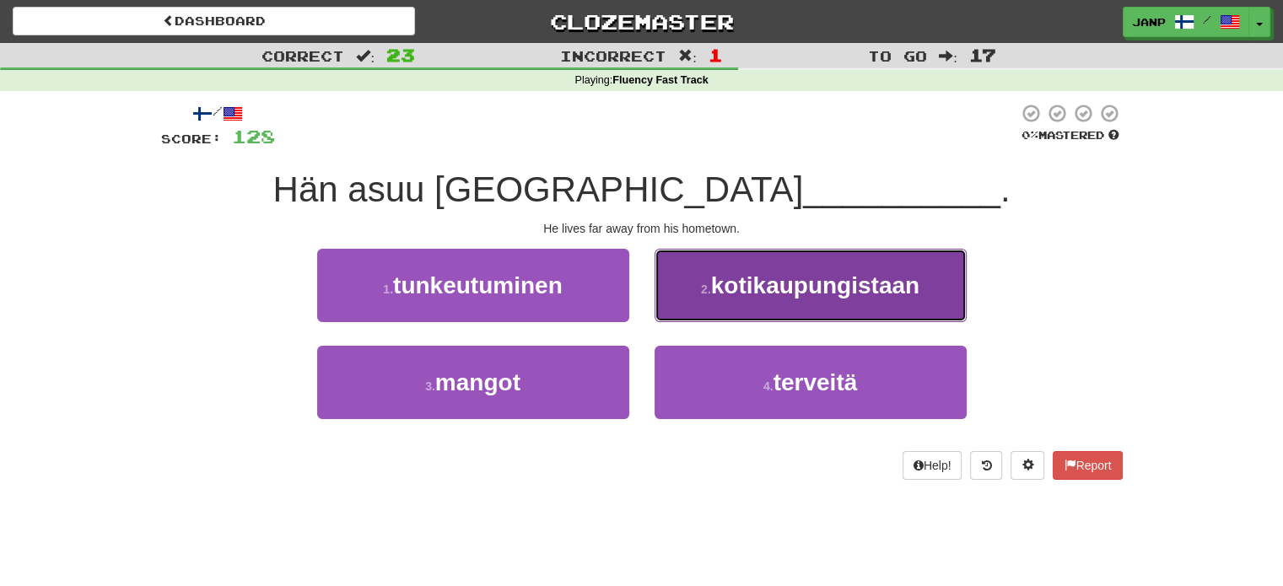
click at [735, 282] on span "kotikaupungistaan" at bounding box center [815, 285] width 208 height 26
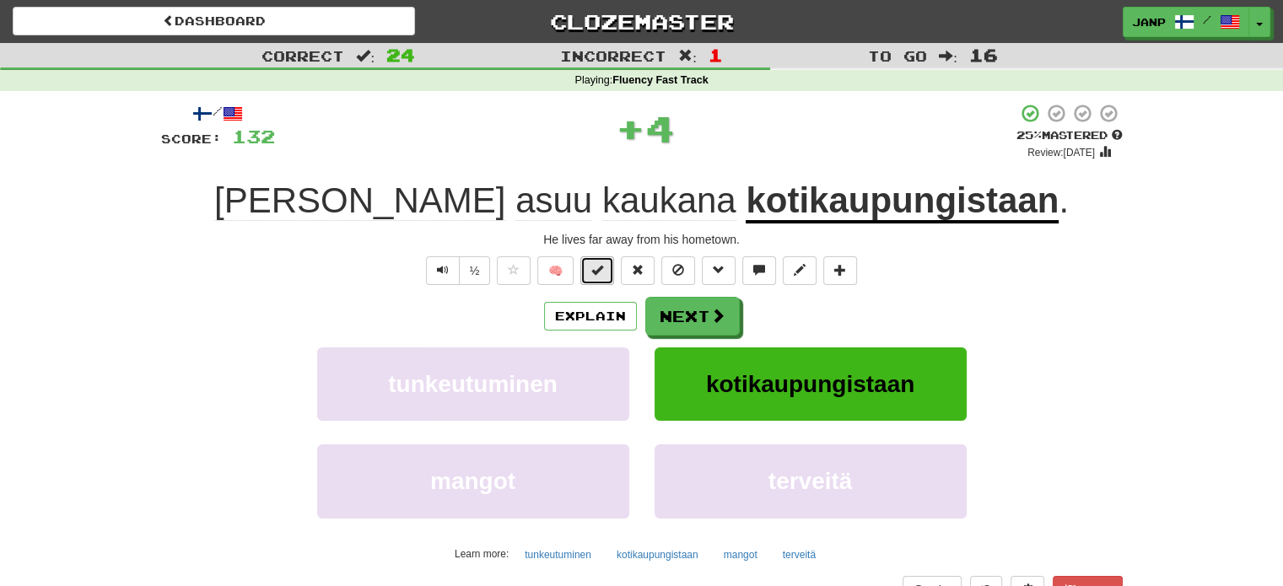
click at [595, 264] on span at bounding box center [597, 270] width 12 height 12
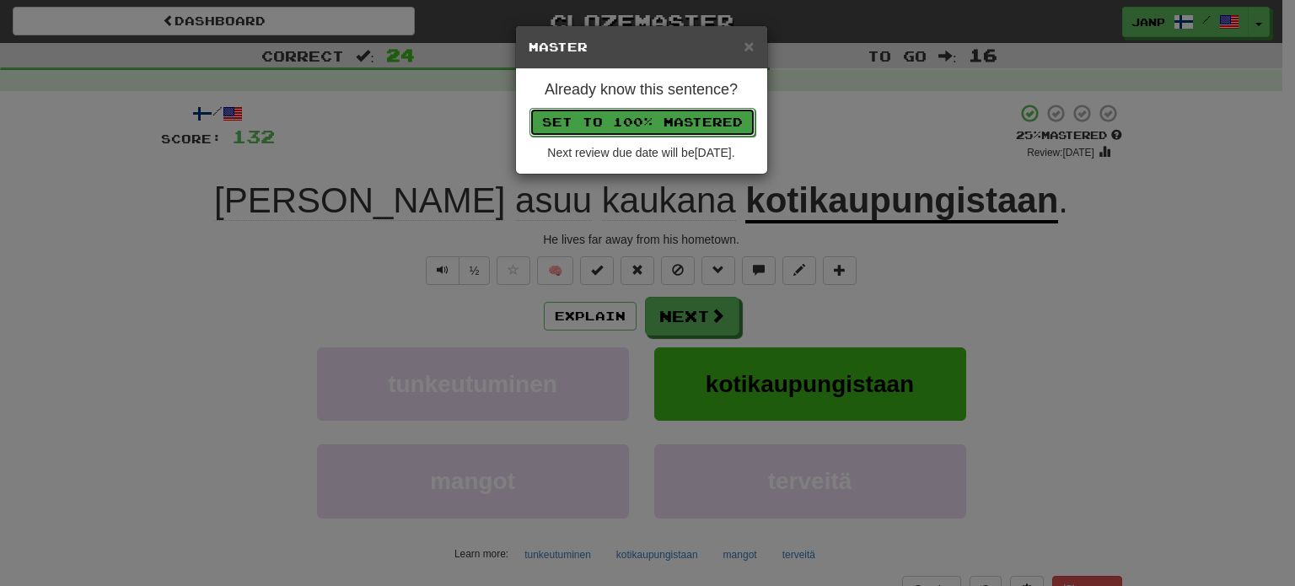
click at [662, 117] on button "Set to 100% Mastered" at bounding box center [643, 122] width 226 height 29
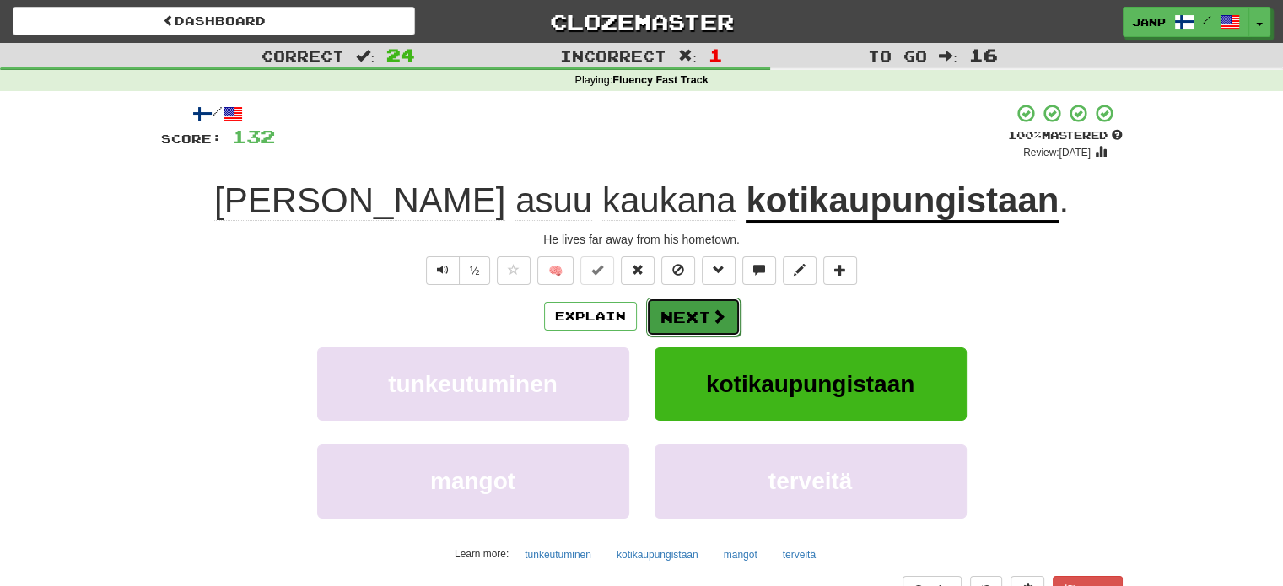
click at [686, 325] on button "Next" at bounding box center [693, 317] width 94 height 39
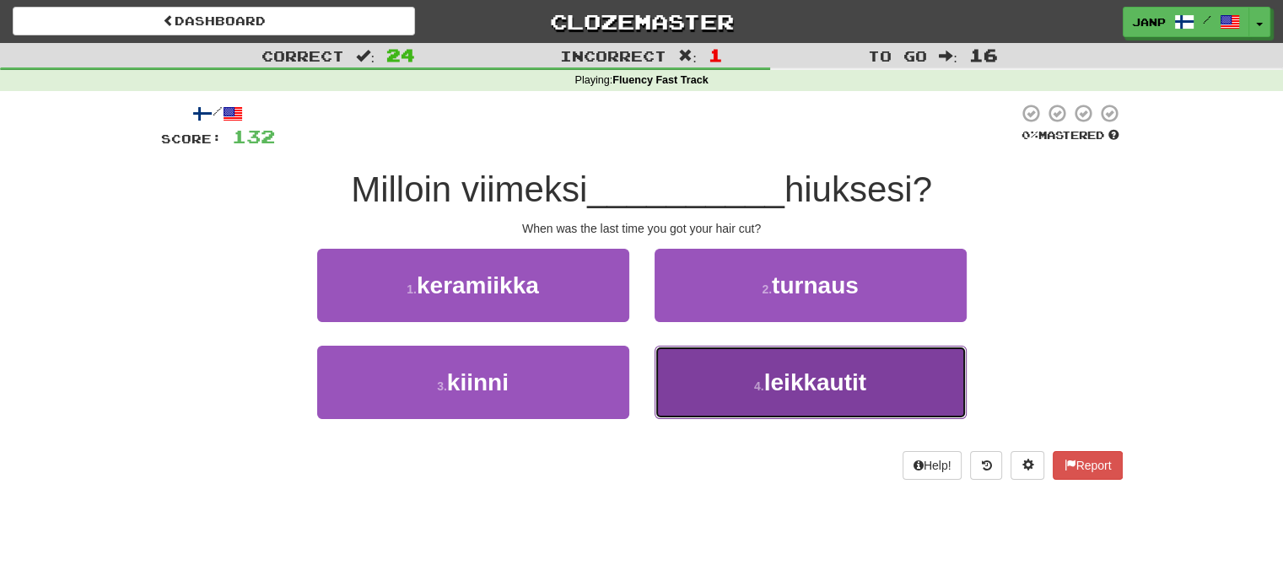
click at [722, 388] on button "4 . leikkautit" at bounding box center [810, 382] width 312 height 73
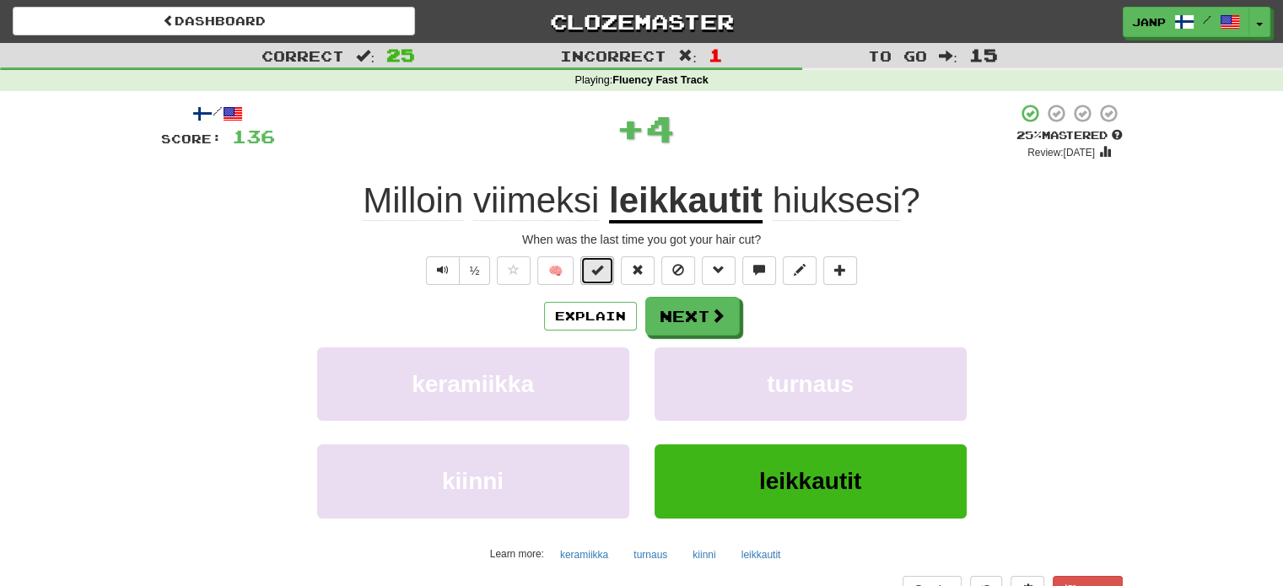
click at [607, 271] on button at bounding box center [597, 270] width 34 height 29
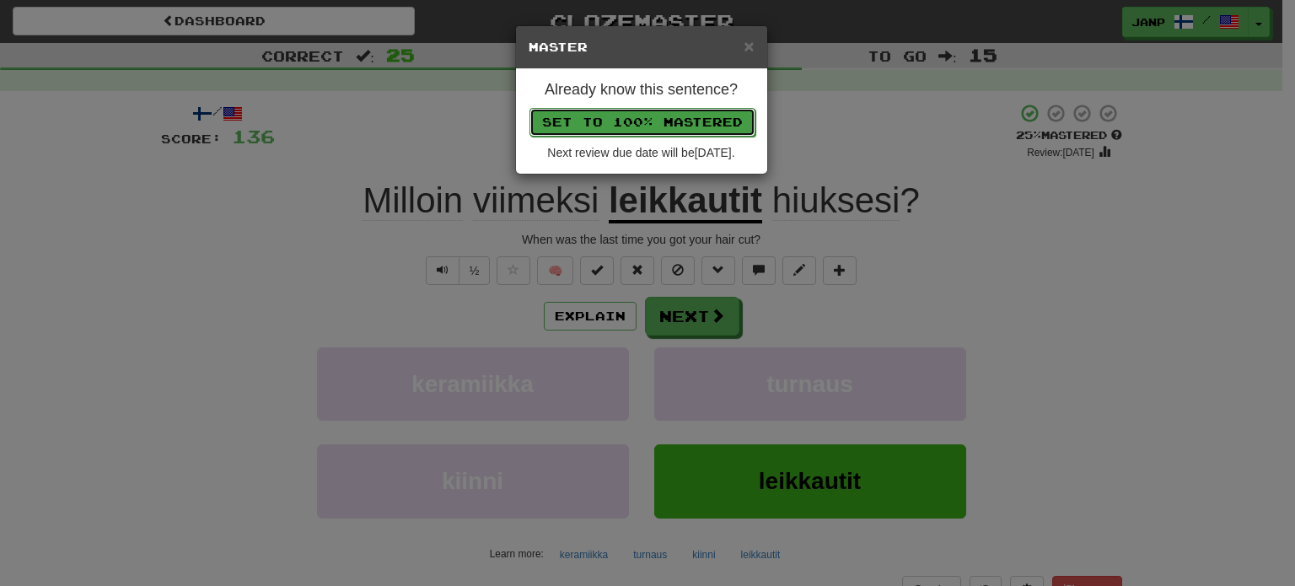
click at [658, 122] on button "Set to 100% Mastered" at bounding box center [643, 122] width 226 height 29
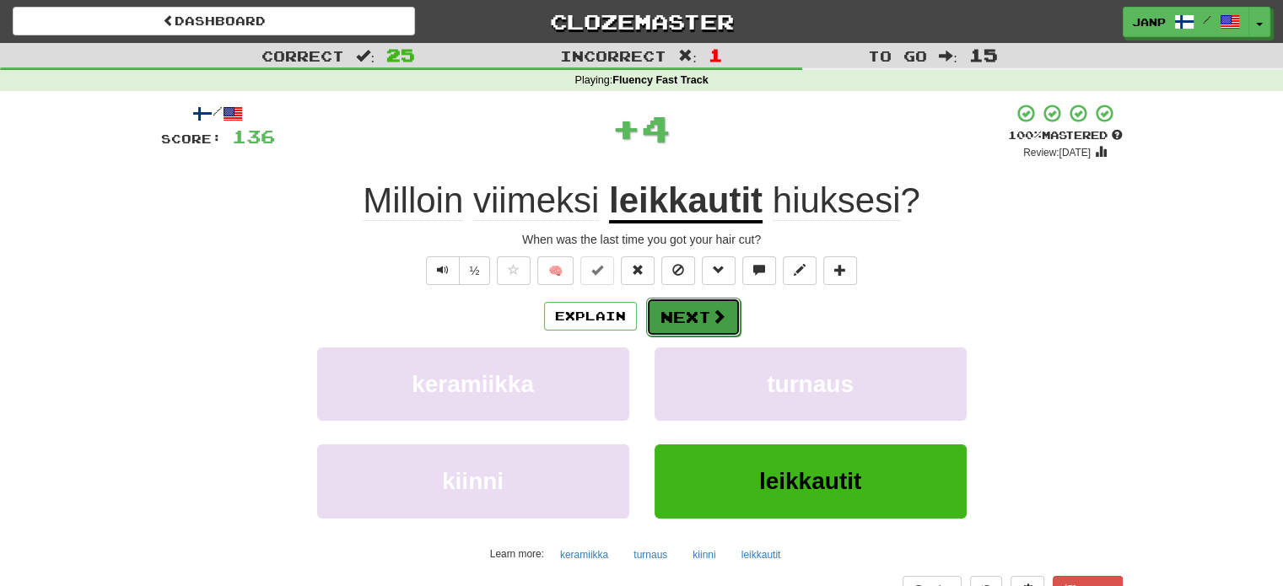
click at [696, 323] on button "Next" at bounding box center [693, 317] width 94 height 39
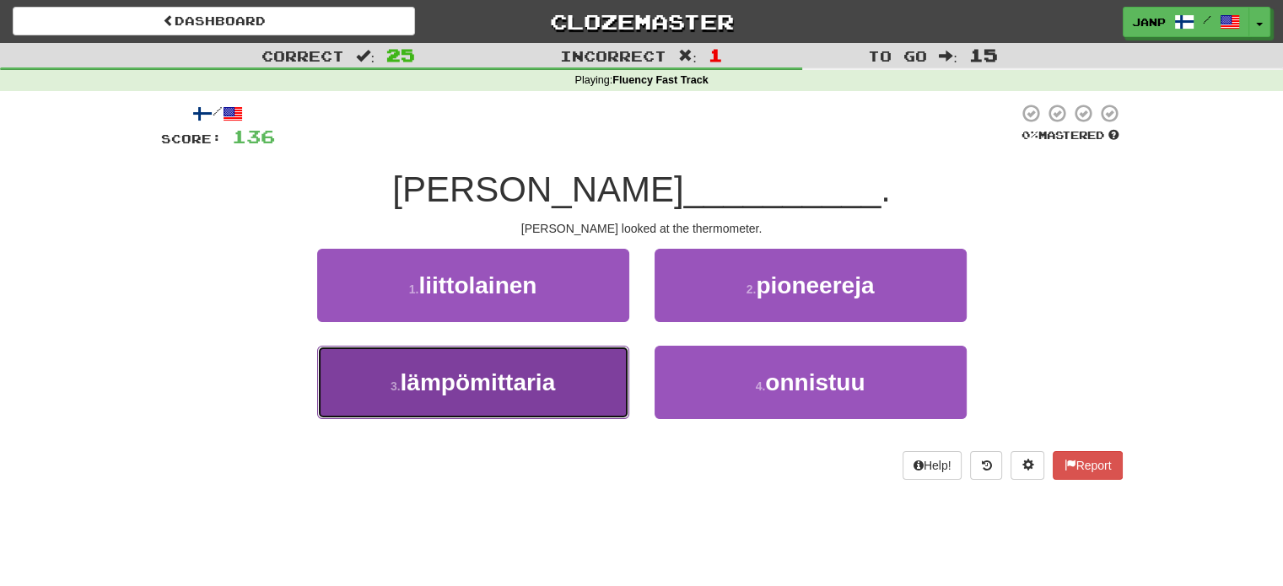
click at [588, 389] on button "3 . lämpömittaria" at bounding box center [473, 382] width 312 height 73
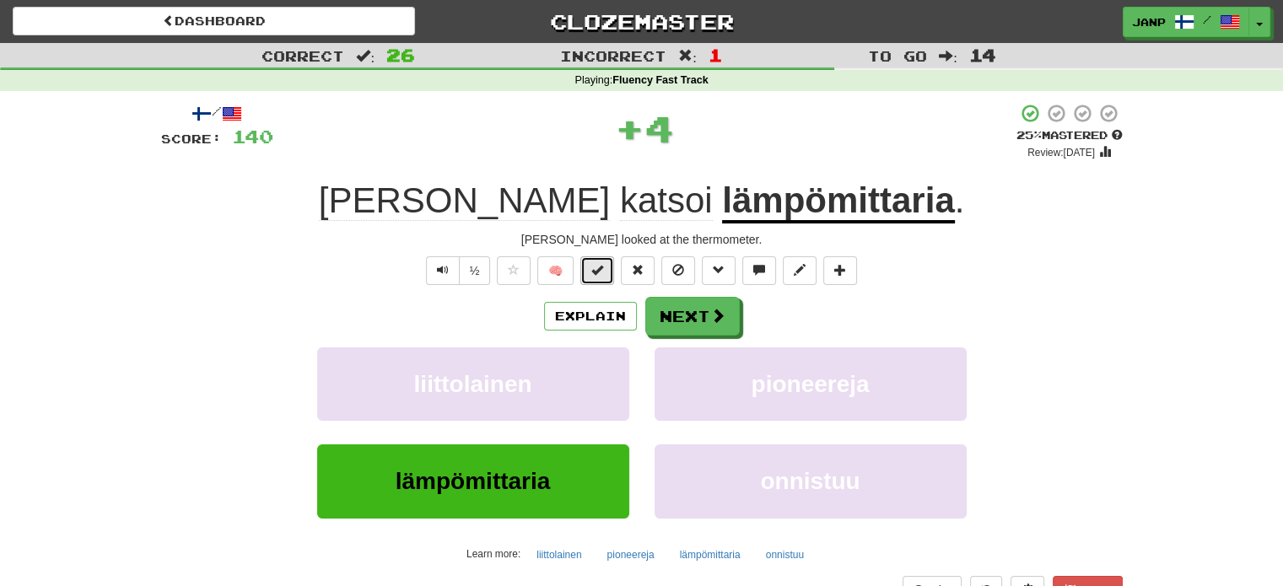
click at [600, 275] on span at bounding box center [597, 270] width 12 height 12
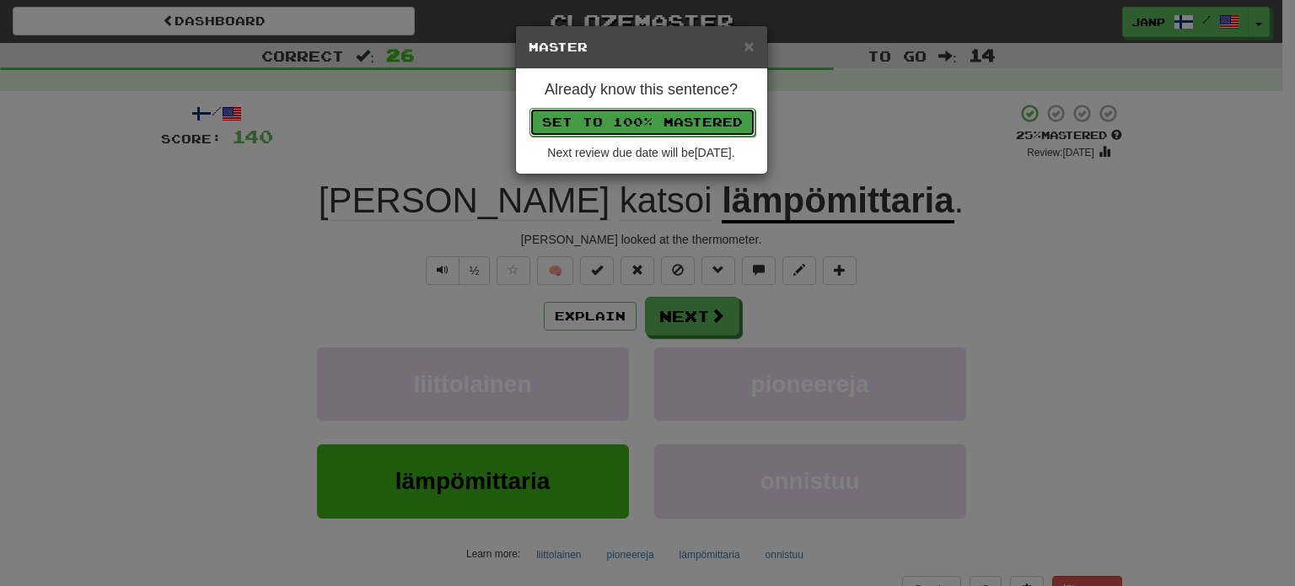
click at [671, 126] on button "Set to 100% Mastered" at bounding box center [643, 122] width 226 height 29
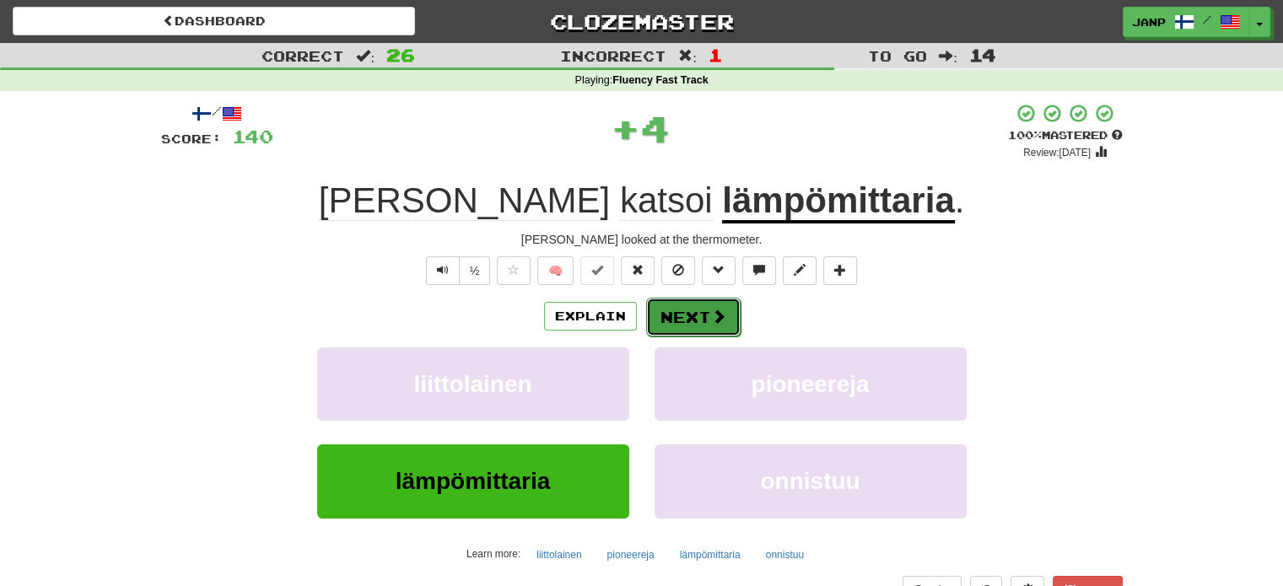
click at [685, 307] on button "Next" at bounding box center [693, 317] width 94 height 39
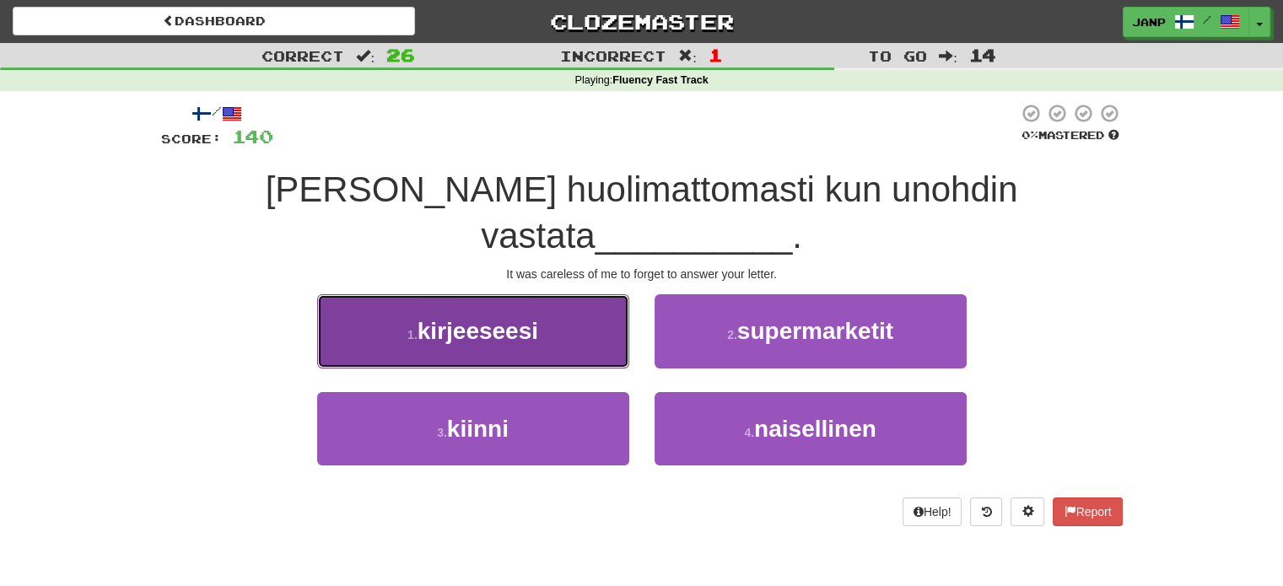
click at [570, 294] on button "1 . kirjeeseesi" at bounding box center [473, 330] width 312 height 73
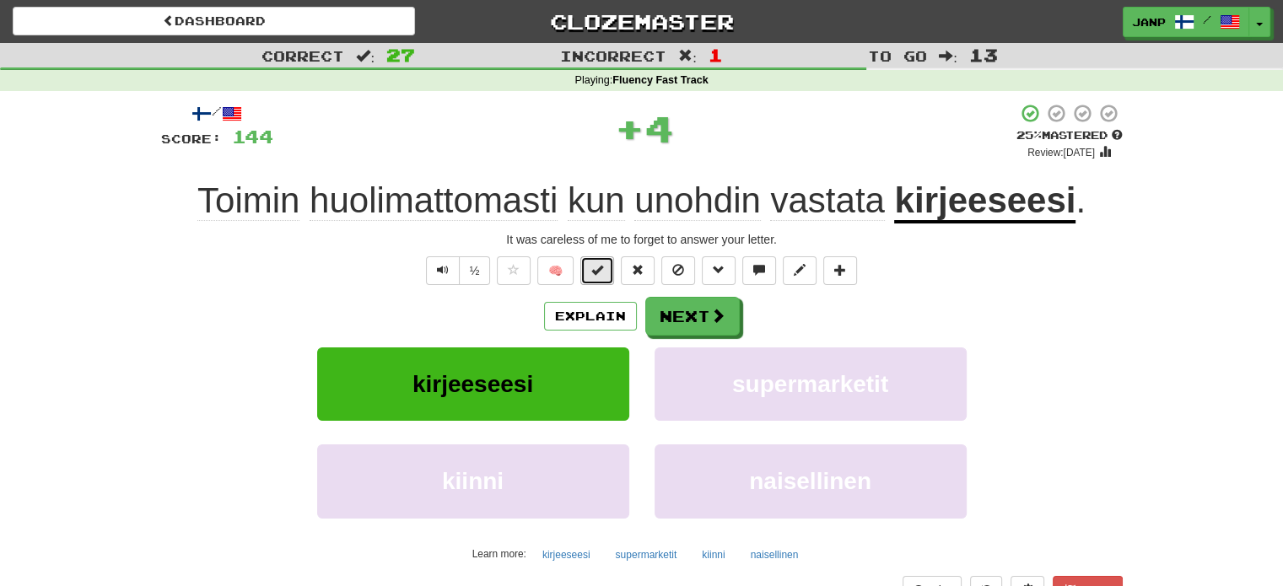
click at [611, 273] on button at bounding box center [597, 270] width 34 height 29
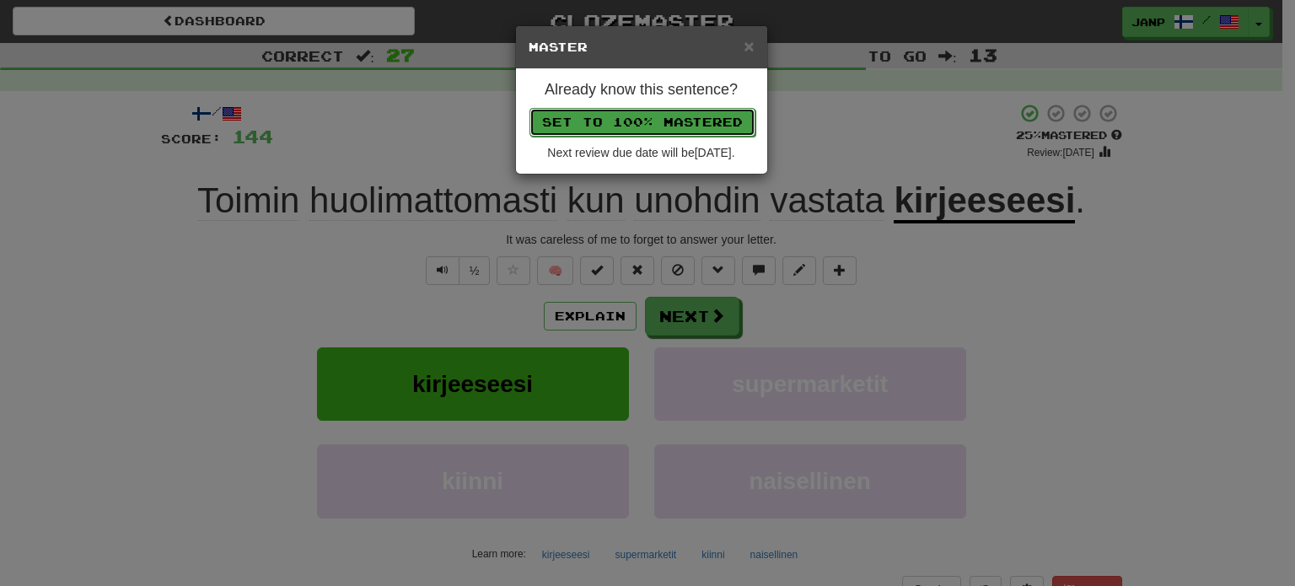
click at [694, 122] on button "Set to 100% Mastered" at bounding box center [643, 122] width 226 height 29
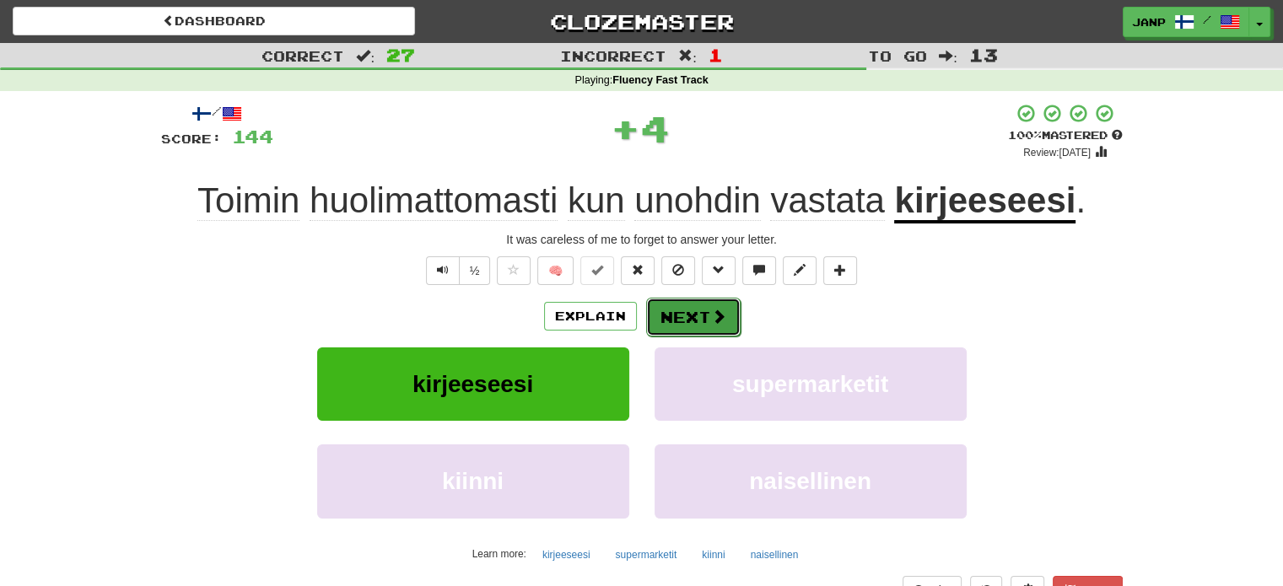
click at [722, 316] on span at bounding box center [718, 316] width 15 height 15
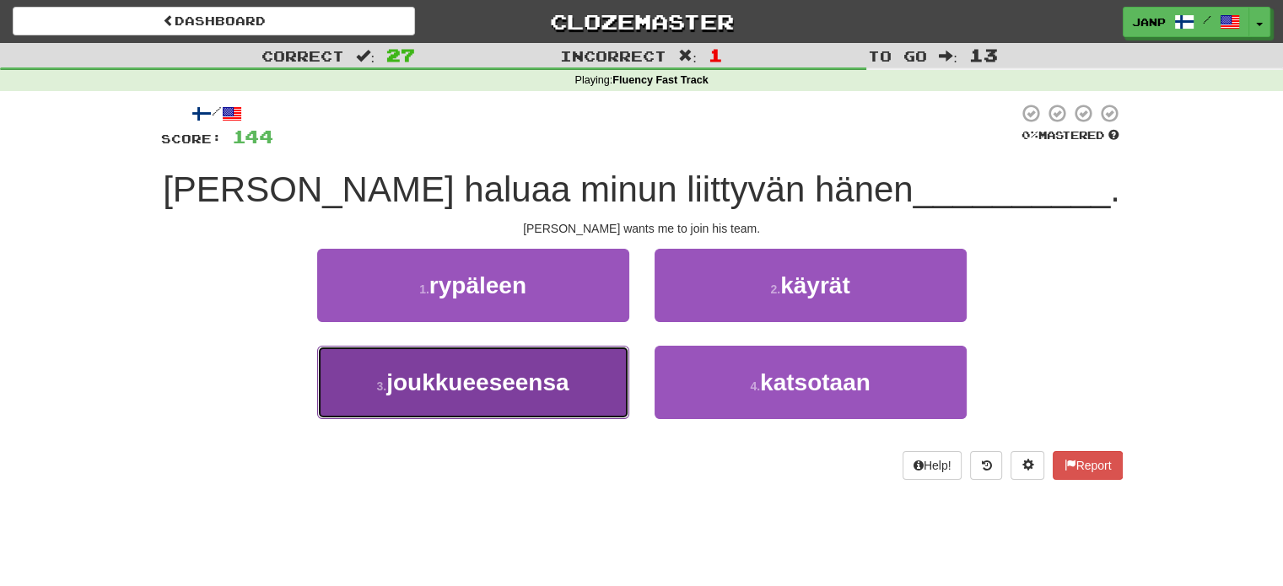
click at [588, 366] on button "3 . joukkueeseensa" at bounding box center [473, 382] width 312 height 73
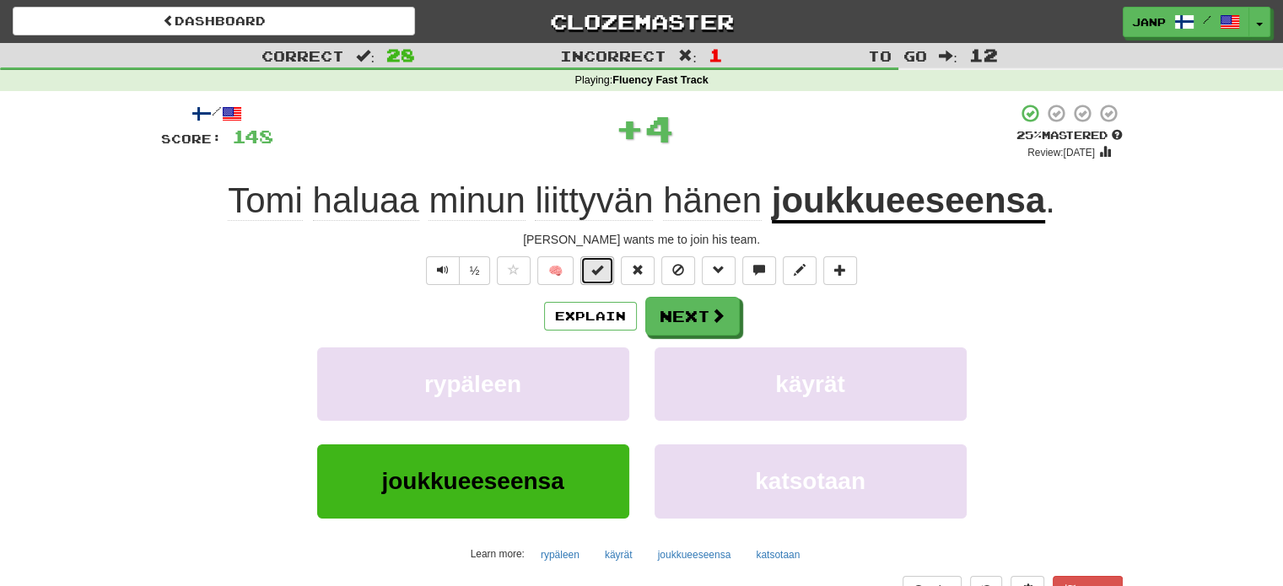
click at [599, 266] on span at bounding box center [597, 270] width 12 height 12
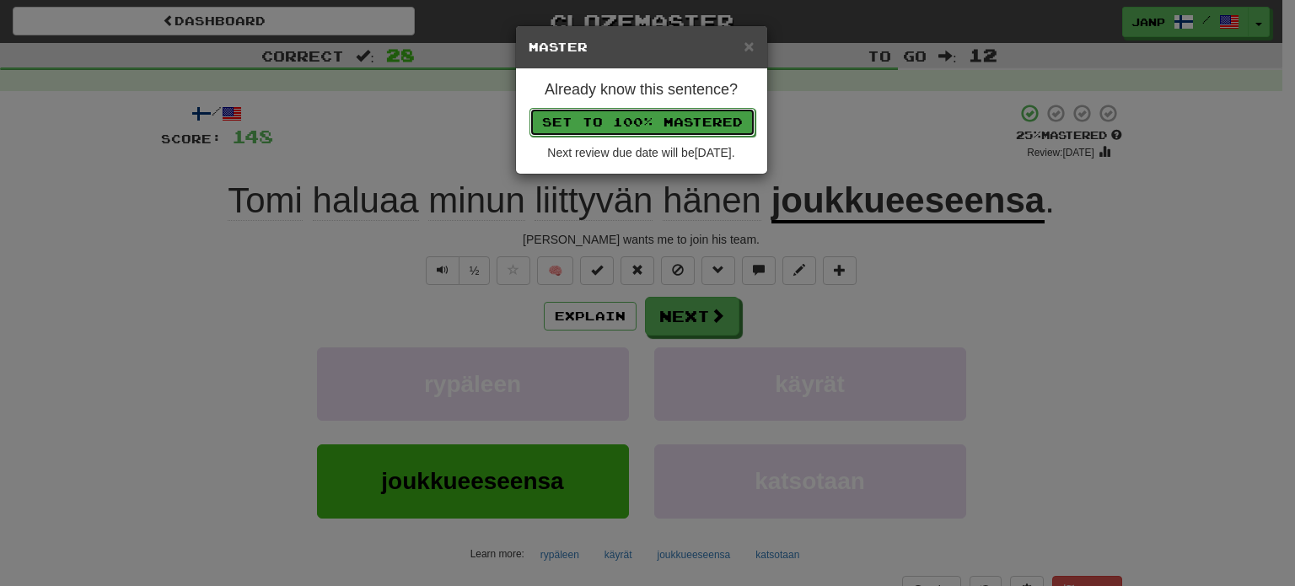
click at [665, 121] on button "Set to 100% Mastered" at bounding box center [643, 122] width 226 height 29
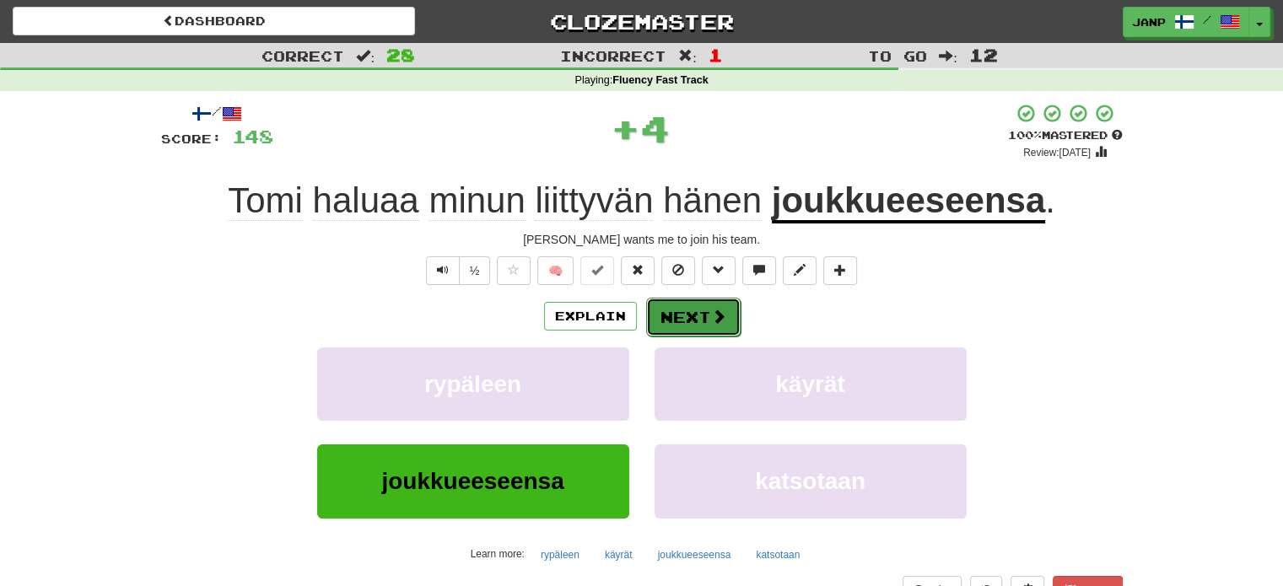
click at [690, 316] on button "Next" at bounding box center [693, 317] width 94 height 39
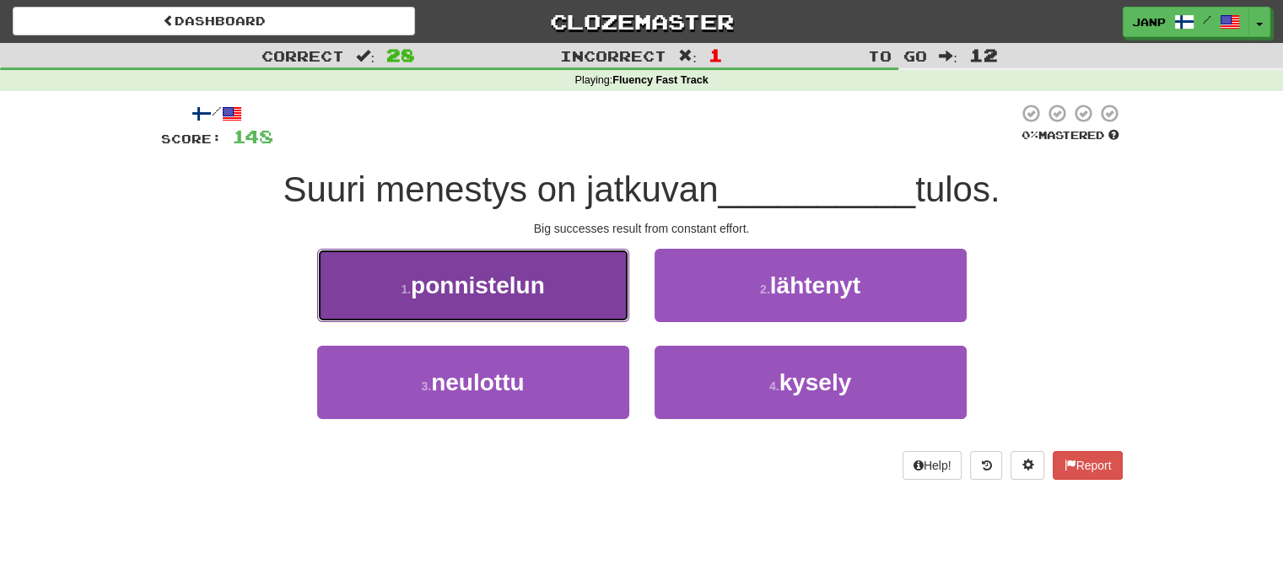
click at [533, 306] on button "1 . ponnistelun" at bounding box center [473, 285] width 312 height 73
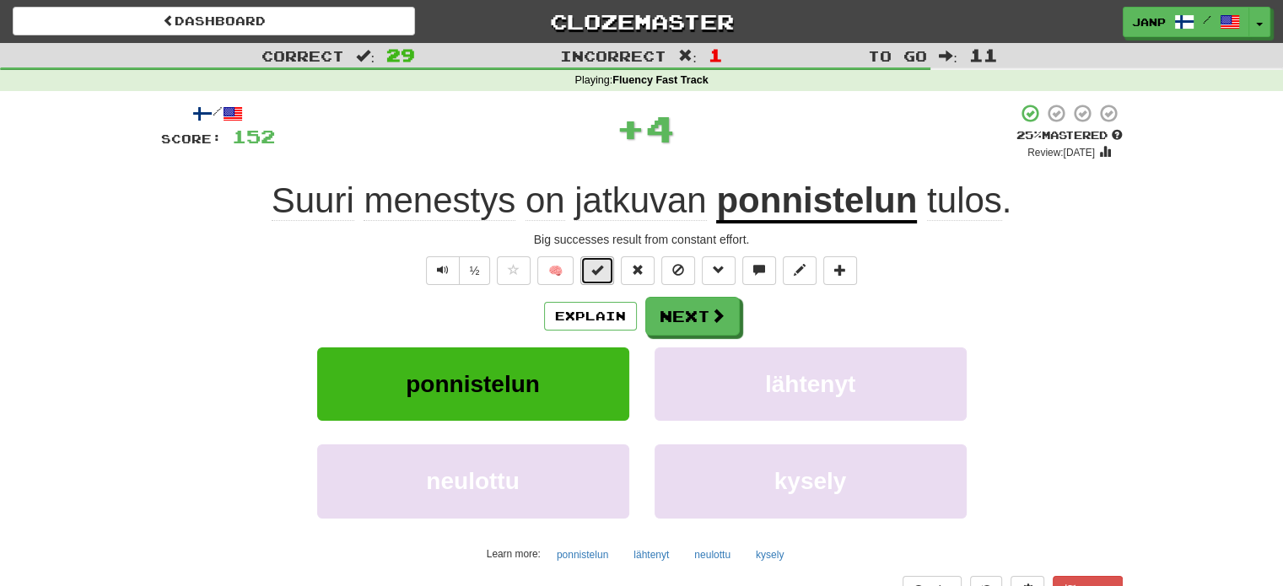
click at [590, 273] on button at bounding box center [597, 270] width 34 height 29
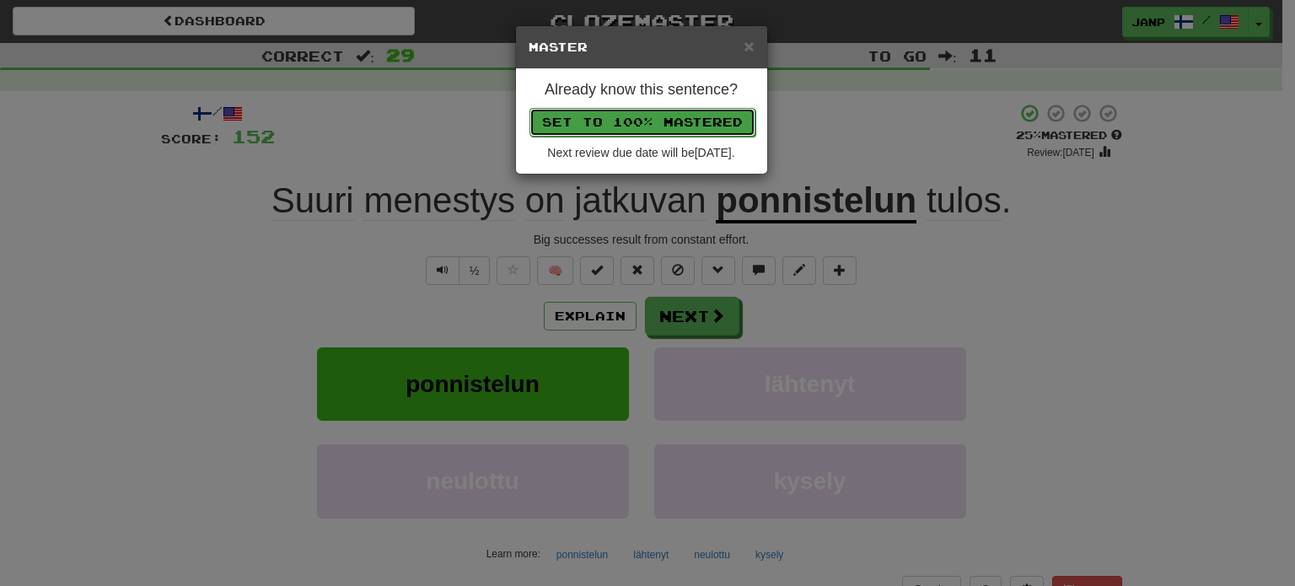
click at [651, 119] on button "Set to 100% Mastered" at bounding box center [643, 122] width 226 height 29
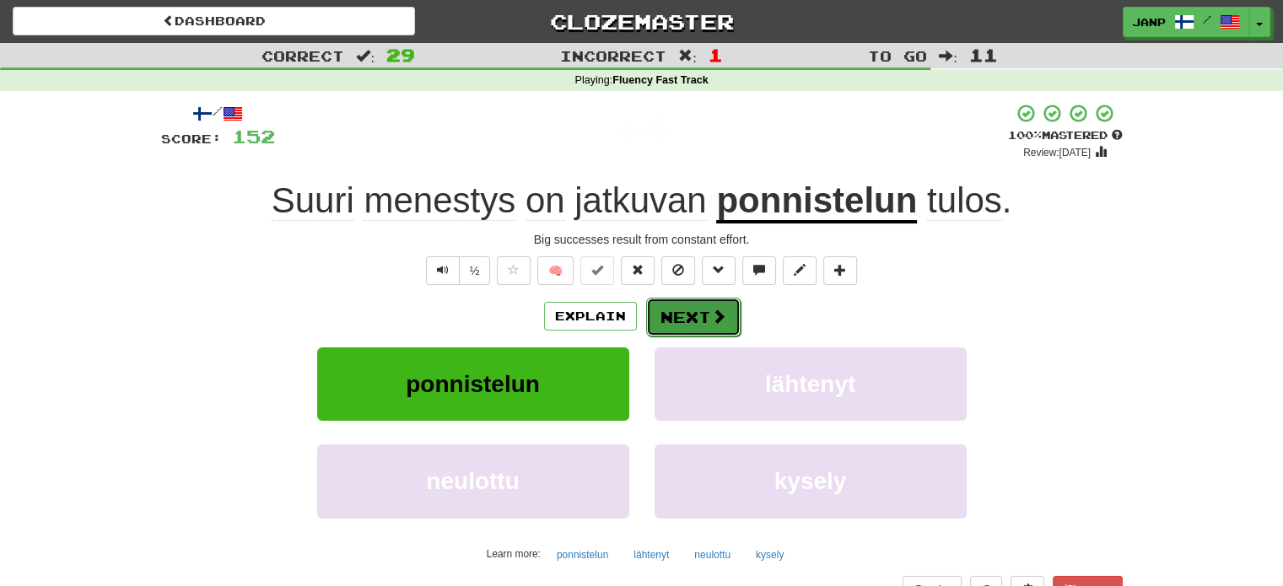
click at [704, 325] on button "Next" at bounding box center [693, 317] width 94 height 39
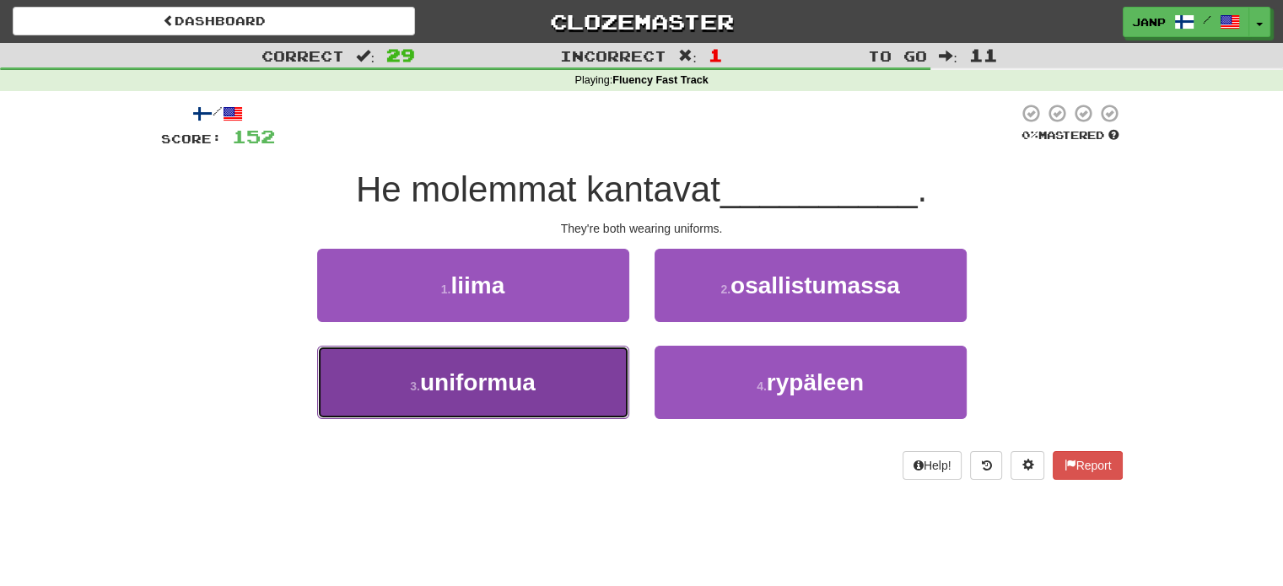
click at [613, 396] on button "3 . uniformua" at bounding box center [473, 382] width 312 height 73
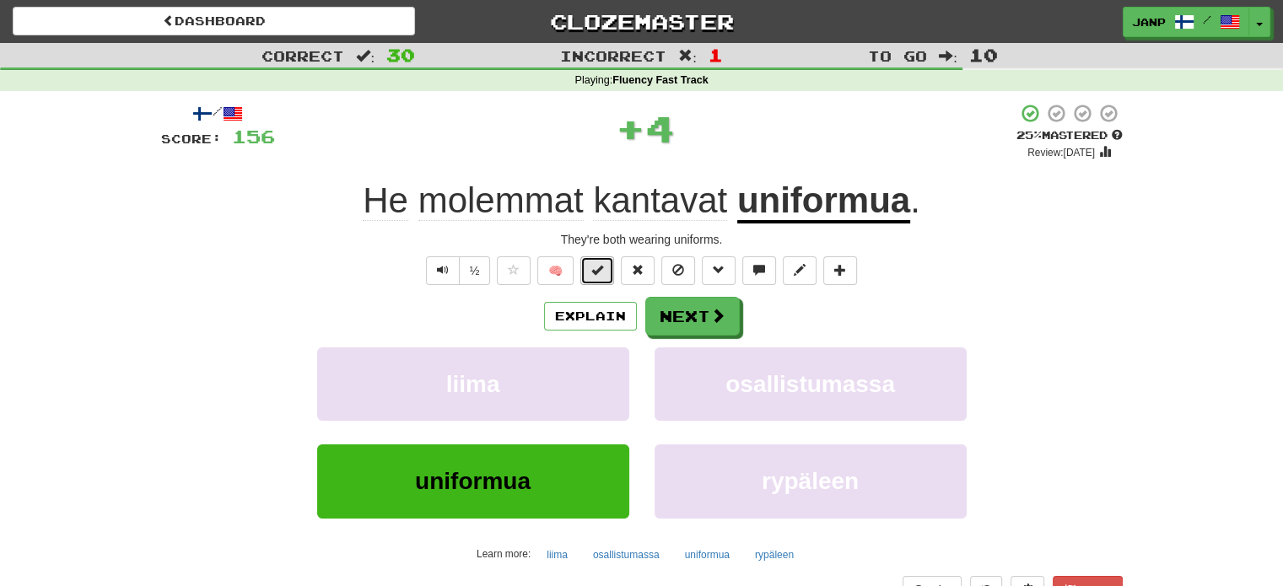
click at [598, 265] on span at bounding box center [597, 270] width 12 height 12
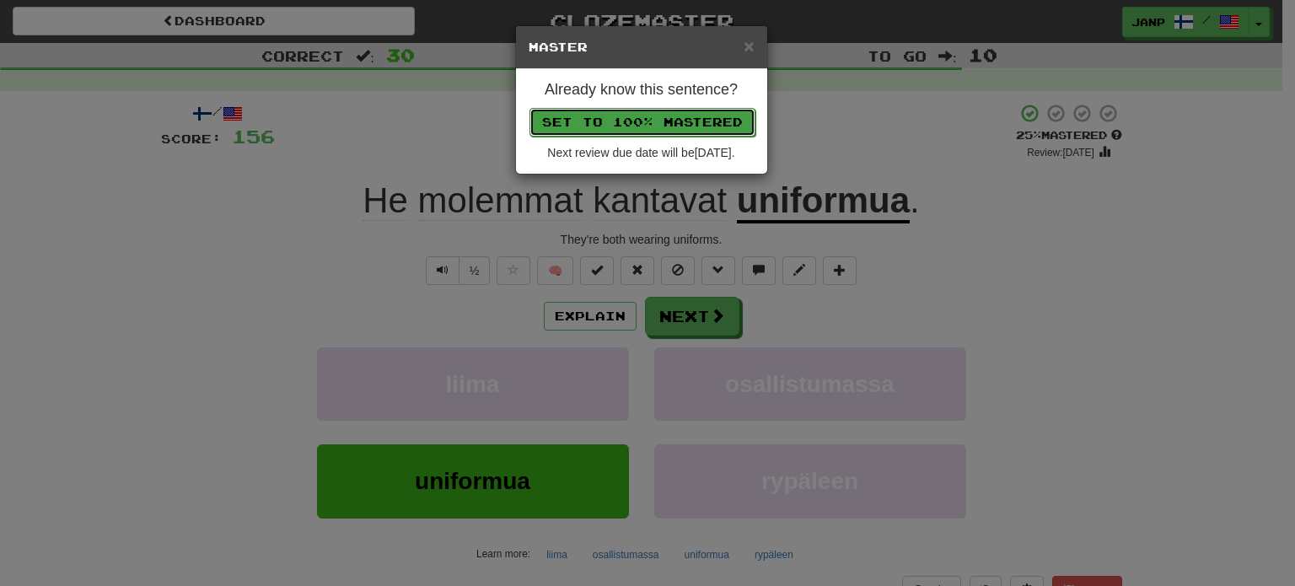
click at [640, 110] on button "Set to 100% Mastered" at bounding box center [643, 122] width 226 height 29
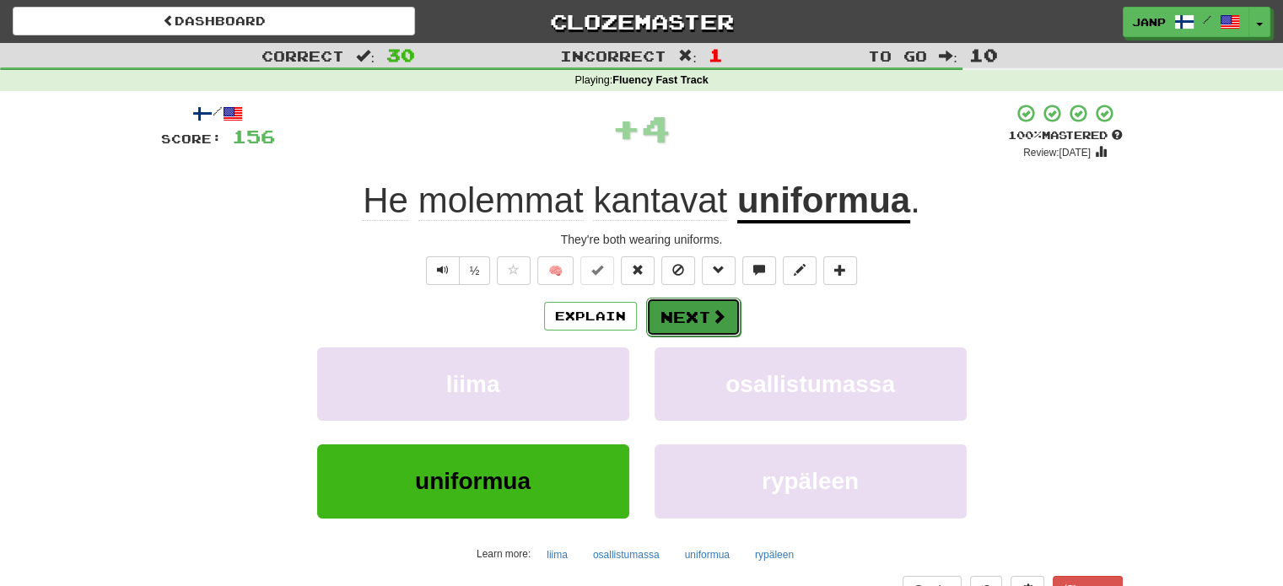
click at [711, 320] on span at bounding box center [718, 316] width 15 height 15
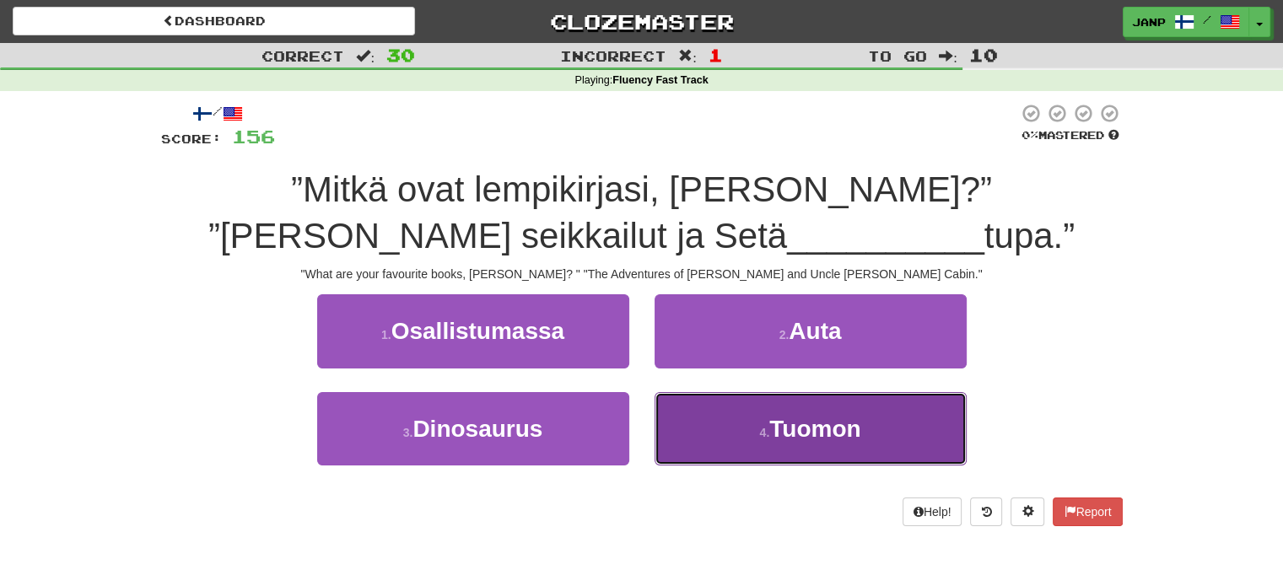
click at [702, 408] on button "4 . Tuomon" at bounding box center [810, 428] width 312 height 73
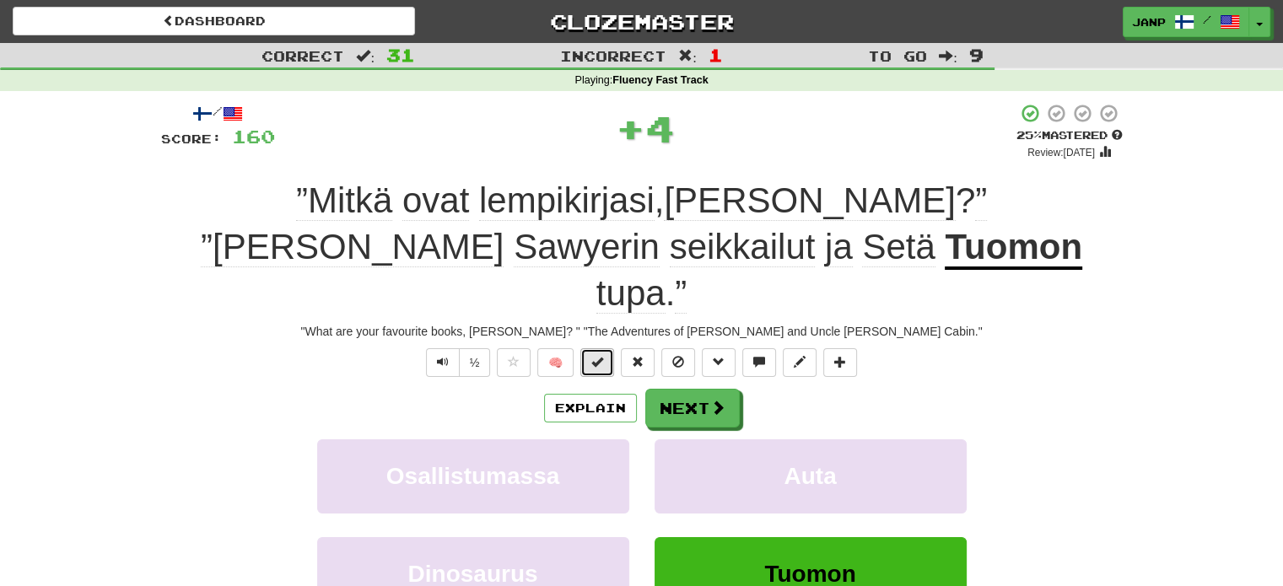
click at [609, 348] on button at bounding box center [597, 362] width 34 height 29
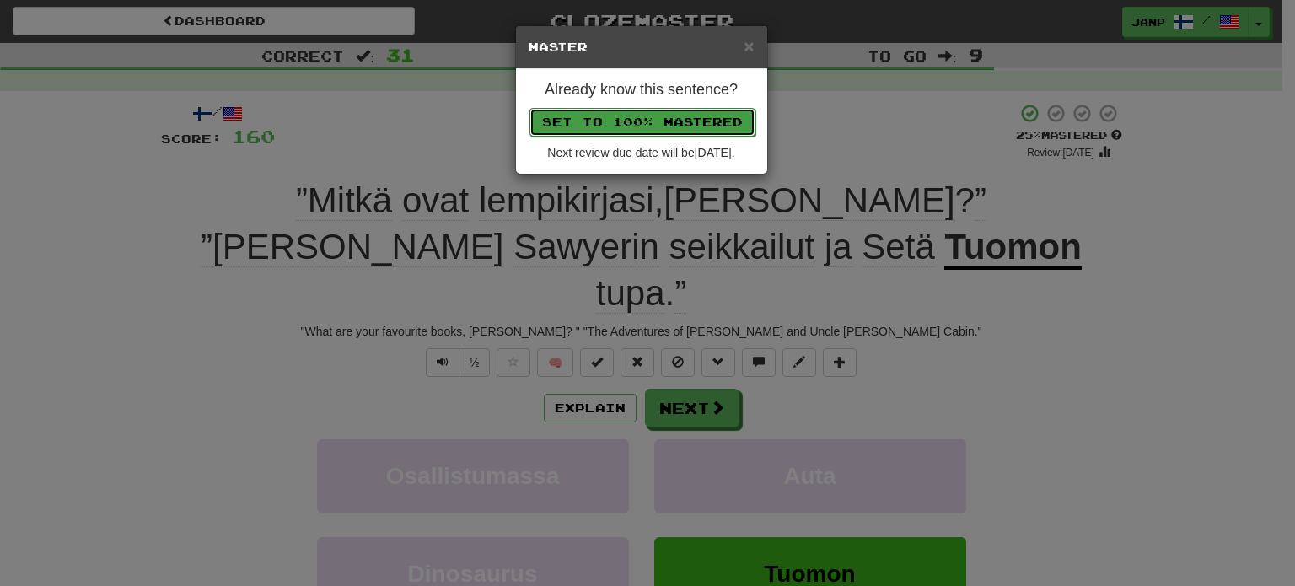
click at [661, 124] on button "Set to 100% Mastered" at bounding box center [643, 122] width 226 height 29
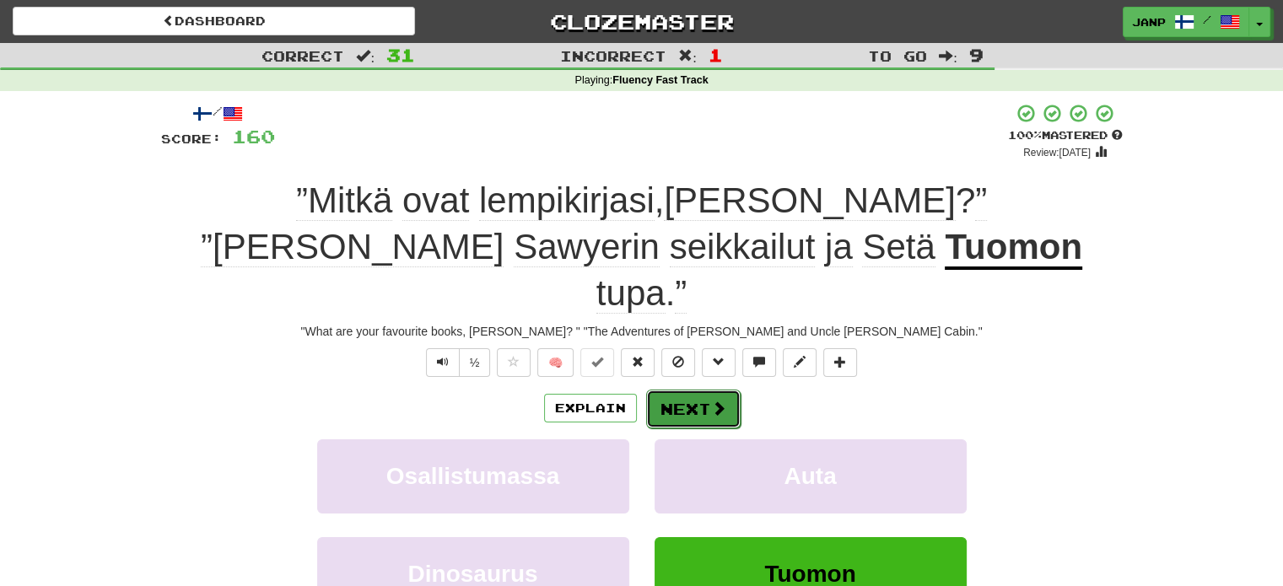
click at [675, 390] on button "Next" at bounding box center [693, 409] width 94 height 39
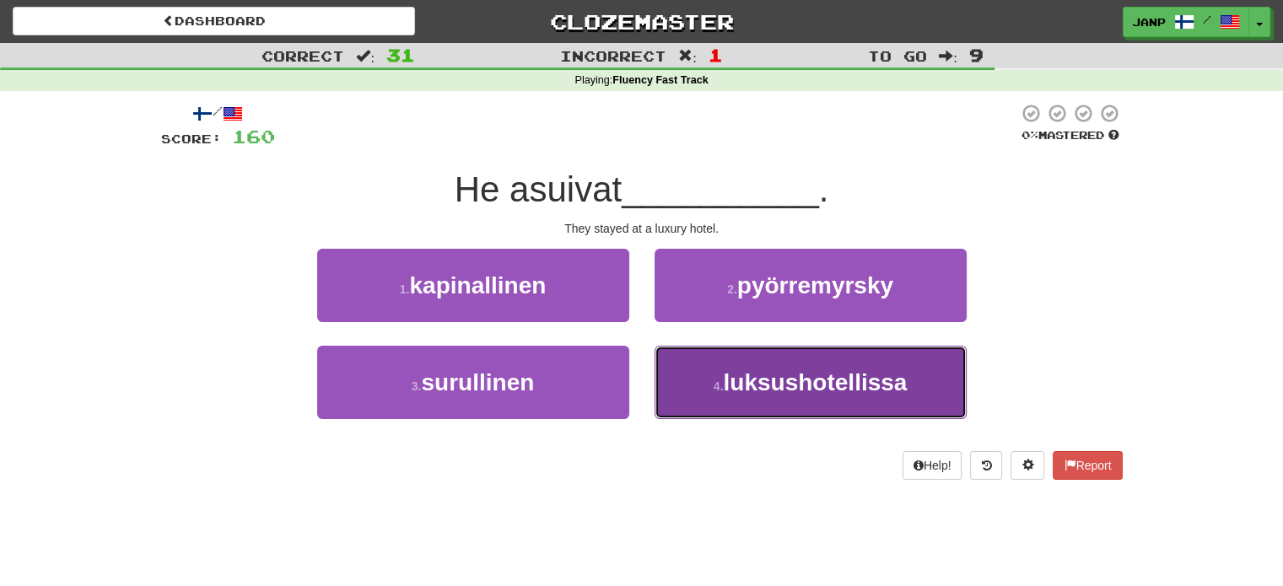
click at [685, 383] on button "4 . luksushotellissa" at bounding box center [810, 382] width 312 height 73
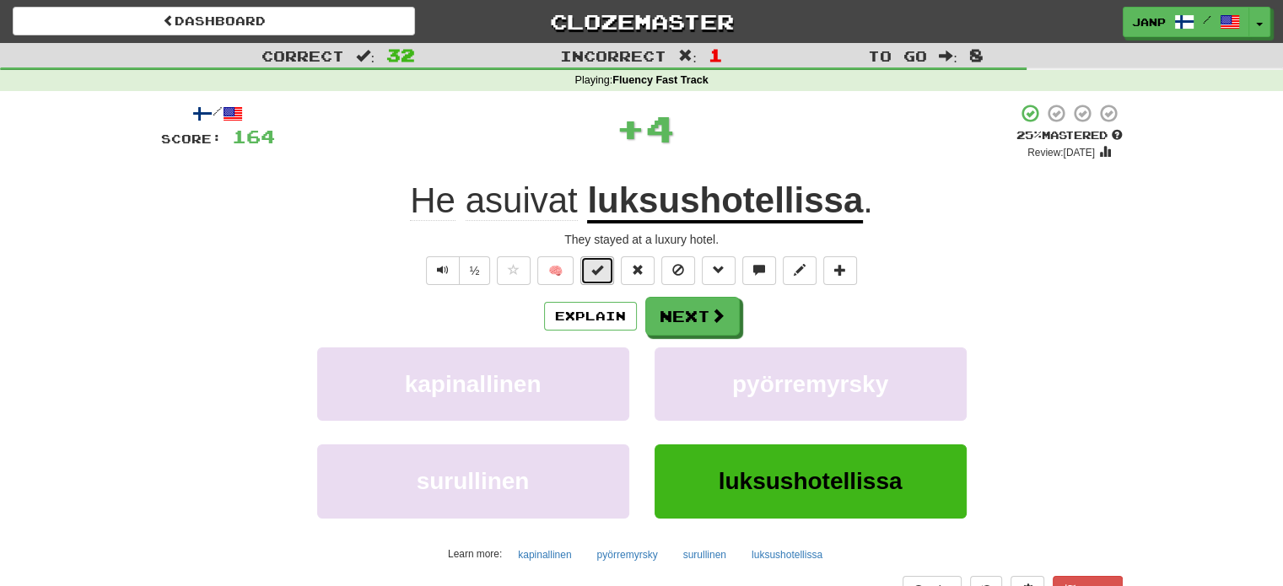
click at [600, 264] on span at bounding box center [597, 270] width 12 height 12
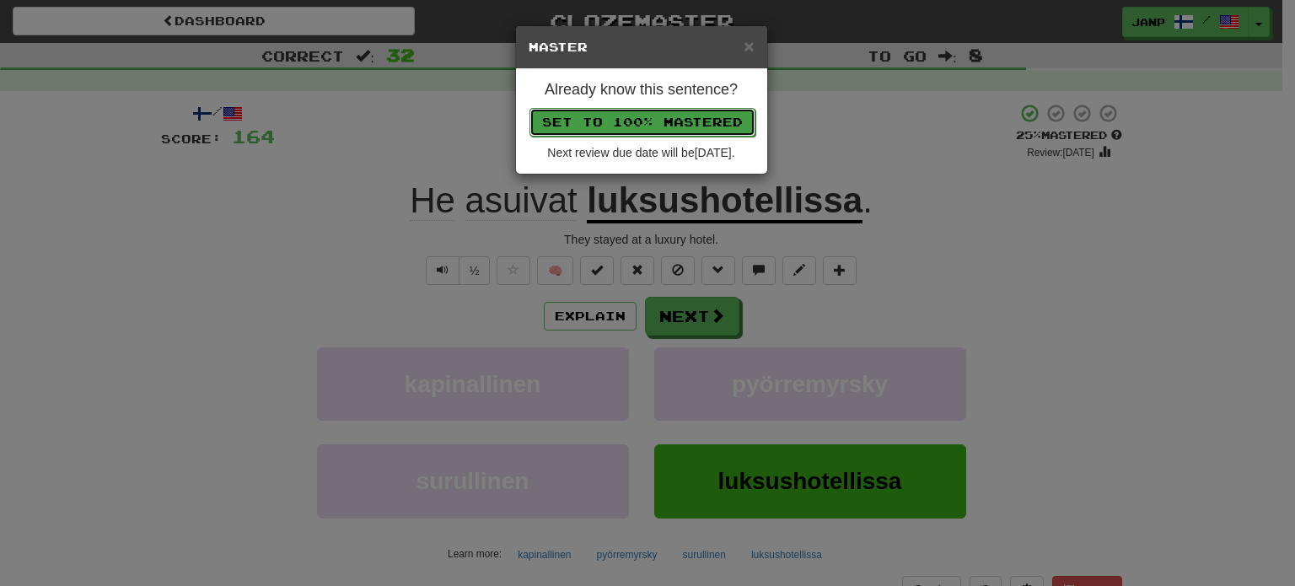
click at [638, 124] on button "Set to 100% Mastered" at bounding box center [643, 122] width 226 height 29
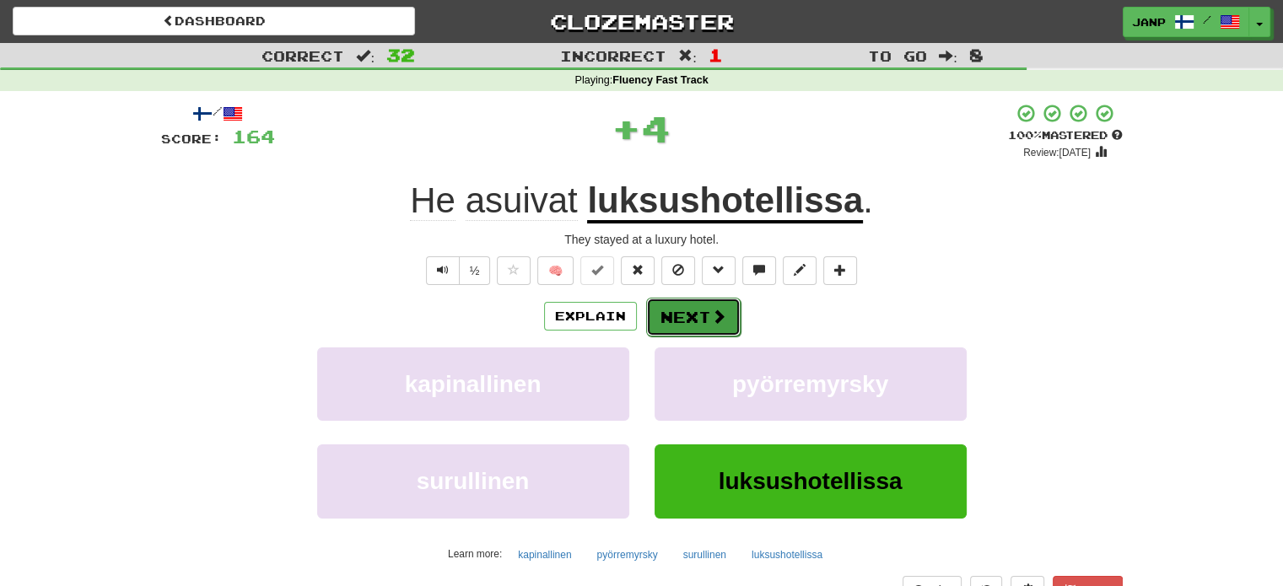
click at [686, 313] on button "Next" at bounding box center [693, 317] width 94 height 39
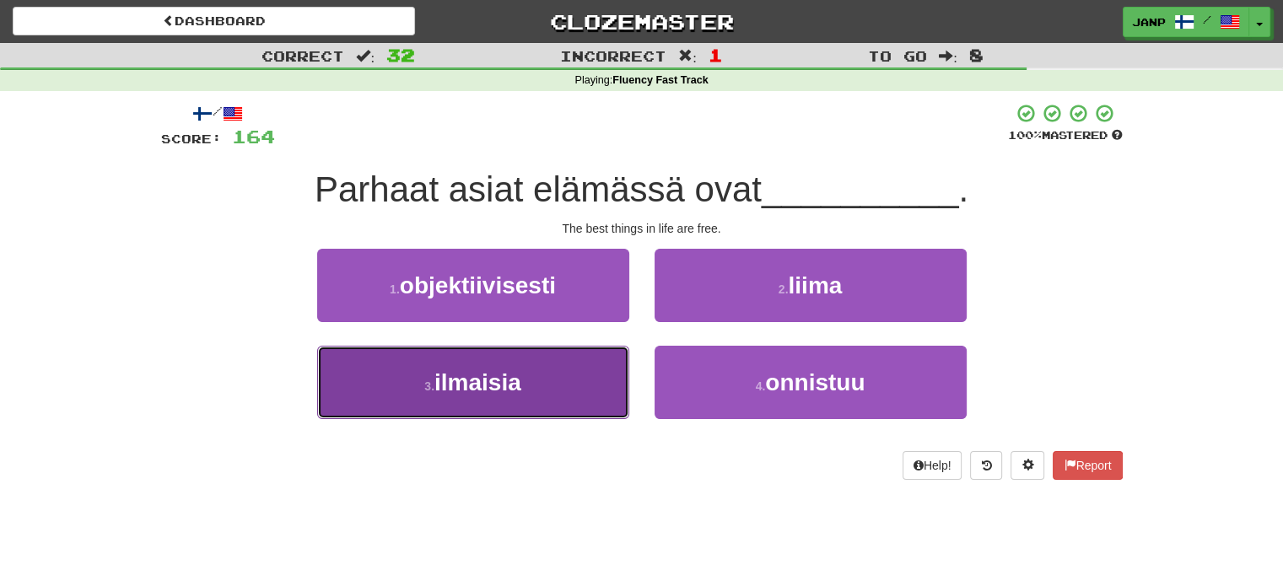
click at [590, 393] on button "3 . ilmaisia" at bounding box center [473, 382] width 312 height 73
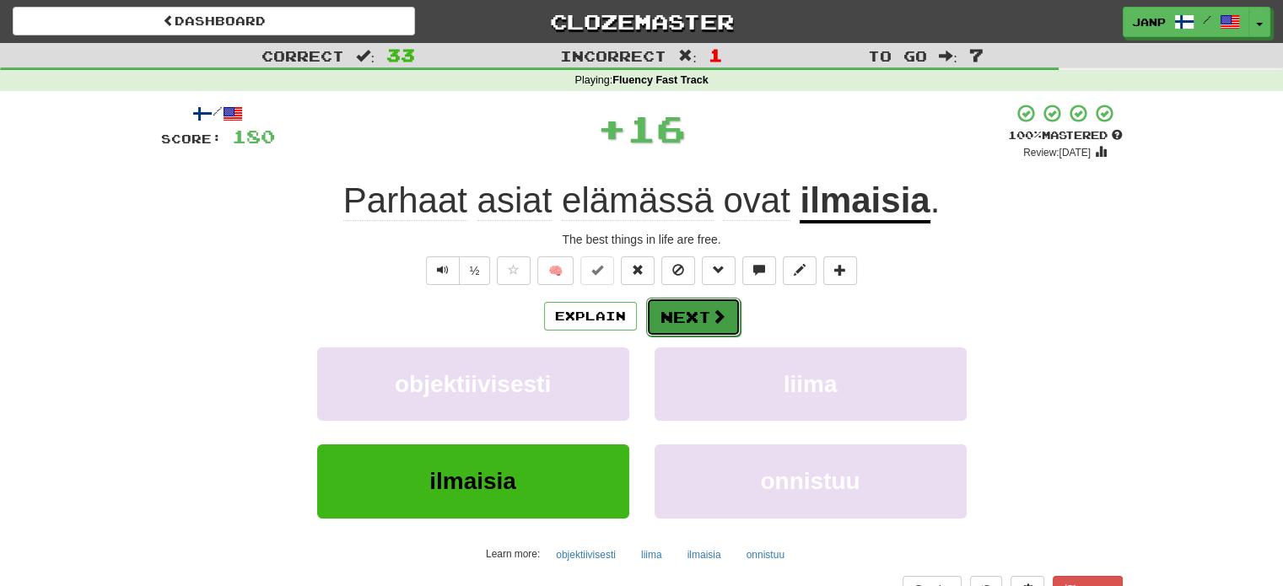
click at [676, 319] on button "Next" at bounding box center [693, 317] width 94 height 39
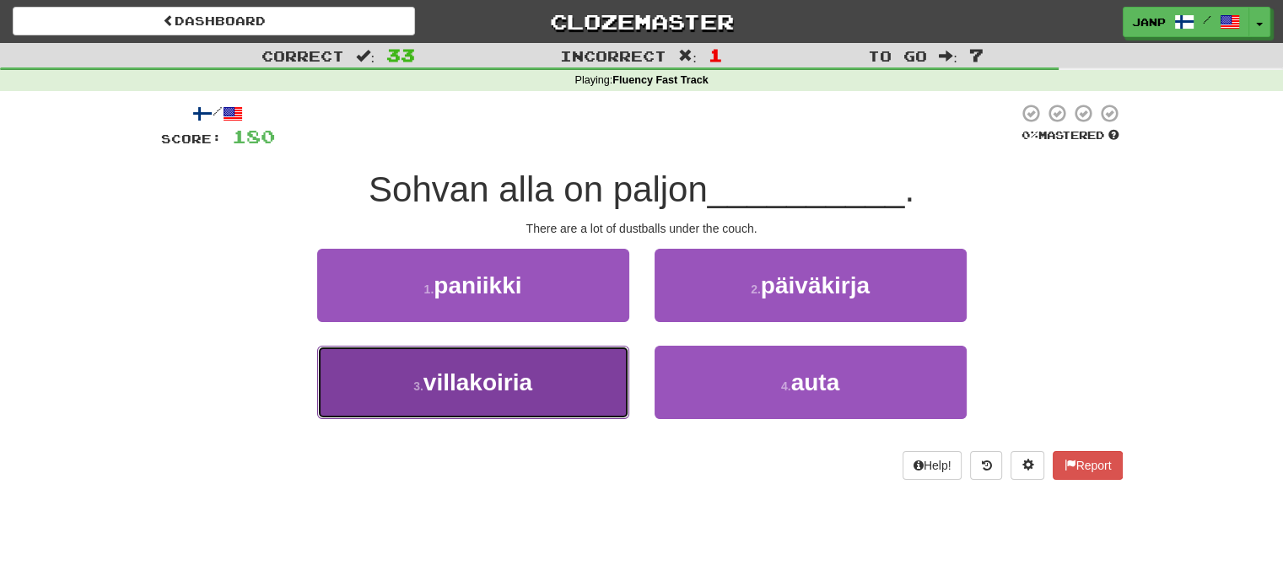
click at [583, 377] on button "3 . villakoiria" at bounding box center [473, 382] width 312 height 73
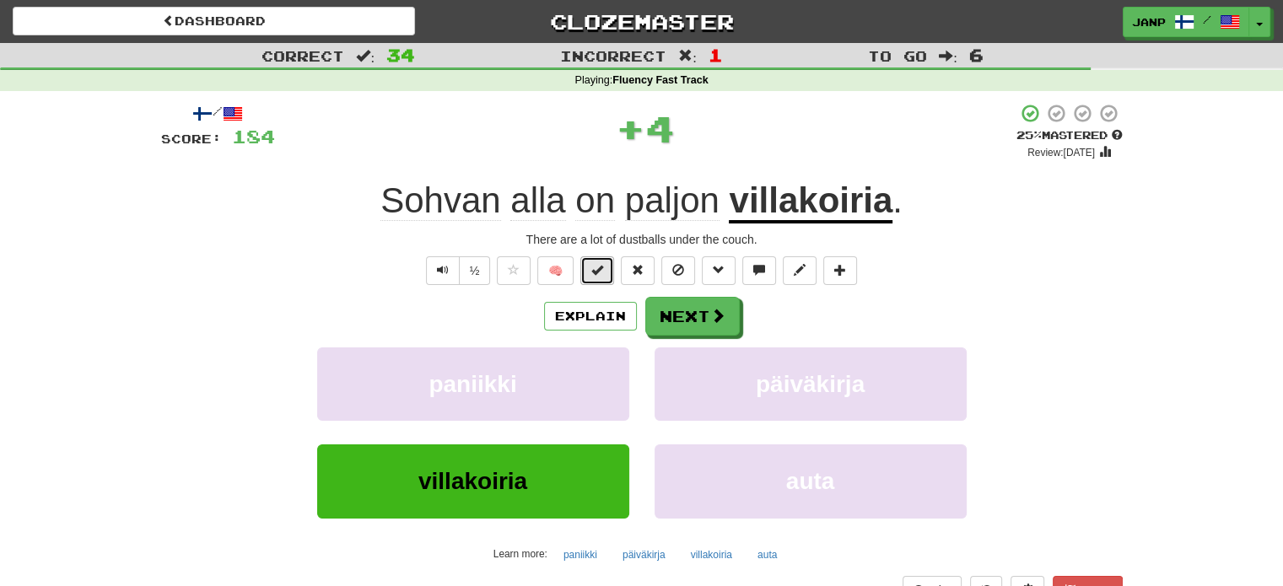
click at [598, 276] on span at bounding box center [597, 270] width 12 height 12
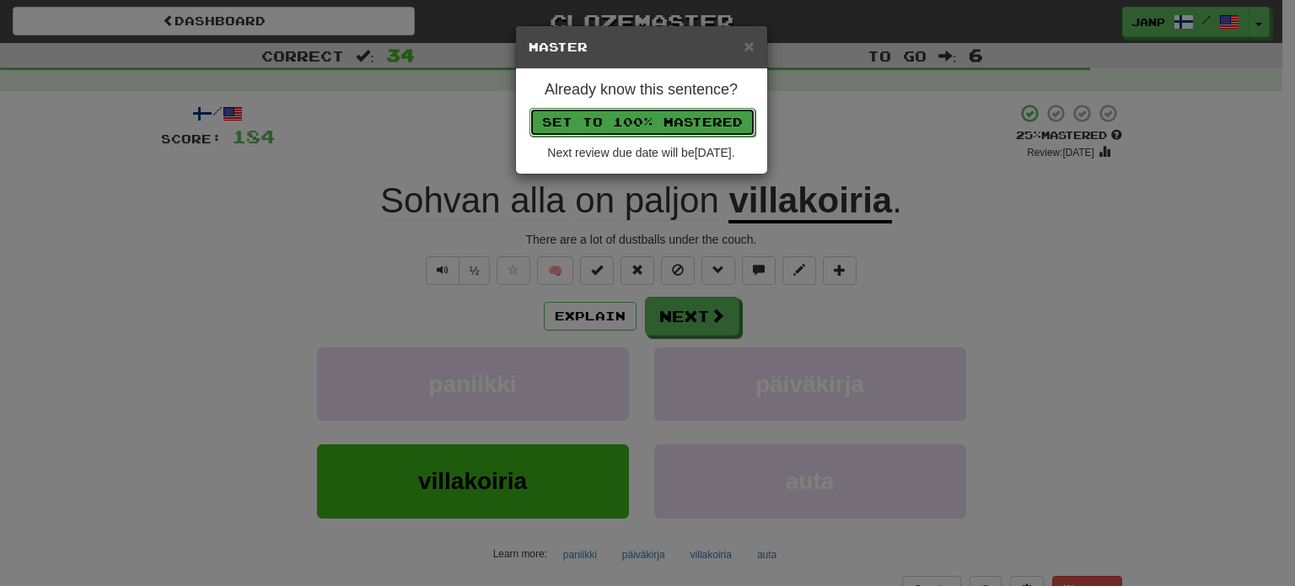
click at [667, 126] on button "Set to 100% Mastered" at bounding box center [643, 122] width 226 height 29
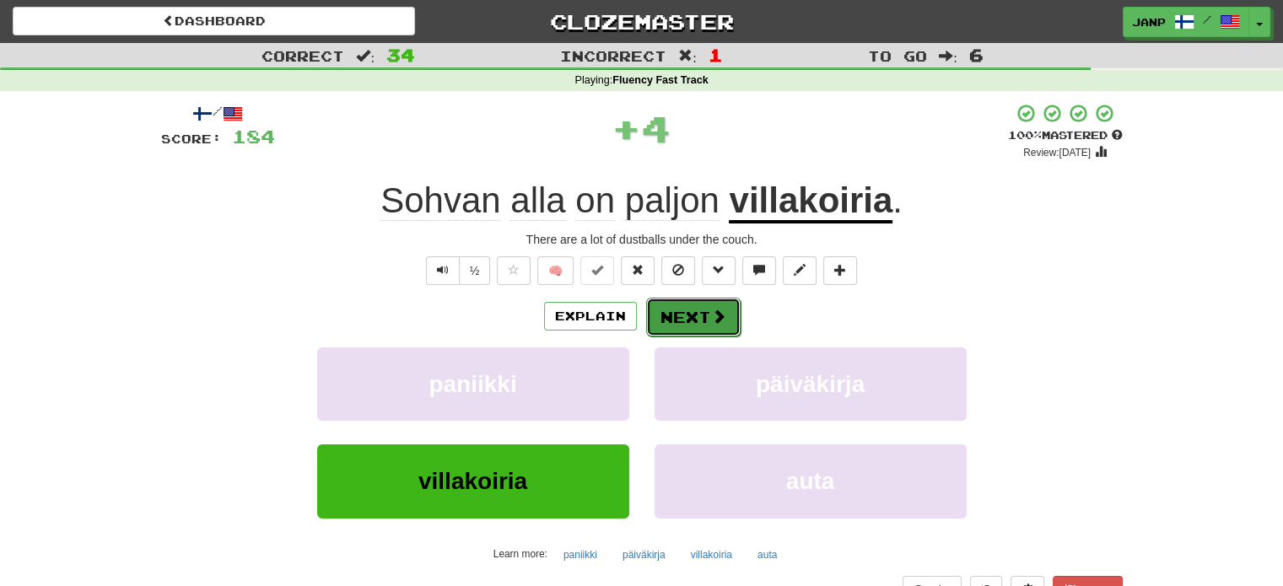
click at [702, 309] on button "Next" at bounding box center [693, 317] width 94 height 39
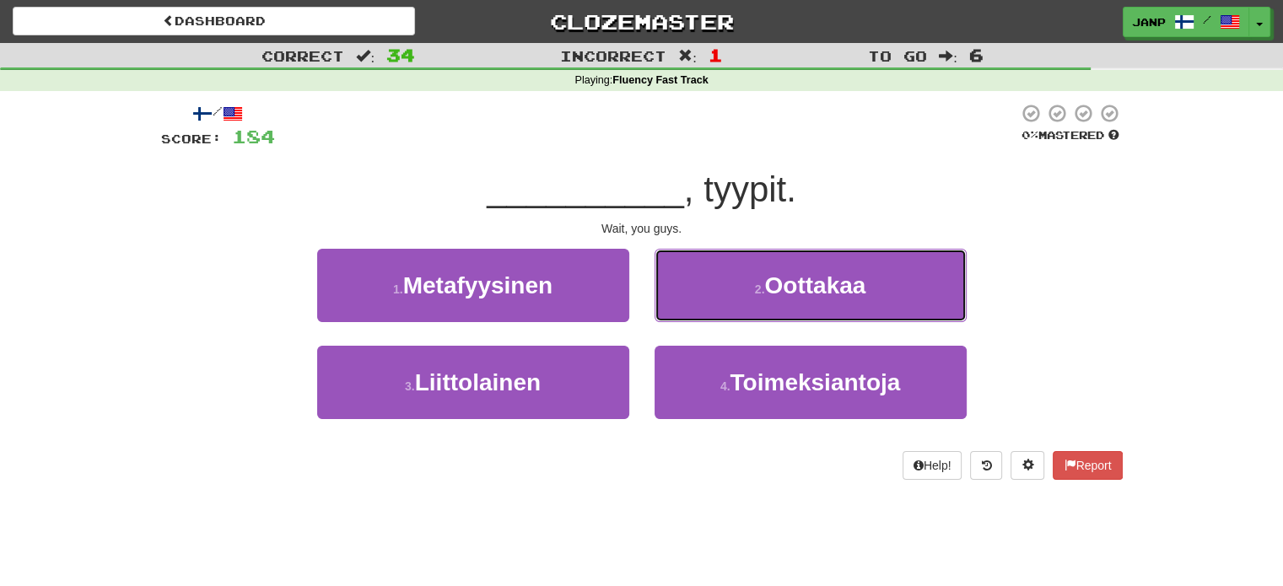
click at [702, 309] on button "2 . Oottakaa" at bounding box center [810, 285] width 312 height 73
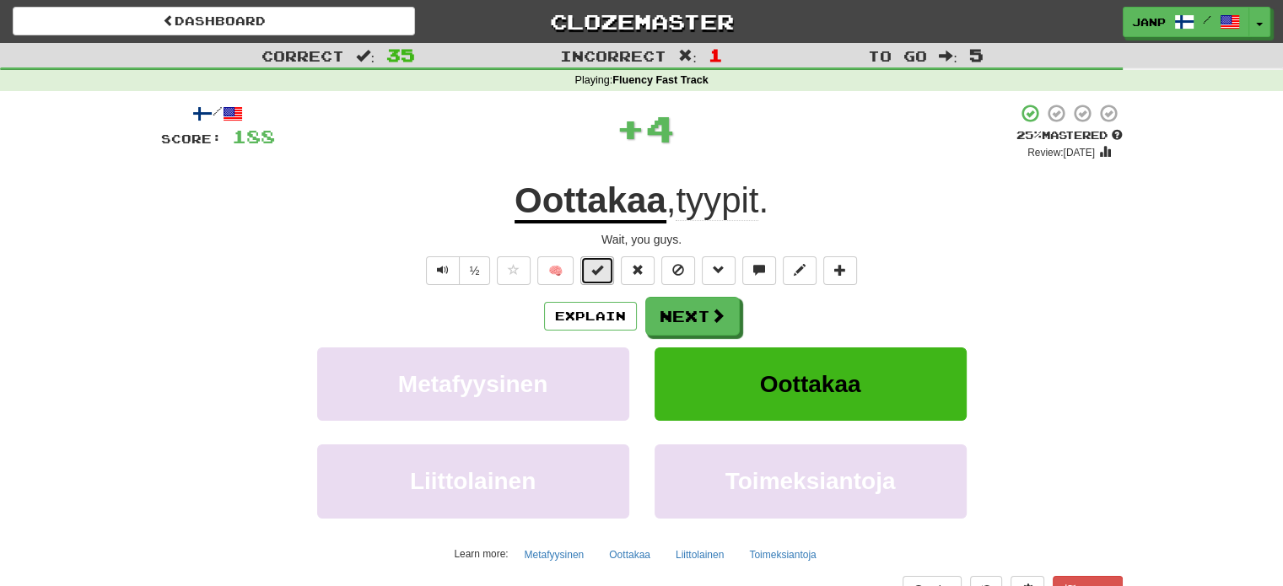
click at [590, 268] on button at bounding box center [597, 270] width 34 height 29
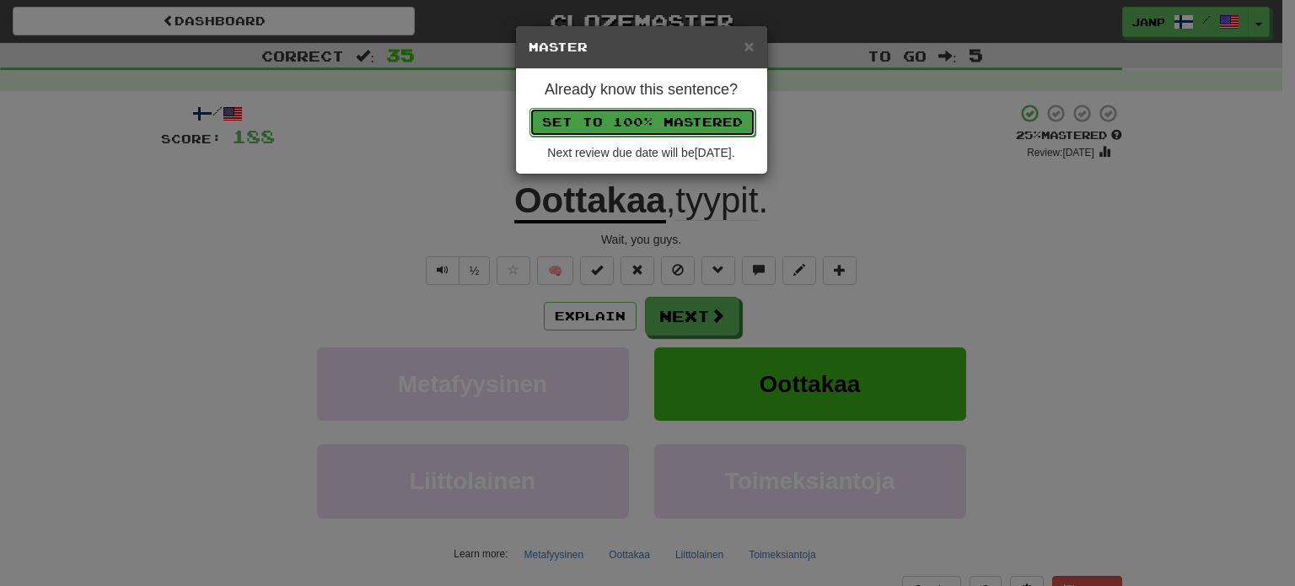
click at [660, 126] on button "Set to 100% Mastered" at bounding box center [643, 122] width 226 height 29
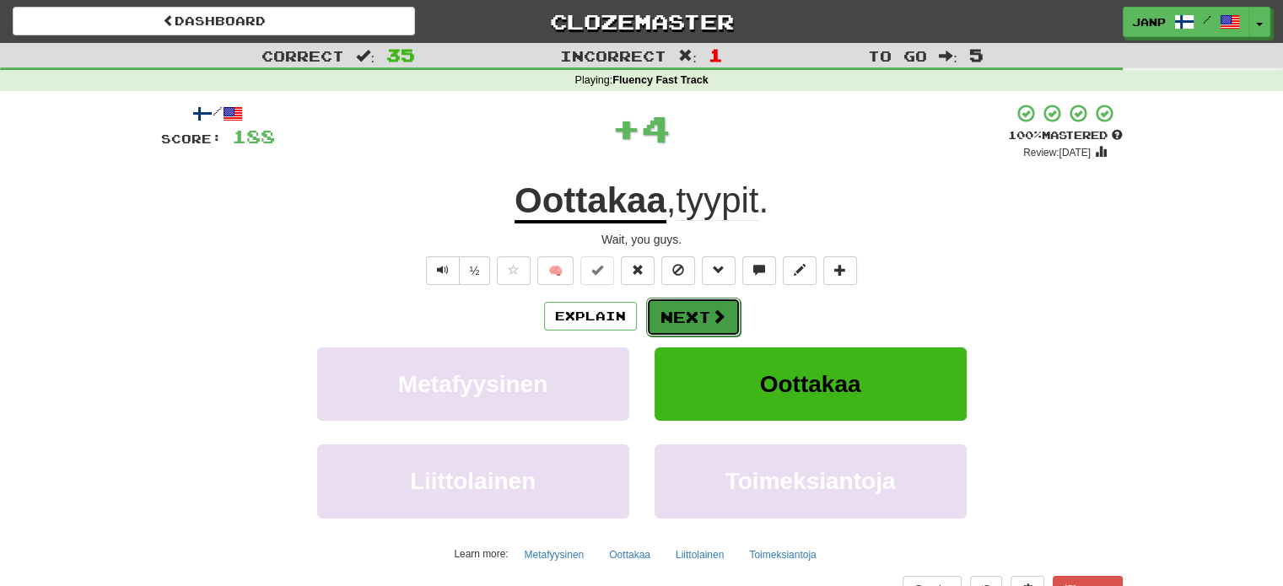
click at [698, 304] on button "Next" at bounding box center [693, 317] width 94 height 39
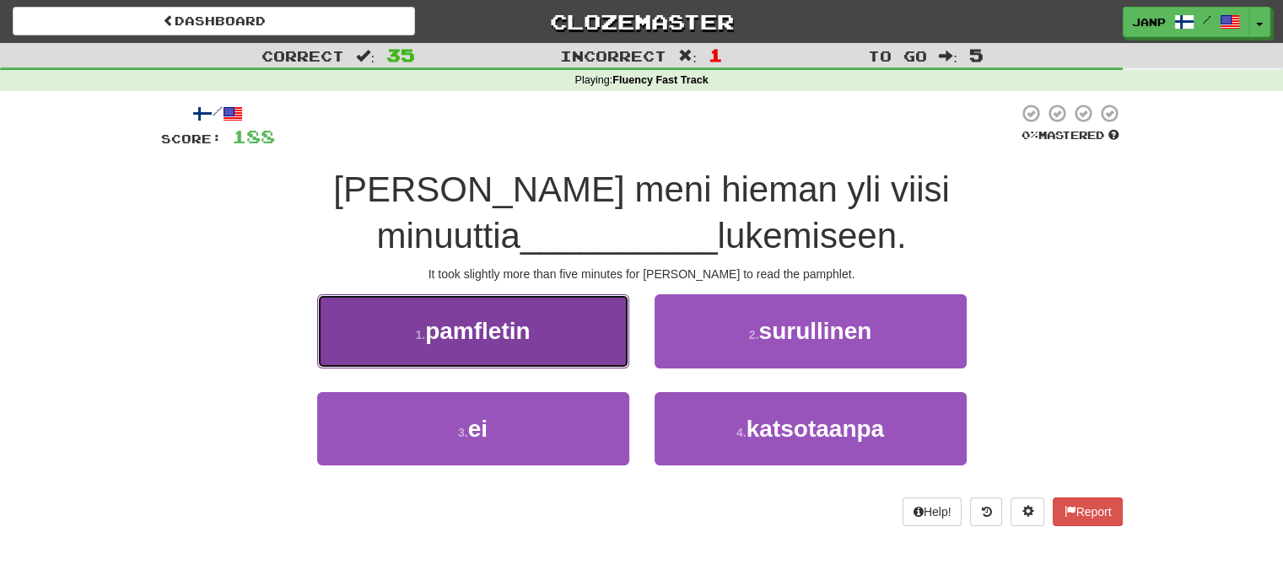
click at [587, 323] on button "1 . pamfletin" at bounding box center [473, 330] width 312 height 73
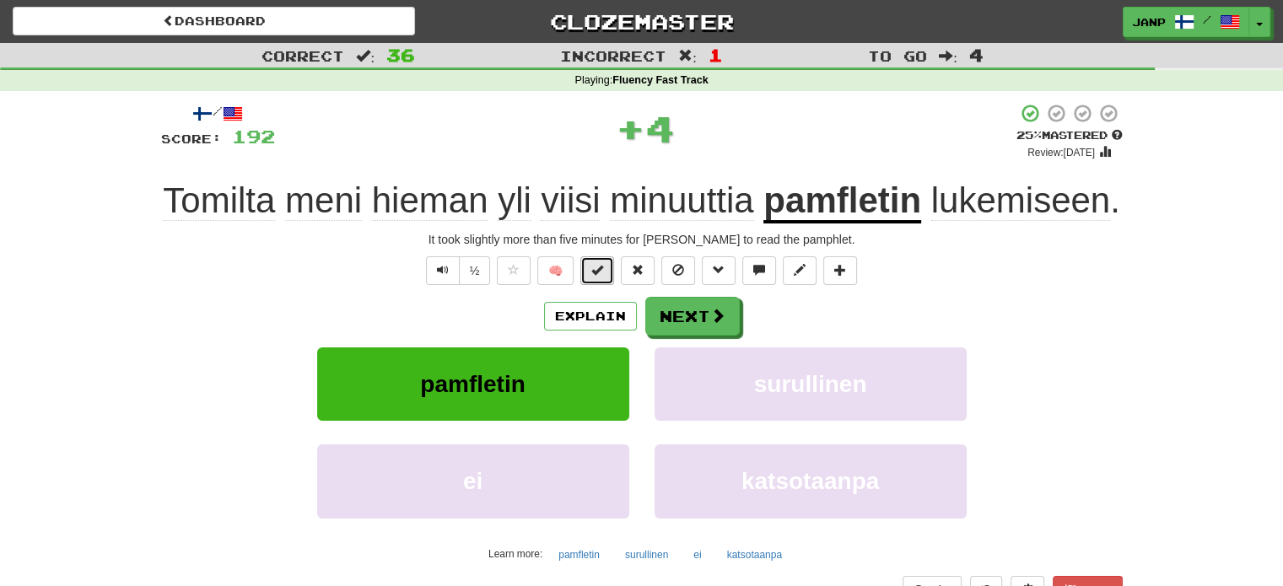
click at [604, 265] on button at bounding box center [597, 270] width 34 height 29
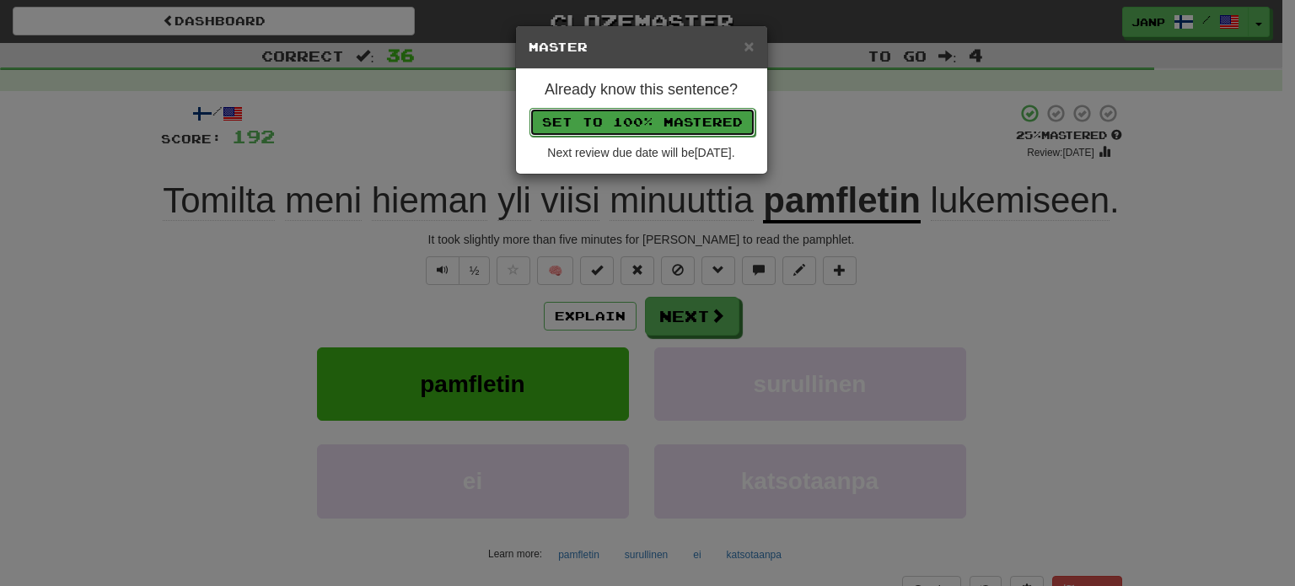
click at [645, 118] on button "Set to 100% Mastered" at bounding box center [643, 122] width 226 height 29
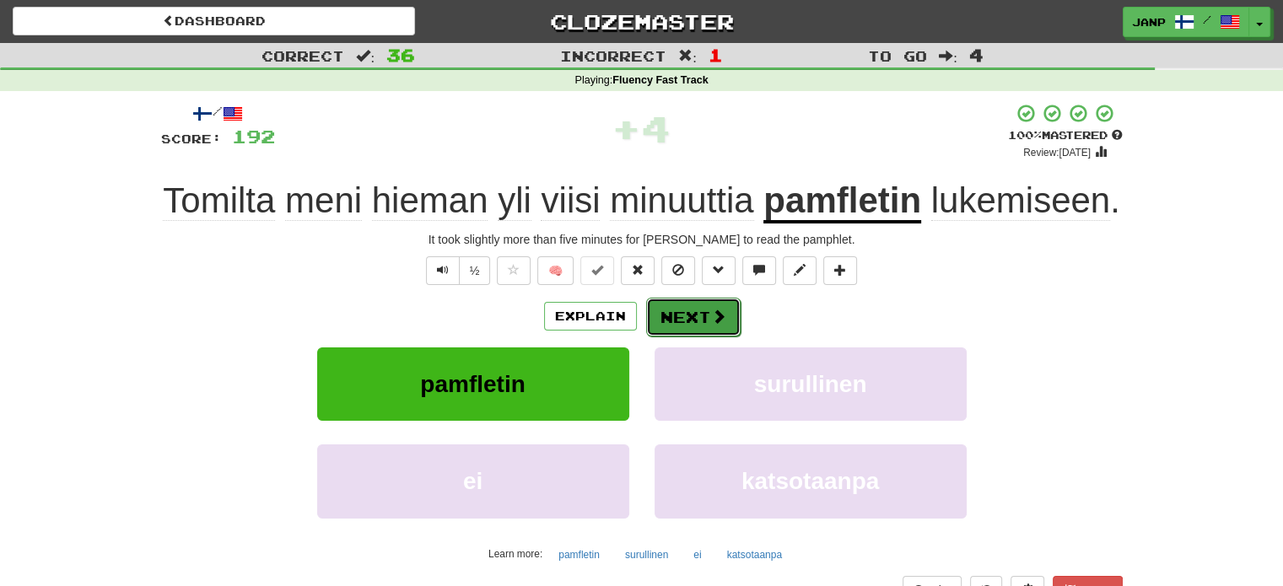
click at [714, 315] on span at bounding box center [718, 316] width 15 height 15
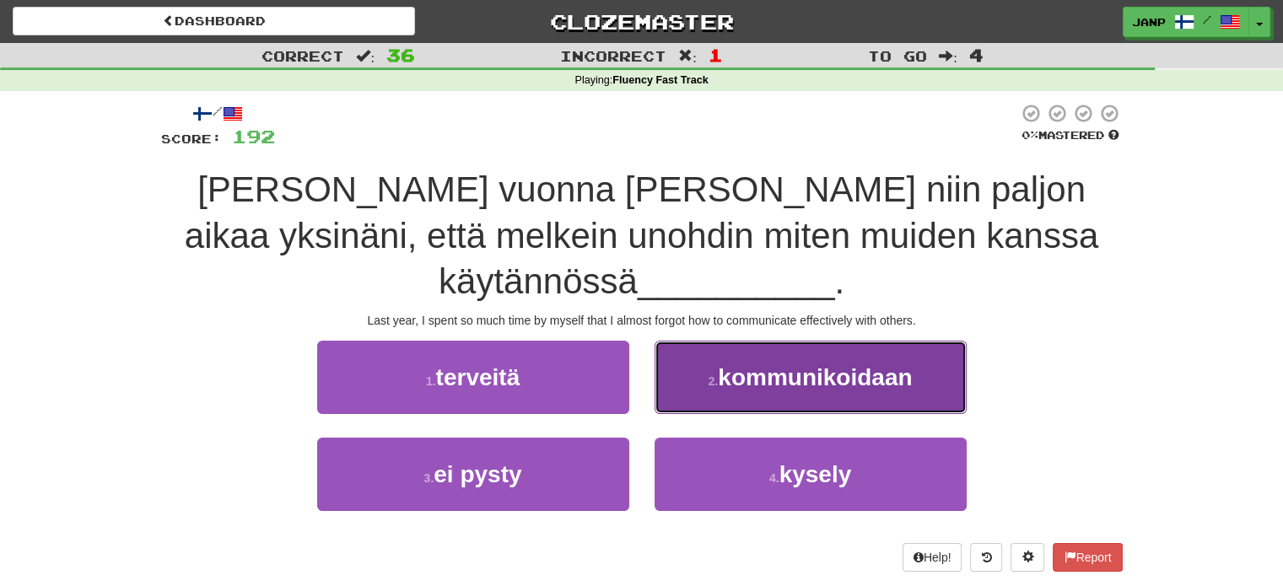
click at [715, 341] on button "2 . kommunikoidaan" at bounding box center [810, 377] width 312 height 73
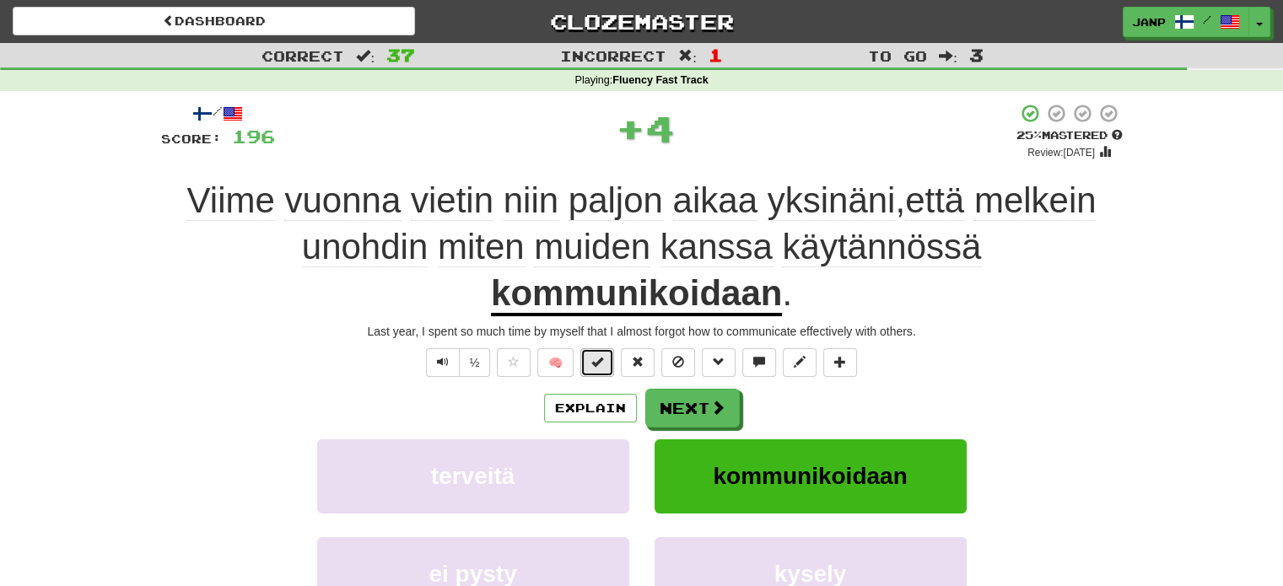
click at [605, 362] on button at bounding box center [597, 362] width 34 height 29
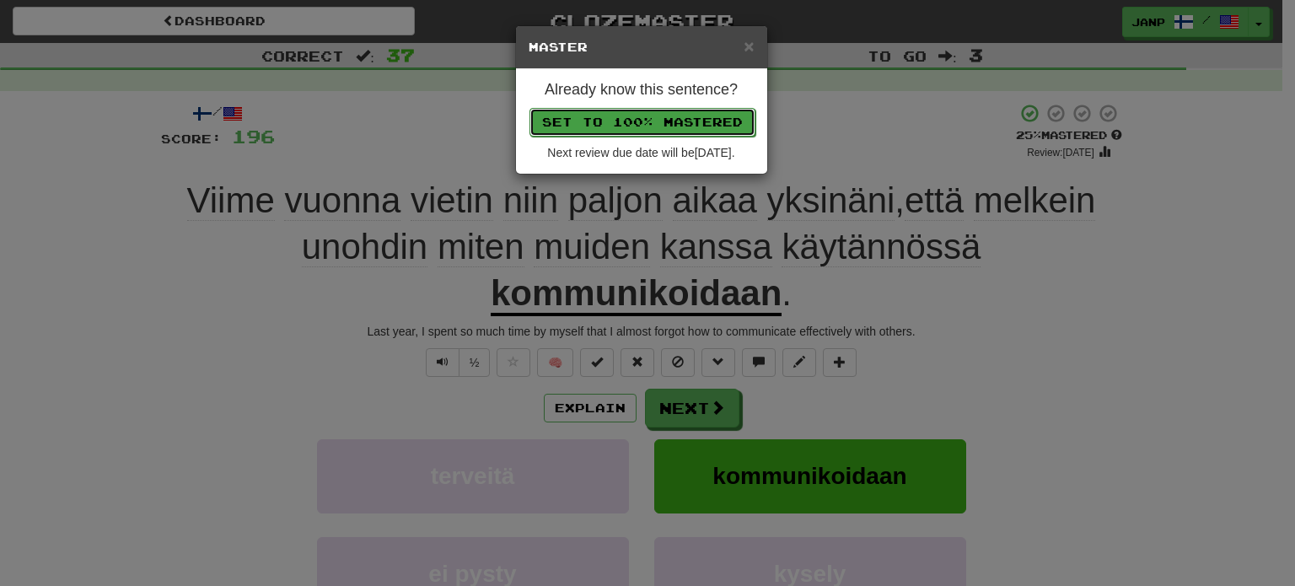
click at [669, 126] on button "Set to 100% Mastered" at bounding box center [643, 122] width 226 height 29
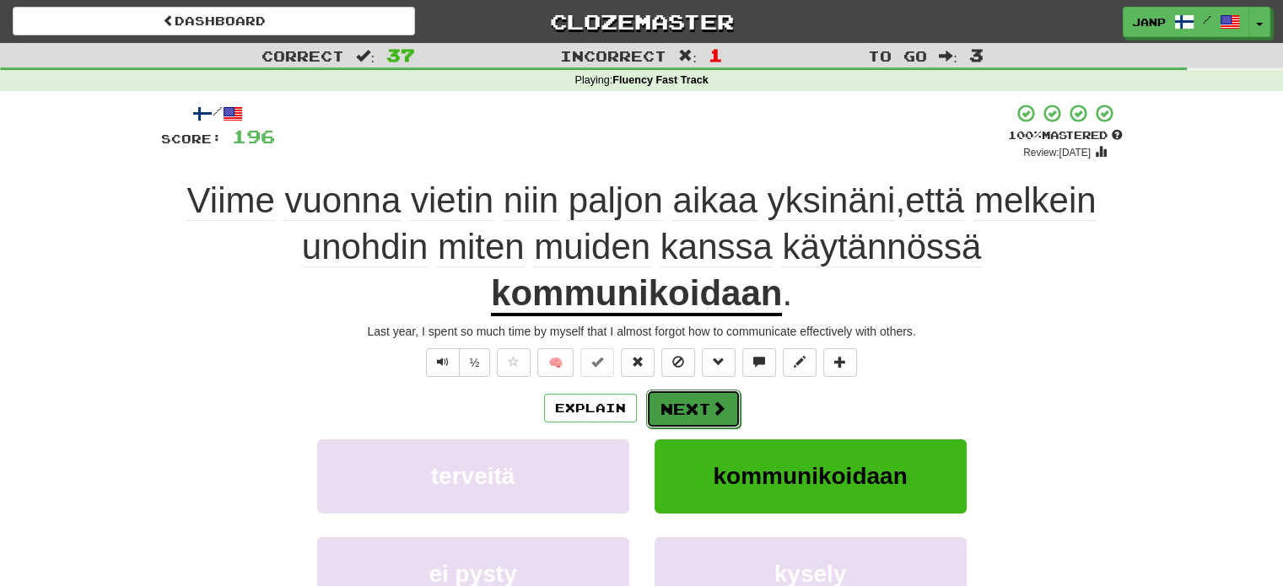
click at [721, 421] on button "Next" at bounding box center [693, 409] width 94 height 39
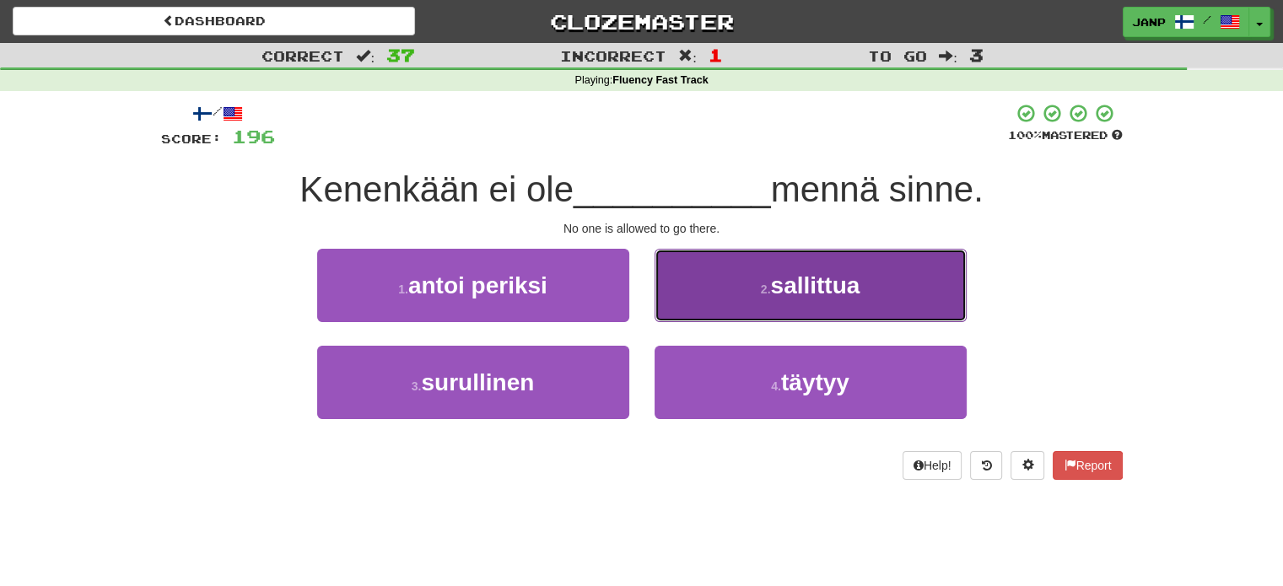
click at [756, 284] on button "2 . sallittua" at bounding box center [810, 285] width 312 height 73
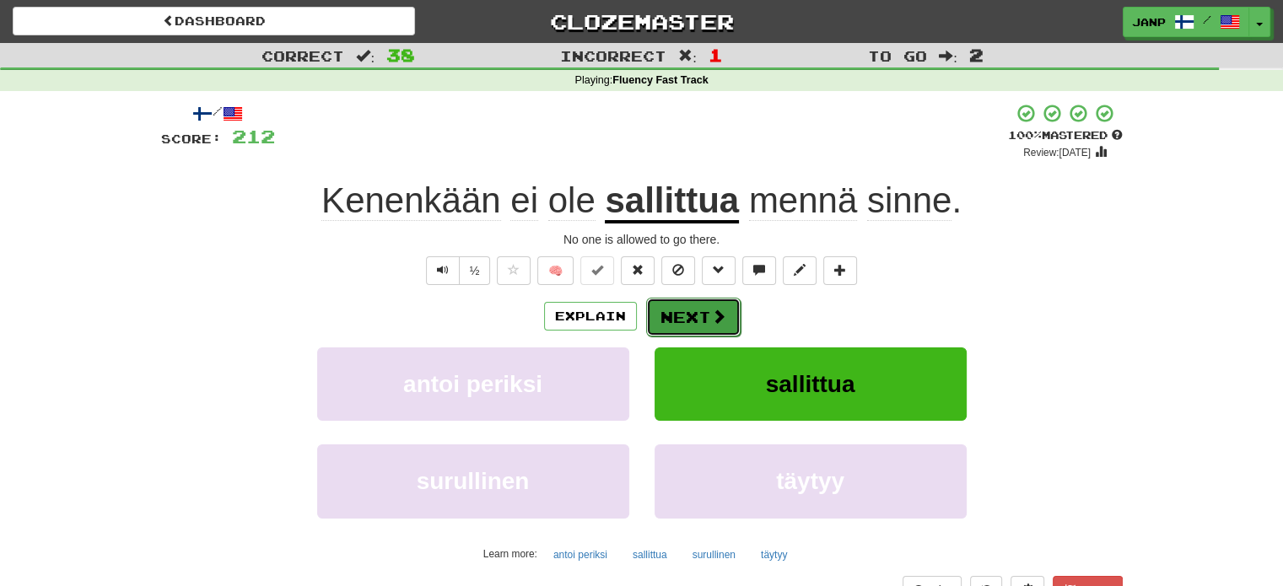
click at [711, 324] on span at bounding box center [718, 316] width 15 height 15
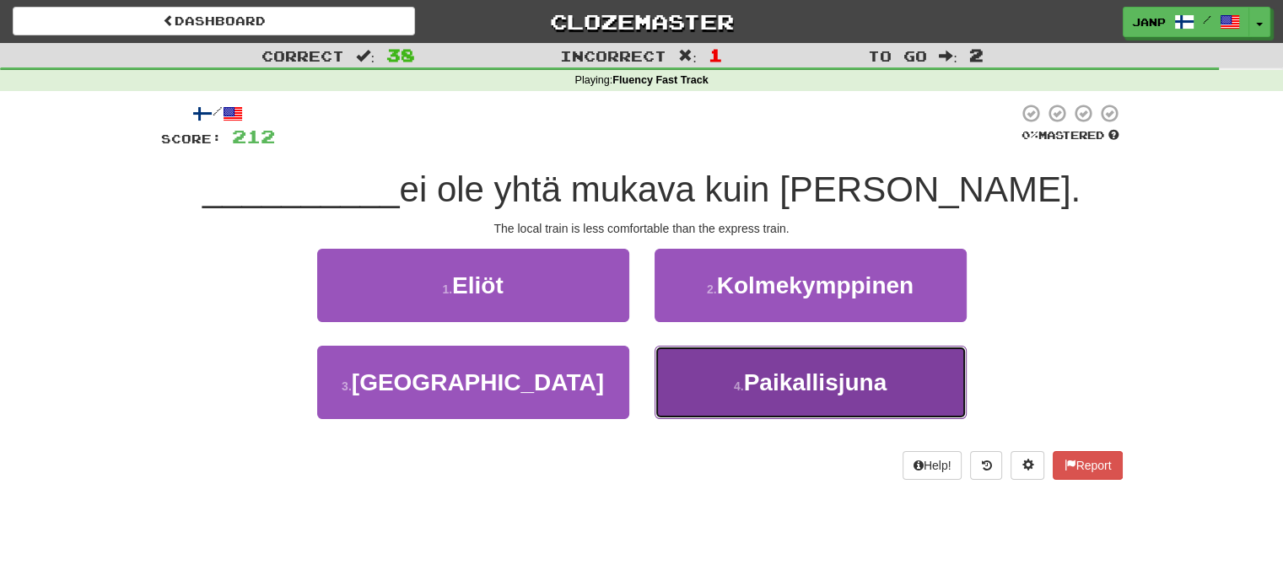
click at [771, 374] on span "Paikallisjuna" at bounding box center [815, 382] width 143 height 26
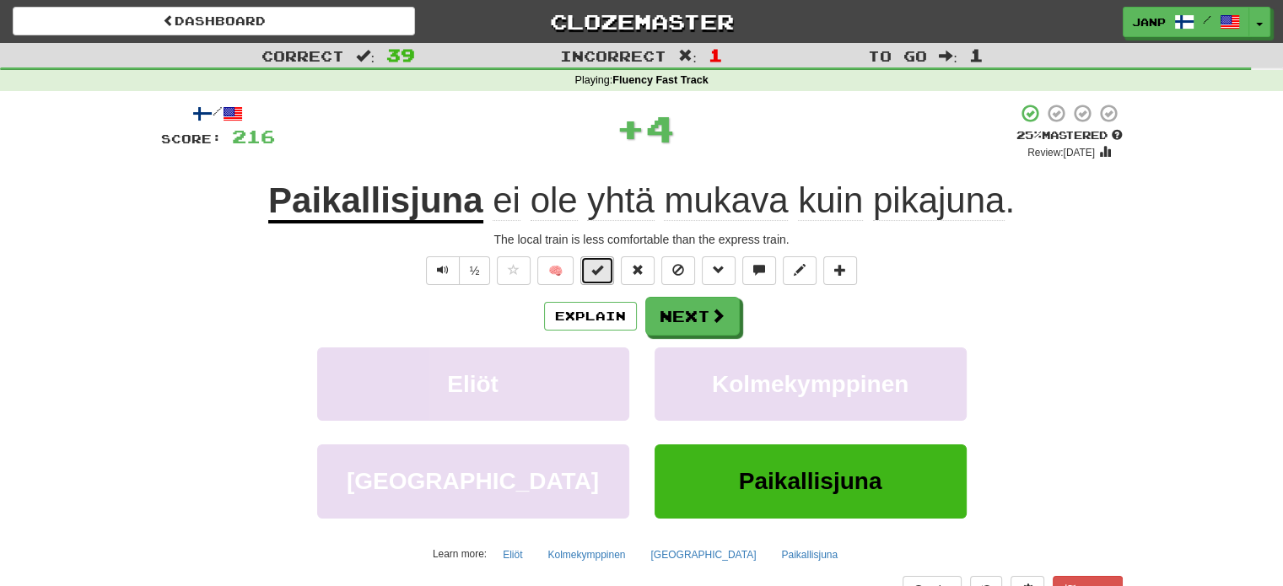
click at [608, 276] on button at bounding box center [597, 270] width 34 height 29
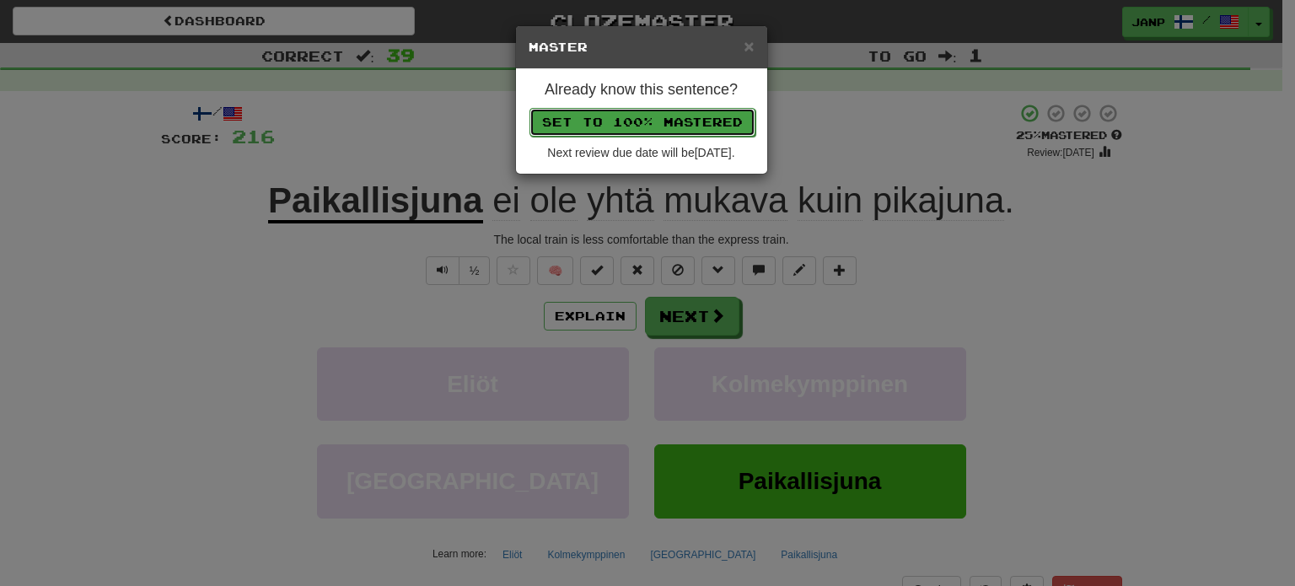
click at [691, 116] on button "Set to 100% Mastered" at bounding box center [643, 122] width 226 height 29
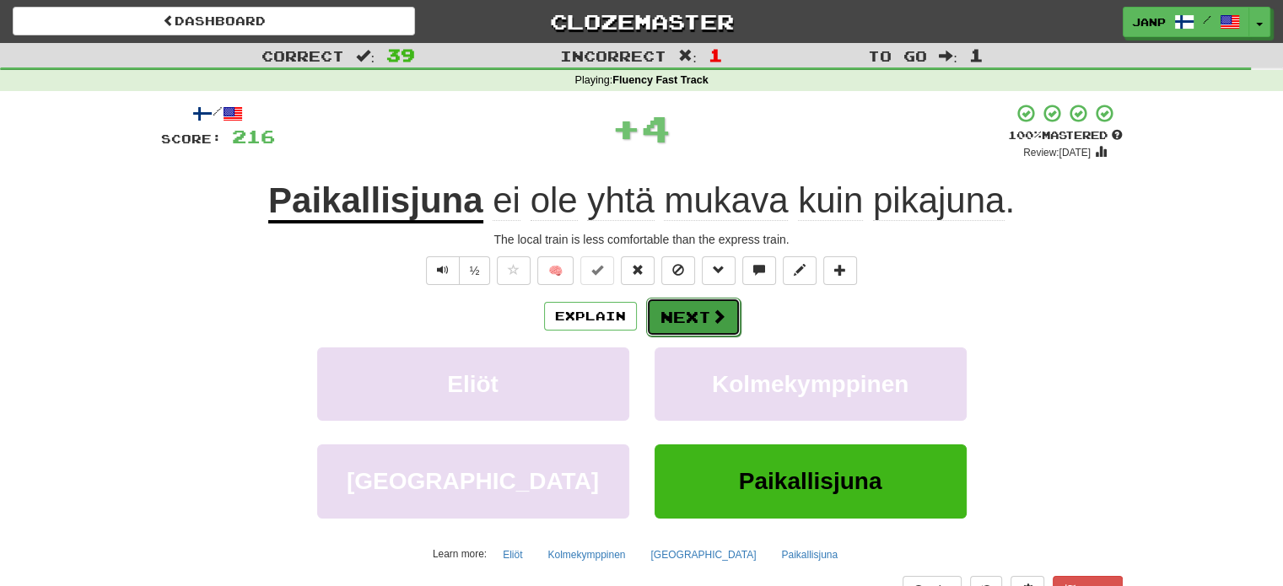
click at [713, 323] on span at bounding box center [718, 316] width 15 height 15
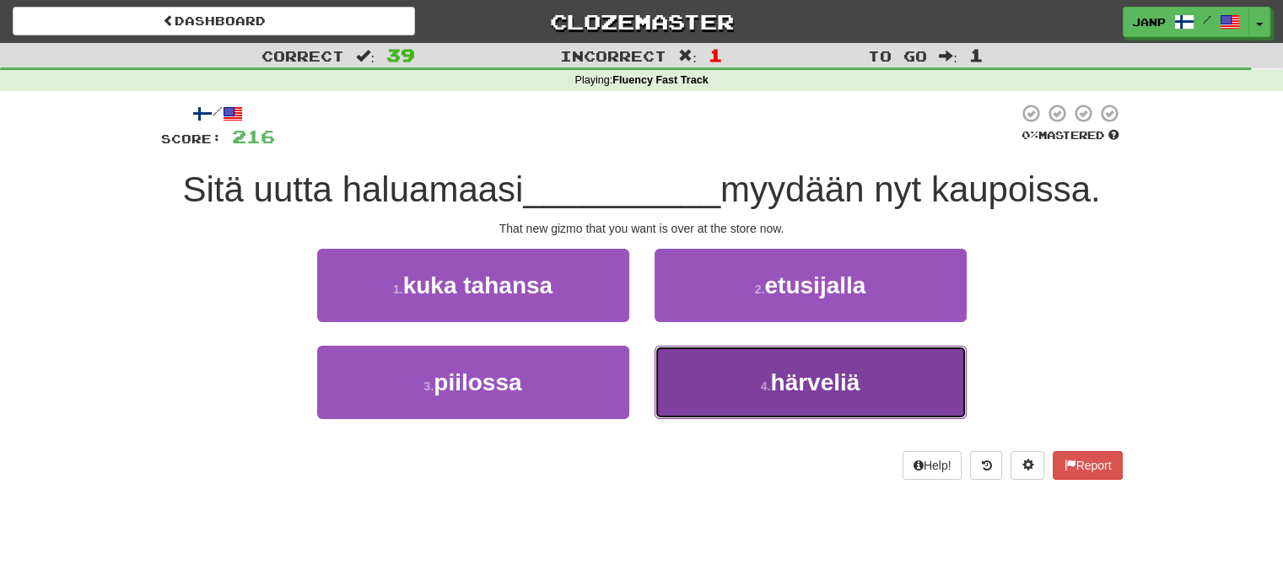
click at [735, 371] on button "4 . härveliä" at bounding box center [810, 382] width 312 height 73
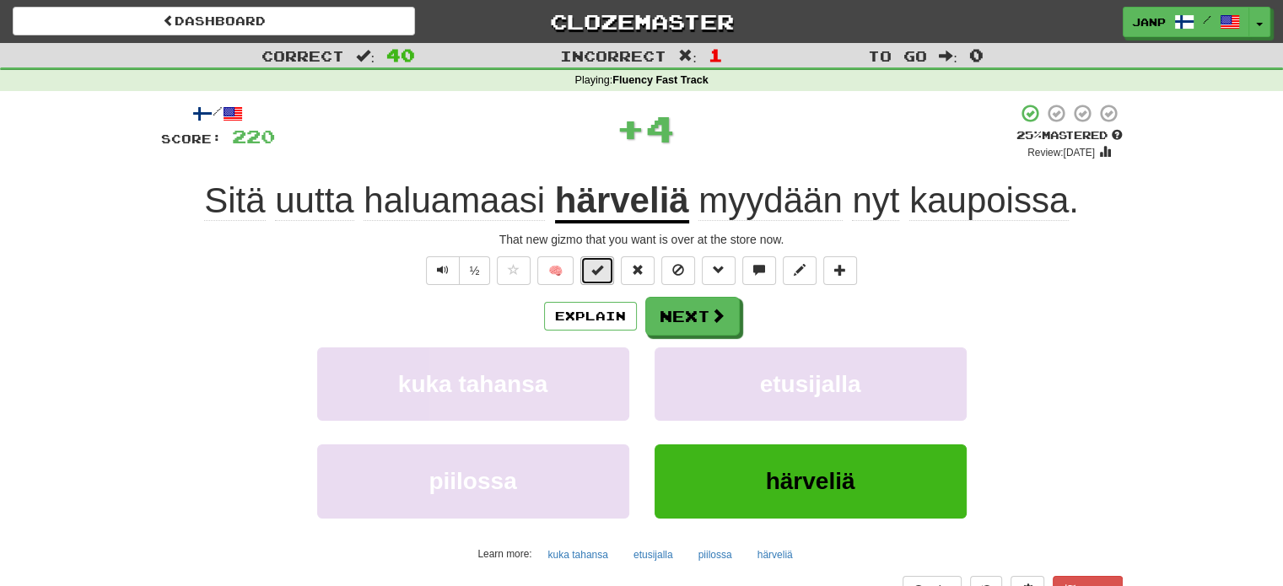
click at [605, 272] on button at bounding box center [597, 270] width 34 height 29
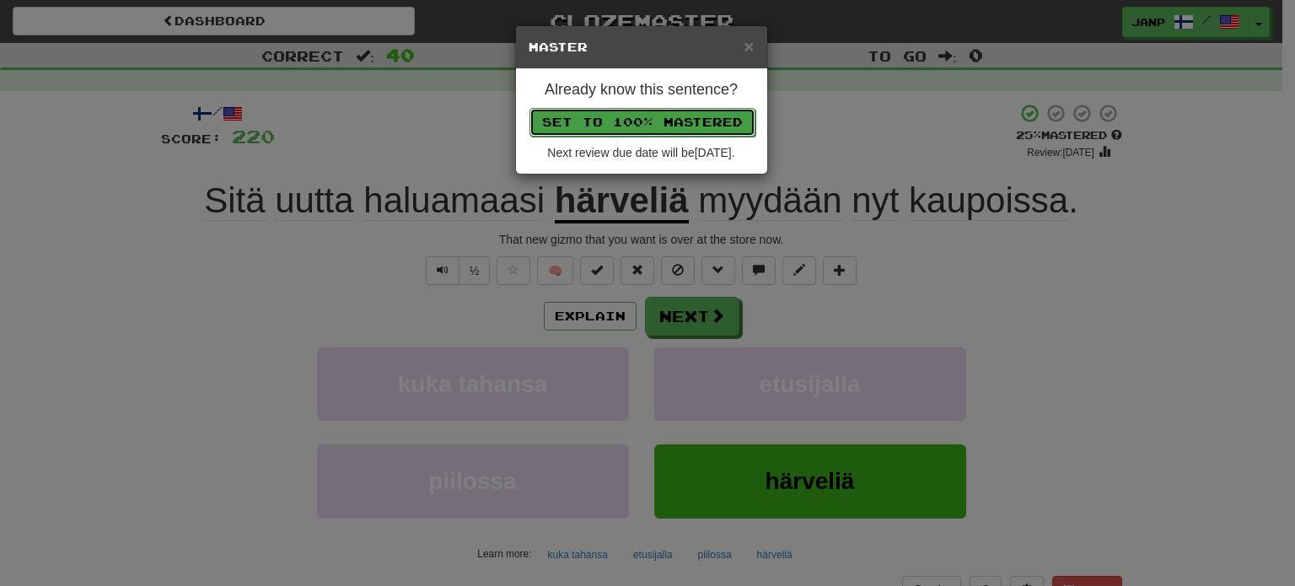
click at [643, 119] on button "Set to 100% Mastered" at bounding box center [643, 122] width 226 height 29
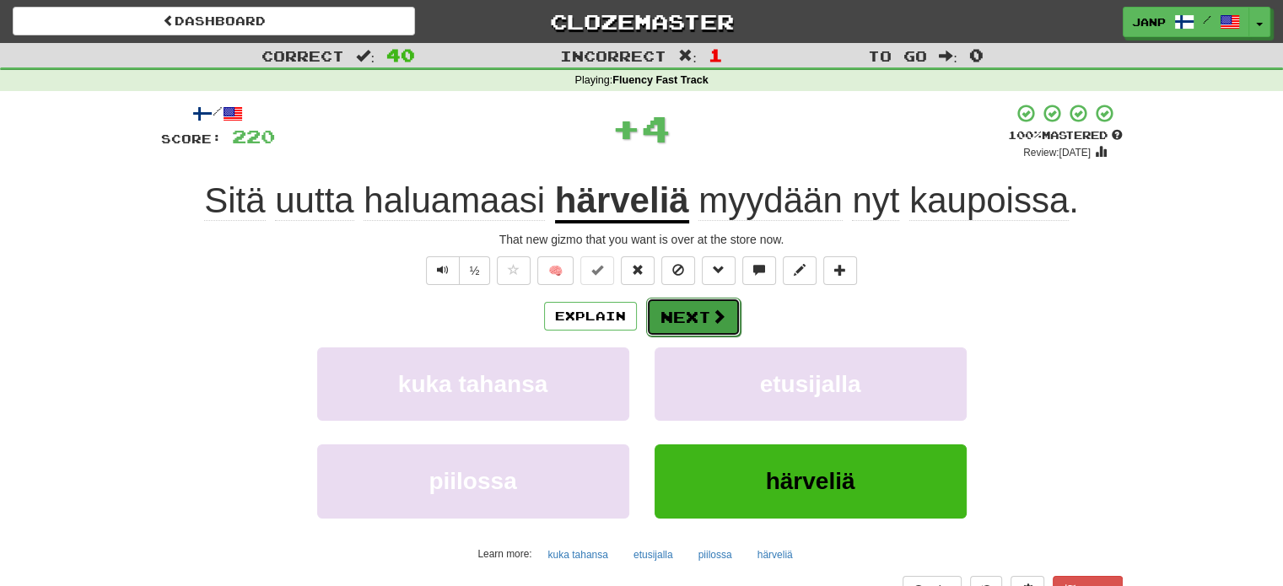
click at [708, 331] on button "Next" at bounding box center [693, 317] width 94 height 39
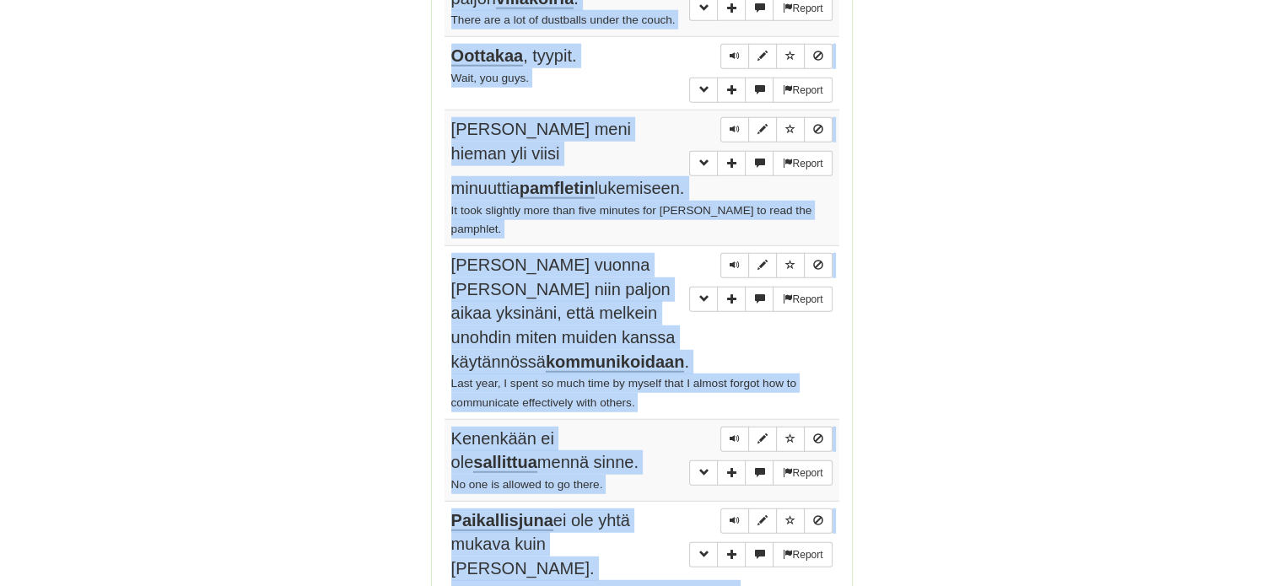
scroll to position [4440, 0]
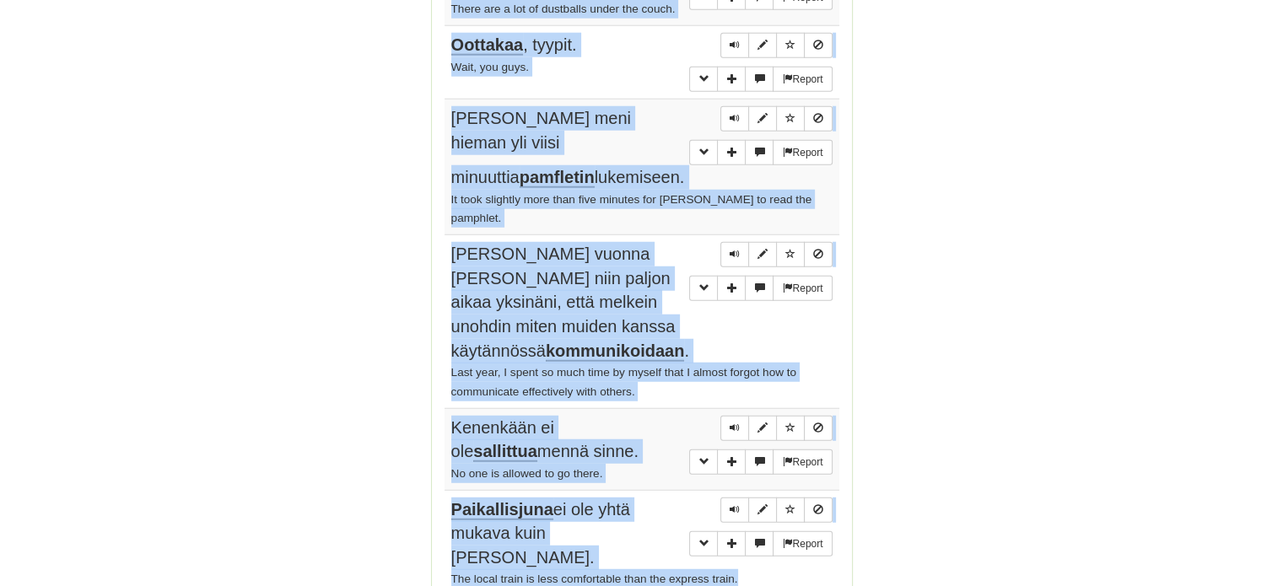
drag, startPoint x: 452, startPoint y: 236, endPoint x: 641, endPoint y: 289, distance: 196.2
copy tbody "Opettajan nimi oli Grey . The teacher's name was Mr Grey. Report Puhu hiljaisem…"
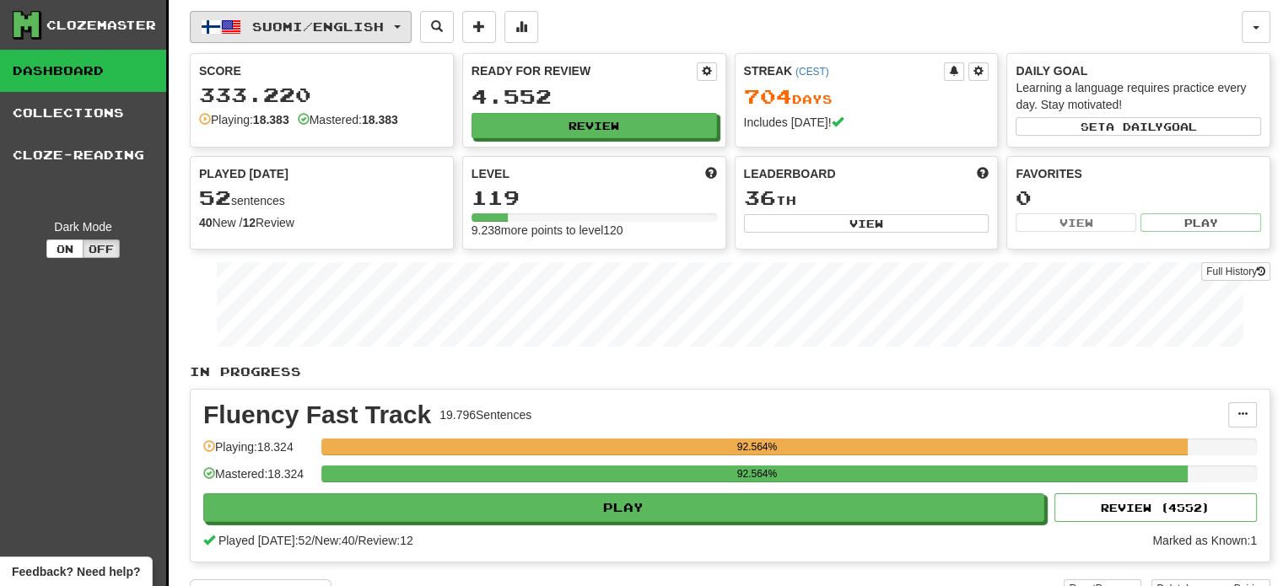
click at [381, 22] on span "Suomi / English" at bounding box center [318, 26] width 132 height 14
click at [384, 24] on span "Suomi / English" at bounding box center [318, 26] width 132 height 14
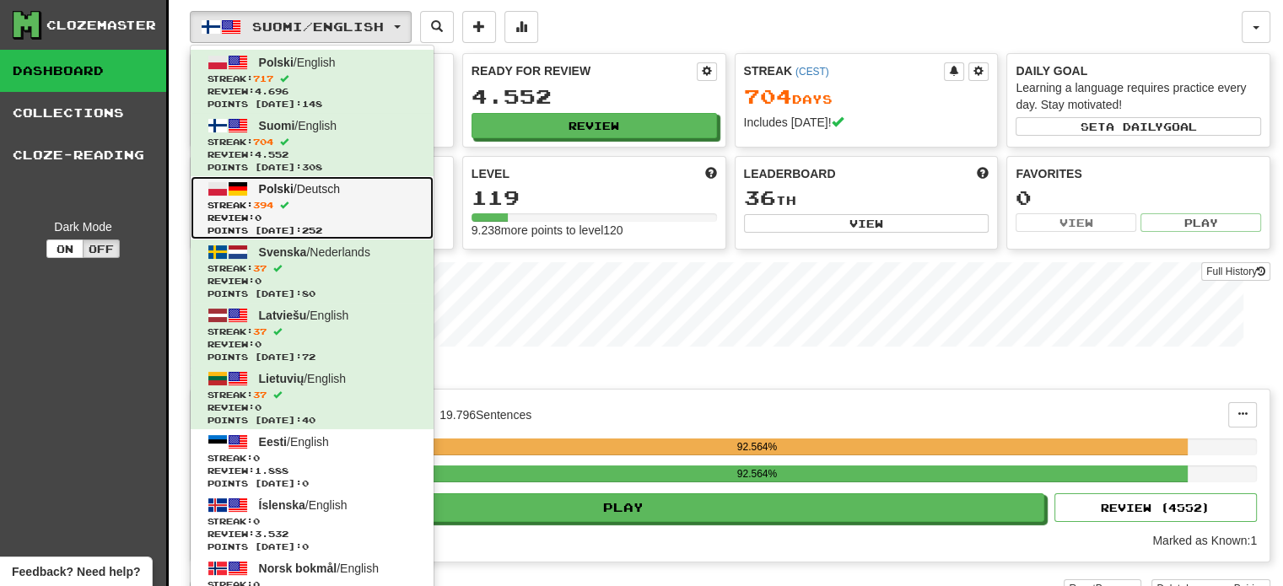
click at [236, 215] on span "Review: 0" at bounding box center [311, 218] width 209 height 13
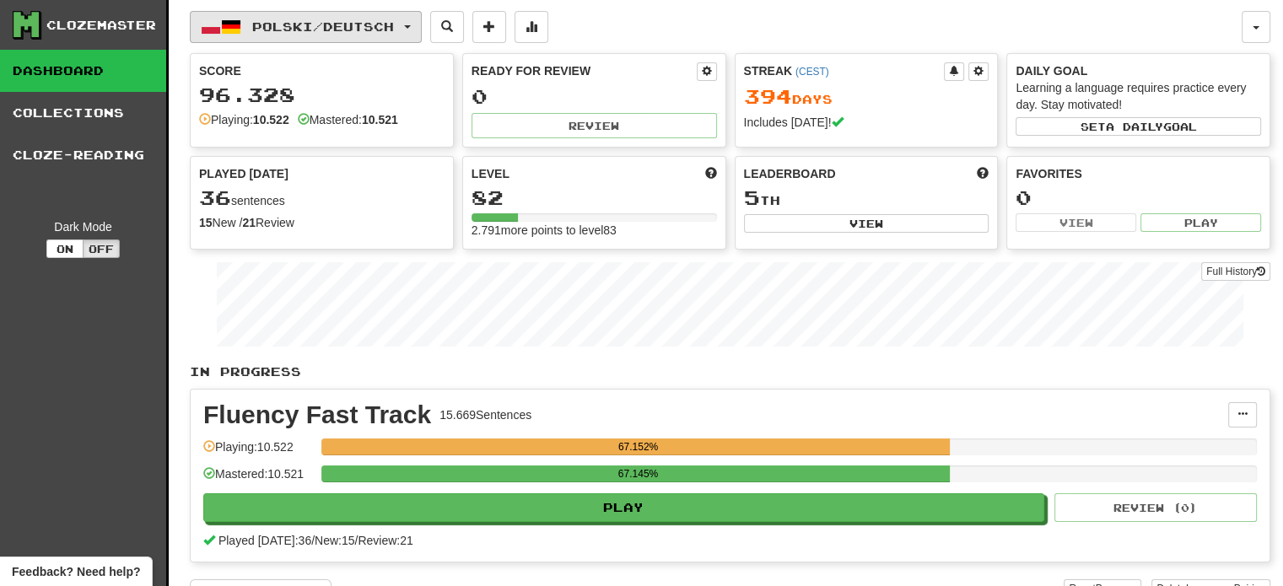
click at [331, 29] on span "Polski / Deutsch" at bounding box center [323, 26] width 142 height 14
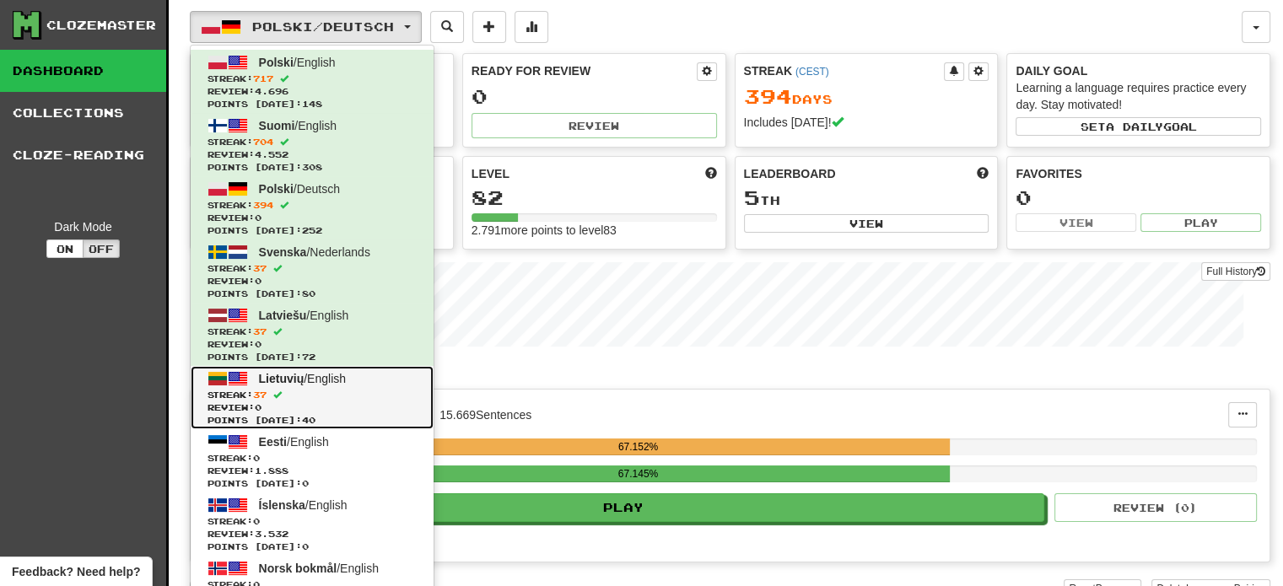
click at [333, 393] on span "Streak: 37" at bounding box center [311, 395] width 209 height 13
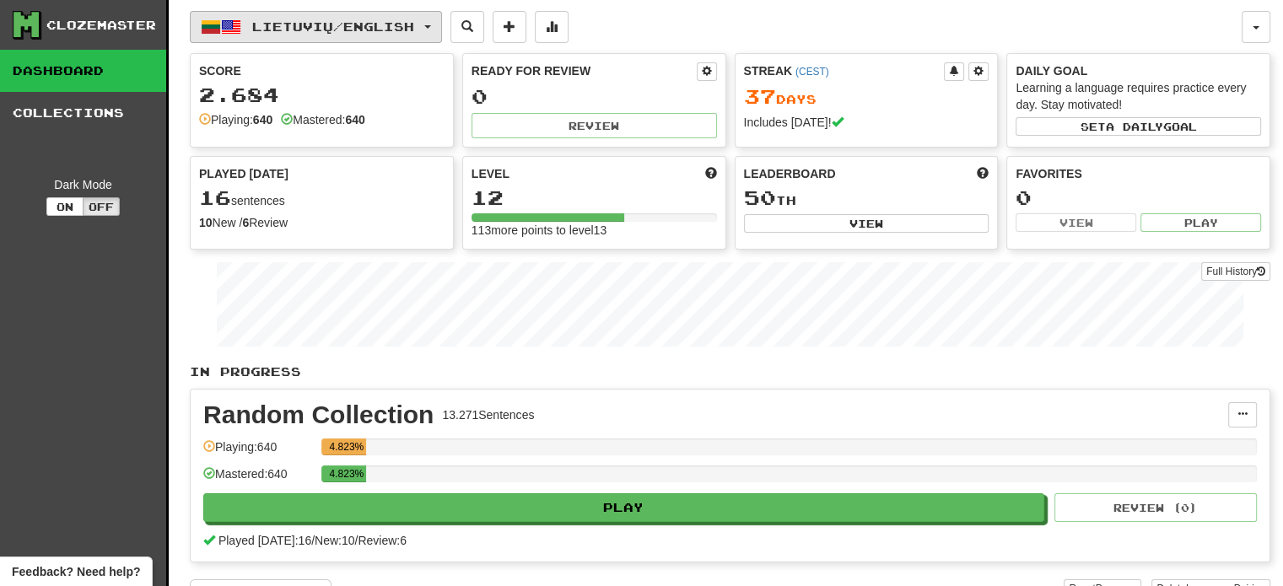
click at [311, 16] on button "Lietuvių / English" at bounding box center [316, 27] width 252 height 32
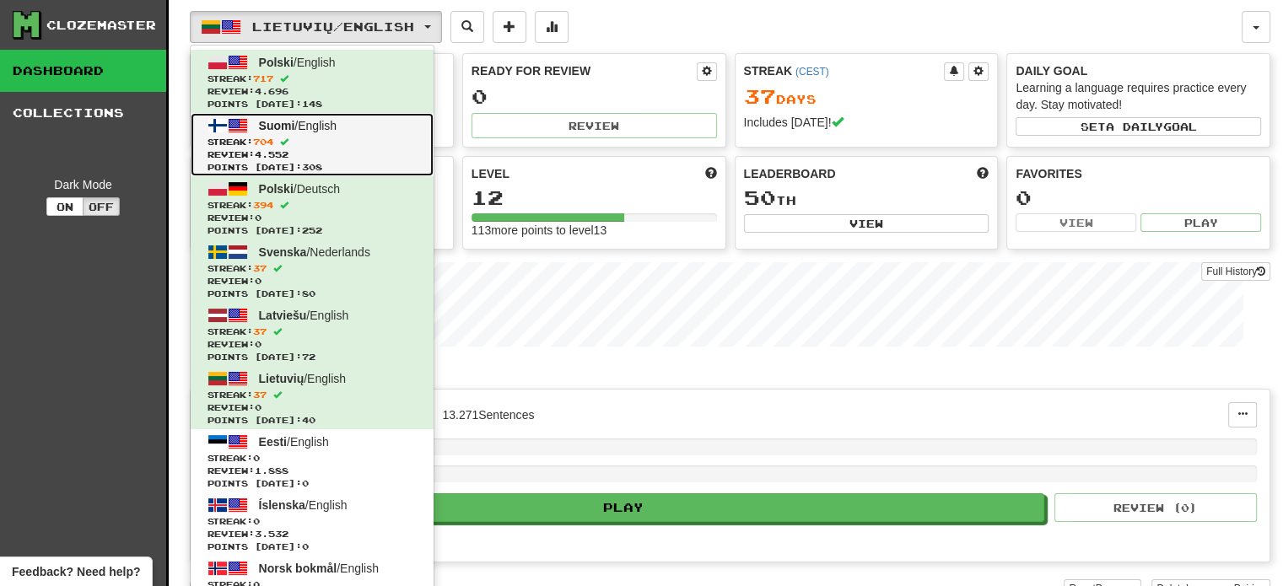
click at [333, 148] on span "Review: 4.552" at bounding box center [311, 154] width 209 height 13
